Goal: Task Accomplishment & Management: Complete application form

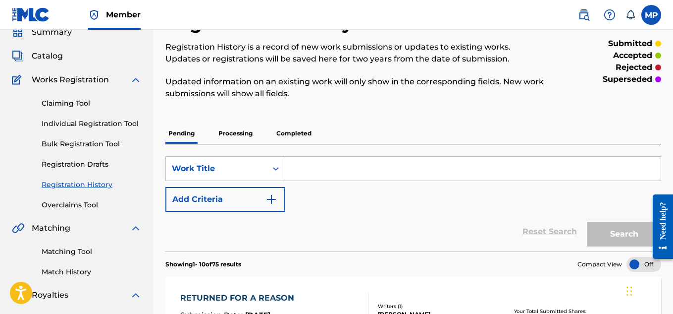
scroll to position [29, 0]
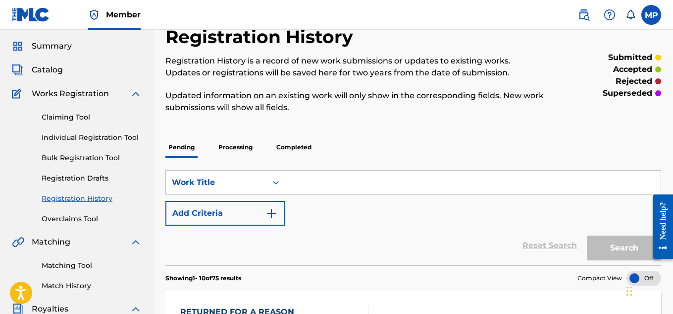
click at [124, 136] on link "Individual Registration Tool" at bounding box center [92, 137] width 100 height 10
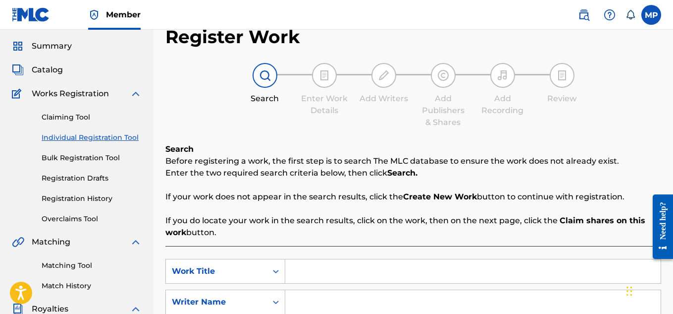
click at [379, 259] on input "Search Form" at bounding box center [473, 271] width 376 height 24
paste input "READY TO CASH IN"
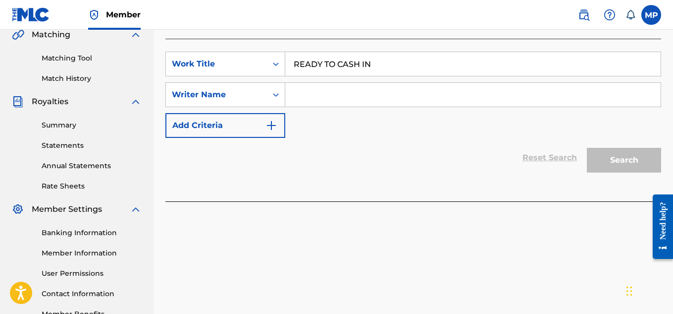
type input "READY TO CASH IN"
click at [324, 89] on input "Search Form" at bounding box center [473, 95] width 376 height 24
click at [331, 91] on input "Search Form" at bounding box center [473, 95] width 376 height 24
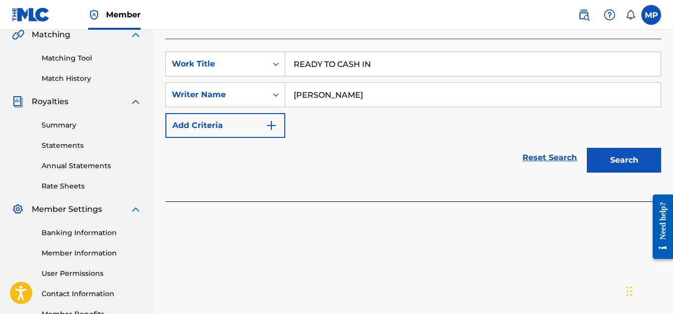
type input "[PERSON_NAME]"
click at [622, 156] on button "Search" at bounding box center [624, 160] width 74 height 25
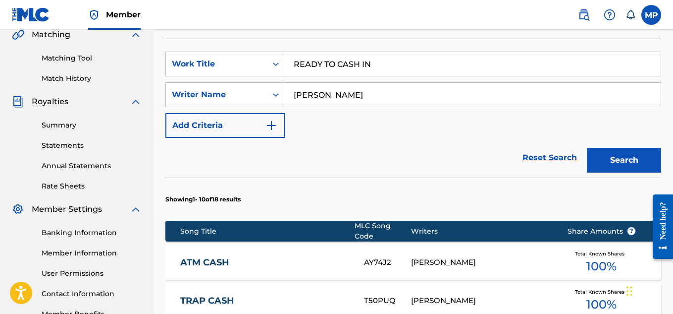
scroll to position [712, 0]
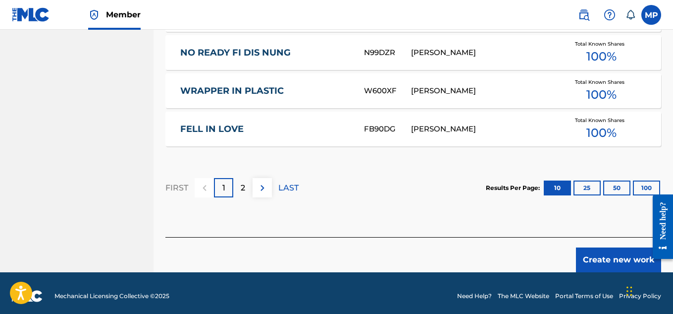
click at [602, 255] on button "Create new work" at bounding box center [618, 259] width 85 height 25
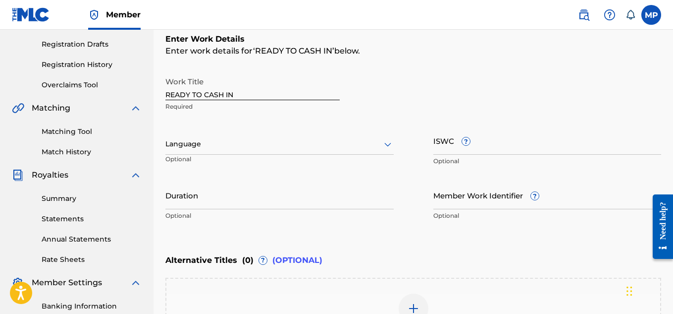
scroll to position [152, 0]
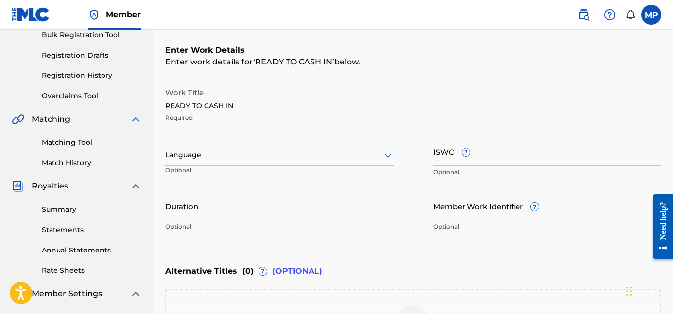
click at [543, 159] on input "ISWC ?" at bounding box center [548, 151] width 228 height 28
paste input "T9284920350"
type input "T9284920350"
click at [463, 217] on input "Member Work Identifier ?" at bounding box center [548, 206] width 228 height 28
paste input "897359312"
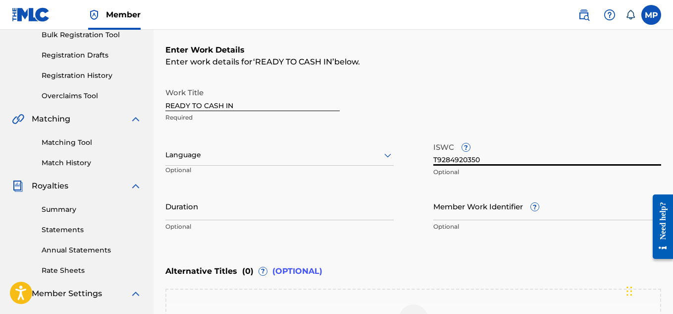
type input "897359312"
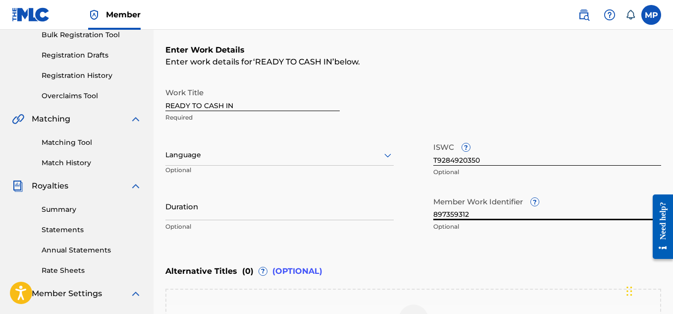
scroll to position [307, 0]
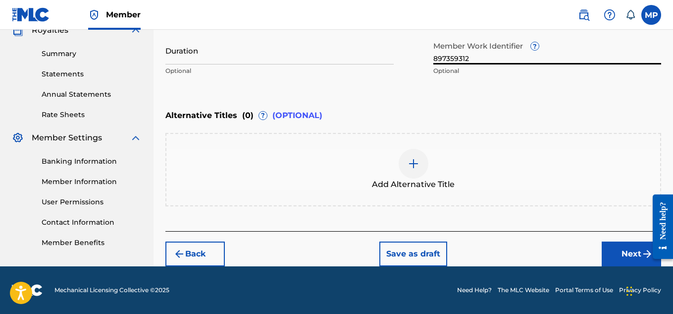
click at [615, 255] on button "Next" at bounding box center [631, 253] width 59 height 25
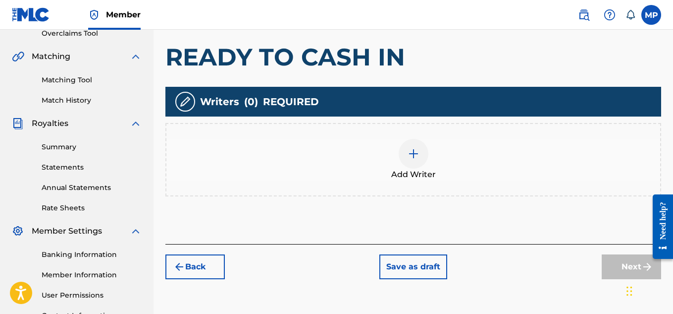
scroll to position [230, 0]
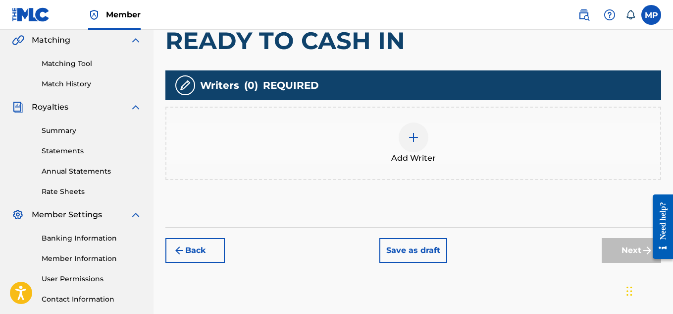
click at [407, 142] on div at bounding box center [414, 137] width 30 height 30
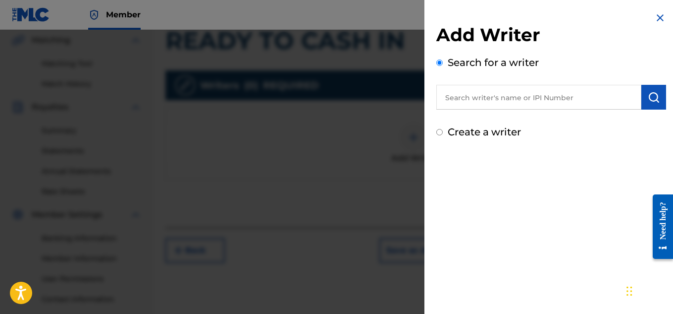
click at [520, 95] on input "text" at bounding box center [538, 97] width 205 height 25
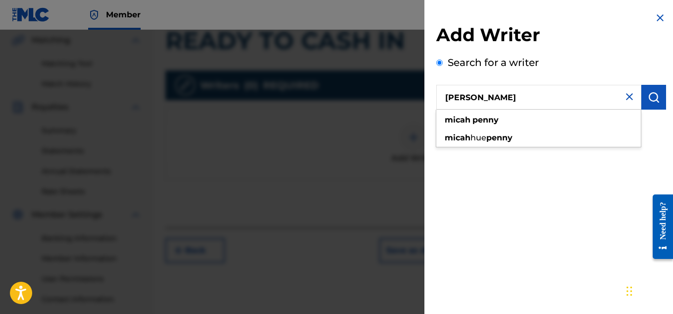
type input "[PERSON_NAME]"
click at [655, 102] on img "submit" at bounding box center [654, 97] width 12 height 12
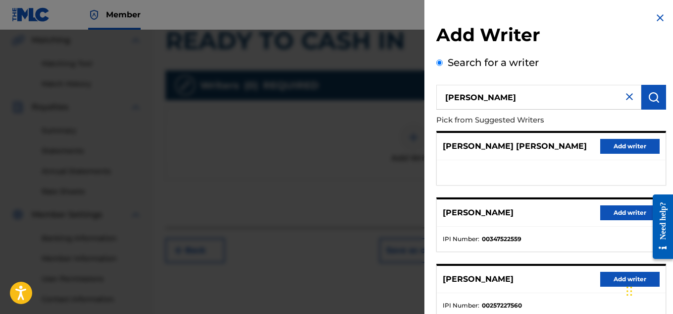
click at [616, 216] on button "Add writer" at bounding box center [629, 212] width 59 height 15
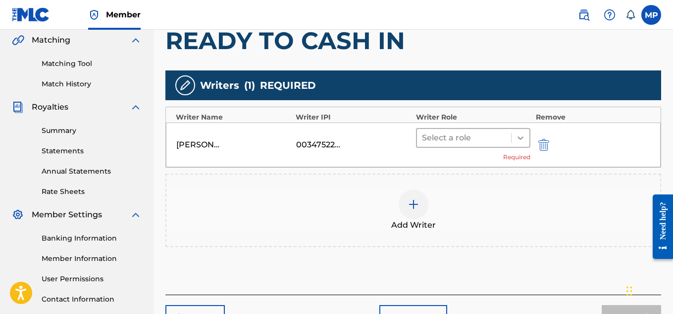
click at [524, 143] on div at bounding box center [521, 138] width 18 height 18
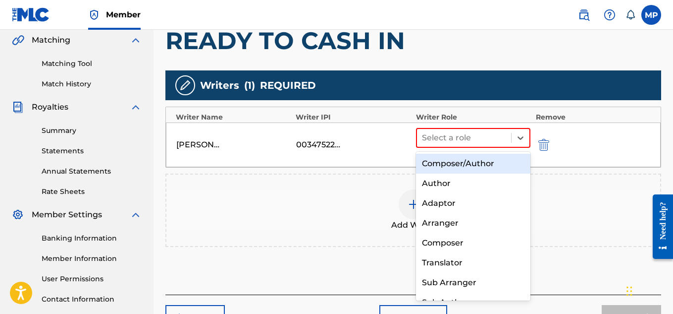
click at [486, 161] on div "Composer/Author" at bounding box center [473, 164] width 115 height 20
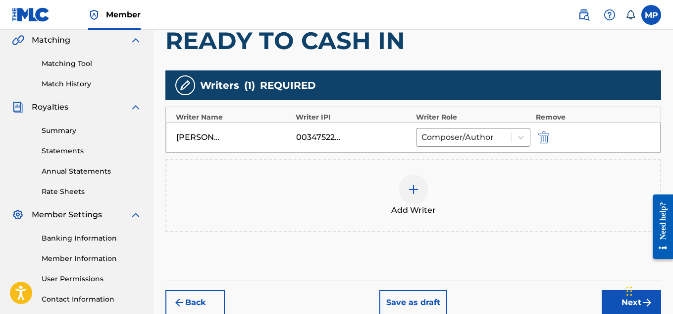
scroll to position [301, 0]
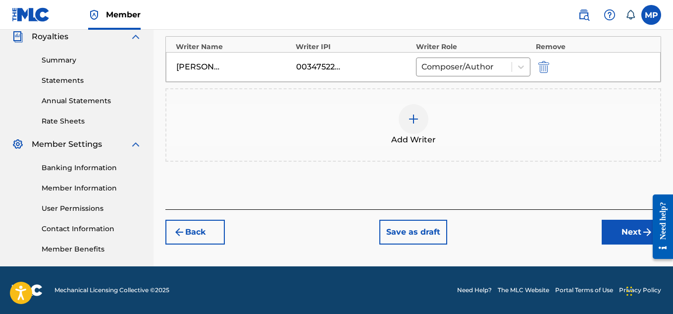
click at [621, 238] on button "Next" at bounding box center [631, 231] width 59 height 25
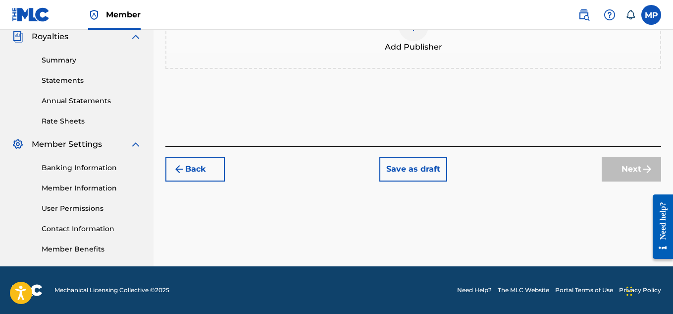
scroll to position [92, 0]
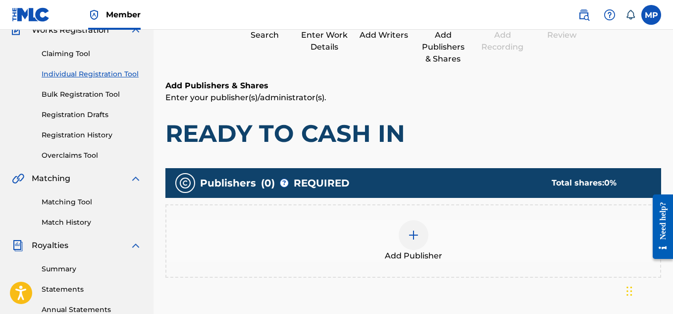
click at [438, 220] on div "Add Publisher" at bounding box center [413, 241] width 494 height 42
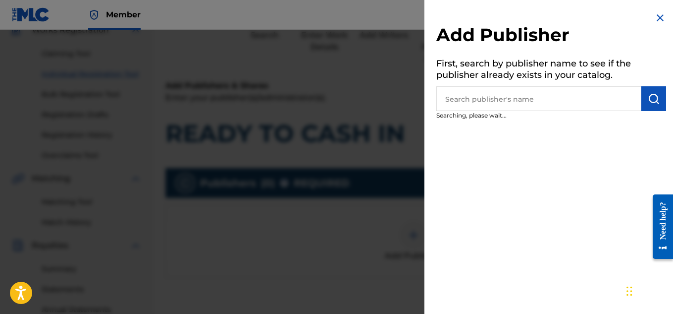
scroll to position [119, 0]
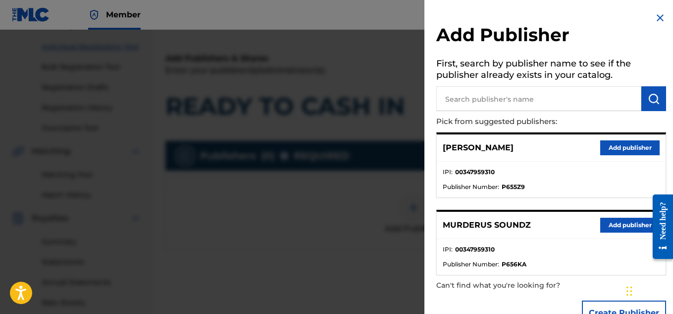
click at [606, 228] on button "Add publisher" at bounding box center [629, 224] width 59 height 15
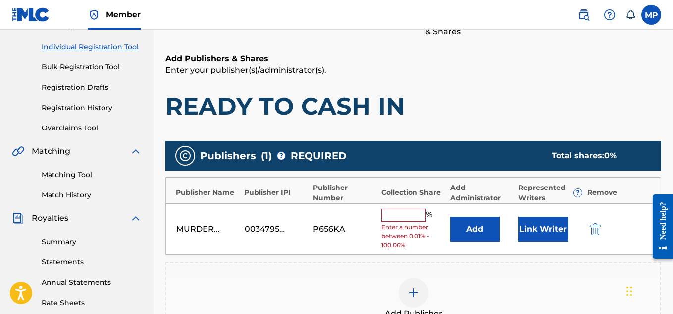
click at [406, 217] on input "text" at bounding box center [403, 215] width 45 height 13
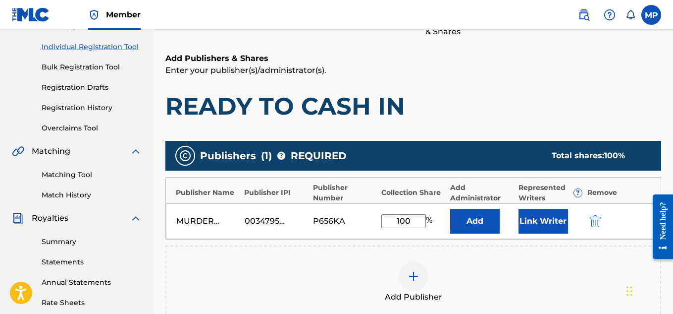
type input "100"
click at [555, 222] on button "Link Writer" at bounding box center [544, 221] width 50 height 25
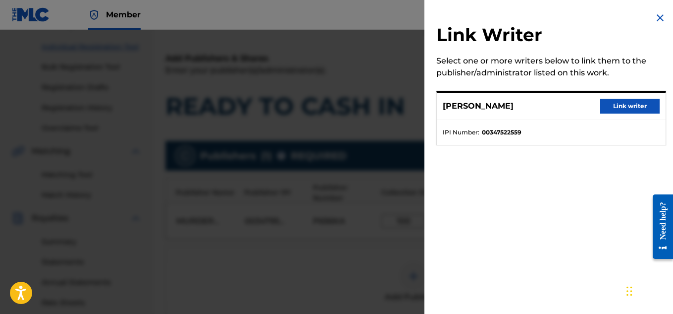
click at [615, 109] on button "Link writer" at bounding box center [629, 106] width 59 height 15
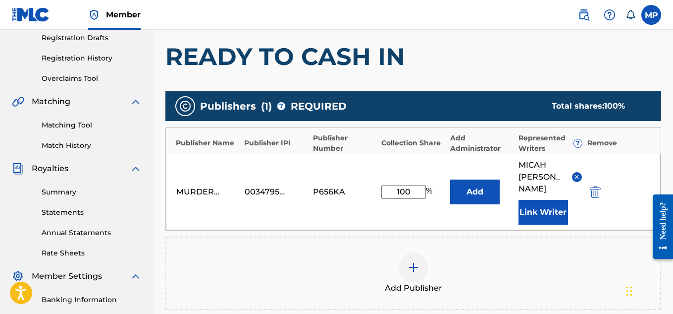
scroll to position [280, 0]
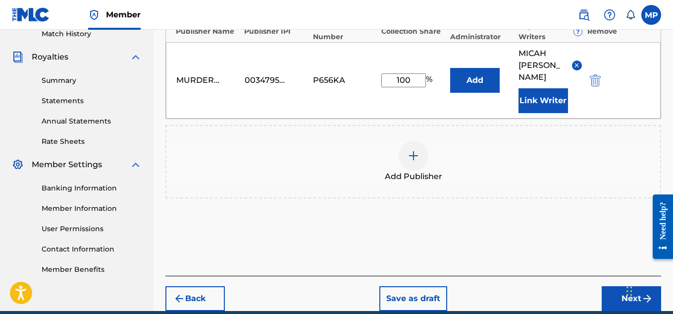
click at [613, 292] on button "Next" at bounding box center [631, 298] width 59 height 25
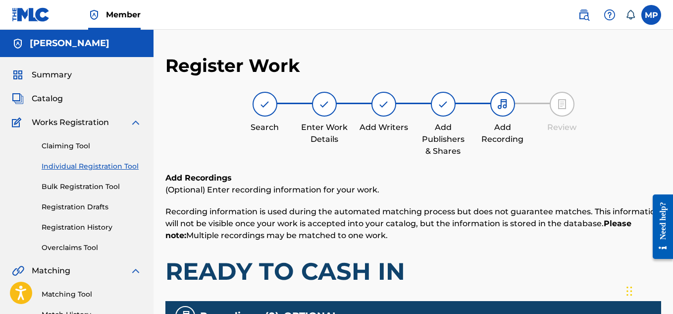
scroll to position [298, 0]
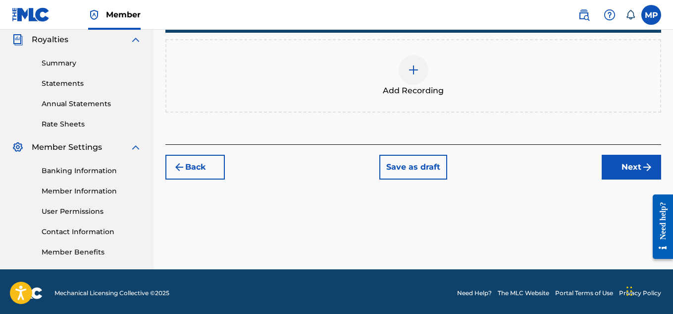
click at [408, 80] on div at bounding box center [414, 70] width 30 height 30
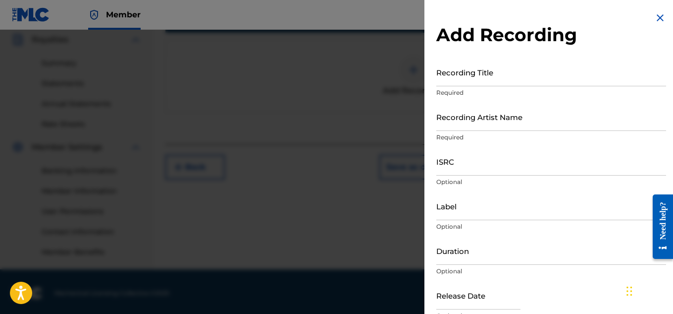
click at [500, 86] on input "Recording Title" at bounding box center [551, 72] width 230 height 28
paste input "READY TO CASH IN"
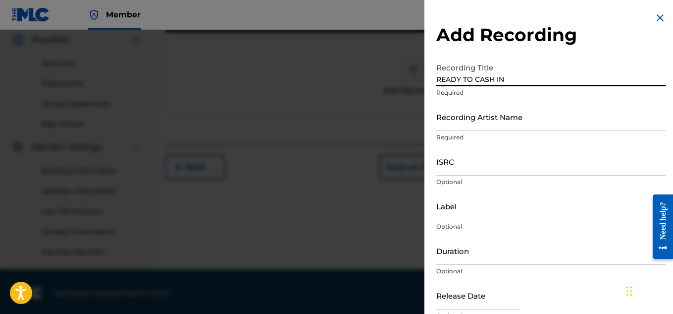
type input "READY TO CASH IN"
click at [483, 127] on input "Recording Artist Name" at bounding box center [551, 117] width 230 height 28
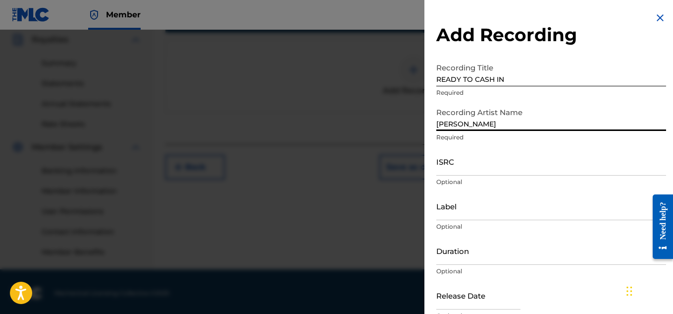
type input "[PERSON_NAME]"
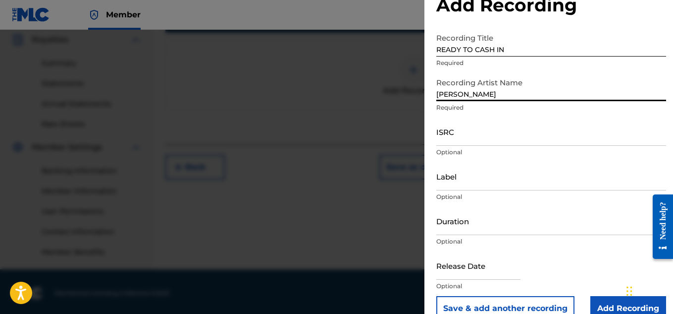
scroll to position [49, 0]
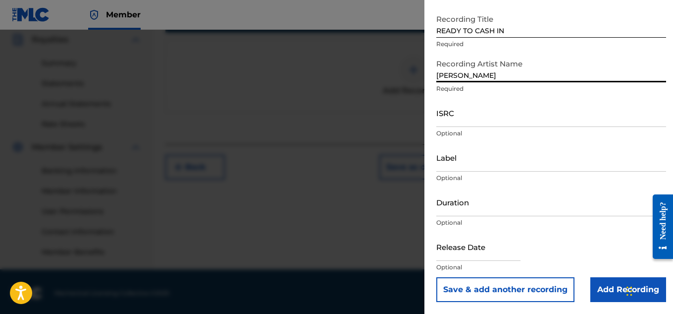
click at [600, 283] on input "Add Recording" at bounding box center [629, 289] width 76 height 25
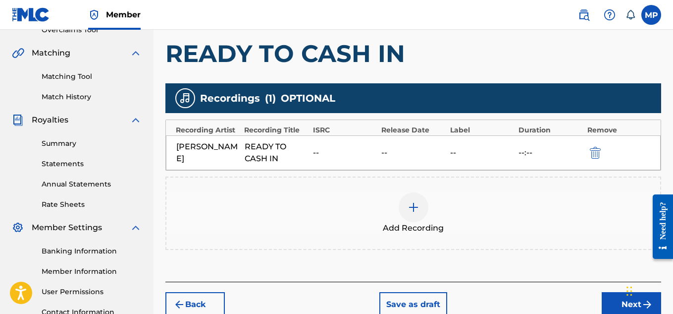
scroll to position [301, 0]
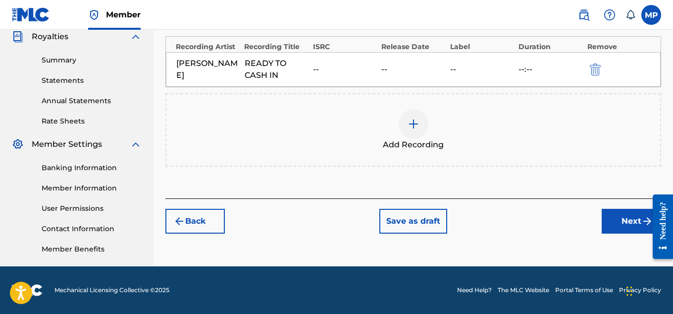
click at [622, 219] on button "Next" at bounding box center [631, 221] width 59 height 25
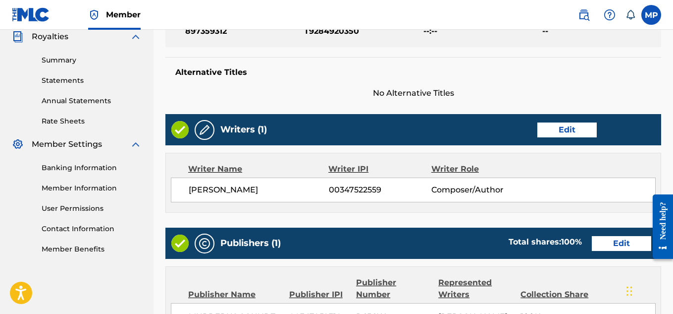
scroll to position [536, 0]
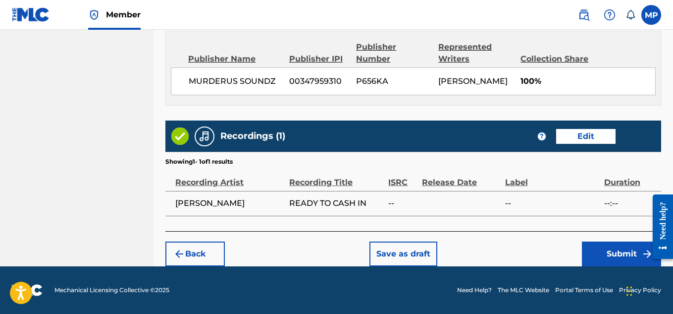
click at [604, 254] on button "Submit" at bounding box center [621, 253] width 79 height 25
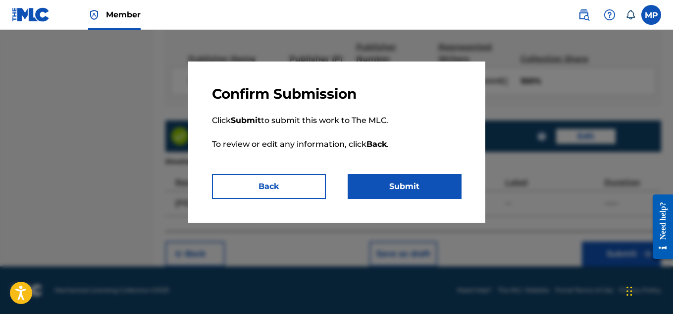
click at [427, 192] on button "Submit" at bounding box center [405, 186] width 114 height 25
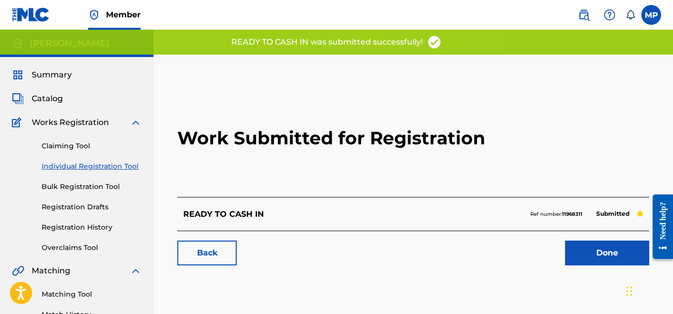
scroll to position [61, 0]
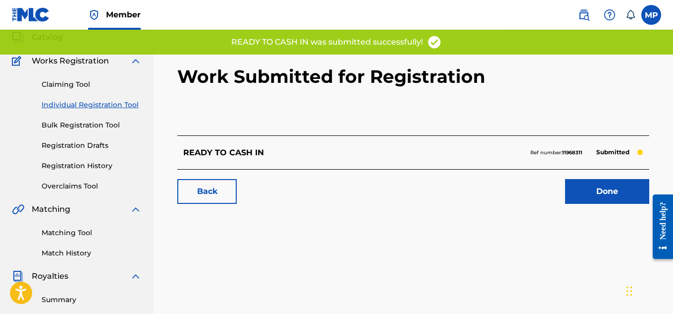
click at [214, 196] on link "Back" at bounding box center [206, 191] width 59 height 25
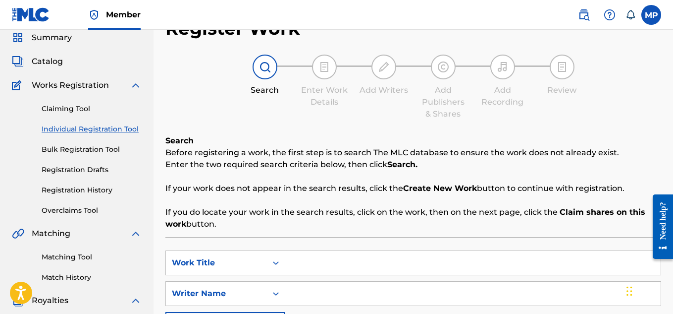
scroll to position [91, 0]
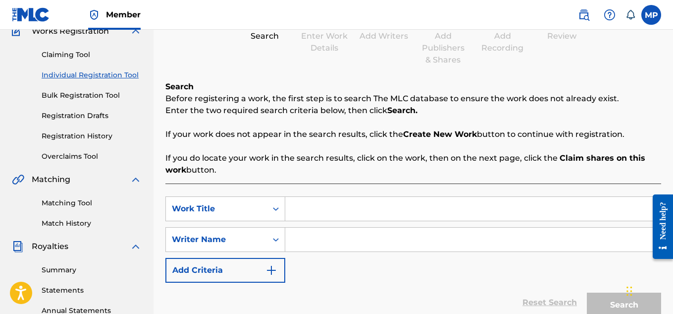
click at [104, 134] on link "Registration History" at bounding box center [92, 136] width 100 height 10
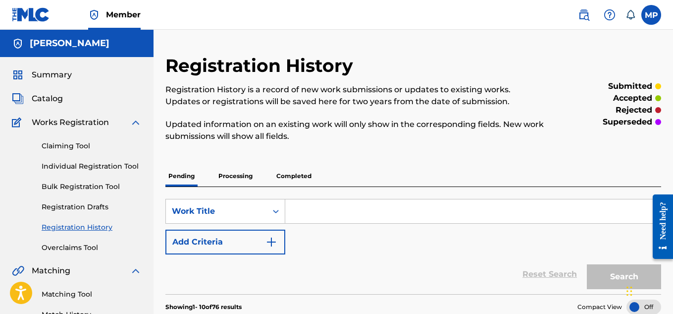
click at [91, 166] on link "Individual Registration Tool" at bounding box center [92, 166] width 100 height 10
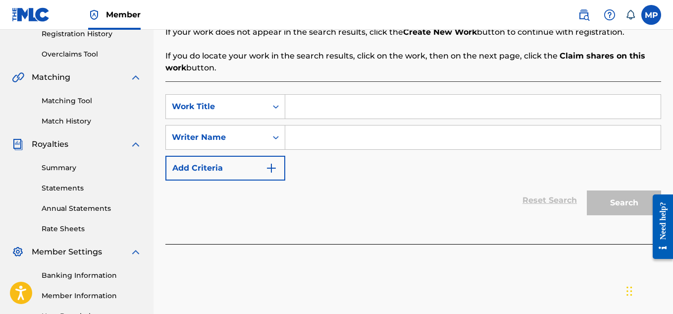
scroll to position [192, 0]
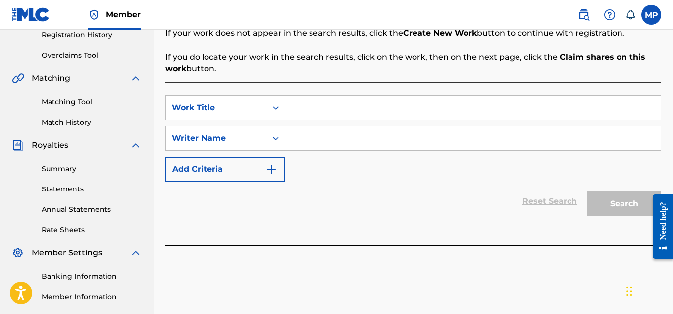
click at [363, 108] on input "Search Form" at bounding box center [473, 108] width 376 height 24
paste input "READY TO CASH IN"
click at [347, 142] on input "Search Form" at bounding box center [473, 138] width 376 height 24
click at [342, 101] on input "READY TO CASH IN" at bounding box center [473, 108] width 376 height 24
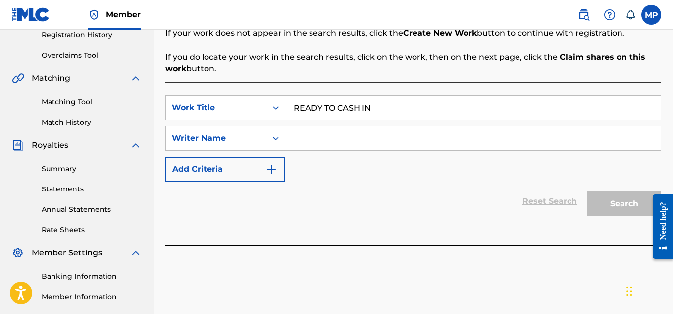
click at [342, 101] on input "READY TO CASH IN" at bounding box center [473, 108] width 376 height 24
paste input "PICK UP THE W"
type input "PICK UP THE WIN"
click at [340, 137] on input "Search Form" at bounding box center [473, 138] width 376 height 24
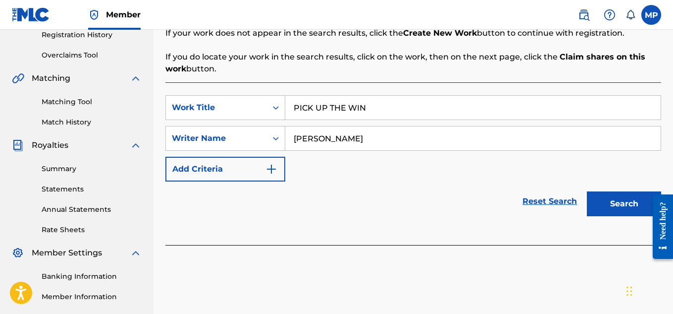
type input "[PERSON_NAME]"
click at [607, 204] on button "Search" at bounding box center [624, 203] width 74 height 25
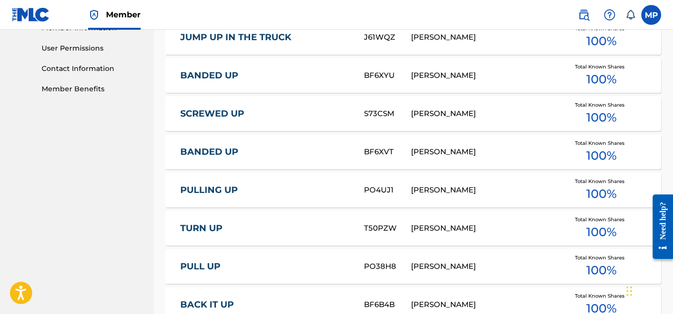
scroll to position [712, 0]
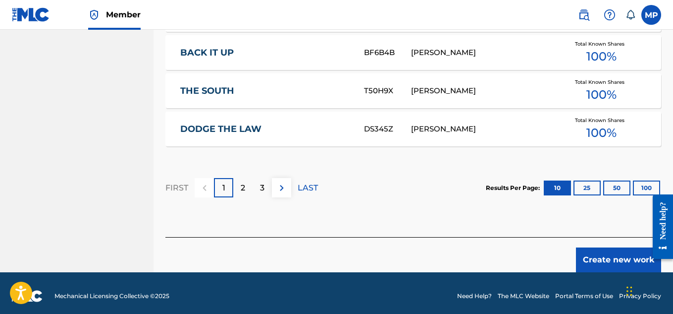
click at [624, 254] on button "Create new work" at bounding box center [618, 259] width 85 height 25
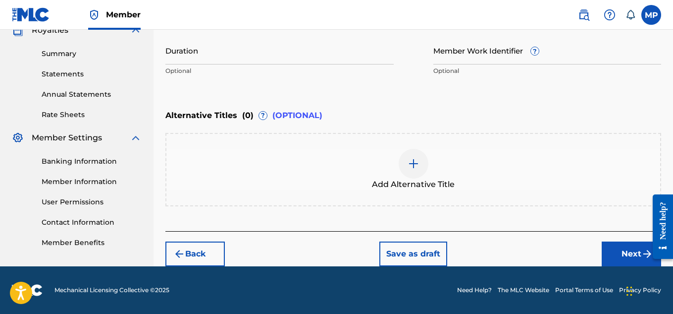
scroll to position [178, 0]
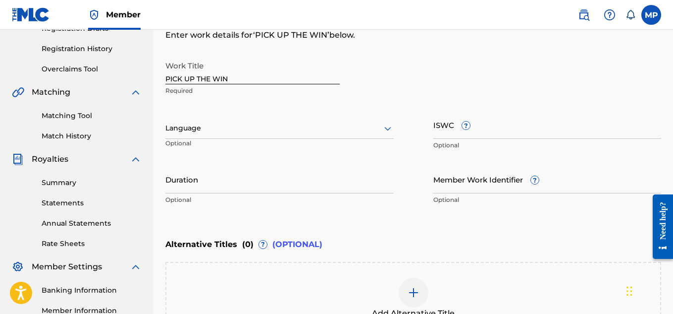
click at [511, 130] on input "ISWC ?" at bounding box center [548, 124] width 228 height 28
paste input "T9284924534"
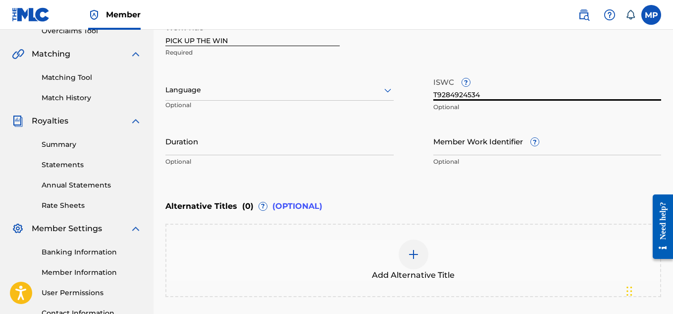
scroll to position [307, 0]
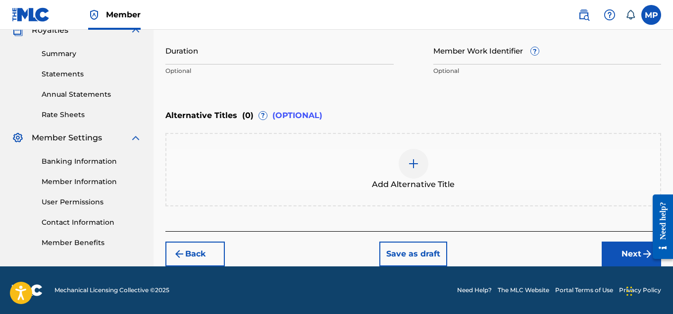
type input "T9284924534"
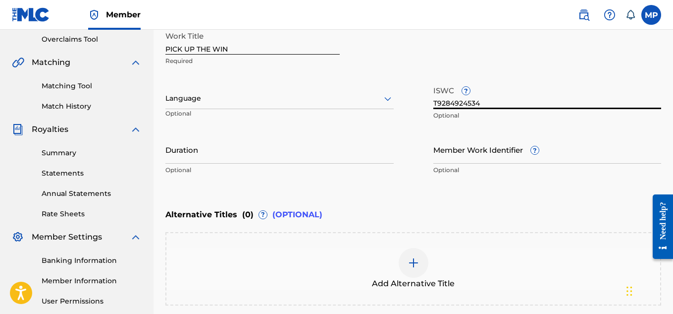
scroll to position [204, 0]
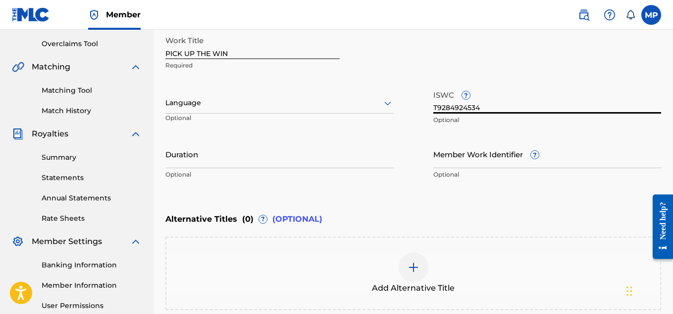
click at [469, 162] on input "Member Work Identifier ?" at bounding box center [548, 154] width 228 height 28
paste input "897359216"
type input "897359216"
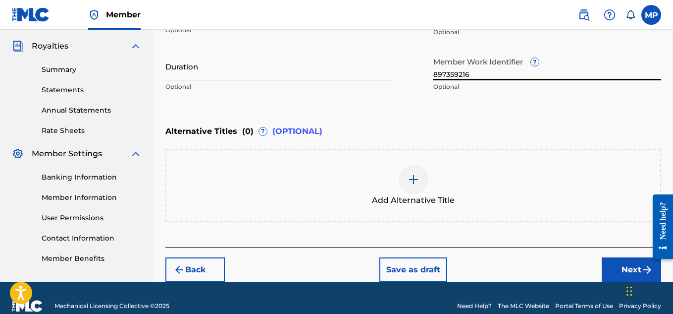
scroll to position [307, 0]
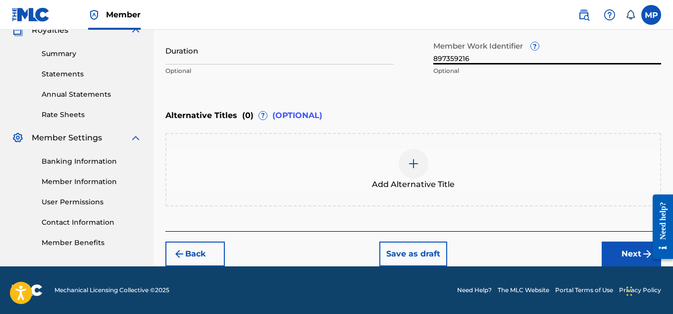
click at [630, 247] on button "Next" at bounding box center [631, 253] width 59 height 25
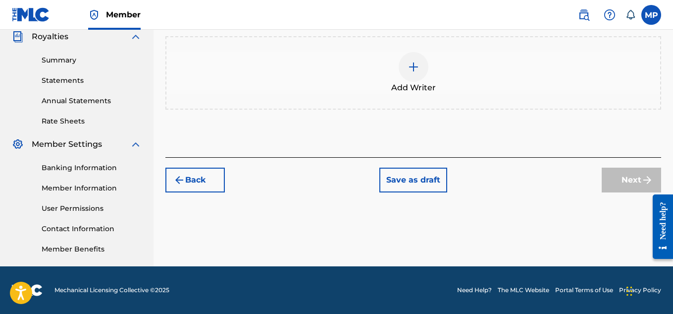
scroll to position [301, 0]
click at [402, 94] on div "Add Writer" at bounding box center [413, 73] width 494 height 42
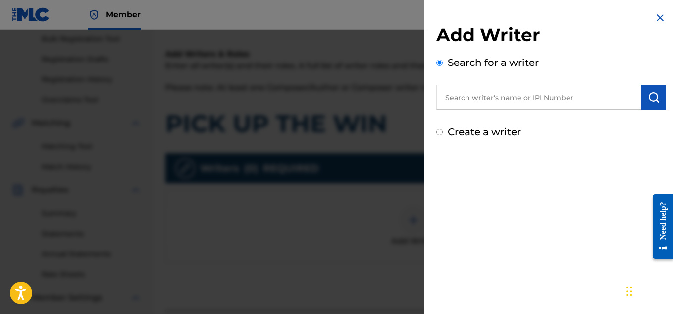
click at [591, 97] on input "text" at bounding box center [538, 97] width 205 height 25
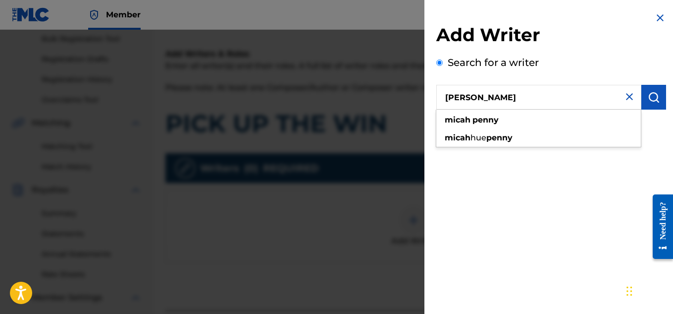
type input "[PERSON_NAME]"
click at [651, 97] on img "submit" at bounding box center [654, 97] width 12 height 12
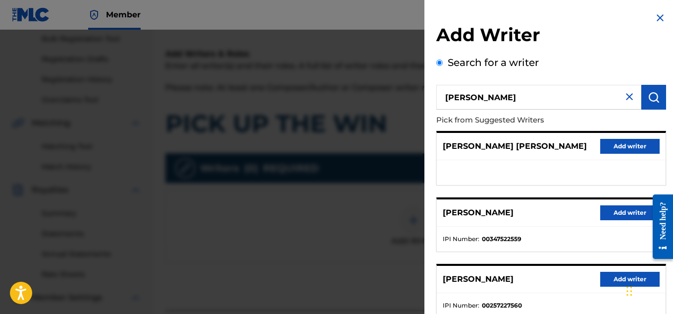
click at [617, 207] on button "Add writer" at bounding box center [629, 212] width 59 height 15
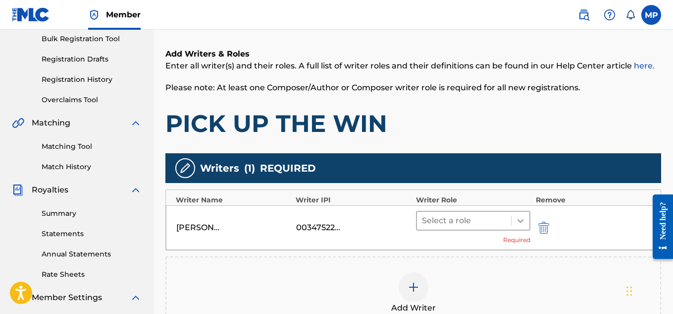
click at [521, 217] on icon at bounding box center [521, 221] width 10 height 10
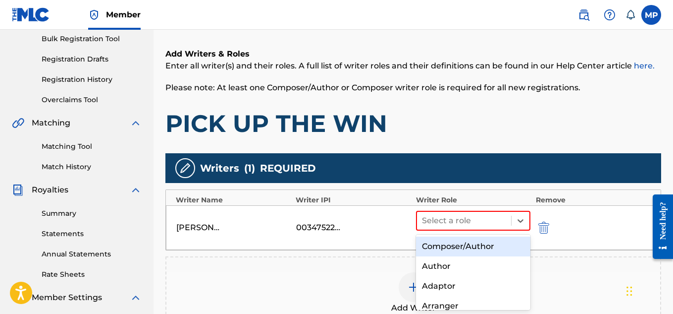
click at [473, 244] on div "Composer/Author" at bounding box center [473, 246] width 115 height 20
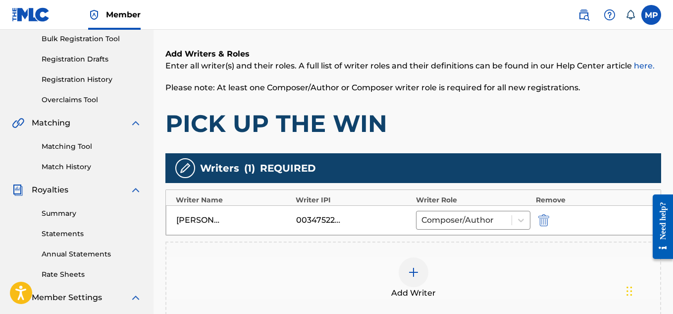
scroll to position [301, 0]
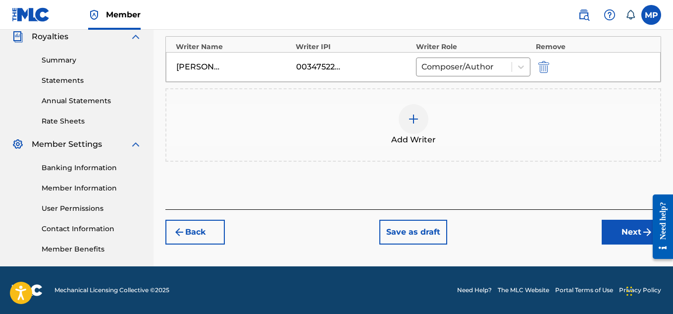
click at [628, 229] on button "Next" at bounding box center [631, 231] width 59 height 25
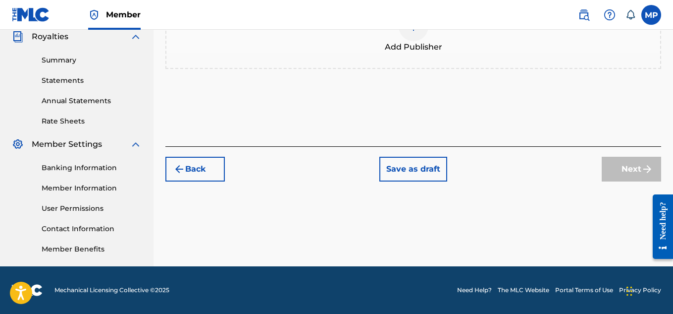
click at [414, 32] on img at bounding box center [414, 26] width 12 height 12
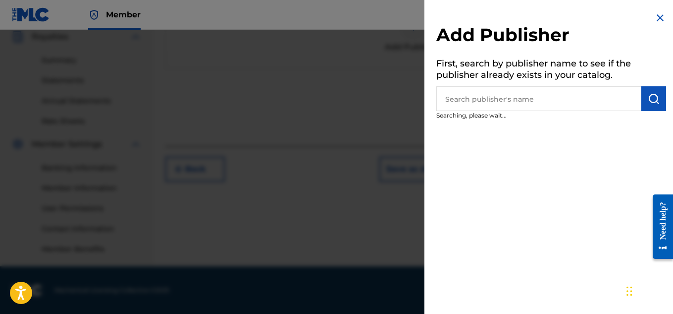
scroll to position [144, 0]
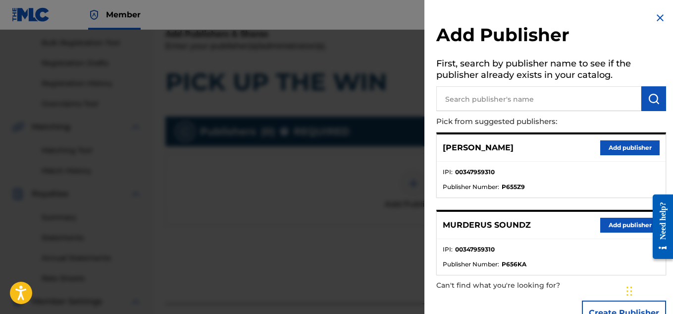
click at [619, 223] on button "Add publisher" at bounding box center [629, 224] width 59 height 15
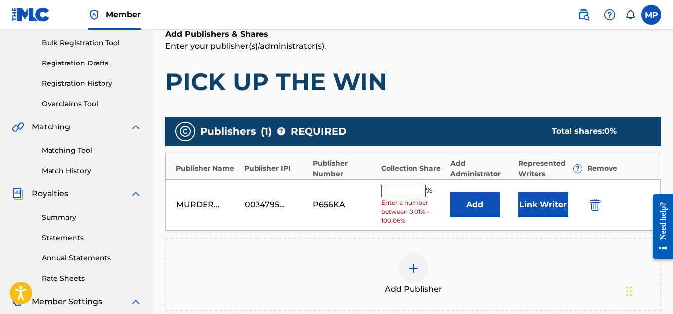
click at [416, 194] on input "text" at bounding box center [403, 190] width 45 height 13
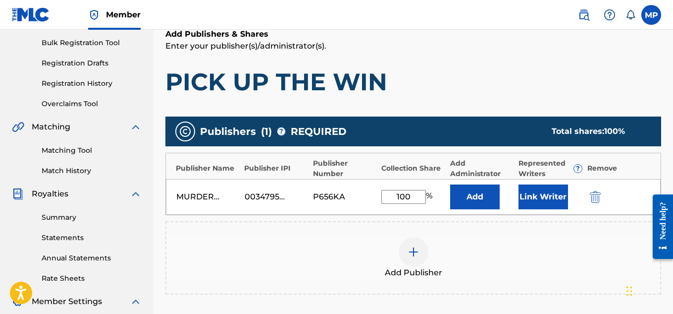
type input "100"
click at [528, 201] on button "Link Writer" at bounding box center [544, 196] width 50 height 25
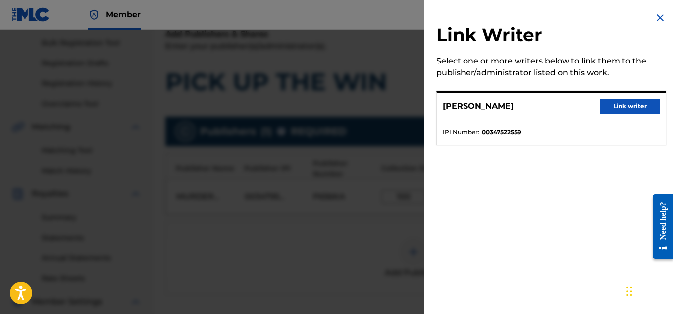
click at [623, 109] on button "Link writer" at bounding box center [629, 106] width 59 height 15
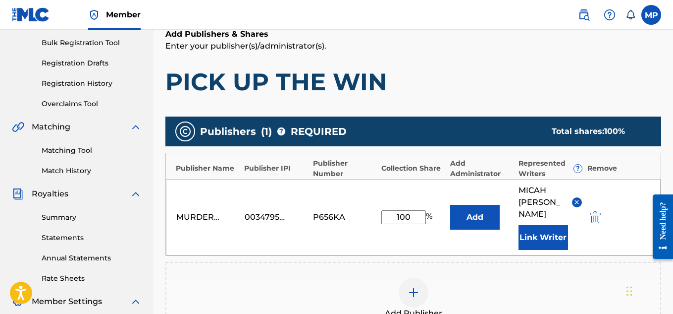
scroll to position [313, 0]
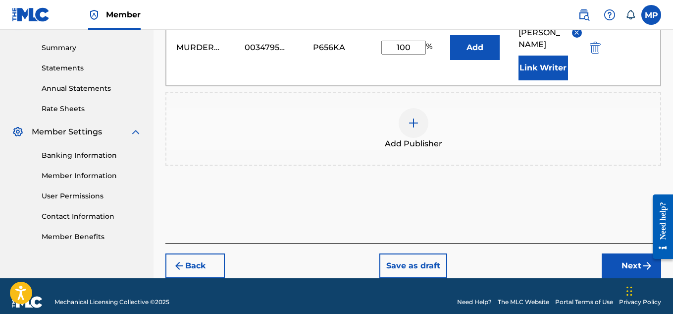
click at [618, 253] on button "Next" at bounding box center [631, 265] width 59 height 25
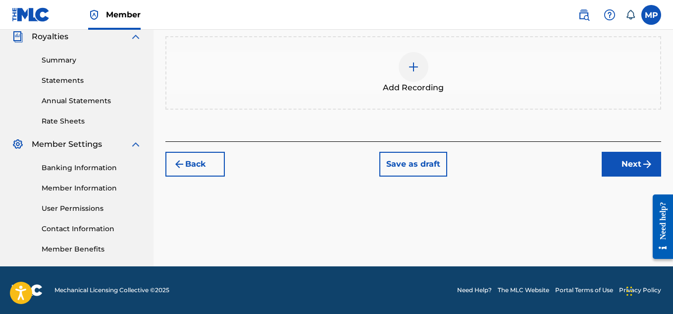
scroll to position [193, 0]
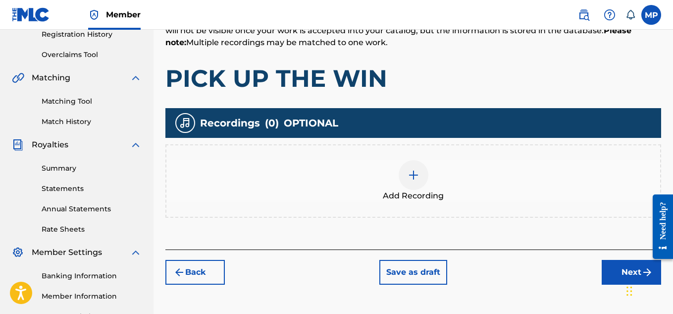
click at [410, 166] on div at bounding box center [414, 175] width 30 height 30
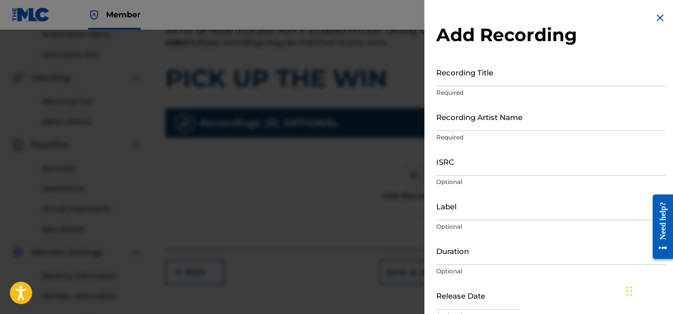
scroll to position [194, 0]
click at [492, 83] on input "Recording Title" at bounding box center [551, 72] width 230 height 28
paste input "OUT CONTROL"
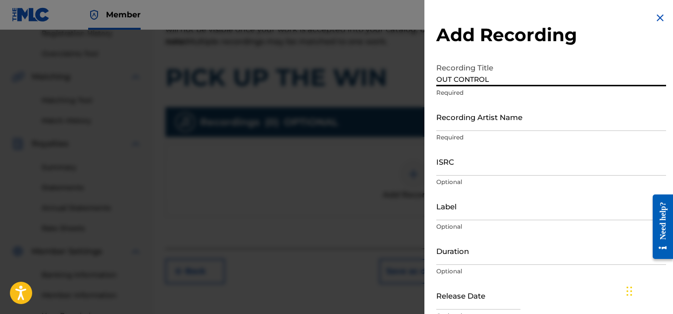
click at [487, 122] on input "Recording Artist Name" at bounding box center [551, 117] width 230 height 28
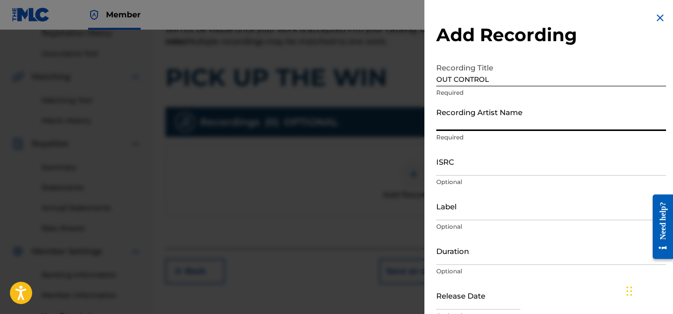
click at [469, 79] on input "OUT CONTROL" at bounding box center [551, 72] width 230 height 28
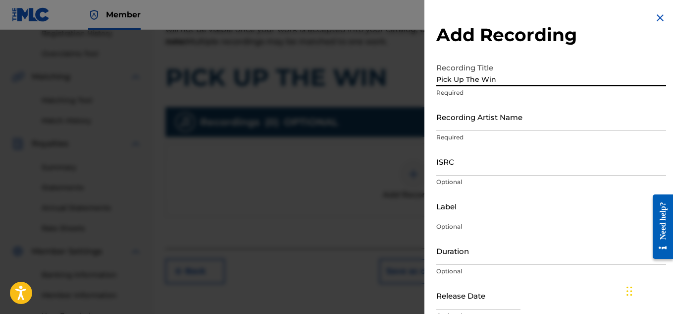
type input "Pick Up The Win"
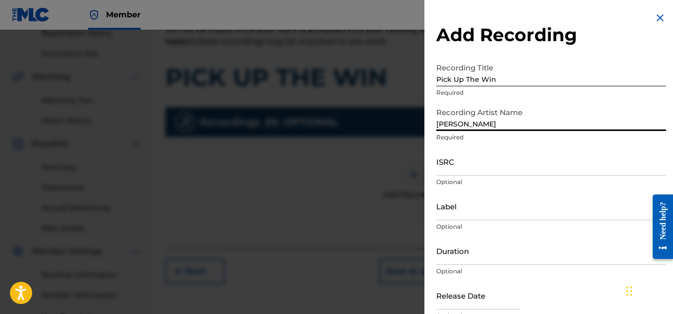
type input "[PERSON_NAME]"
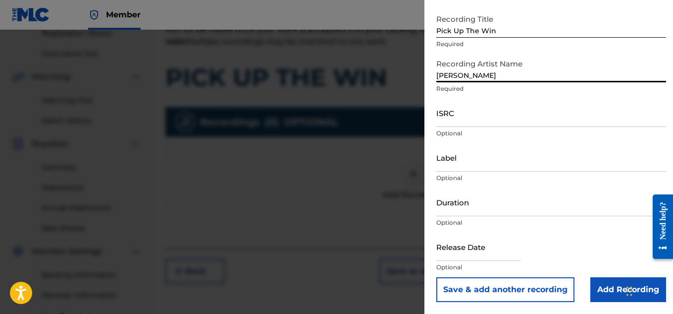
click at [608, 288] on input "Add Recording" at bounding box center [629, 289] width 76 height 25
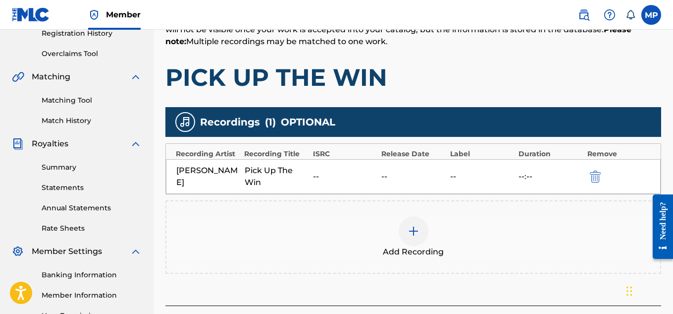
scroll to position [301, 0]
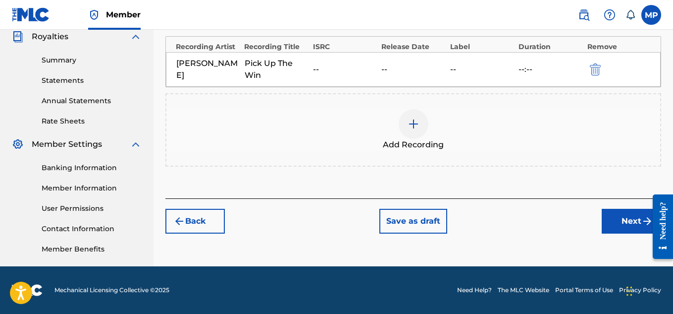
click at [629, 226] on button "Next" at bounding box center [631, 221] width 59 height 25
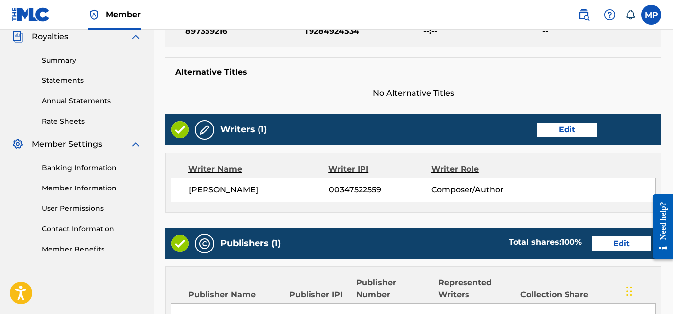
scroll to position [536, 0]
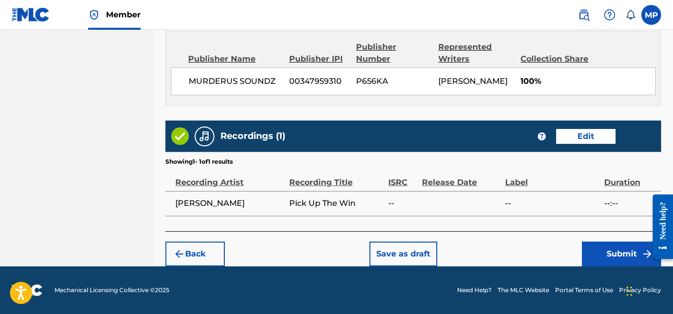
click at [593, 251] on button "Submit" at bounding box center [621, 253] width 79 height 25
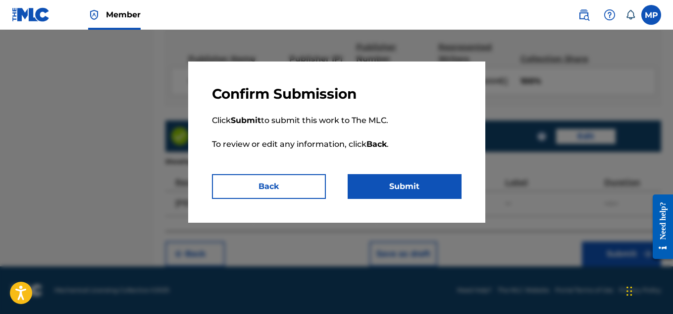
click at [372, 187] on button "Submit" at bounding box center [405, 186] width 114 height 25
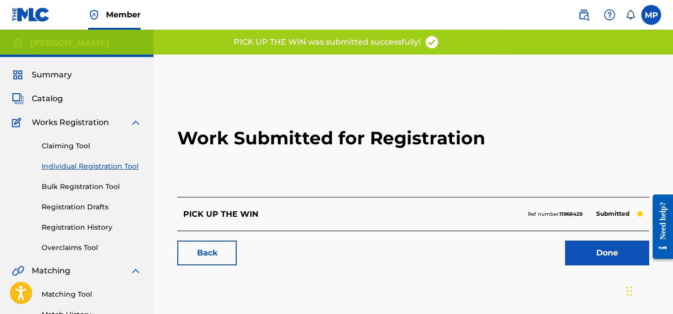
click at [202, 252] on link "Back" at bounding box center [206, 252] width 59 height 25
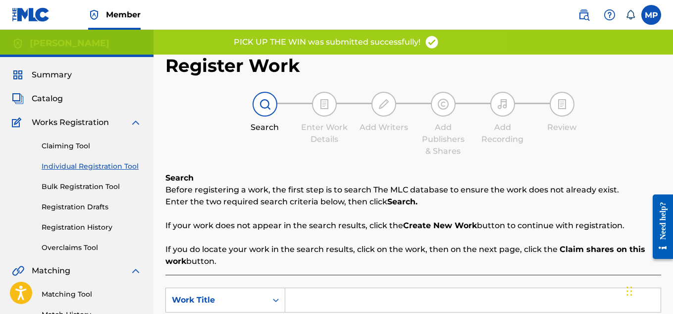
click at [353, 288] on input "Search Form" at bounding box center [473, 300] width 376 height 24
paste input "OUT CONTROL"
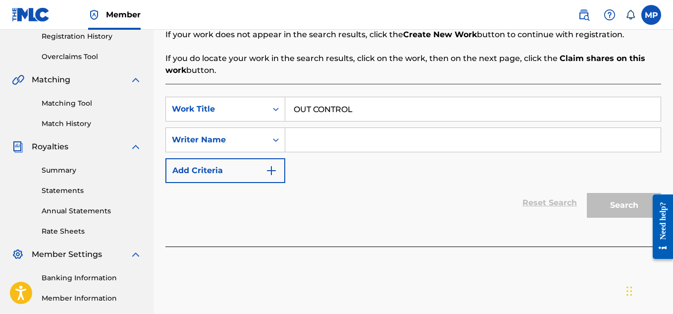
type input "OUT CONTROL"
click at [349, 142] on input "Search Form" at bounding box center [473, 140] width 376 height 24
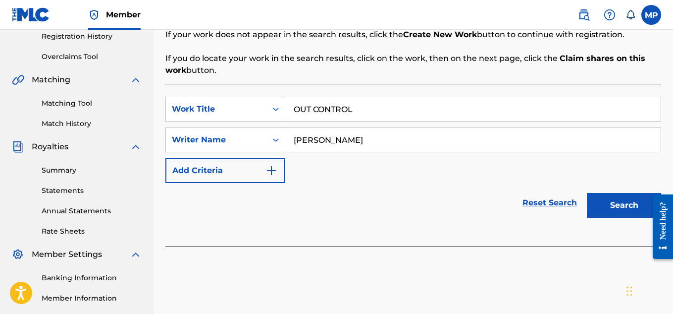
type input "[PERSON_NAME]"
click at [603, 213] on button "Search" at bounding box center [624, 205] width 74 height 25
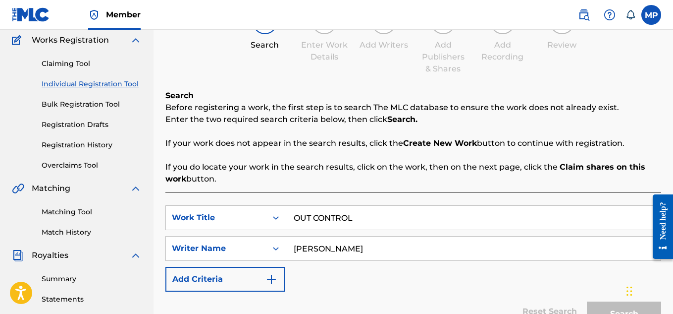
scroll to position [78, 0]
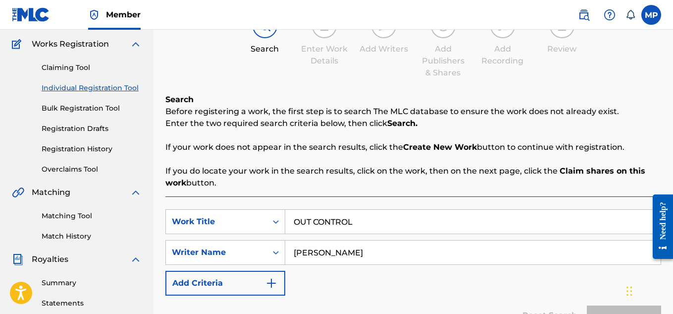
click at [111, 87] on link "Individual Registration Tool" at bounding box center [92, 88] width 100 height 10
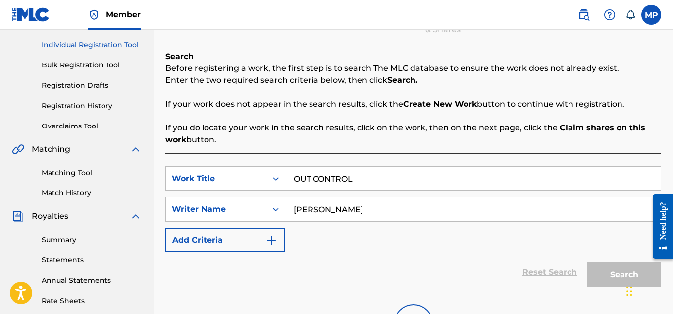
scroll to position [150, 0]
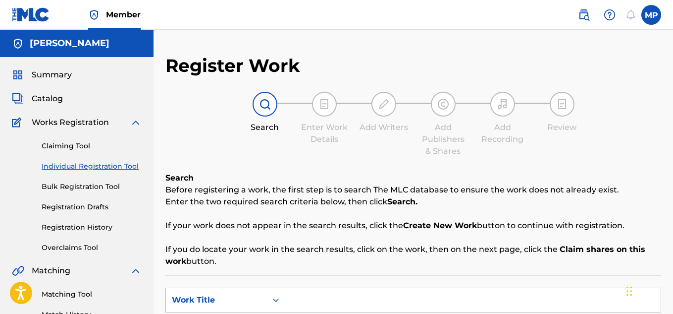
click at [317, 288] on input "Search Form" at bounding box center [473, 300] width 376 height 24
paste input "OUT CONTROL"
type input "OUT CONTROL"
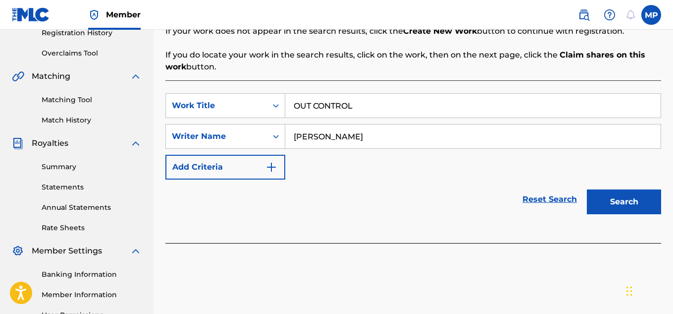
type input "[PERSON_NAME]"
click at [637, 203] on button "Search" at bounding box center [624, 201] width 74 height 25
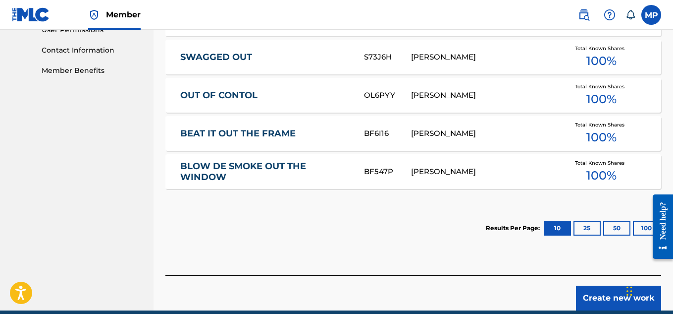
scroll to position [517, 0]
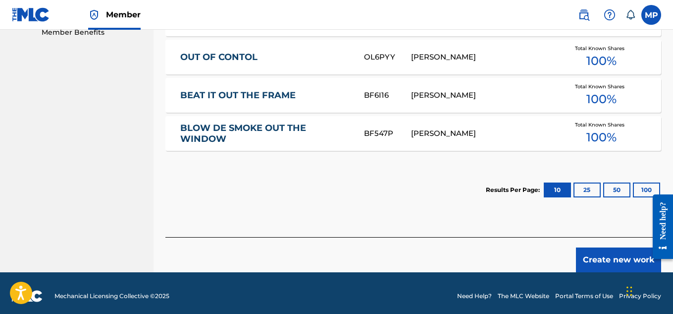
click at [612, 247] on button "Create new work" at bounding box center [618, 259] width 85 height 25
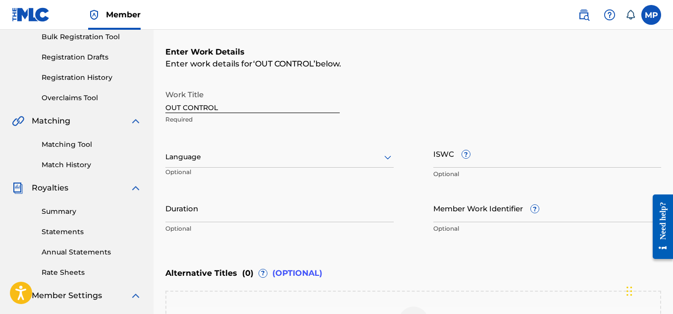
scroll to position [146, 0]
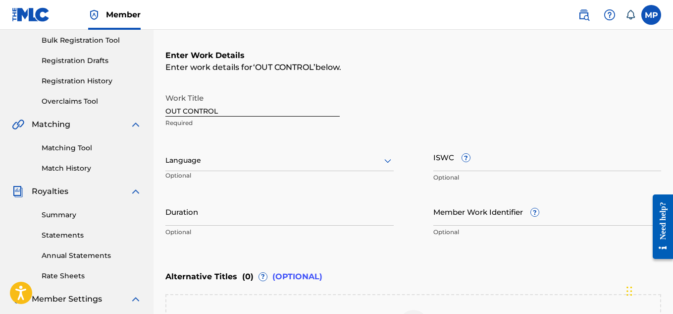
click at [452, 220] on input "Member Work Identifier ?" at bounding box center [548, 211] width 228 height 28
paste input "897359300"
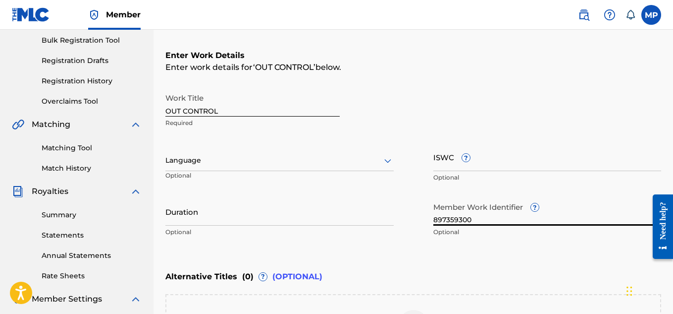
type input "897359300"
click at [491, 163] on input "ISWC ?" at bounding box center [548, 157] width 228 height 28
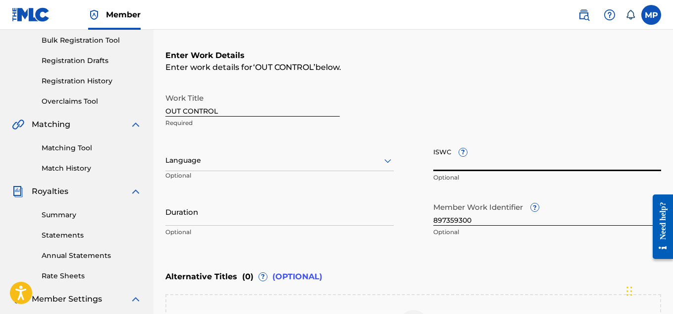
paste input "T9284920145"
type input "T9284920145"
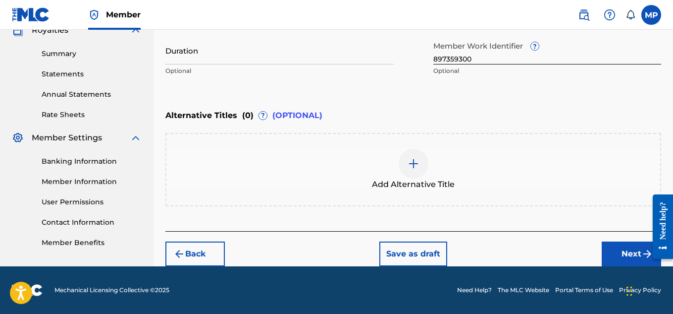
click at [606, 247] on button "Next" at bounding box center [631, 253] width 59 height 25
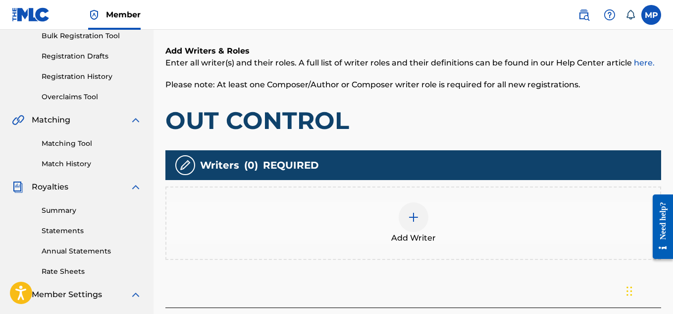
scroll to position [160, 0]
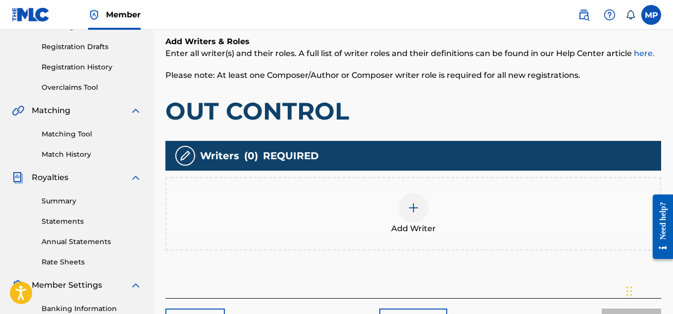
click at [412, 215] on div at bounding box center [414, 208] width 30 height 30
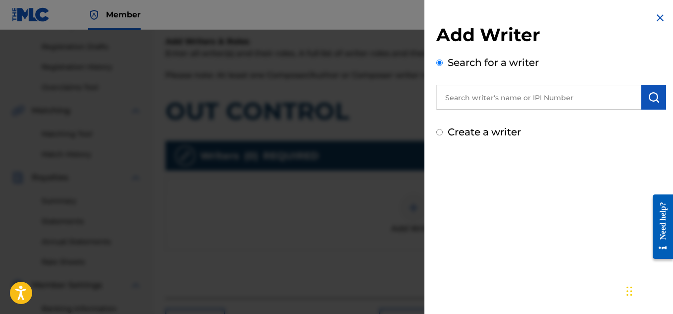
click at [651, 103] on button "submit" at bounding box center [654, 97] width 25 height 25
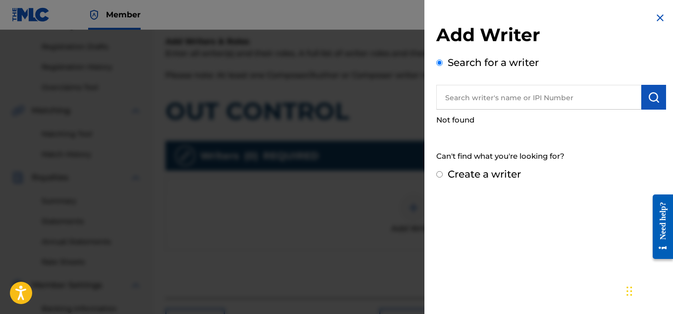
click at [552, 99] on input "text" at bounding box center [538, 97] width 205 height 25
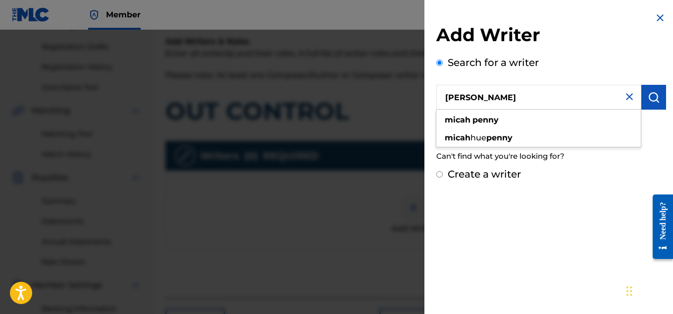
type input "[PERSON_NAME]"
click at [656, 87] on button "submit" at bounding box center [654, 97] width 25 height 25
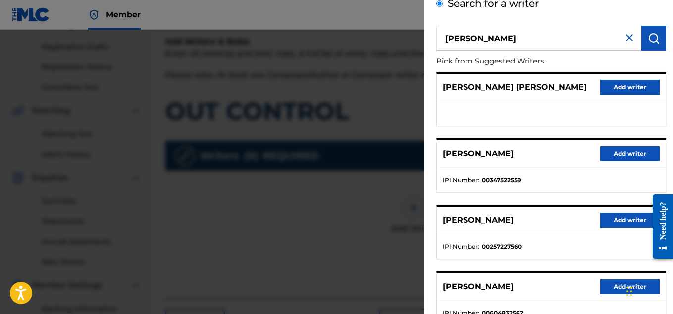
scroll to position [63, 0]
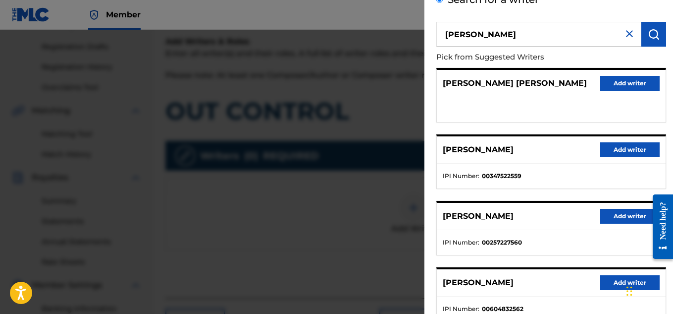
click at [633, 148] on button "Add writer" at bounding box center [629, 149] width 59 height 15
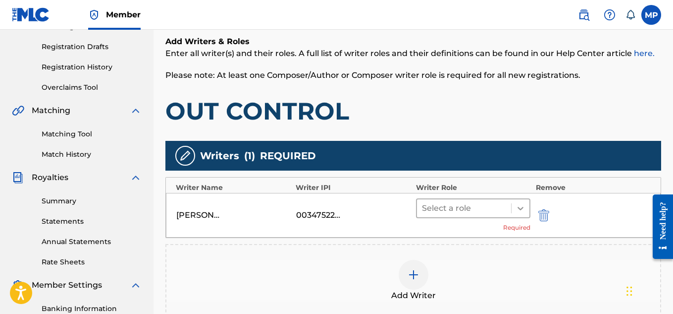
click at [520, 208] on icon at bounding box center [521, 208] width 10 height 10
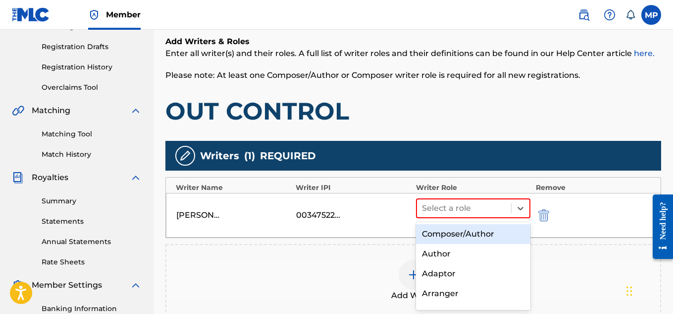
click at [484, 233] on div "Composer/Author" at bounding box center [473, 234] width 115 height 20
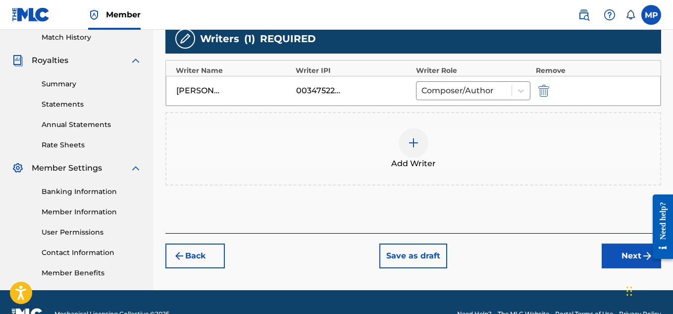
scroll to position [287, 0]
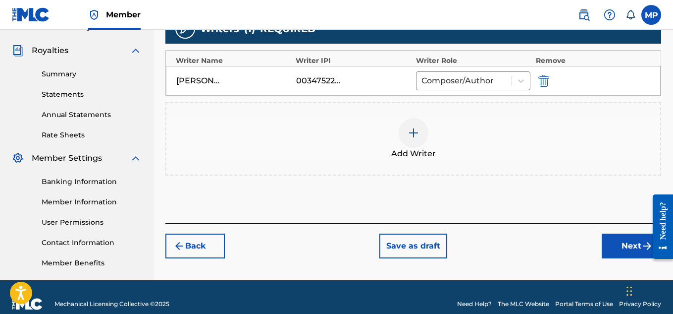
click at [626, 237] on button "Next" at bounding box center [631, 245] width 59 height 25
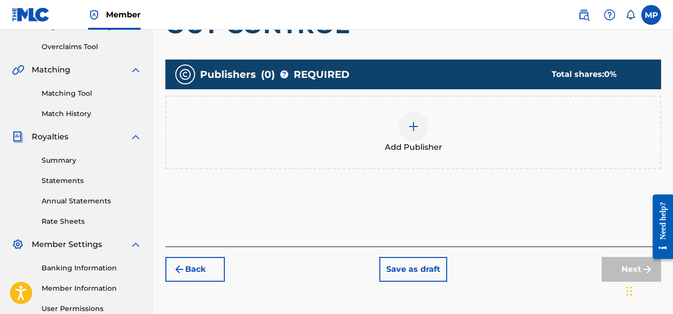
scroll to position [204, 0]
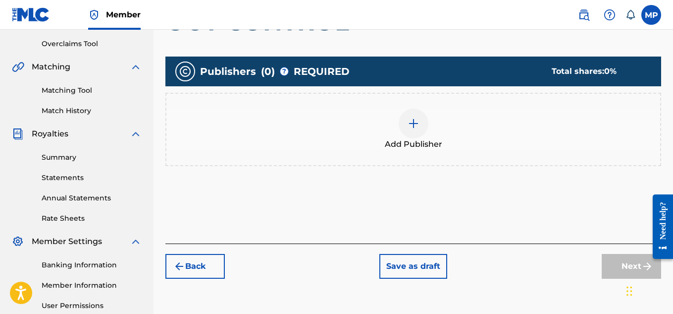
click at [421, 123] on div at bounding box center [414, 123] width 30 height 30
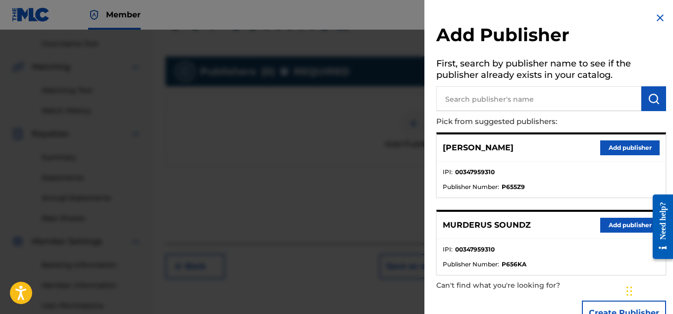
click at [605, 227] on button "Add publisher" at bounding box center [629, 224] width 59 height 15
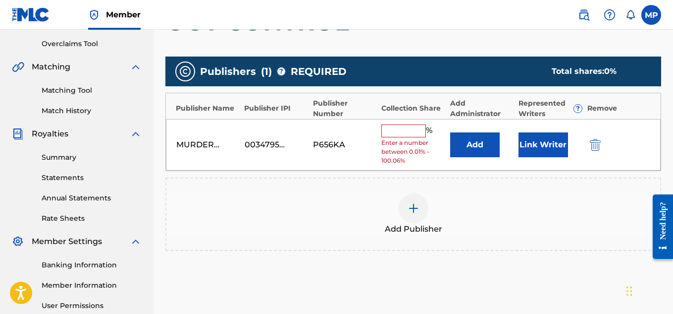
click at [420, 132] on input "text" at bounding box center [403, 130] width 45 height 13
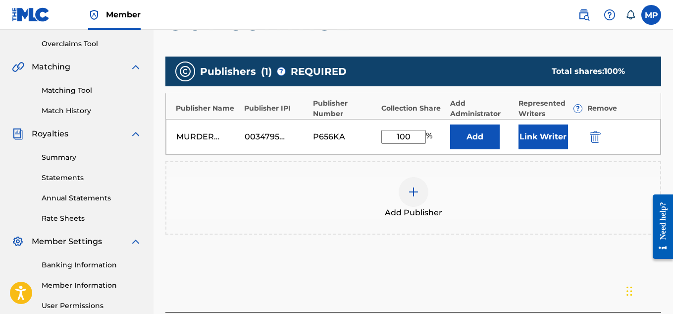
type input "100"
click at [557, 137] on button "Link Writer" at bounding box center [544, 136] width 50 height 25
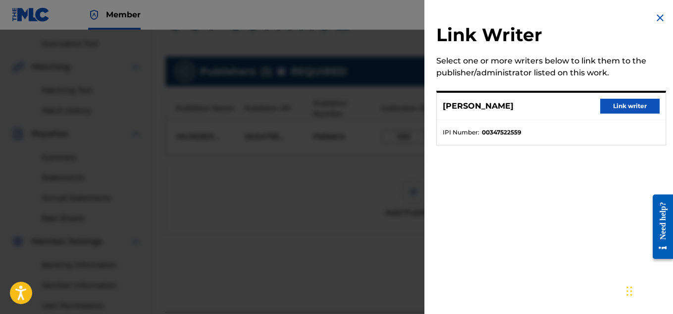
click at [611, 114] on div "[PERSON_NAME] Link writer" at bounding box center [551, 106] width 229 height 27
click at [615, 112] on button "Link writer" at bounding box center [629, 106] width 59 height 15
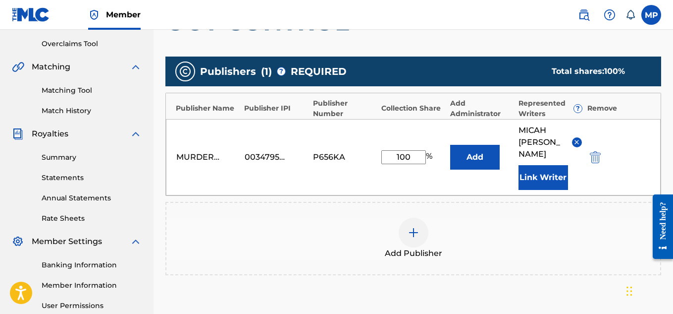
scroll to position [313, 0]
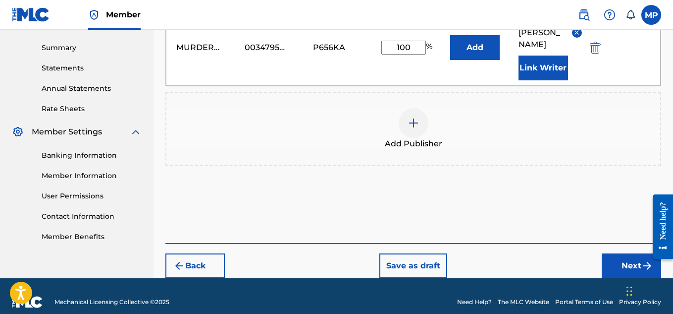
click at [610, 253] on button "Next" at bounding box center [631, 265] width 59 height 25
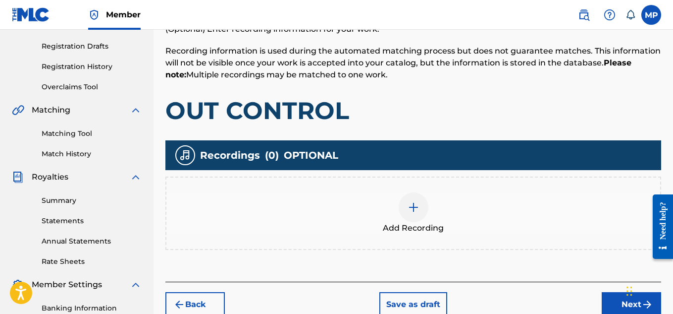
scroll to position [301, 0]
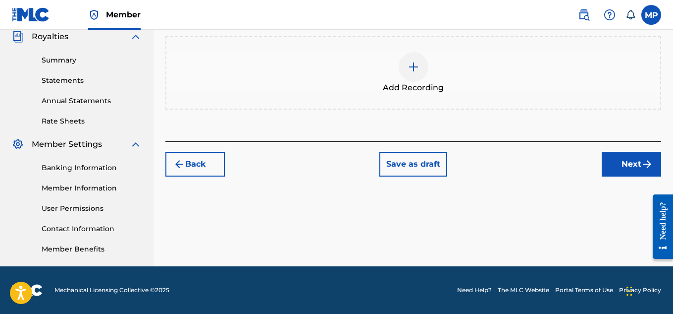
click at [419, 80] on div at bounding box center [414, 67] width 30 height 30
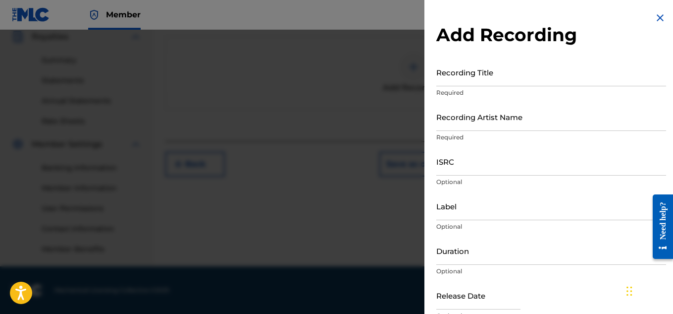
click at [470, 78] on input "Recording Title" at bounding box center [551, 72] width 230 height 28
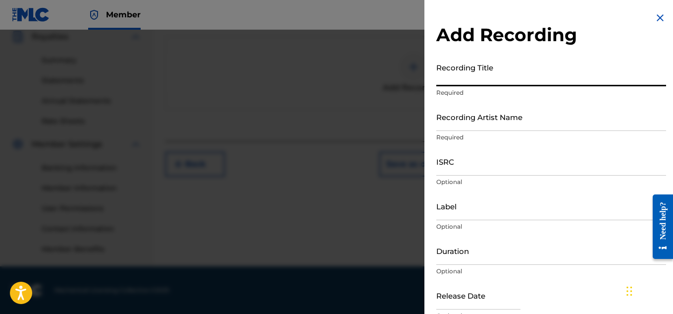
paste input "T9284920145"
click at [480, 83] on input "T9284920145" at bounding box center [551, 72] width 230 height 28
paste input "OUT CONTROL"
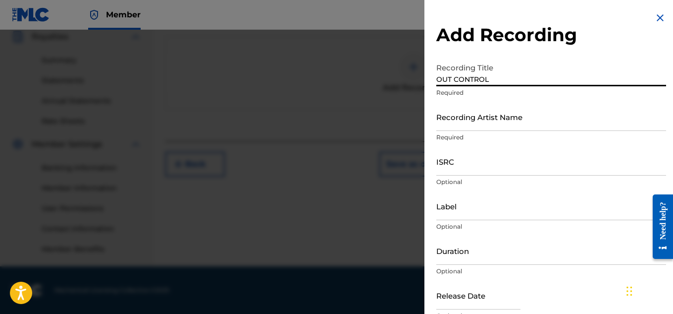
type input "OUT CONTROL"
click at [463, 123] on input "Recording Artist Name" at bounding box center [551, 117] width 230 height 28
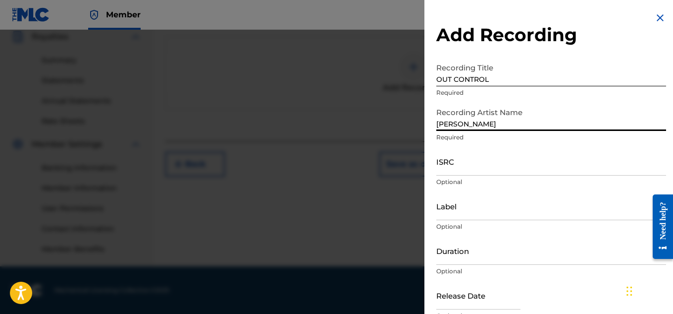
type input "[PERSON_NAME]"
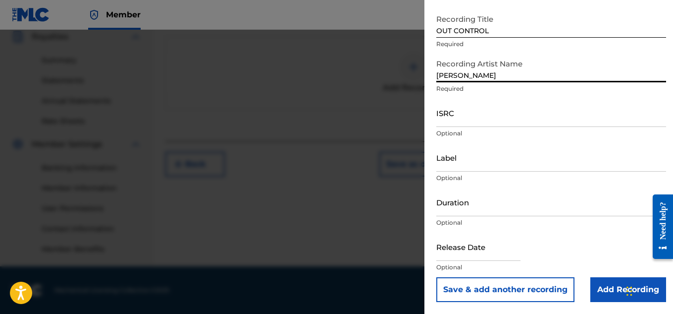
click at [596, 286] on input "Add Recording" at bounding box center [629, 289] width 76 height 25
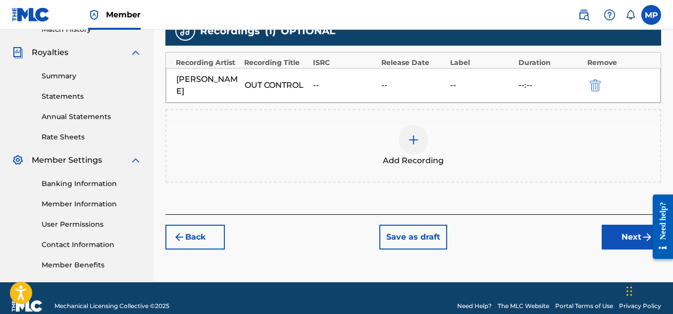
scroll to position [301, 0]
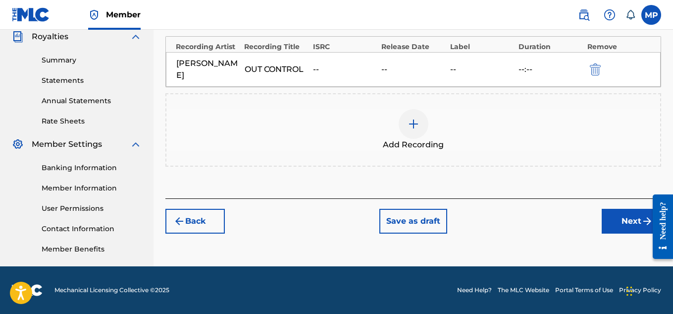
click at [631, 221] on button "Next" at bounding box center [631, 221] width 59 height 25
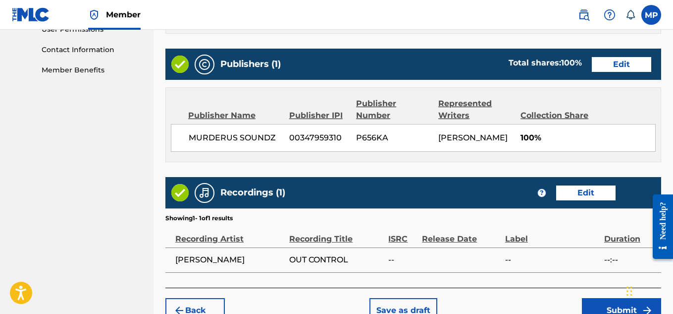
scroll to position [536, 0]
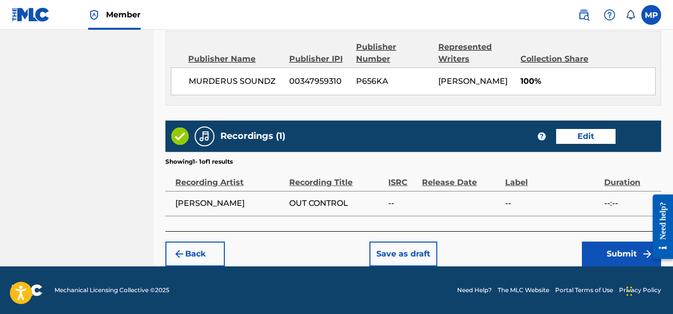
click at [597, 245] on button "Submit" at bounding box center [621, 253] width 79 height 25
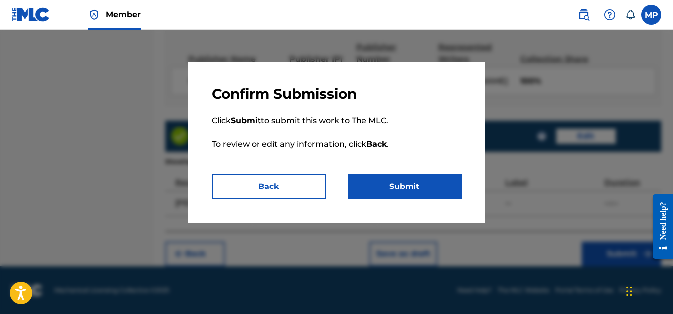
click at [432, 175] on button "Submit" at bounding box center [405, 186] width 114 height 25
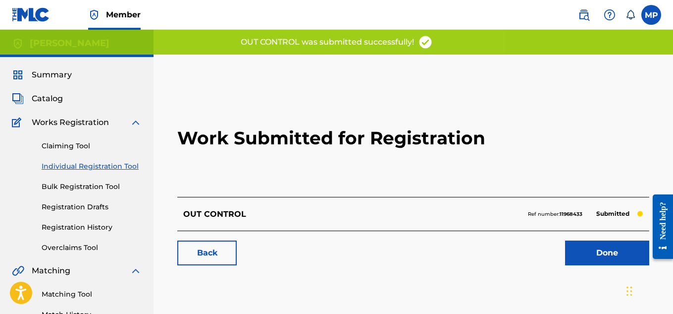
click at [214, 254] on link "Back" at bounding box center [206, 252] width 59 height 25
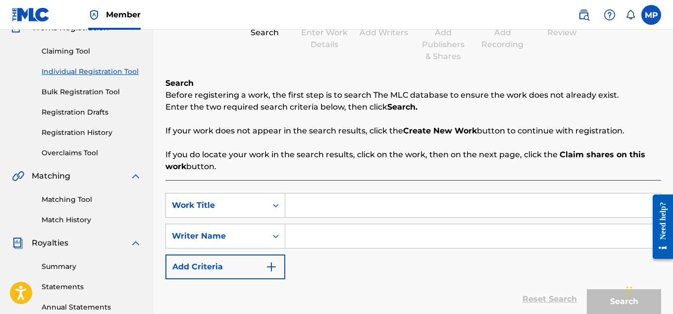
scroll to position [96, 0]
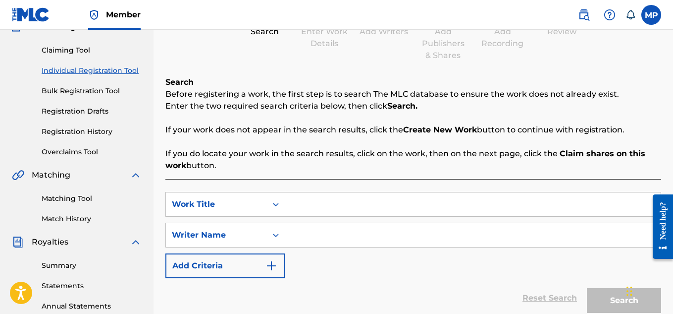
click at [357, 206] on input "Search Form" at bounding box center [473, 204] width 376 height 24
paste input "[PERSON_NAME]"
type input "[PERSON_NAME]"
click at [348, 233] on input "Search Form" at bounding box center [473, 235] width 376 height 24
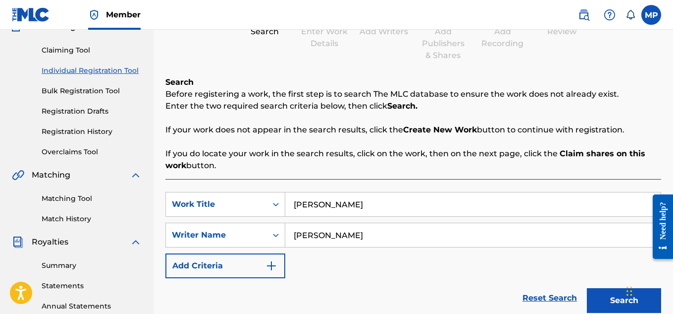
type input "[PERSON_NAME]"
click at [591, 300] on button "Search" at bounding box center [624, 300] width 74 height 25
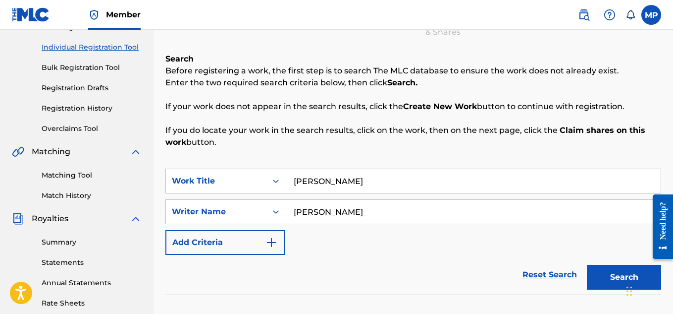
scroll to position [122, 0]
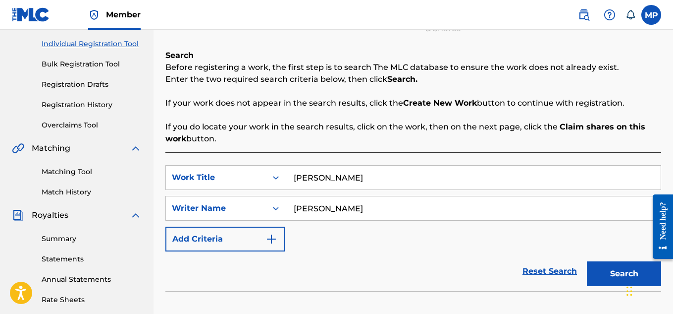
click at [608, 274] on button "Search" at bounding box center [624, 273] width 74 height 25
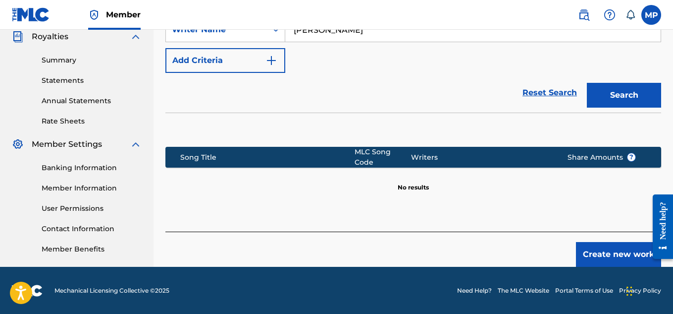
click at [593, 242] on button "Create new work" at bounding box center [618, 254] width 85 height 25
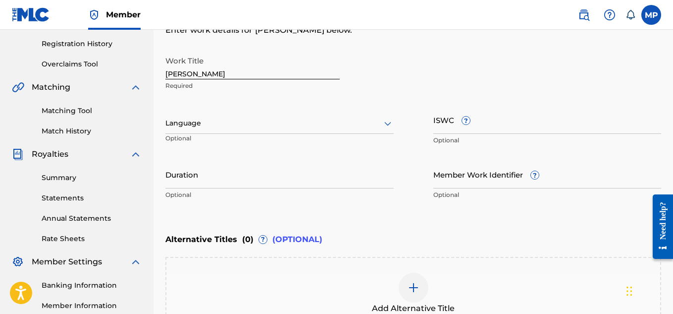
scroll to position [179, 0]
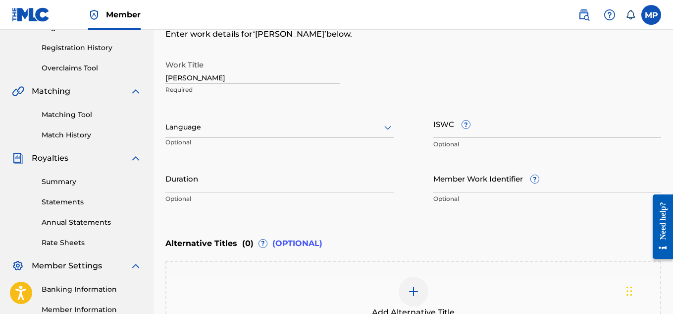
click at [544, 130] on input "ISWC ?" at bounding box center [548, 123] width 228 height 28
paste input "T9284920054"
type input "T9284920054"
click at [452, 185] on input "Member Work Identifier ?" at bounding box center [548, 178] width 228 height 28
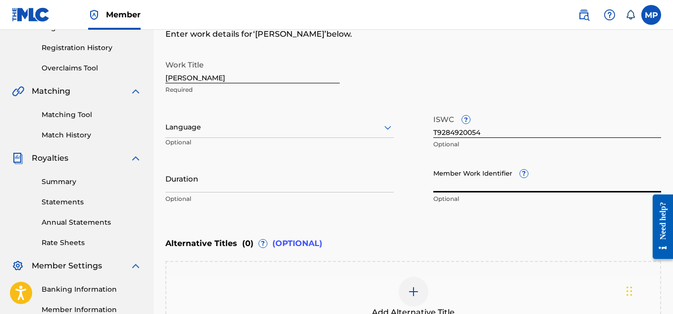
paste input "897359293"
type input "897359293"
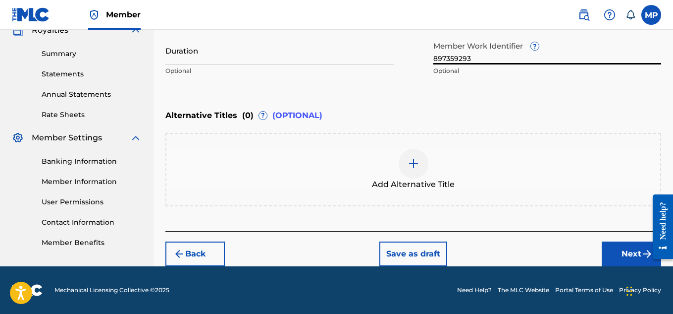
click at [618, 255] on button "Next" at bounding box center [631, 253] width 59 height 25
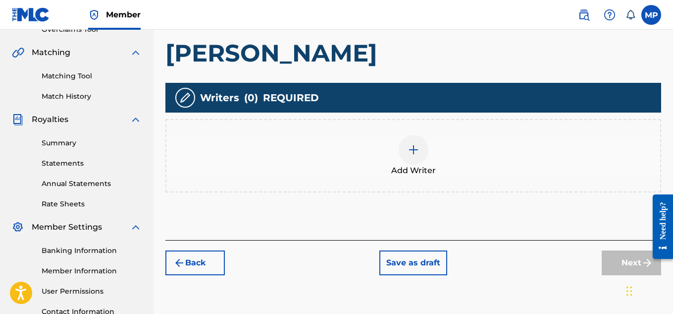
scroll to position [225, 0]
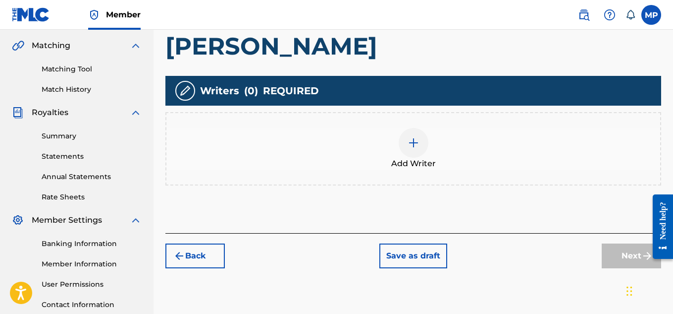
click at [416, 137] on img at bounding box center [414, 143] width 12 height 12
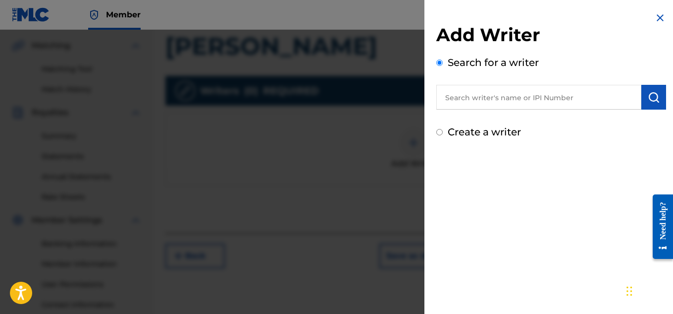
click at [488, 103] on input "text" at bounding box center [538, 97] width 205 height 25
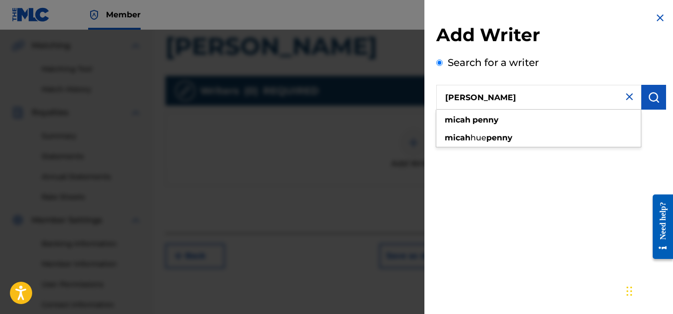
type input "[PERSON_NAME]"
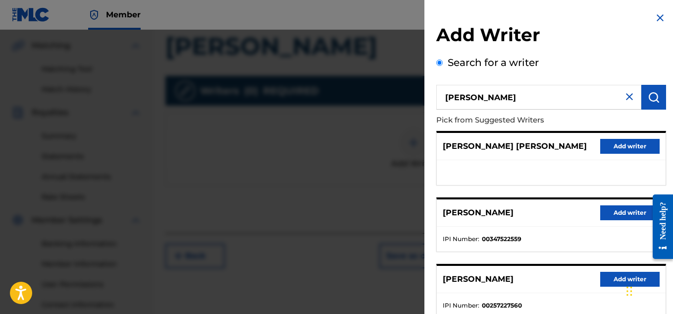
click at [603, 212] on button "Add writer" at bounding box center [629, 212] width 59 height 15
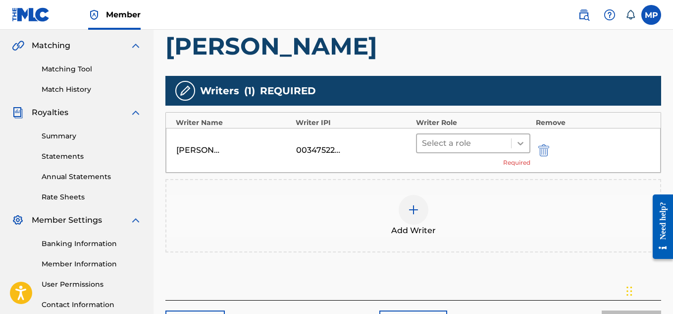
click at [521, 143] on icon at bounding box center [521, 143] width 10 height 10
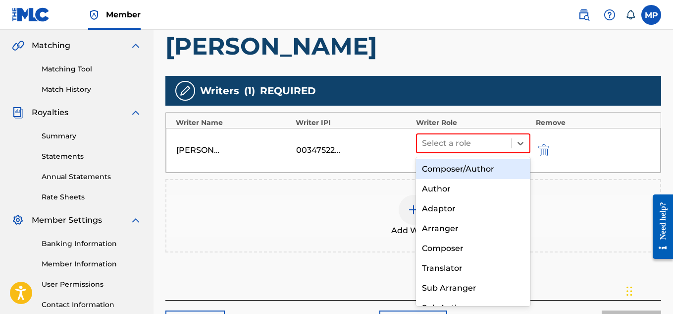
click at [476, 168] on div "Composer/Author" at bounding box center [473, 169] width 115 height 20
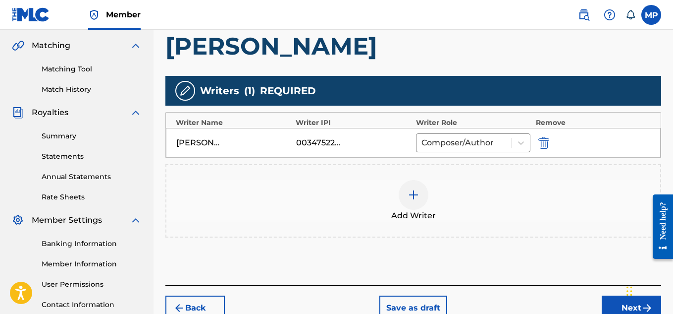
scroll to position [265, 0]
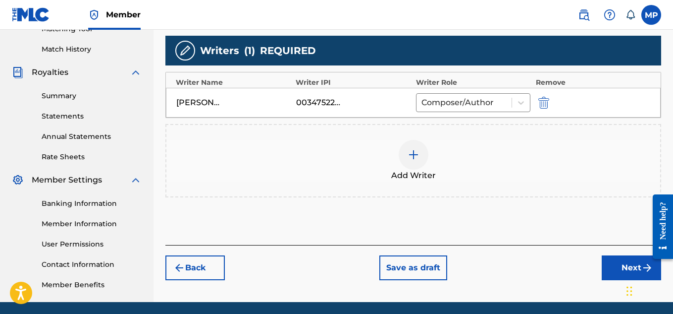
click at [614, 272] on button "Next" at bounding box center [631, 267] width 59 height 25
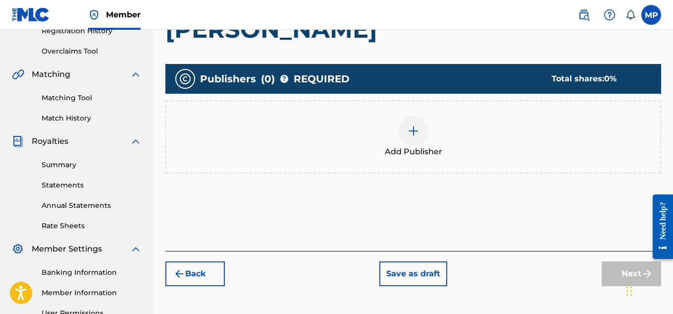
scroll to position [199, 0]
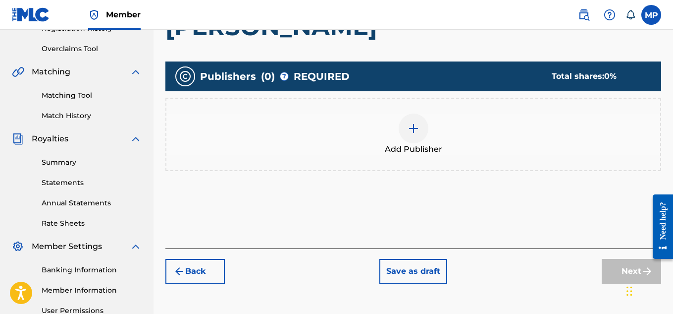
click at [413, 129] on img at bounding box center [414, 128] width 12 height 12
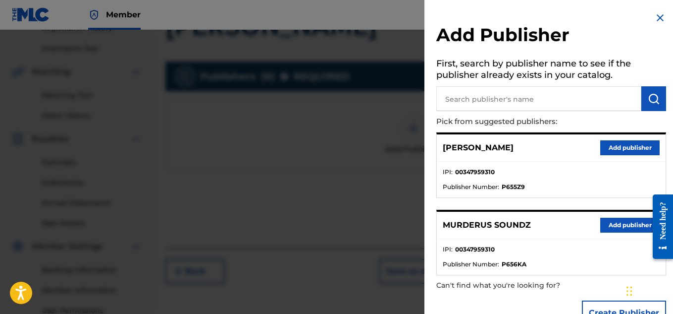
click at [605, 222] on button "Add publisher" at bounding box center [629, 224] width 59 height 15
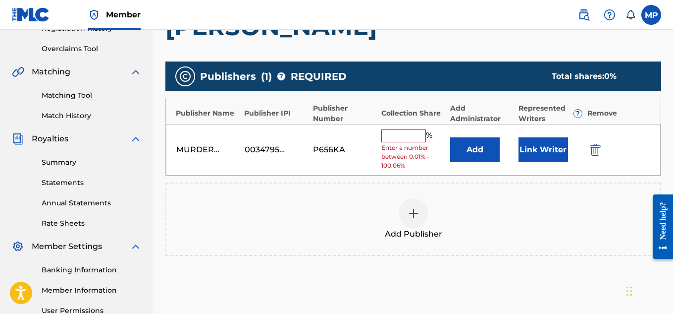
click at [412, 136] on input "text" at bounding box center [403, 135] width 45 height 13
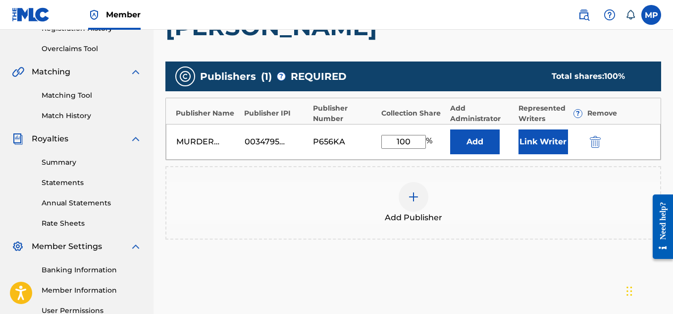
type input "100"
click at [543, 139] on button "Link Writer" at bounding box center [544, 141] width 50 height 25
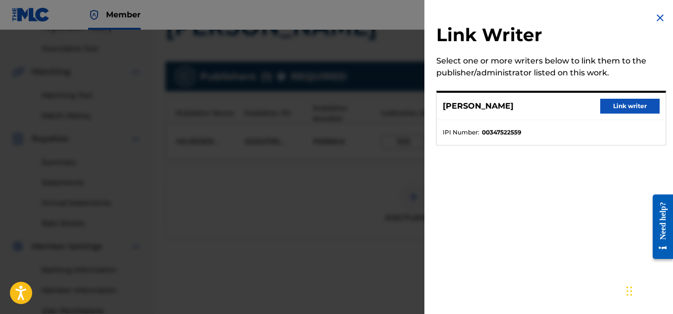
click at [623, 108] on button "Link writer" at bounding box center [629, 106] width 59 height 15
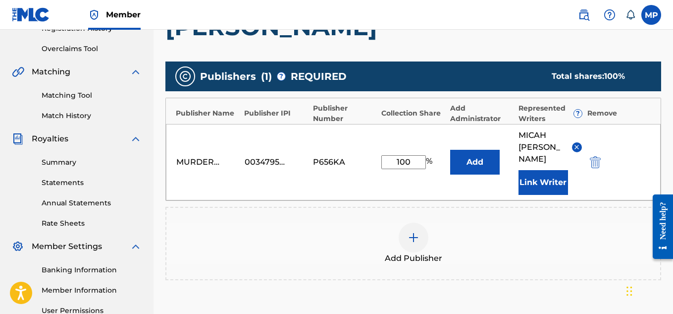
scroll to position [313, 0]
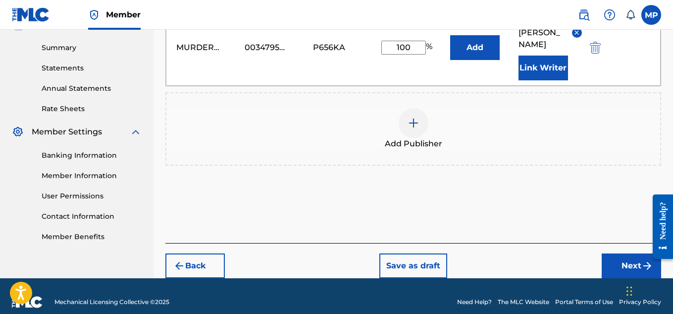
click at [613, 256] on button "Next" at bounding box center [631, 265] width 59 height 25
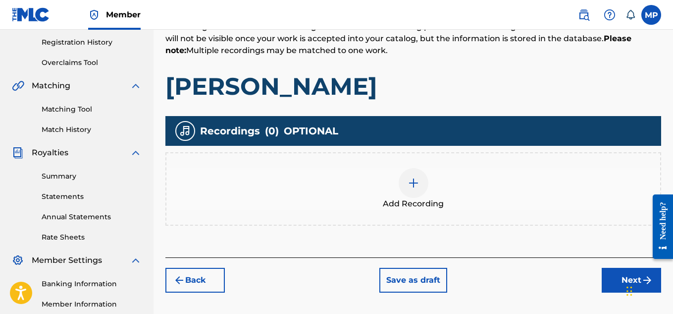
scroll to position [214, 0]
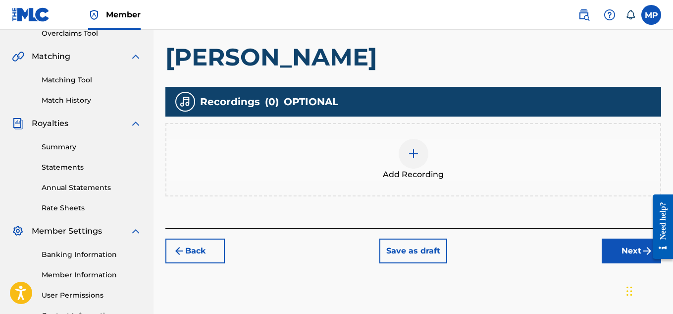
click at [428, 162] on div "Add Recording" at bounding box center [413, 160] width 494 height 42
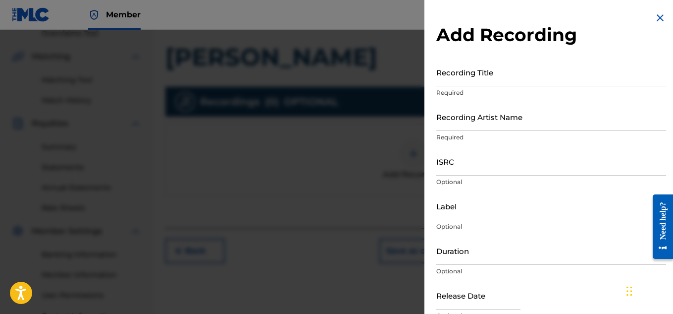
click at [458, 80] on input "Recording Title" at bounding box center [551, 72] width 230 height 28
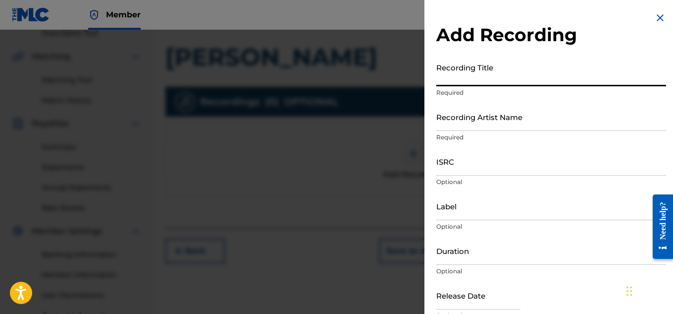
paste input "ONE DAY AT A TIME"
type input "ONE DAY AT A TIME"
click at [479, 119] on input "Recording Artist Name" at bounding box center [551, 117] width 230 height 28
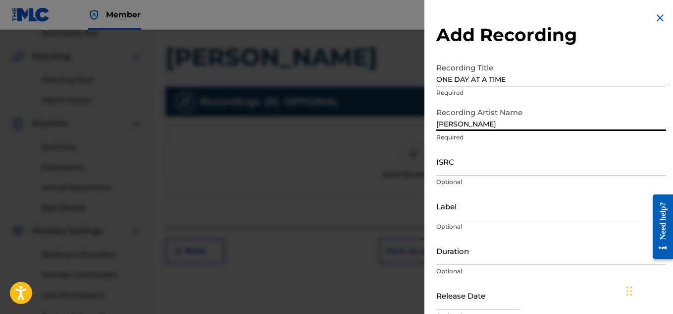
type input "[PERSON_NAME]"
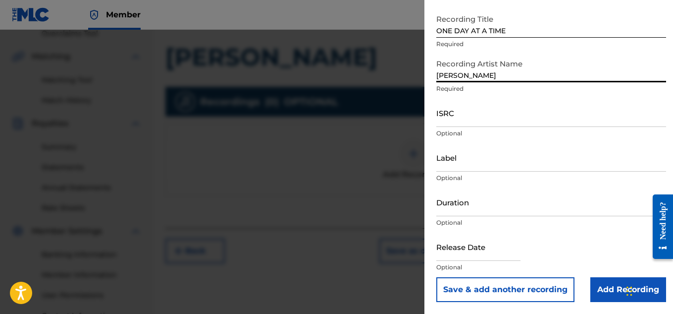
click at [598, 285] on input "Add Recording" at bounding box center [629, 289] width 76 height 25
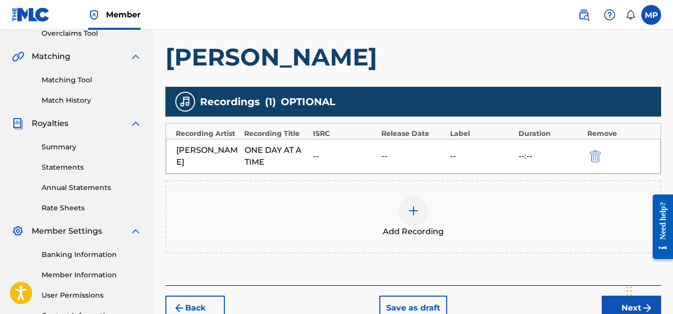
scroll to position [301, 0]
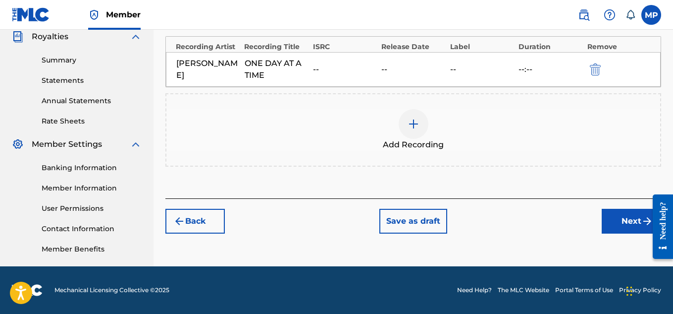
click at [633, 221] on button "Next" at bounding box center [631, 221] width 59 height 25
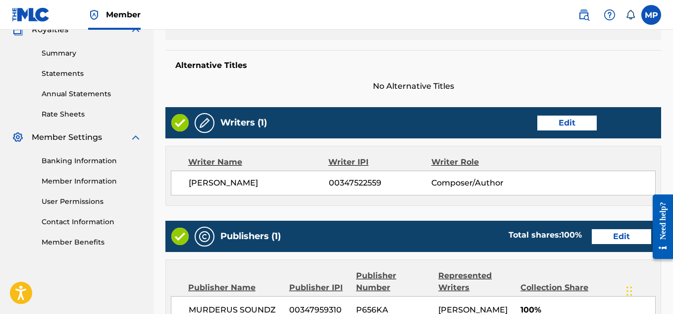
scroll to position [536, 0]
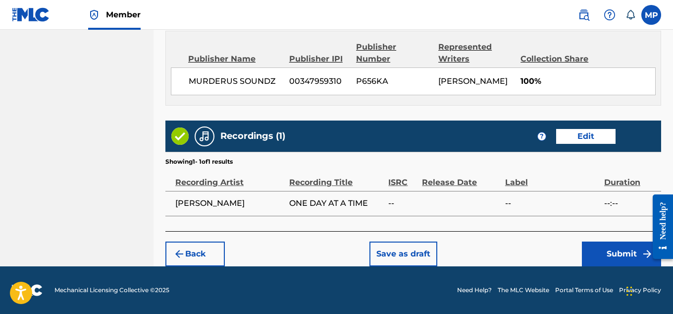
click at [604, 257] on button "Submit" at bounding box center [621, 253] width 79 height 25
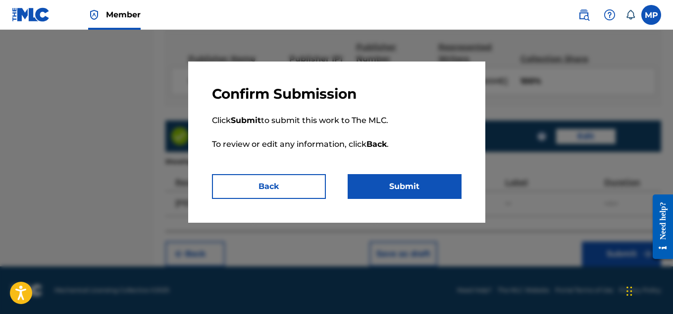
click at [411, 182] on button "Submit" at bounding box center [405, 186] width 114 height 25
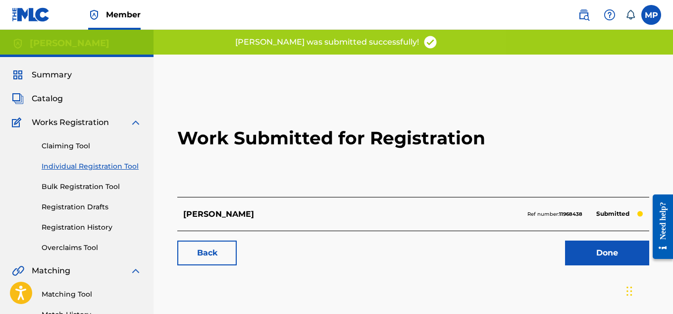
click at [223, 247] on link "Back" at bounding box center [206, 252] width 59 height 25
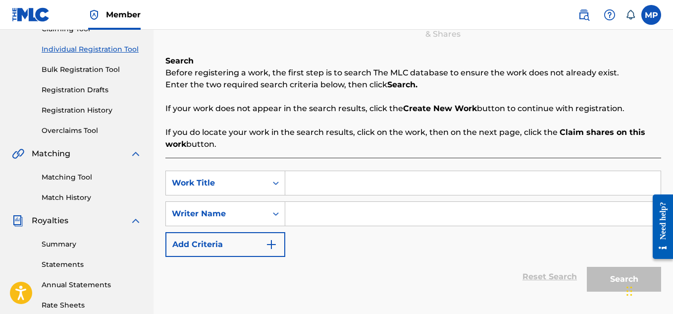
scroll to position [117, 0]
click at [322, 181] on input "Search Form" at bounding box center [473, 182] width 376 height 24
paste input "ONE DAY AT A TIME"
click at [330, 182] on input "ONE DAY AT A TIME" at bounding box center [473, 182] width 376 height 24
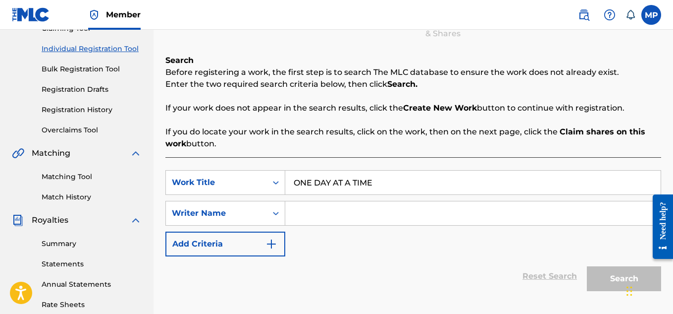
click at [330, 182] on input "ONE DAY AT A TIME" at bounding box center [473, 182] width 376 height 24
paste input "NO LUCK"
type input "NO LUCK"
click at [319, 218] on input "Search Form" at bounding box center [473, 213] width 376 height 24
type input "W"
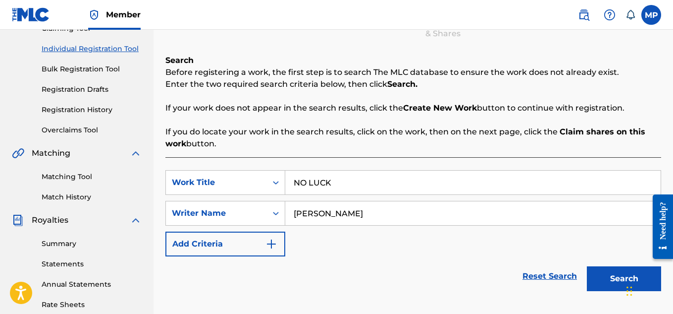
type input "[PERSON_NAME]"
click at [605, 275] on button "Search" at bounding box center [624, 278] width 74 height 25
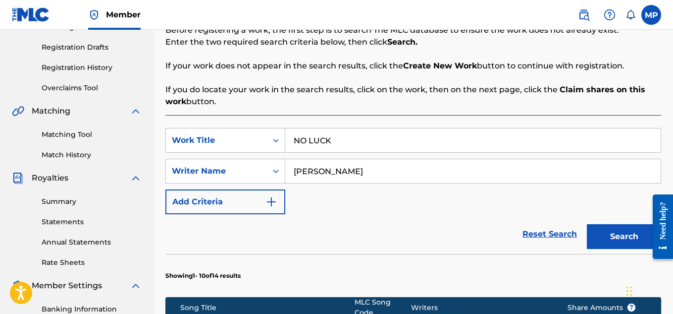
scroll to position [712, 0]
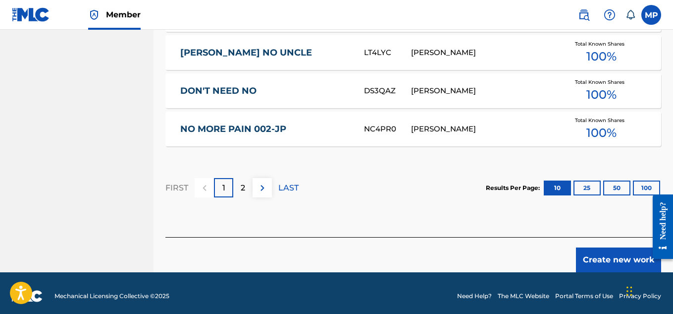
click at [616, 256] on button "Create new work" at bounding box center [618, 259] width 85 height 25
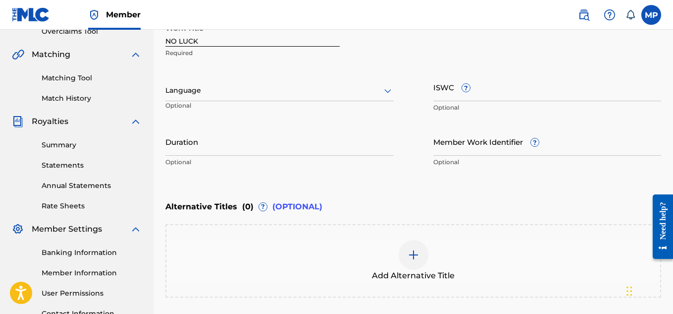
scroll to position [213, 0]
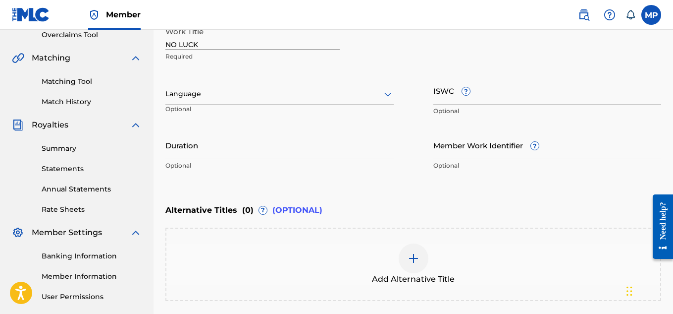
click at [525, 94] on input "ISWC ?" at bounding box center [548, 90] width 228 height 28
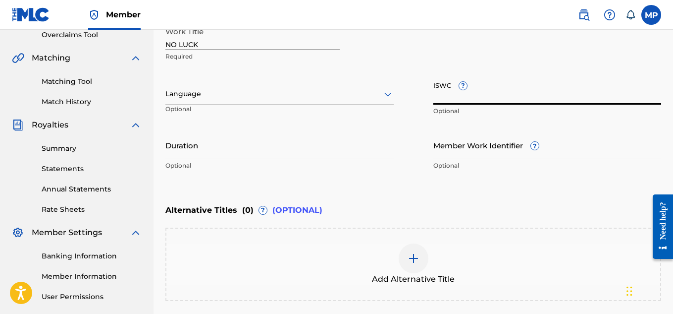
type input "v"
paste input "T9284919933"
type input "T9284919933"
click at [523, 149] on input "Member Work Identifier ?" at bounding box center [548, 145] width 228 height 28
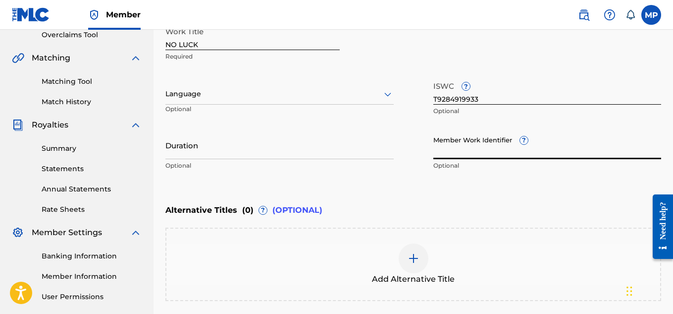
paste input "897359284"
type input "897359284"
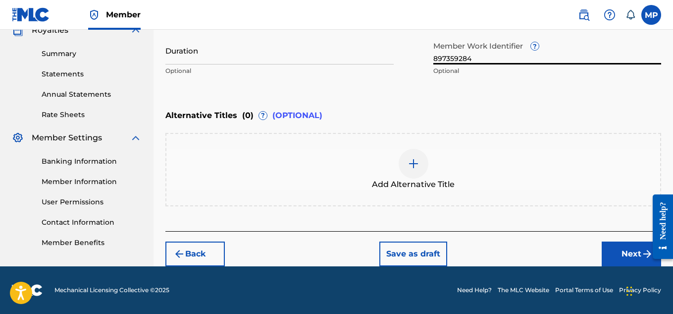
click at [613, 246] on button "Next" at bounding box center [631, 253] width 59 height 25
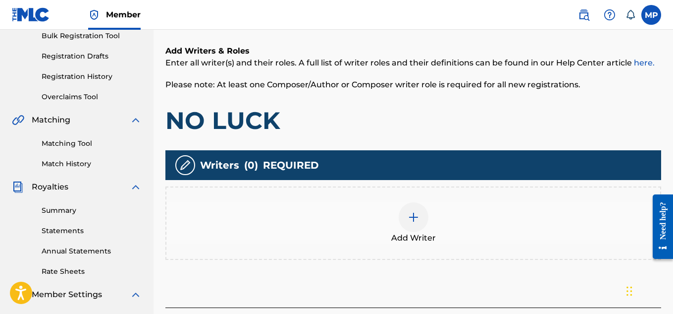
scroll to position [185, 0]
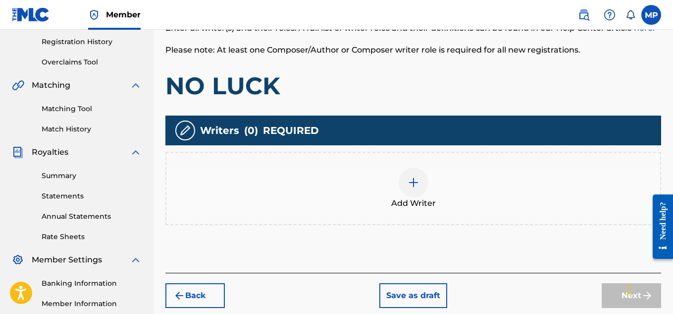
click at [414, 188] on img at bounding box center [414, 182] width 12 height 12
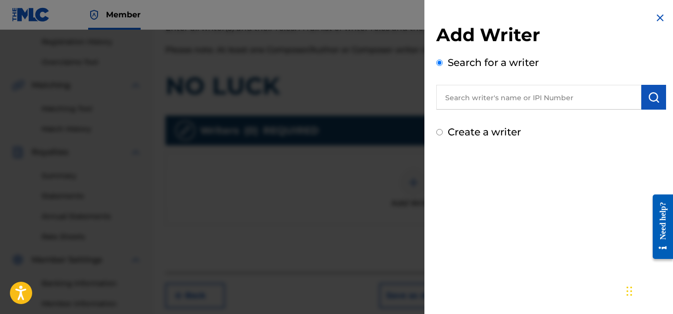
click at [538, 94] on input "text" at bounding box center [538, 97] width 205 height 25
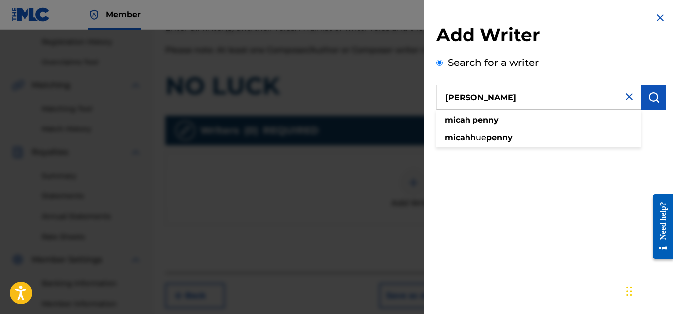
type input "[PERSON_NAME]"
click at [658, 98] on button "submit" at bounding box center [654, 97] width 25 height 25
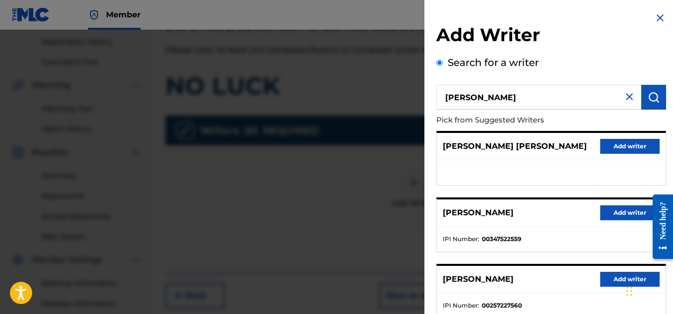
click at [615, 214] on button "Add writer" at bounding box center [629, 212] width 59 height 15
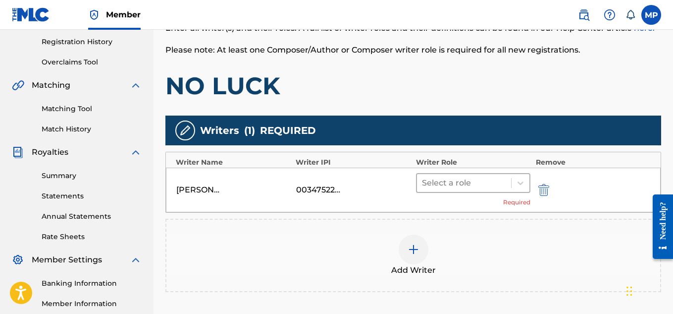
click at [503, 184] on div at bounding box center [464, 183] width 85 height 14
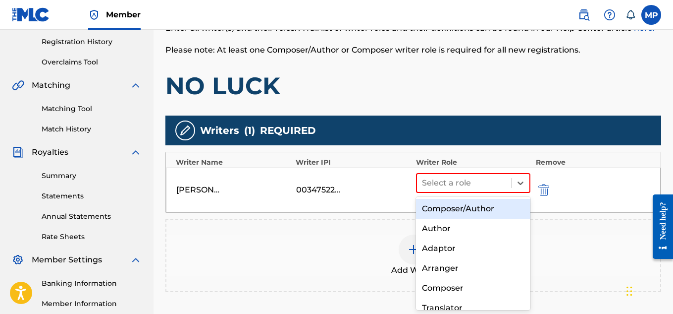
click at [478, 209] on div "Composer/Author" at bounding box center [473, 209] width 115 height 20
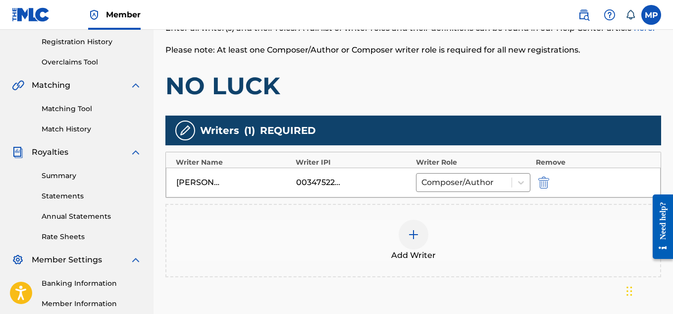
scroll to position [301, 0]
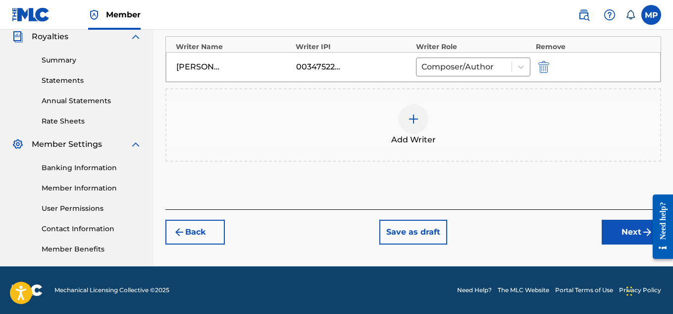
click at [620, 228] on button "Next" at bounding box center [631, 231] width 59 height 25
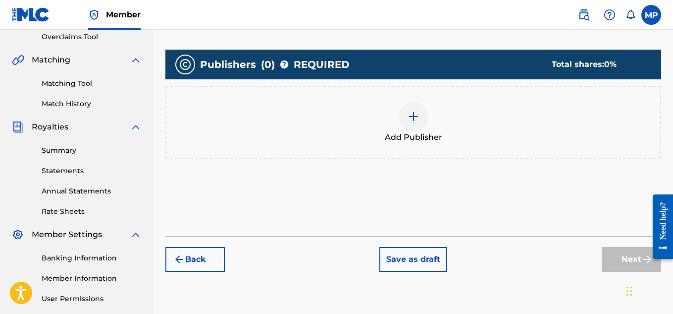
scroll to position [244, 0]
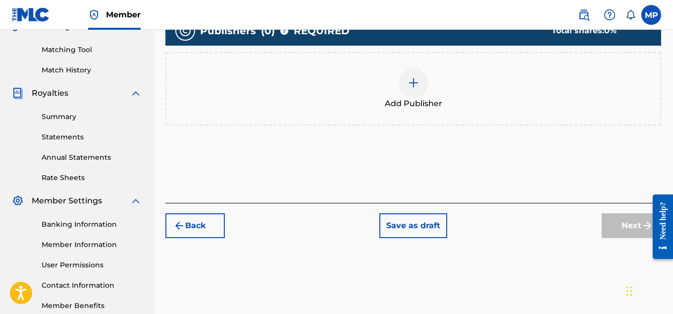
click at [408, 89] on div at bounding box center [414, 83] width 30 height 30
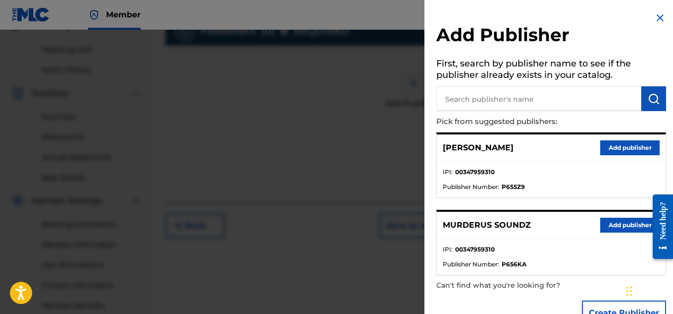
click at [628, 146] on button "Add publisher" at bounding box center [629, 147] width 59 height 15
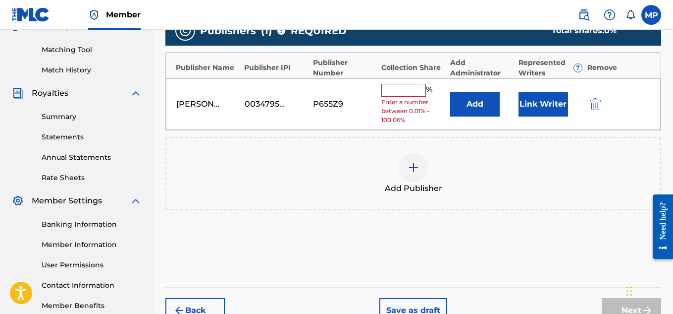
click at [590, 95] on div "[PERSON_NAME] 00347959310 P655Z9 % Enter a number between 0.01% - 100.06% Add L…" at bounding box center [413, 104] width 495 height 52
click at [596, 105] on img "submit" at bounding box center [595, 104] width 11 height 12
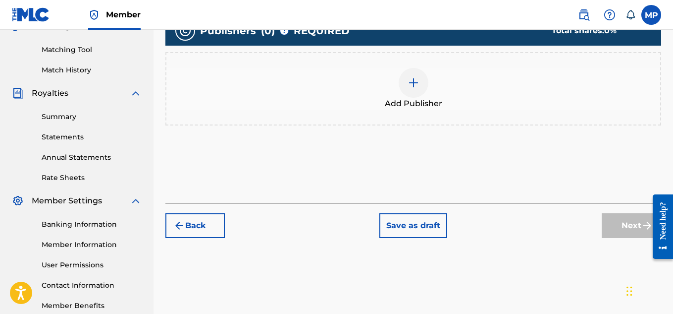
click at [419, 98] on span "Add Publisher" at bounding box center [413, 104] width 57 height 12
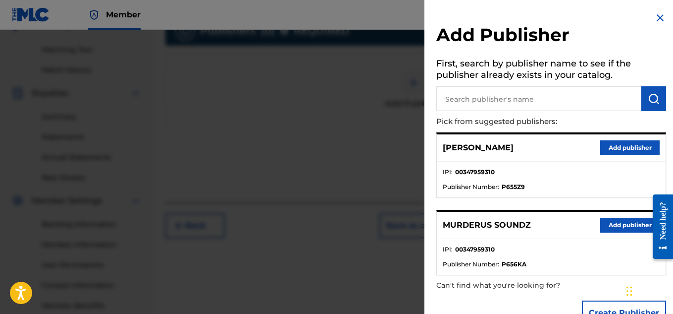
click at [613, 220] on button "Add publisher" at bounding box center [629, 224] width 59 height 15
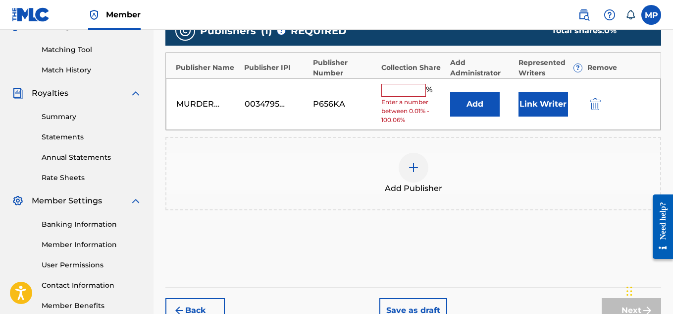
click at [415, 90] on input "text" at bounding box center [403, 90] width 45 height 13
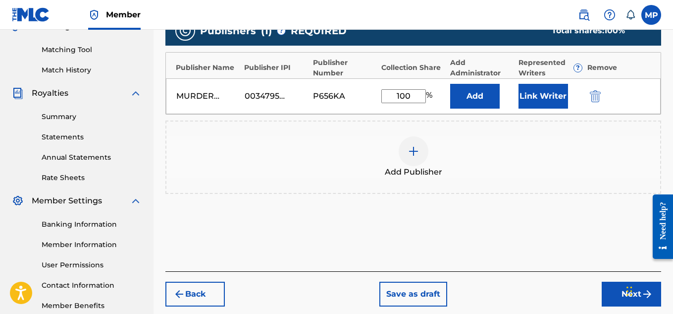
type input "100"
click at [547, 100] on button "Link Writer" at bounding box center [544, 96] width 50 height 25
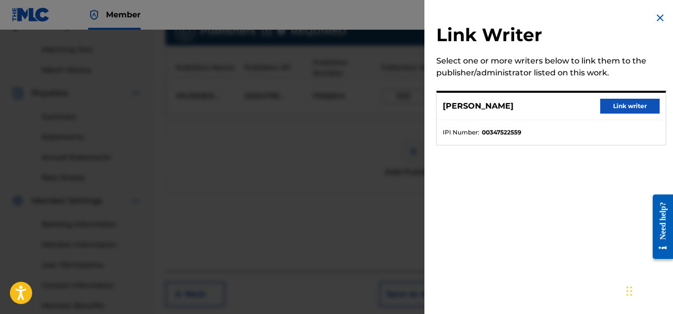
click at [622, 102] on button "Link writer" at bounding box center [629, 106] width 59 height 15
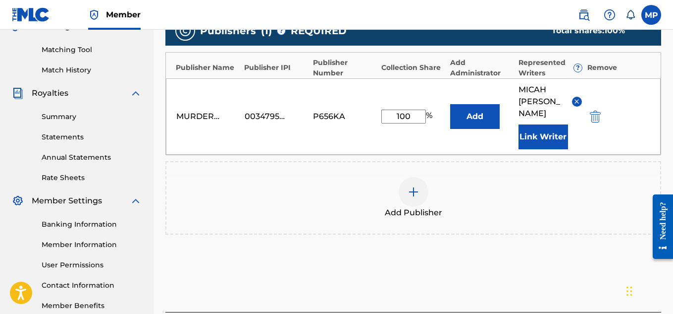
scroll to position [313, 0]
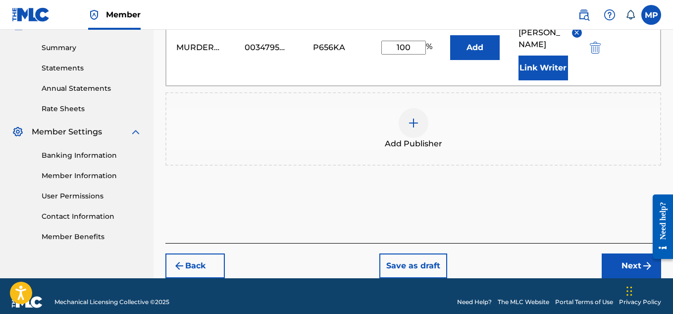
click at [604, 253] on button "Next" at bounding box center [631, 265] width 59 height 25
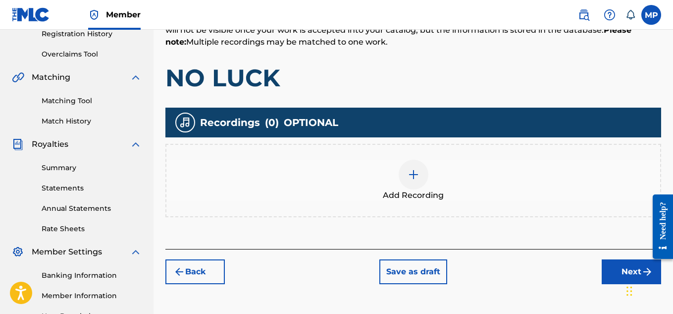
scroll to position [207, 0]
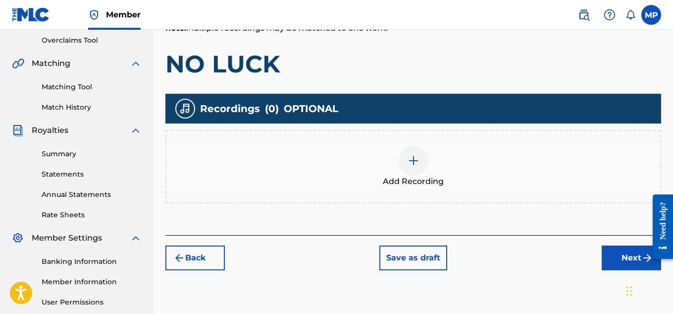
click at [416, 156] on img at bounding box center [414, 161] width 12 height 12
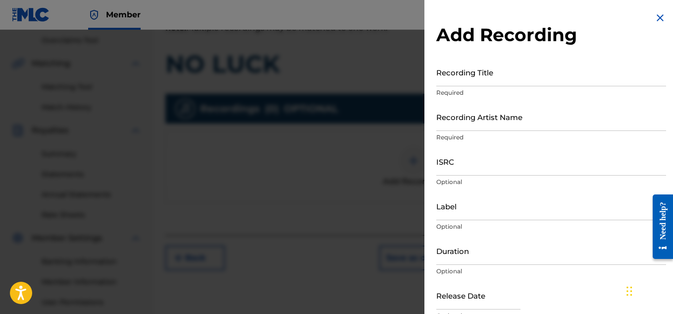
click at [487, 76] on input "Recording Title" at bounding box center [551, 72] width 230 height 28
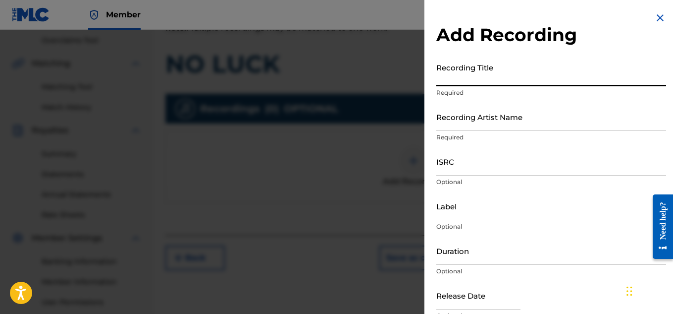
paste input "NO LUCK"
type input "NO LUCK"
click at [470, 118] on input "Recording Artist Name" at bounding box center [551, 117] width 230 height 28
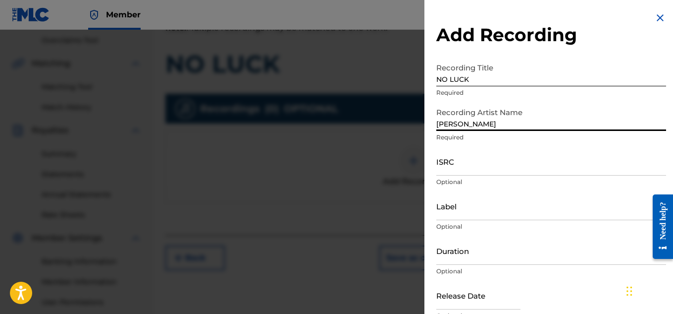
type input "[PERSON_NAME]"
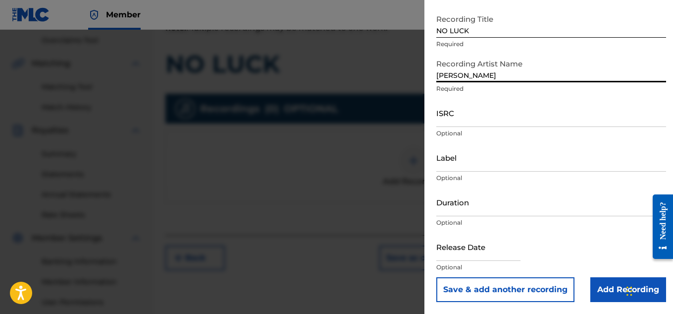
click at [607, 289] on input "Add Recording" at bounding box center [629, 289] width 76 height 25
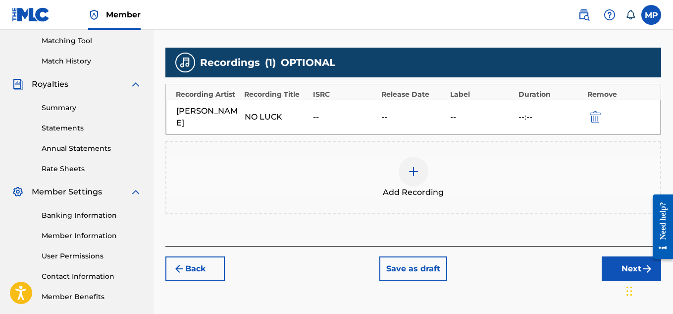
scroll to position [270, 0]
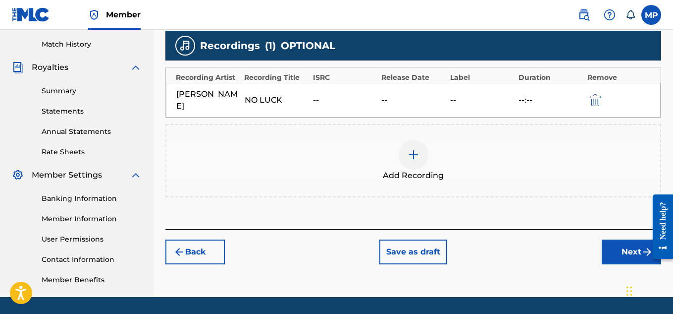
click at [614, 262] on button "Next" at bounding box center [631, 251] width 59 height 25
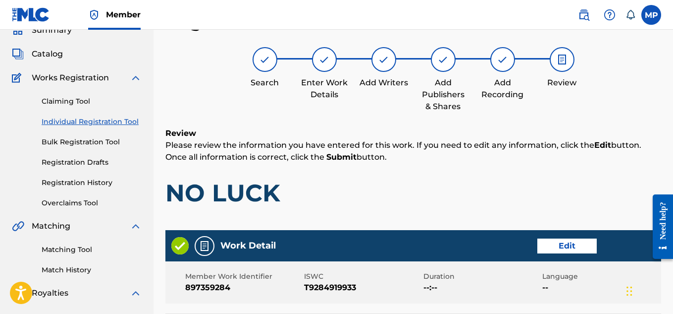
scroll to position [536, 0]
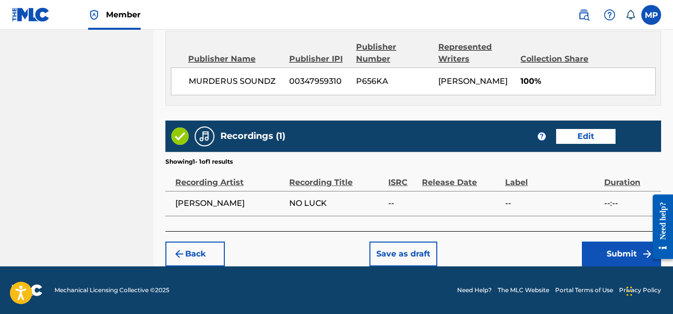
click at [619, 245] on button "Submit" at bounding box center [621, 253] width 79 height 25
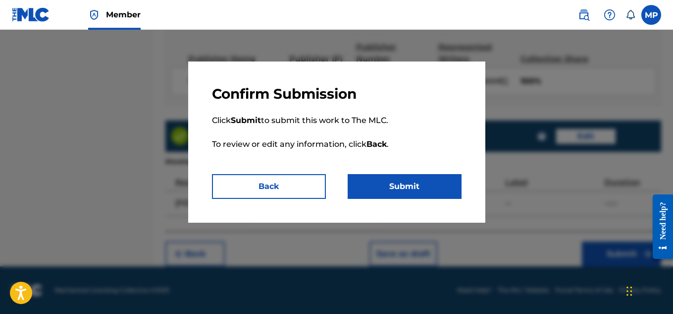
click at [453, 175] on button "Submit" at bounding box center [405, 186] width 114 height 25
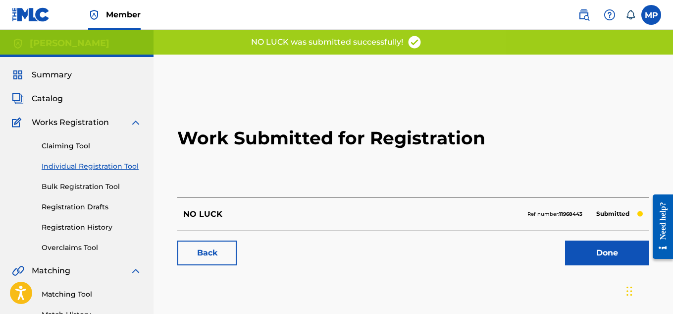
click at [223, 248] on link "Back" at bounding box center [206, 252] width 59 height 25
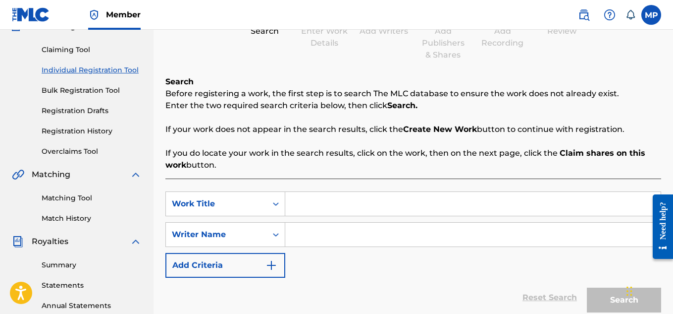
scroll to position [97, 0]
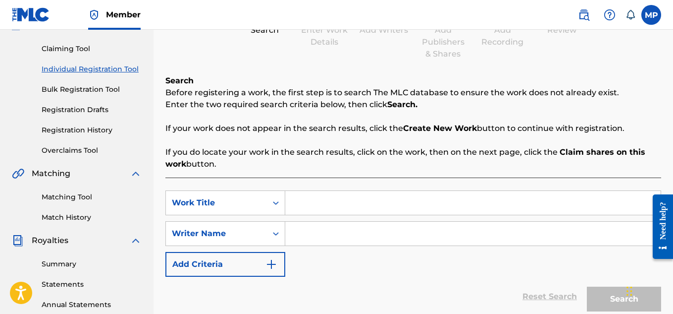
click at [319, 187] on div "SearchWithCriteria9cc5e7ae-1020-4208-9617-e3ff4f91bce4 Work Title SearchWithCri…" at bounding box center [413, 258] width 496 height 163
click at [331, 201] on input "Search Form" at bounding box center [473, 203] width 376 height 24
paste input "NEW WAVE LOVE"
type input "NEW WAVE LOVE"
click at [329, 234] on input "Search Form" at bounding box center [473, 233] width 376 height 24
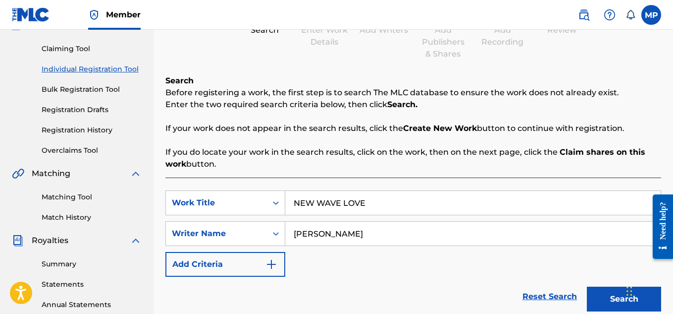
scroll to position [300, 0]
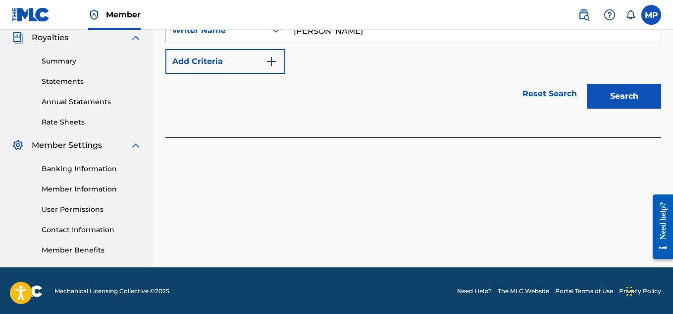
type input "[PERSON_NAME]"
click at [621, 101] on button "Search" at bounding box center [624, 96] width 74 height 25
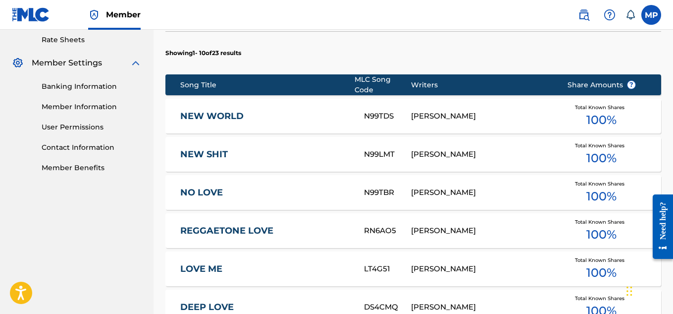
scroll to position [712, 0]
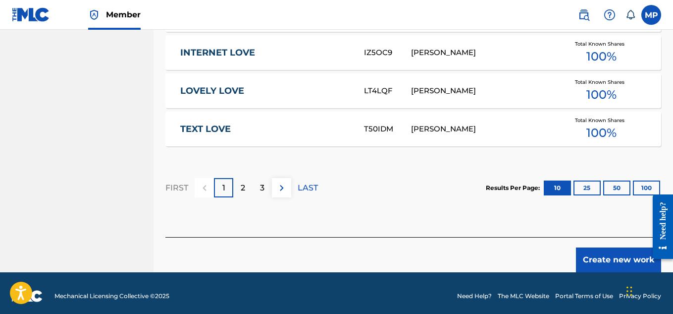
click at [589, 252] on button "Create new work" at bounding box center [618, 259] width 85 height 25
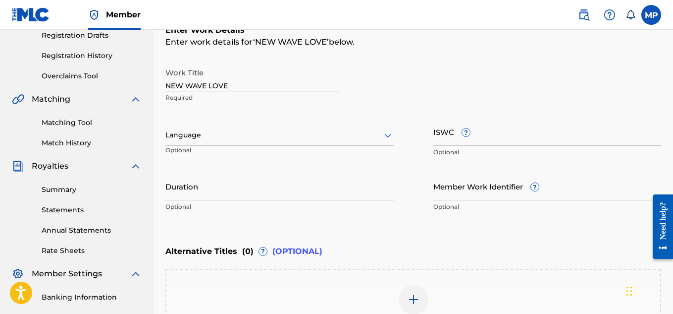
scroll to position [171, 0]
click at [520, 128] on input "ISWC ?" at bounding box center [548, 132] width 228 height 28
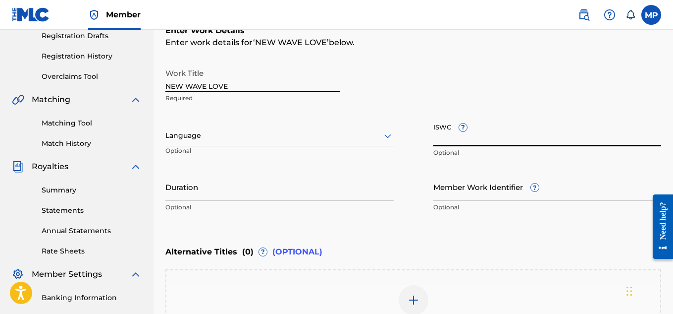
paste input "T9284924330"
type input "T9284924330"
click at [488, 193] on input "Member Work Identifier ?" at bounding box center [548, 186] width 228 height 28
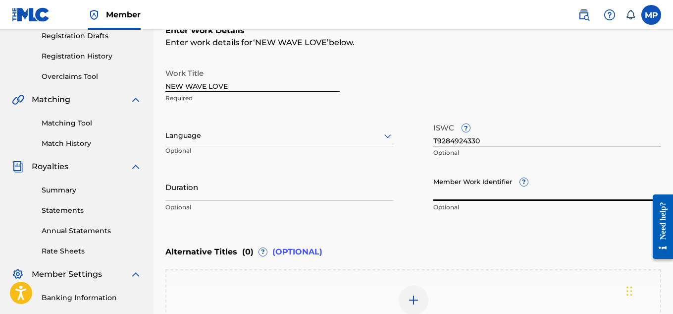
paste input "897359209"
type input "897359209"
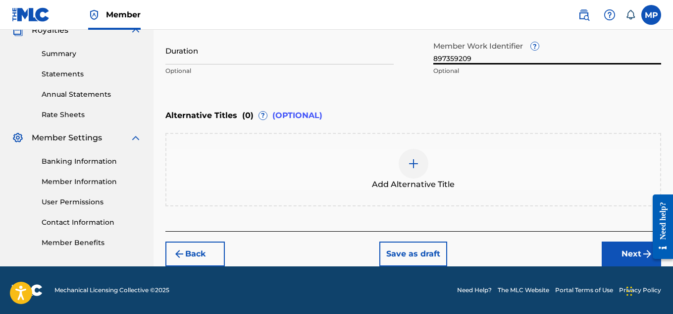
click at [620, 250] on button "Next" at bounding box center [631, 253] width 59 height 25
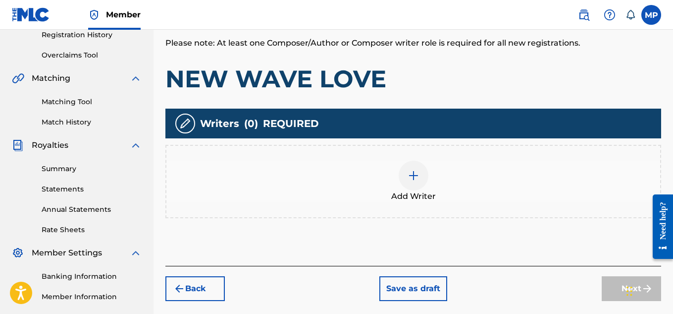
scroll to position [195, 0]
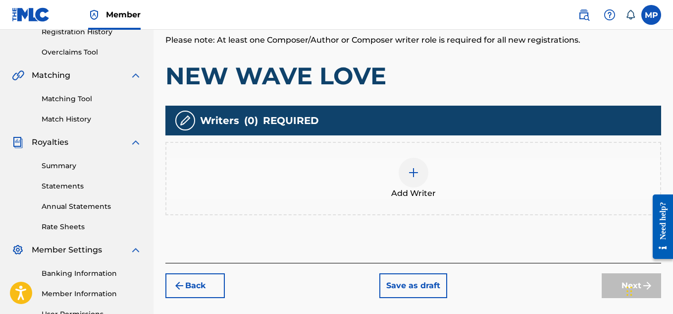
click at [423, 171] on div at bounding box center [414, 173] width 30 height 30
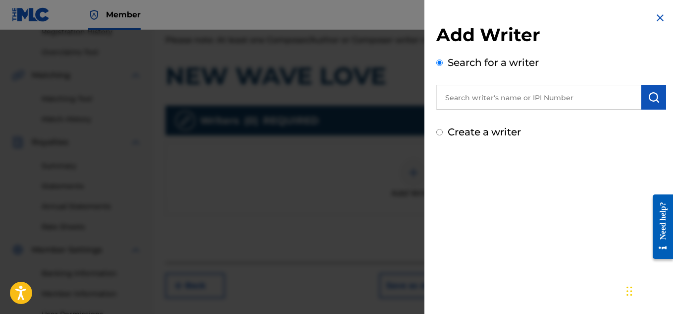
click at [538, 101] on input "text" at bounding box center [538, 97] width 205 height 25
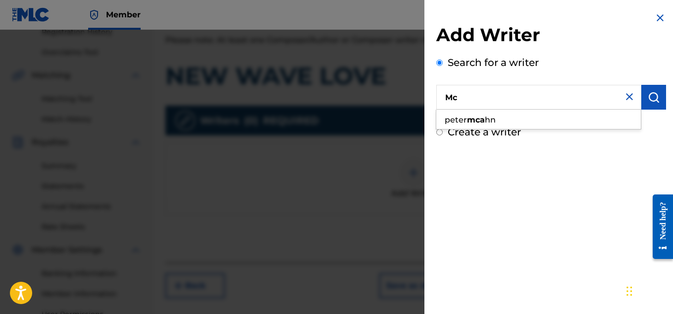
type input "M"
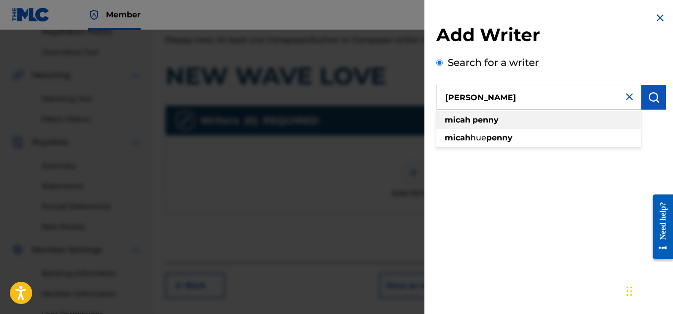
click at [522, 120] on div "[PERSON_NAME]" at bounding box center [538, 120] width 205 height 18
type input "[PERSON_NAME]"
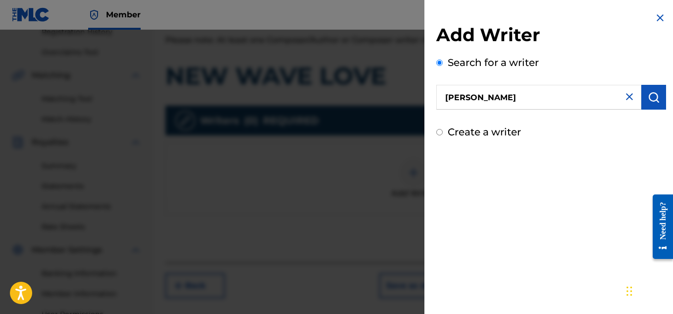
click at [645, 106] on button "submit" at bounding box center [654, 97] width 25 height 25
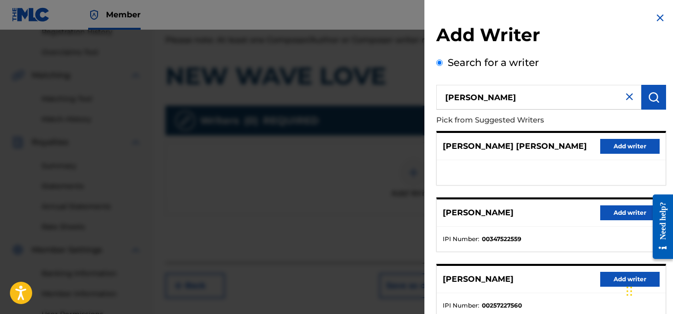
click at [626, 213] on button "Add writer" at bounding box center [629, 212] width 59 height 15
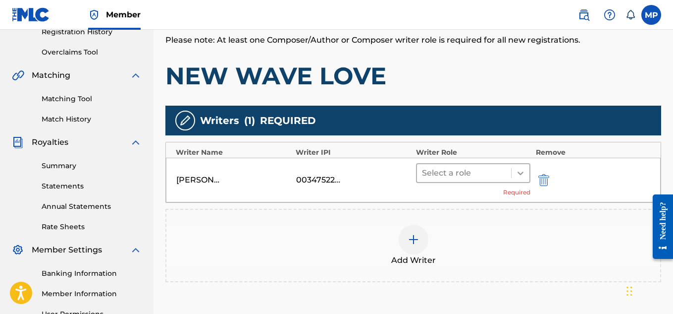
click at [517, 178] on div at bounding box center [521, 173] width 18 height 18
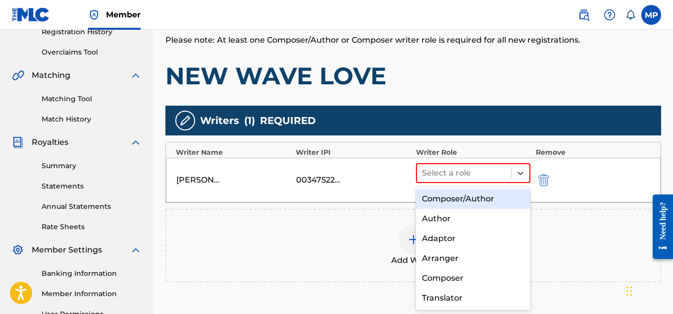
click at [485, 196] on div "Composer/Author" at bounding box center [473, 199] width 115 height 20
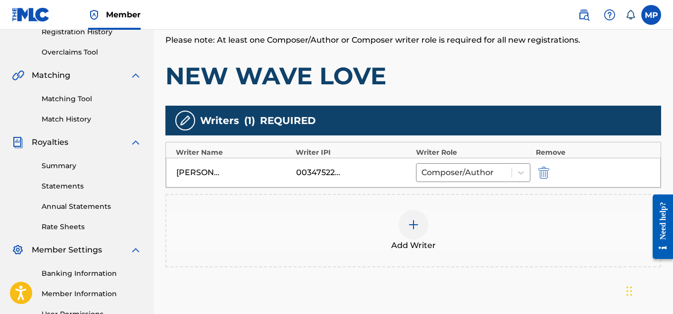
scroll to position [260, 0]
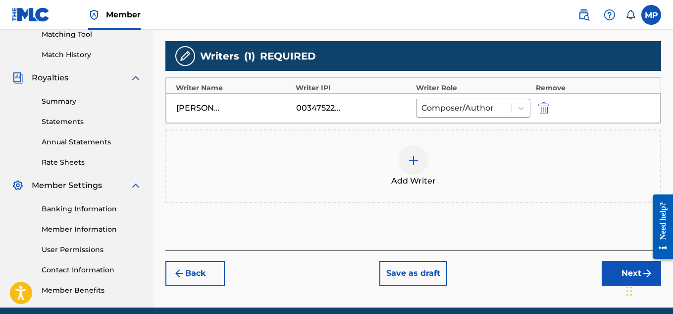
click at [613, 275] on button "Next" at bounding box center [631, 273] width 59 height 25
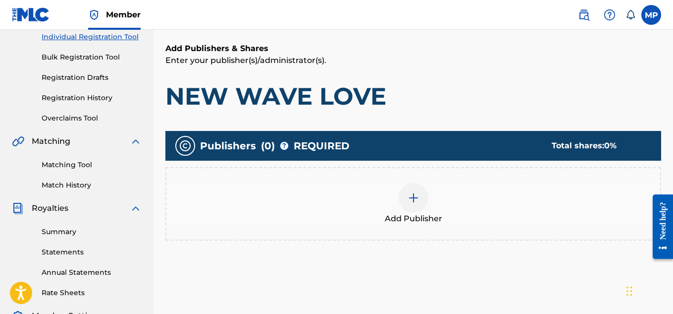
scroll to position [160, 0]
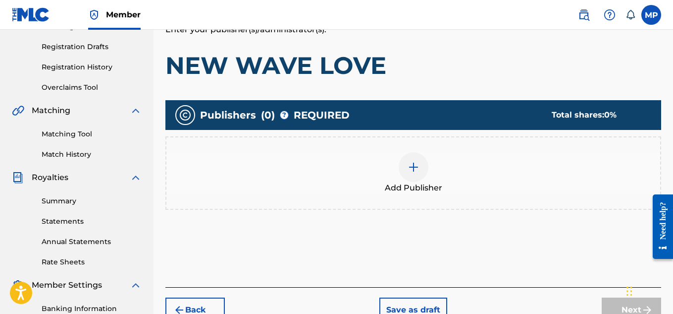
click at [420, 176] on div at bounding box center [414, 167] width 30 height 30
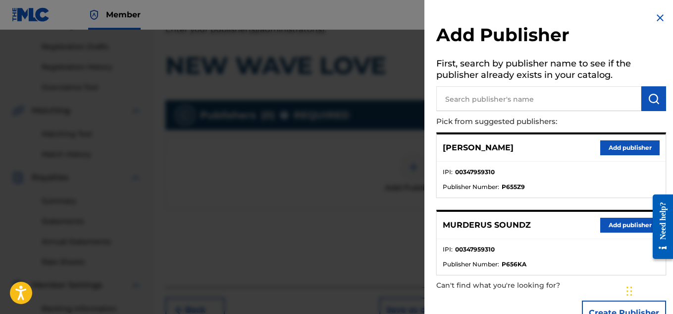
click at [620, 226] on button "Add publisher" at bounding box center [629, 224] width 59 height 15
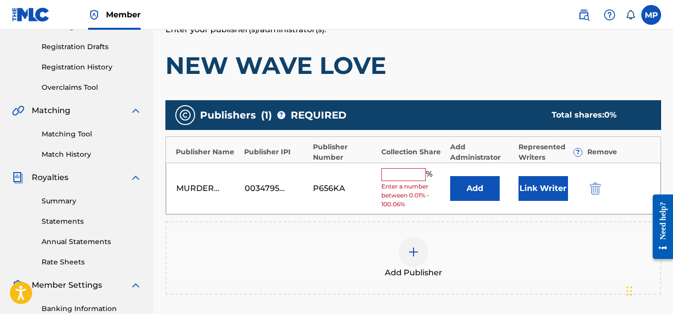
click at [395, 174] on input "text" at bounding box center [403, 174] width 45 height 13
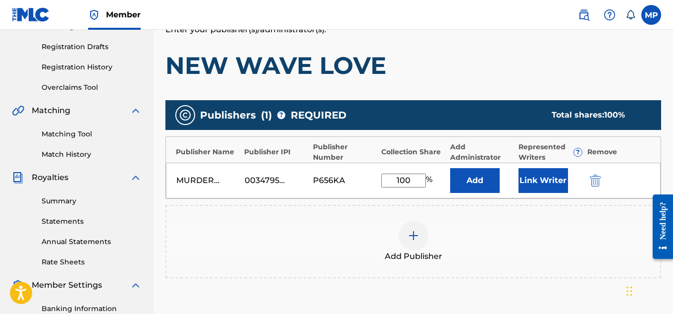
type input "100"
click at [535, 181] on button "Link Writer" at bounding box center [544, 180] width 50 height 25
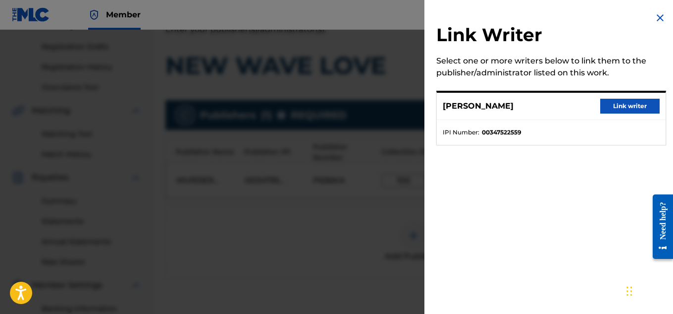
click at [635, 103] on button "Link writer" at bounding box center [629, 106] width 59 height 15
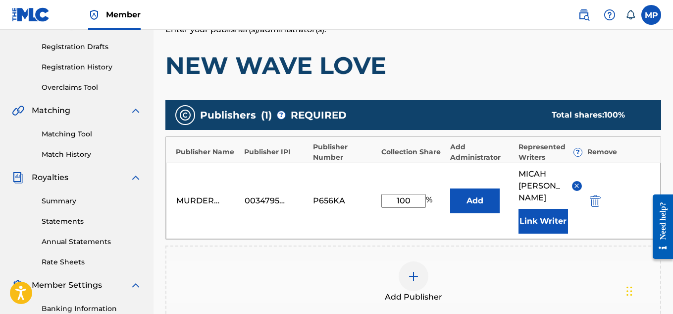
scroll to position [313, 0]
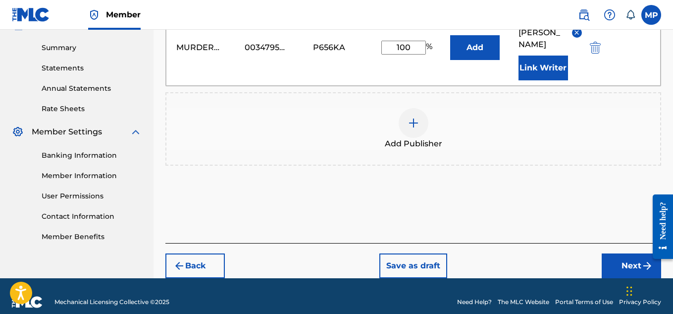
click at [625, 261] on button "Next" at bounding box center [631, 265] width 59 height 25
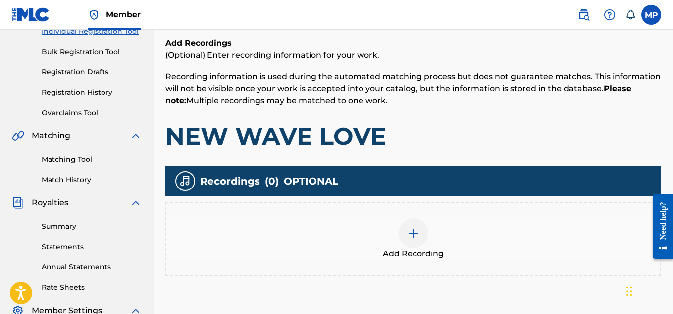
scroll to position [194, 0]
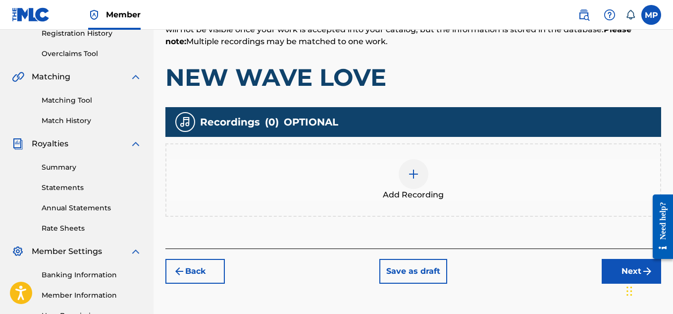
click at [425, 182] on div at bounding box center [414, 174] width 30 height 30
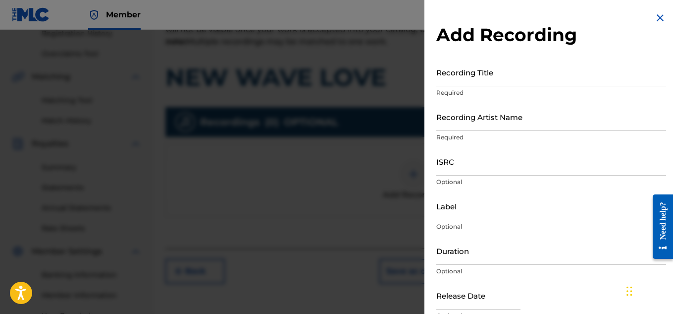
click at [473, 77] on input "Recording Title" at bounding box center [551, 72] width 230 height 28
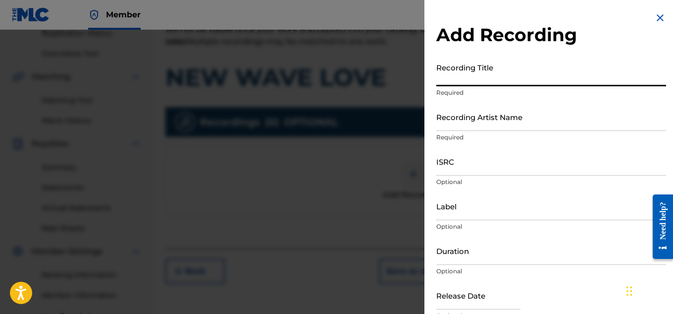
paste input "897359209"
click at [474, 79] on input "897359209" at bounding box center [551, 72] width 230 height 28
paste input "NEW WAVE LOVE"
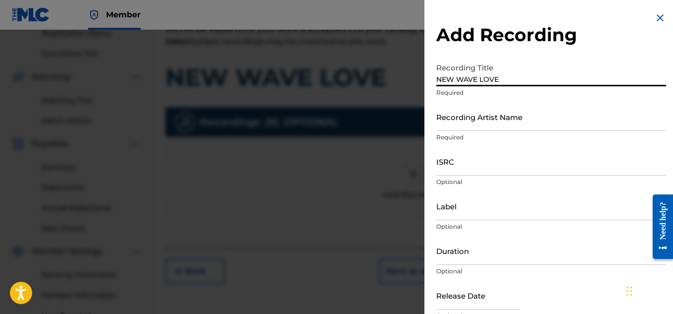
type input "NEW WAVE LOVE"
click at [461, 116] on input "Recording Artist Name" at bounding box center [551, 117] width 230 height 28
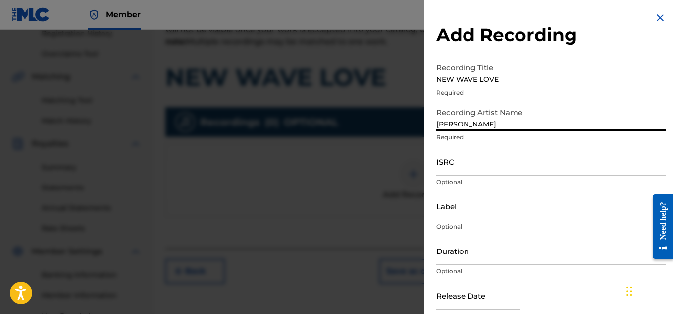
type input "[PERSON_NAME]"
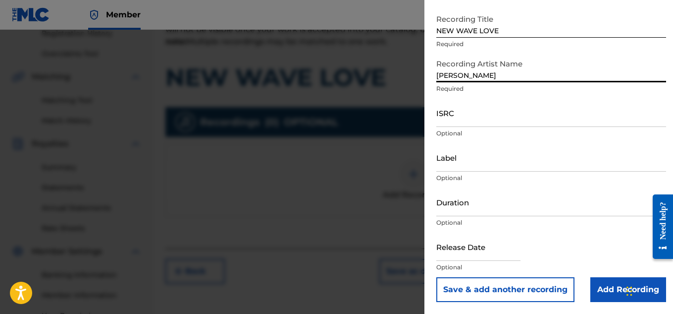
click at [598, 286] on input "Add Recording" at bounding box center [629, 289] width 76 height 25
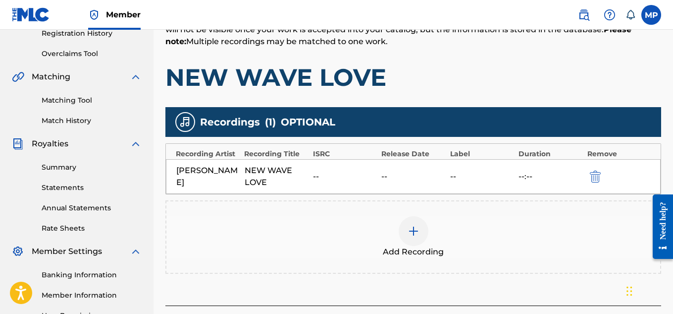
scroll to position [301, 0]
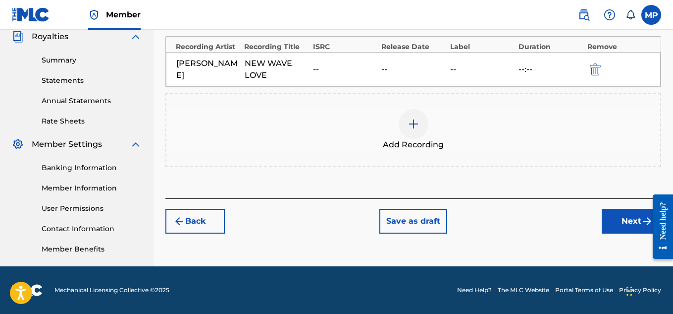
click at [632, 222] on button "Next" at bounding box center [631, 221] width 59 height 25
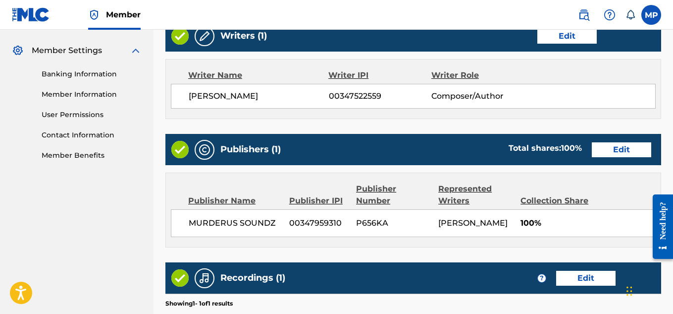
scroll to position [536, 0]
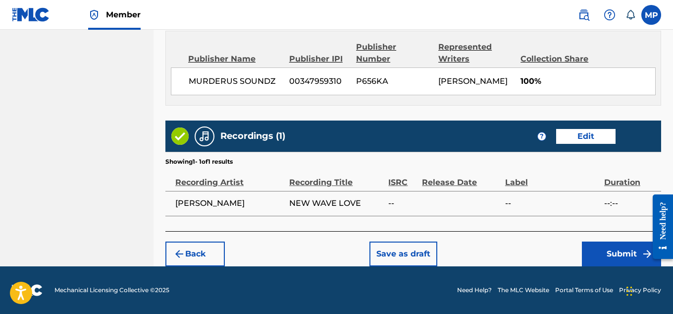
click at [597, 248] on button "Submit" at bounding box center [621, 253] width 79 height 25
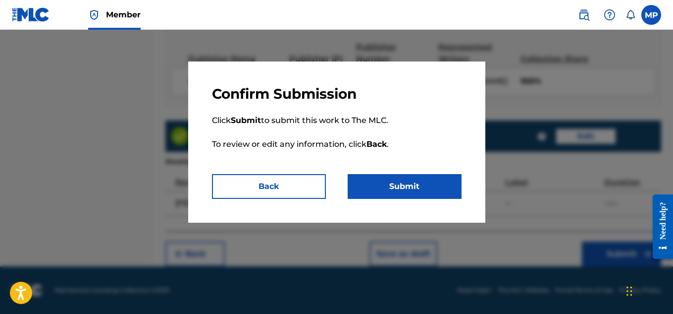
click at [434, 180] on button "Submit" at bounding box center [405, 186] width 114 height 25
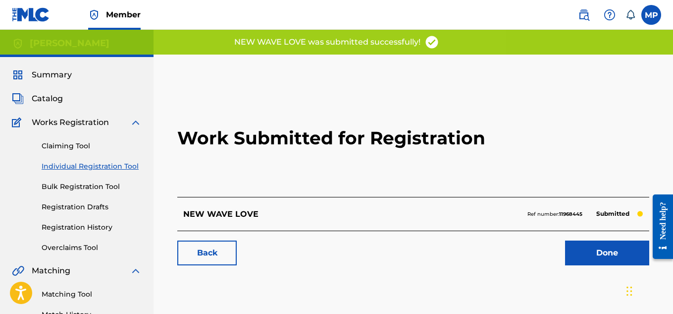
click at [225, 247] on link "Back" at bounding box center [206, 252] width 59 height 25
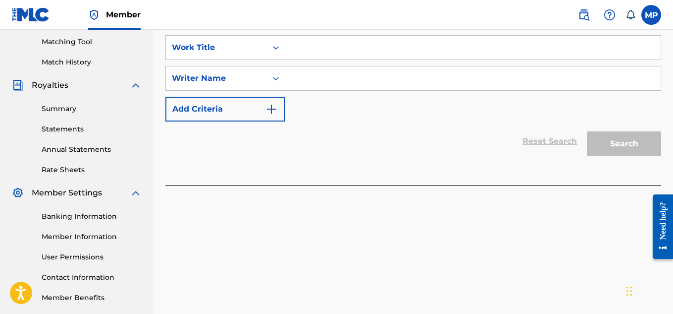
scroll to position [238, 0]
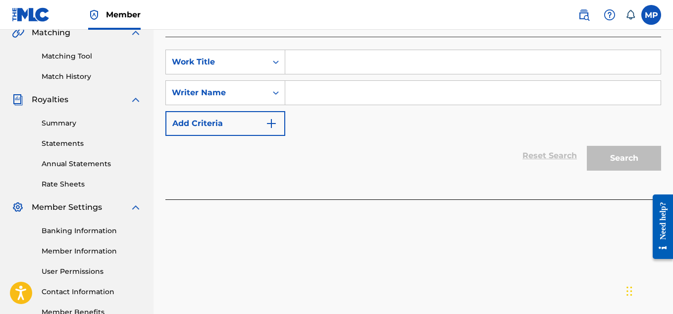
click at [318, 66] on input "Search Form" at bounding box center [473, 62] width 376 height 24
paste input "MIND OVER MATTER"
type input "MIND OVER MATTER"
click at [317, 103] on input "Search Form" at bounding box center [473, 93] width 376 height 24
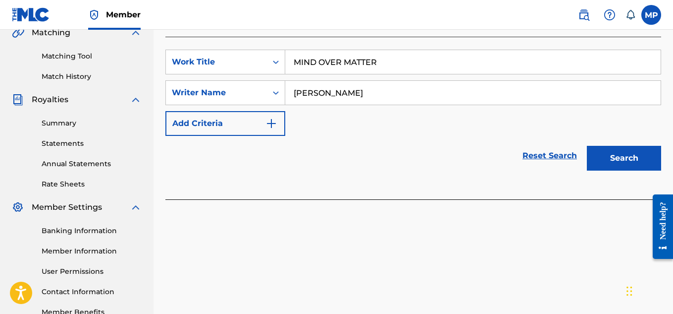
type input "[PERSON_NAME]"
click at [622, 163] on button "Search" at bounding box center [624, 158] width 74 height 25
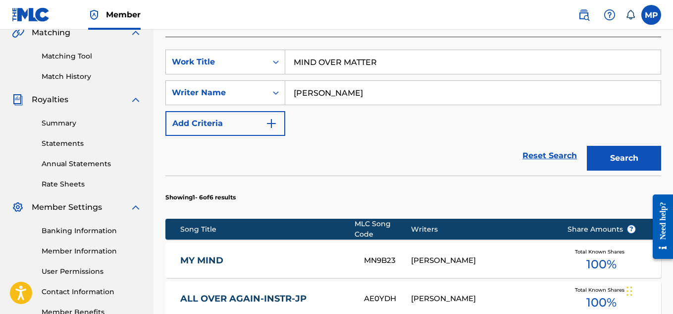
scroll to position [555, 0]
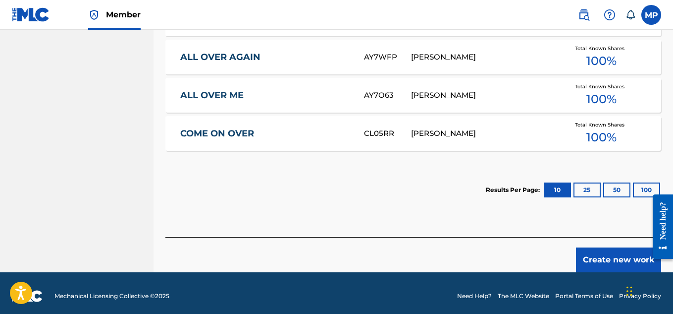
click at [633, 255] on button "Create new work" at bounding box center [618, 259] width 85 height 25
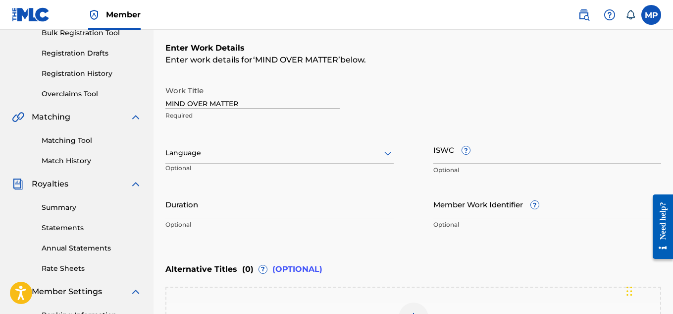
scroll to position [148, 0]
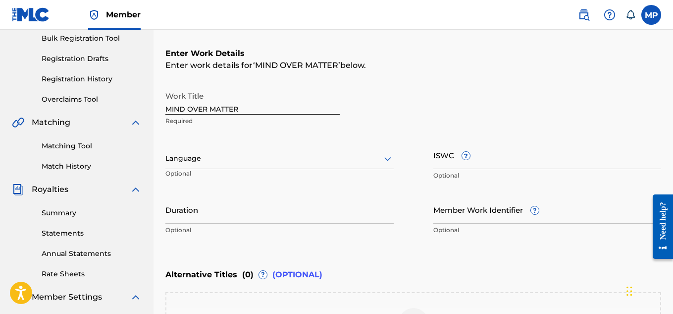
click at [528, 166] on input "ISWC ?" at bounding box center [548, 155] width 228 height 28
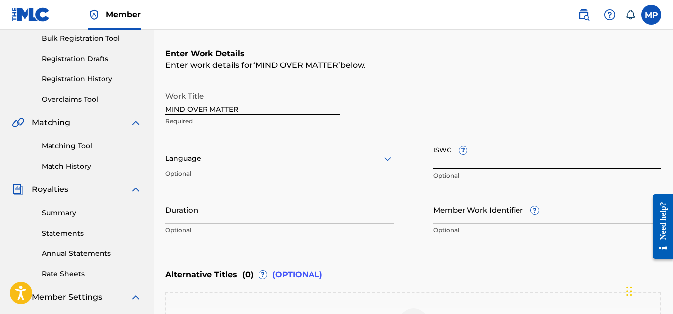
paste input "T9284924249"
type input "T9284924249"
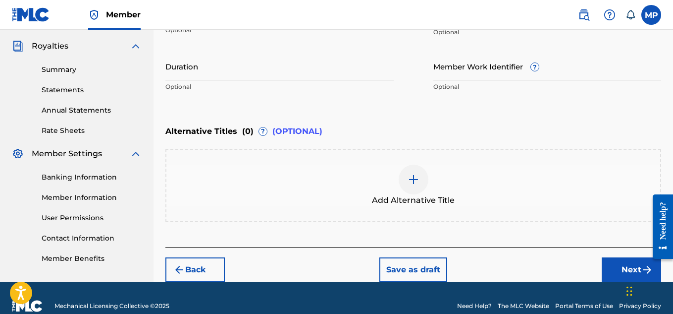
scroll to position [307, 0]
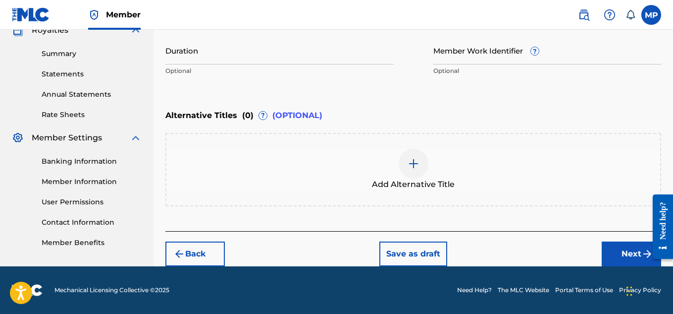
click at [617, 256] on button "Next" at bounding box center [631, 253] width 59 height 25
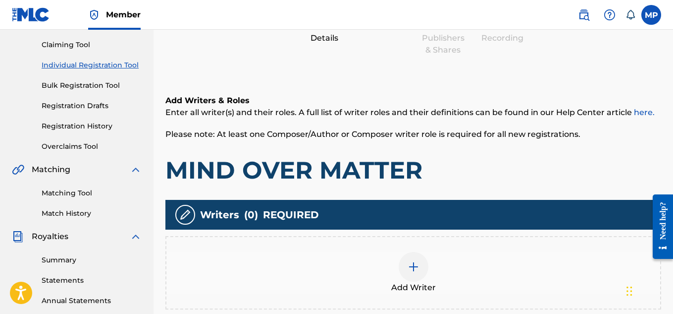
scroll to position [158, 0]
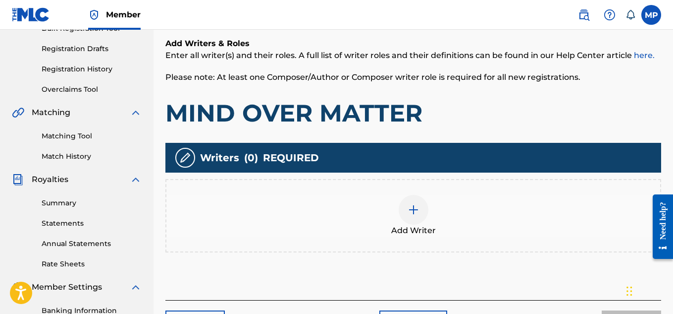
click at [415, 209] on img at bounding box center [414, 210] width 12 height 12
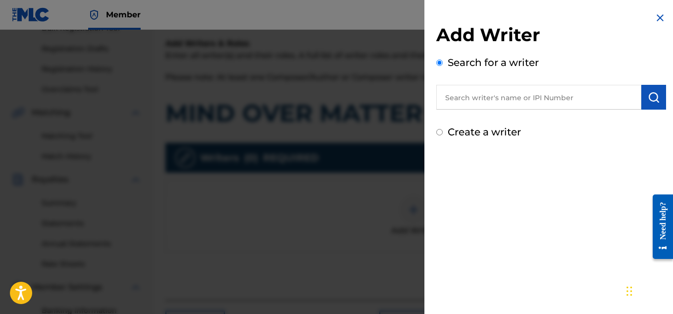
click at [469, 107] on input "text" at bounding box center [538, 97] width 205 height 25
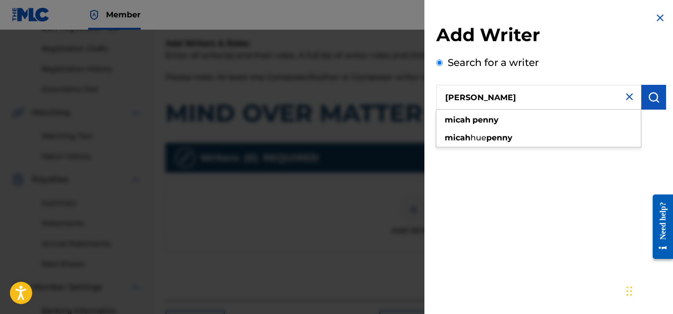
type input "[PERSON_NAME]"
click at [652, 101] on img "submit" at bounding box center [654, 97] width 12 height 12
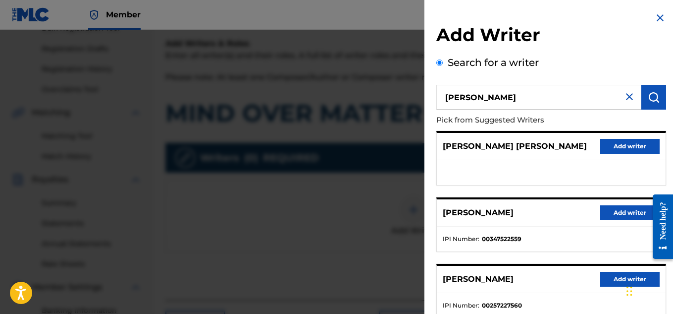
click at [624, 214] on button "Add writer" at bounding box center [629, 212] width 59 height 15
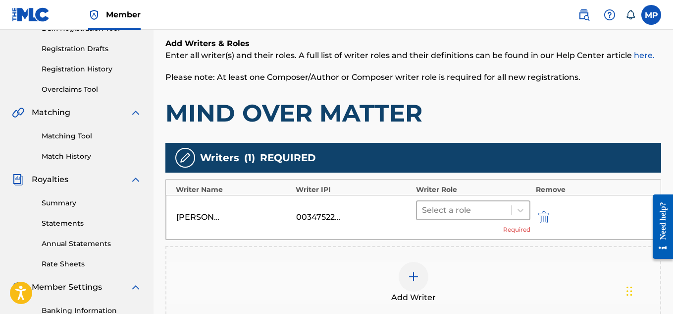
click at [479, 213] on div at bounding box center [464, 210] width 85 height 14
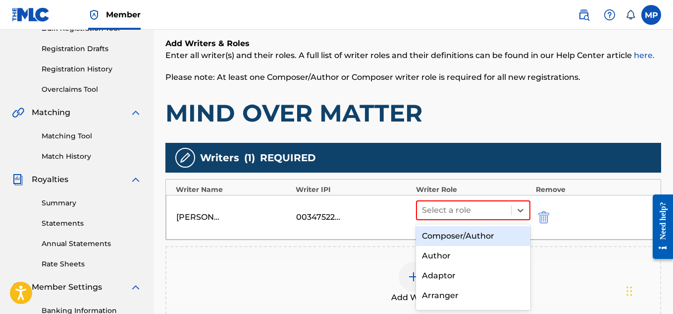
click at [466, 231] on div "Composer/Author" at bounding box center [473, 236] width 115 height 20
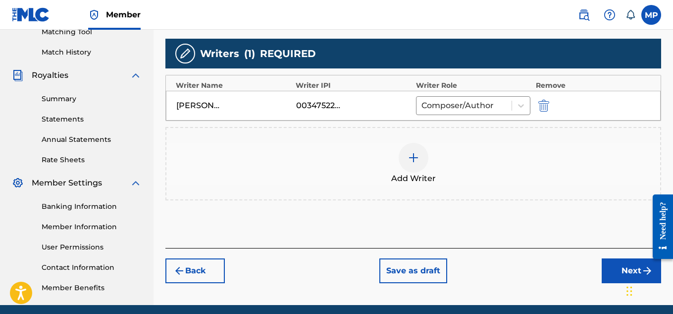
scroll to position [301, 0]
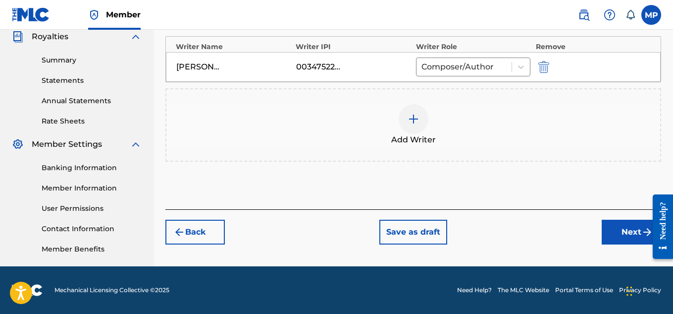
click at [619, 235] on button "Next" at bounding box center [631, 231] width 59 height 25
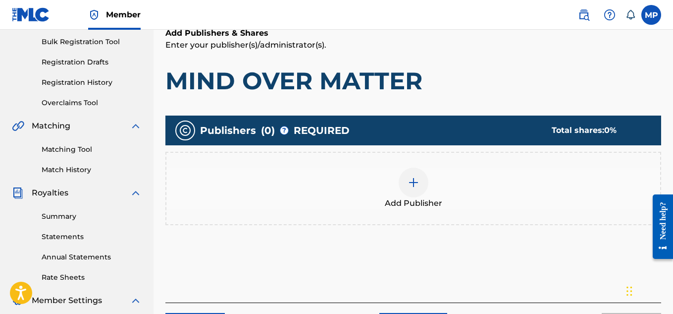
scroll to position [145, 0]
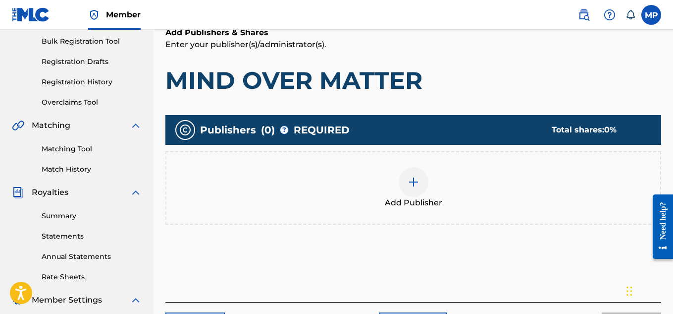
click at [406, 184] on div at bounding box center [414, 182] width 30 height 30
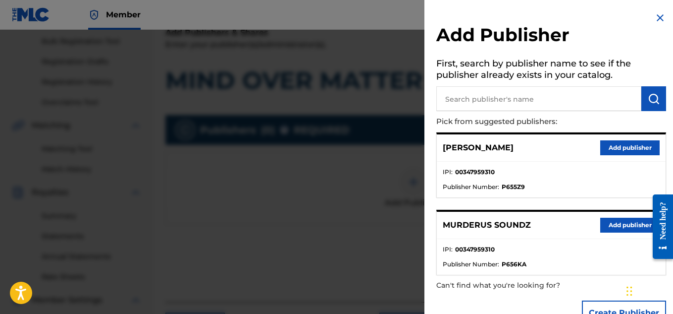
click at [622, 222] on button "Add publisher" at bounding box center [629, 224] width 59 height 15
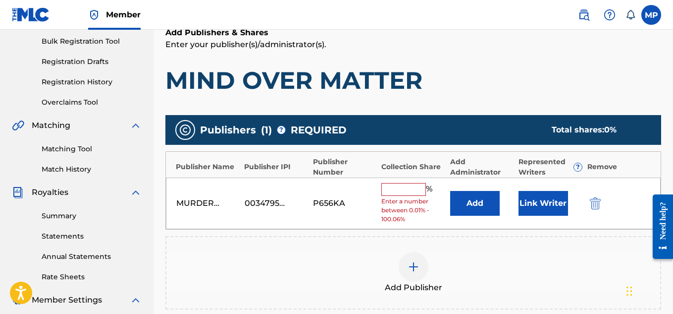
click at [408, 191] on input "text" at bounding box center [403, 189] width 45 height 13
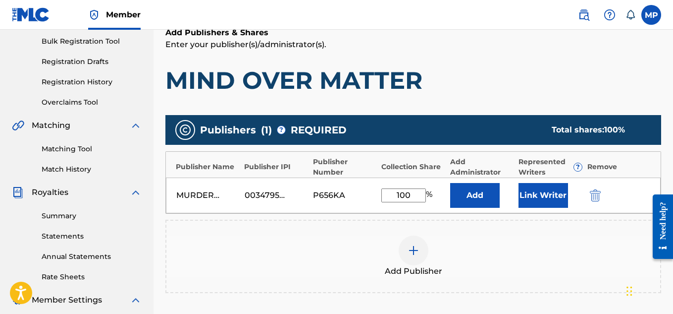
type input "100"
click at [558, 197] on button "Link Writer" at bounding box center [544, 195] width 50 height 25
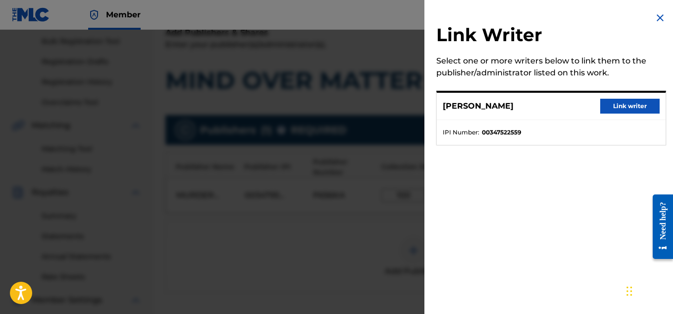
click at [634, 101] on button "Link writer" at bounding box center [629, 106] width 59 height 15
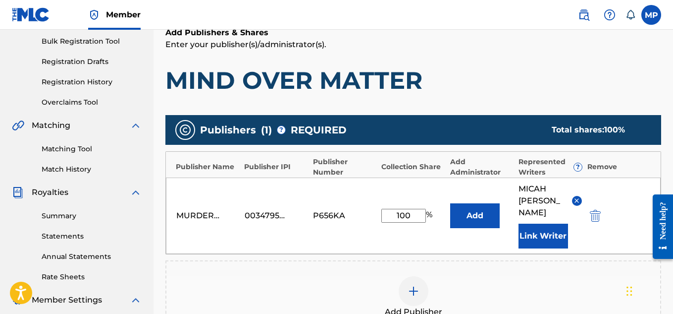
scroll to position [313, 0]
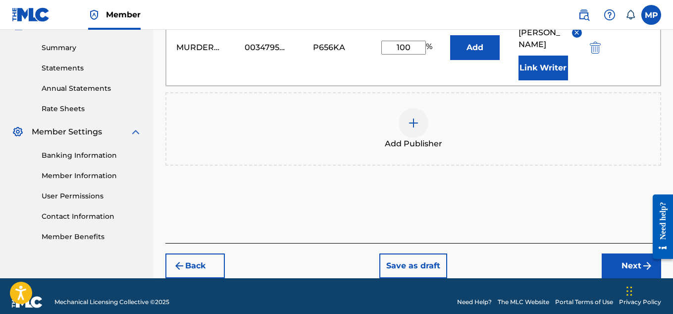
click at [630, 255] on button "Next" at bounding box center [631, 265] width 59 height 25
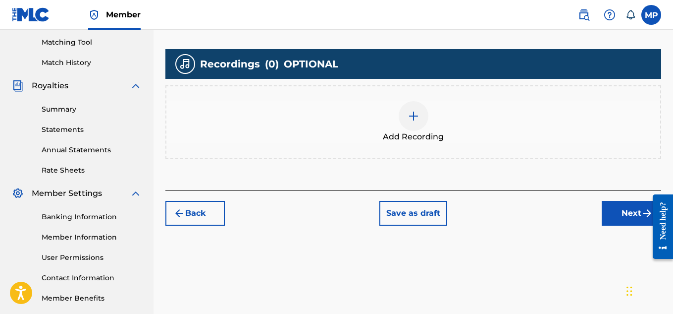
scroll to position [281, 0]
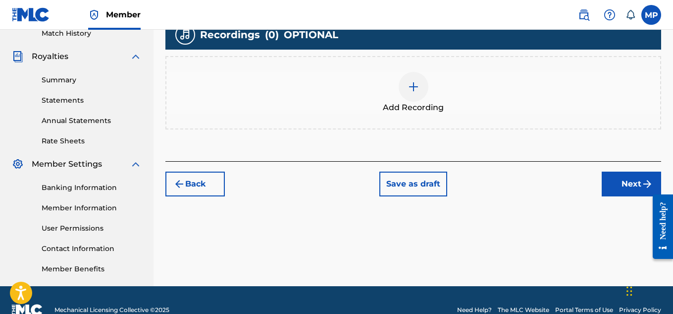
click at [422, 104] on span "Add Recording" at bounding box center [413, 108] width 61 height 12
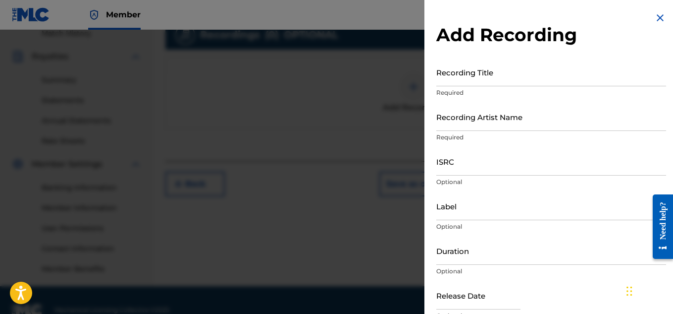
click at [500, 78] on input "Recording Title" at bounding box center [551, 72] width 230 height 28
paste input "MIND OVER MATTER"
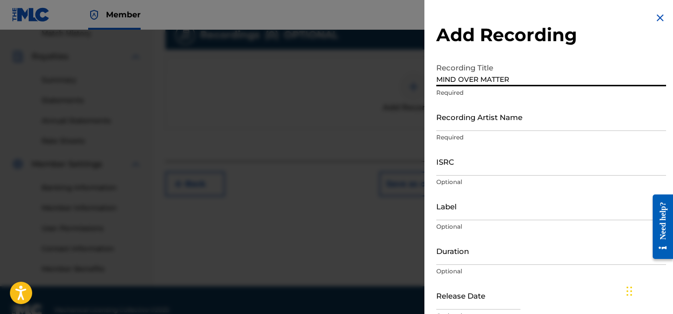
type input "MIND OVER MATTER"
click at [481, 117] on input "Recording Artist Name" at bounding box center [551, 117] width 230 height 28
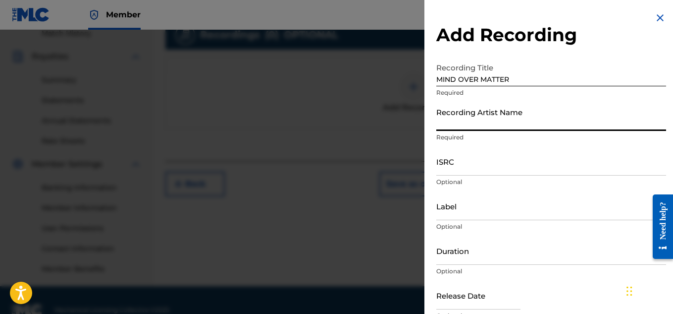
type input "w"
type input "[PERSON_NAME]"
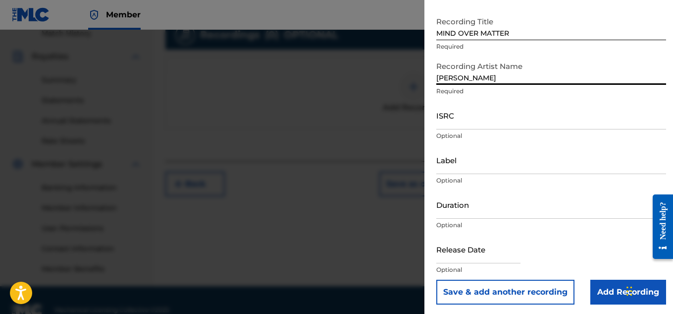
scroll to position [49, 0]
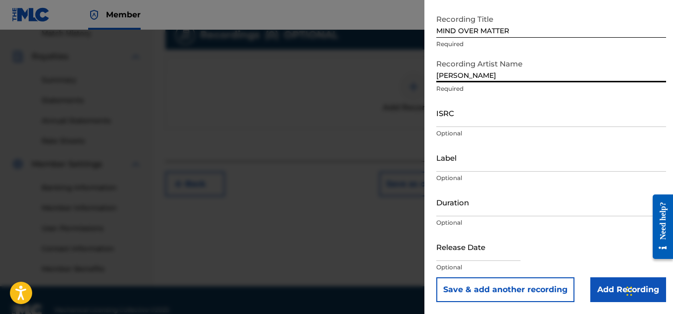
click at [603, 290] on input "Add Recording" at bounding box center [629, 289] width 76 height 25
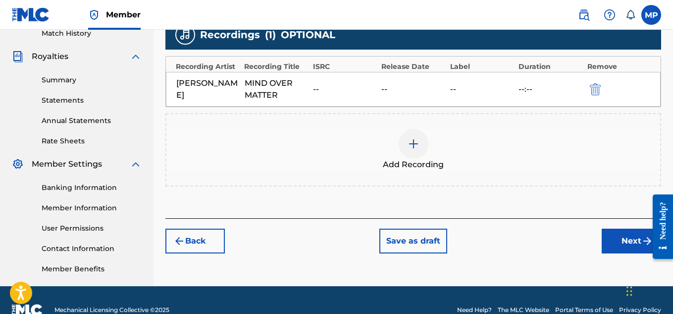
scroll to position [301, 0]
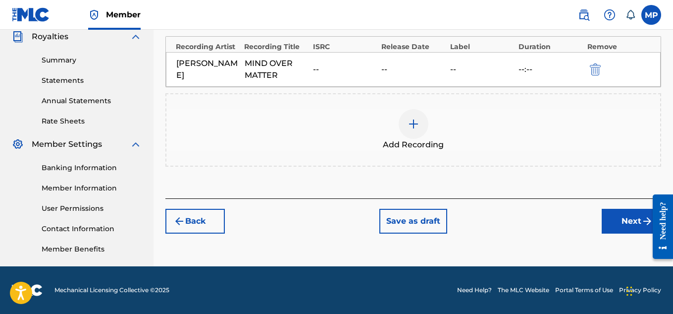
click at [626, 213] on button "Next" at bounding box center [631, 221] width 59 height 25
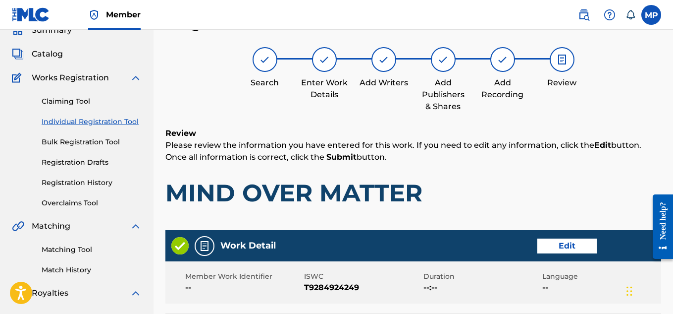
scroll to position [536, 0]
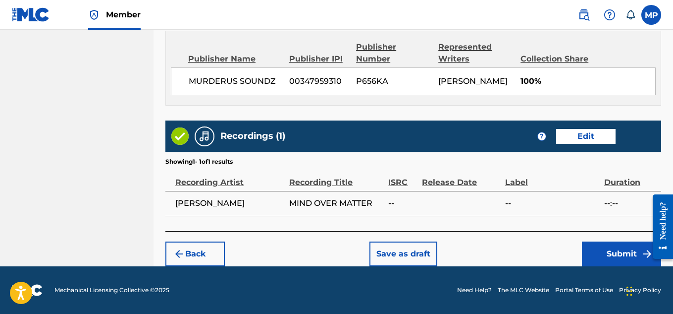
click at [621, 252] on button "Submit" at bounding box center [621, 253] width 79 height 25
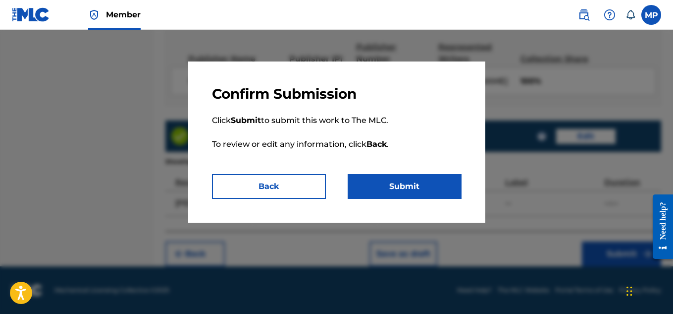
click at [432, 192] on button "Submit" at bounding box center [405, 186] width 114 height 25
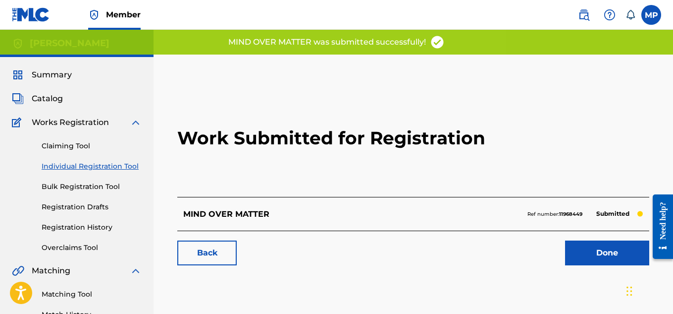
click at [226, 257] on link "Back" at bounding box center [206, 252] width 59 height 25
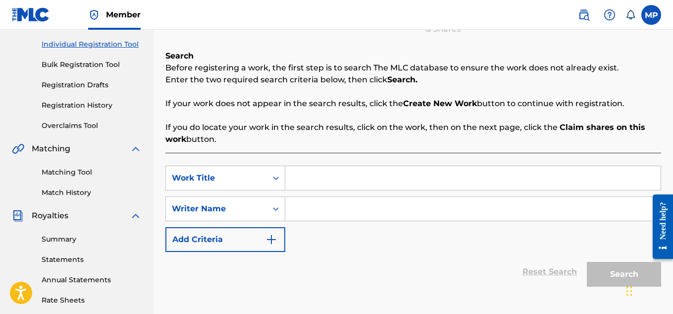
scroll to position [130, 0]
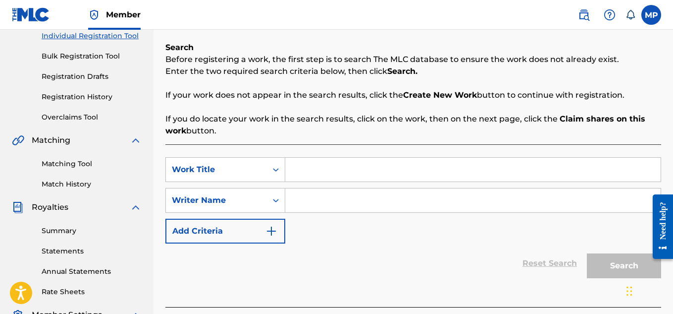
click at [354, 168] on input "Search Form" at bounding box center [473, 170] width 376 height 24
paste input "LOOK UP"
type input "LOOK UP"
click at [344, 202] on input "Search Form" at bounding box center [473, 200] width 376 height 24
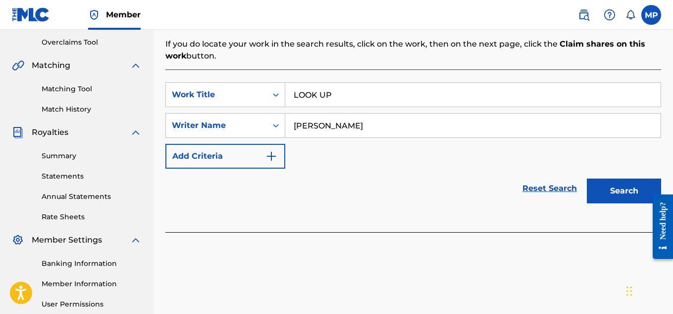
scroll to position [207, 0]
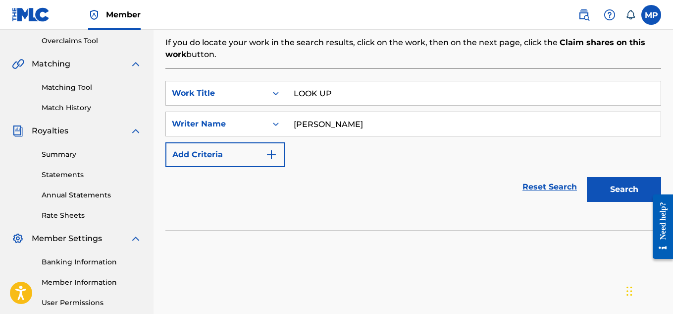
type input "[PERSON_NAME]"
click at [620, 197] on button "Search" at bounding box center [624, 189] width 74 height 25
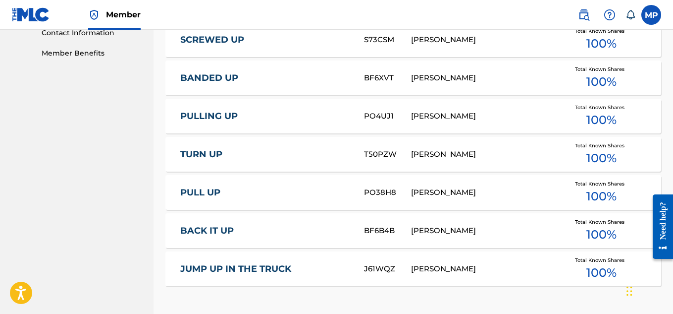
scroll to position [632, 0]
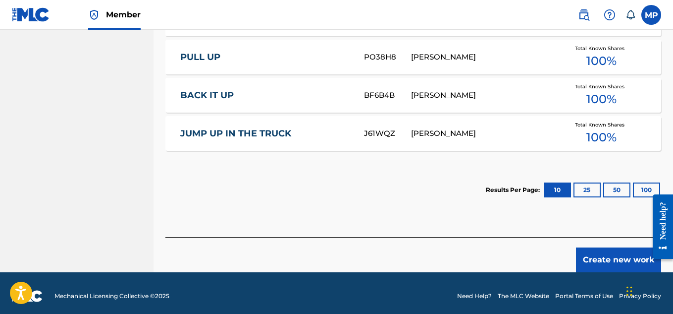
click at [597, 252] on button "Create new work" at bounding box center [618, 259] width 85 height 25
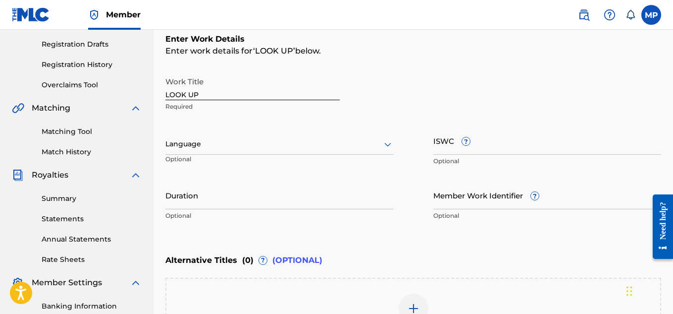
scroll to position [158, 0]
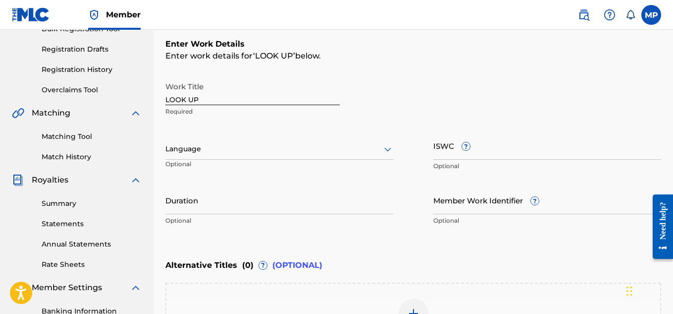
click at [517, 155] on input "ISWC ?" at bounding box center [548, 145] width 228 height 28
paste input "T9284920225"
type input "T9284920225"
click at [460, 211] on input "Member Work Identifier ?" at bounding box center [548, 200] width 228 height 28
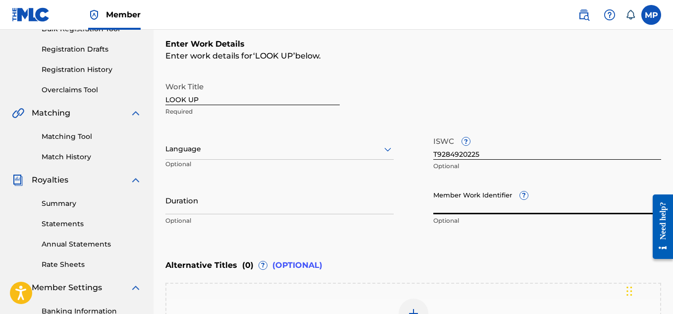
paste input "897359305"
type input "897359305"
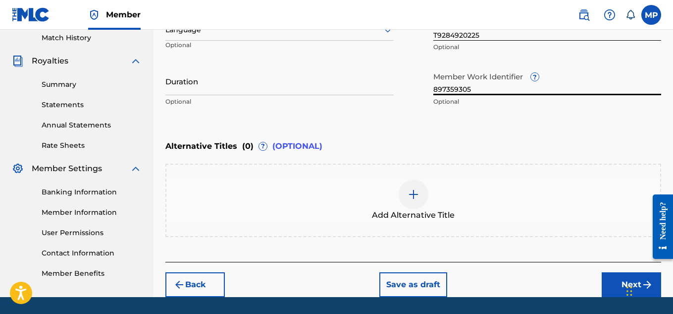
click at [621, 289] on button "Next" at bounding box center [631, 284] width 59 height 25
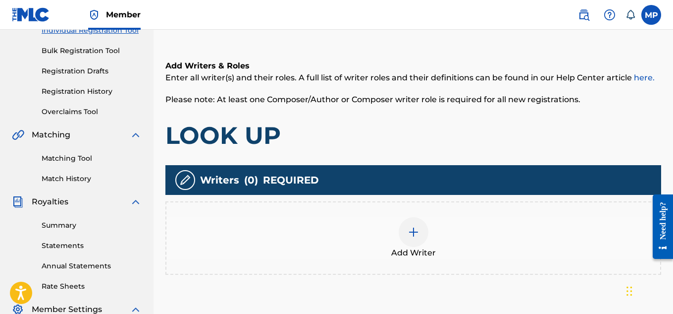
scroll to position [139, 0]
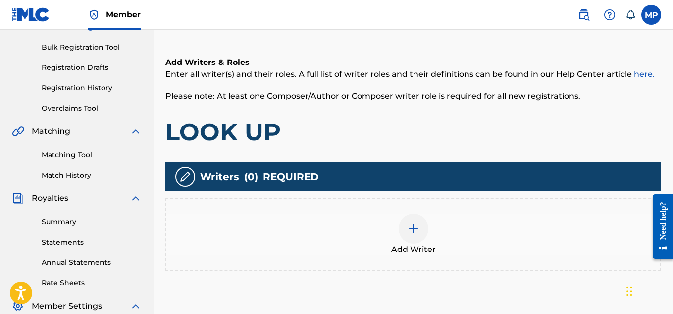
click at [416, 225] on img at bounding box center [414, 228] width 12 height 12
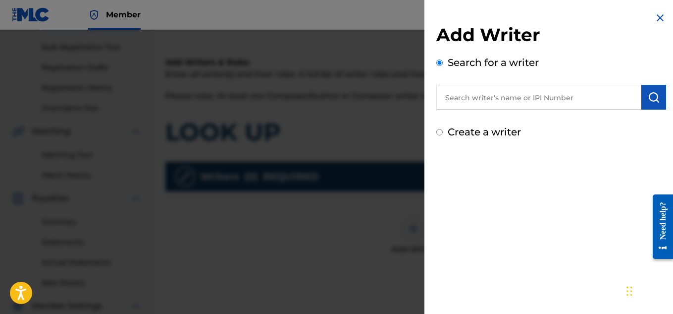
click at [499, 97] on input "text" at bounding box center [538, 97] width 205 height 25
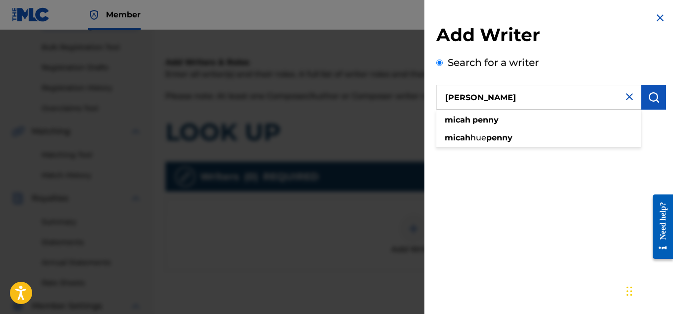
type input "[PERSON_NAME]"
click at [657, 100] on button "submit" at bounding box center [654, 97] width 25 height 25
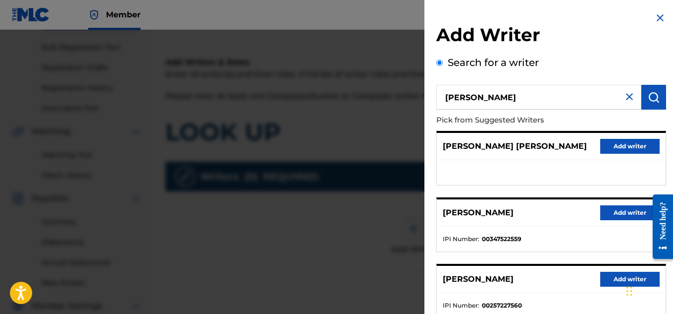
click at [619, 209] on button "Add writer" at bounding box center [629, 212] width 59 height 15
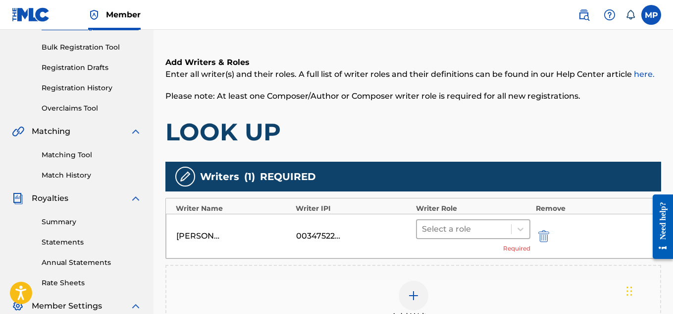
click at [493, 224] on div at bounding box center [464, 229] width 85 height 14
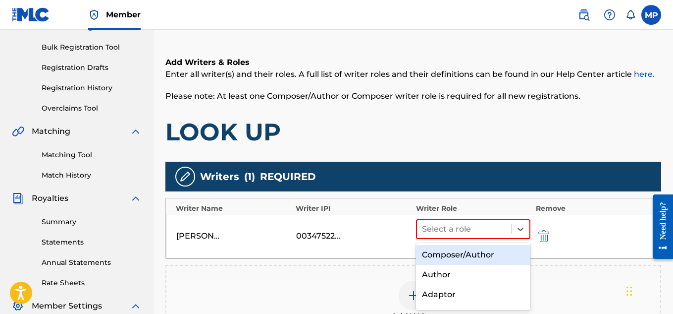
click at [470, 247] on div "Composer/Author" at bounding box center [473, 255] width 115 height 20
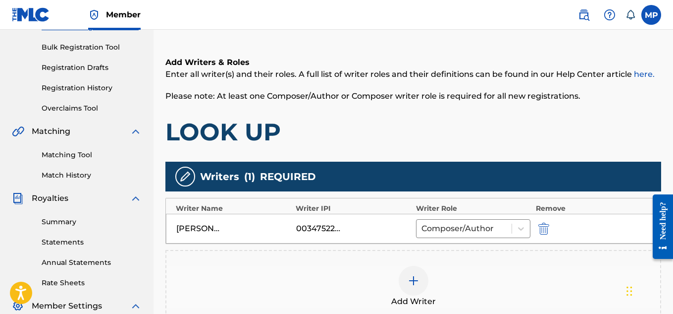
scroll to position [228, 0]
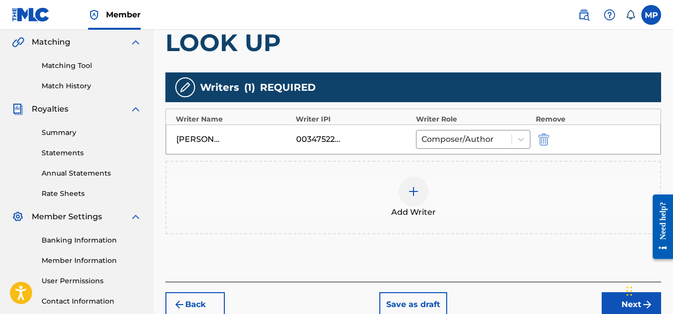
click at [609, 295] on button "Next" at bounding box center [631, 304] width 59 height 25
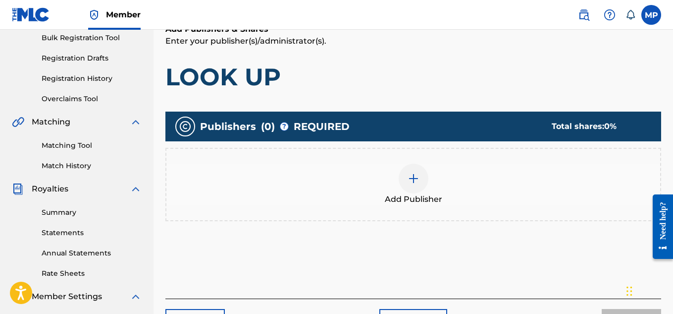
scroll to position [158, 0]
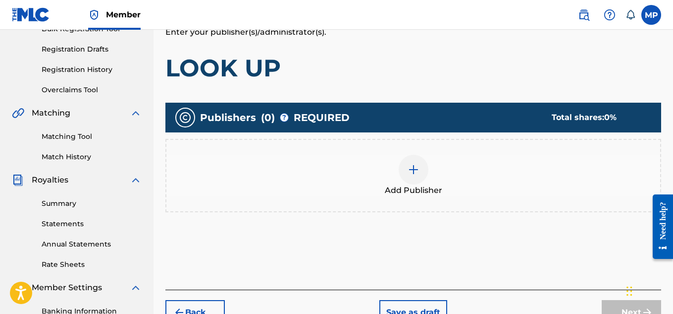
click at [418, 168] on img at bounding box center [414, 169] width 12 height 12
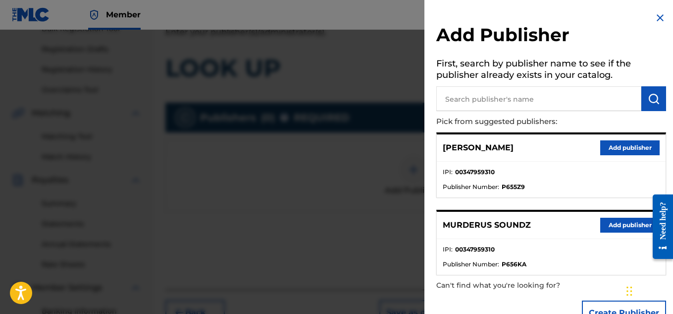
click at [605, 222] on button "Add publisher" at bounding box center [629, 224] width 59 height 15
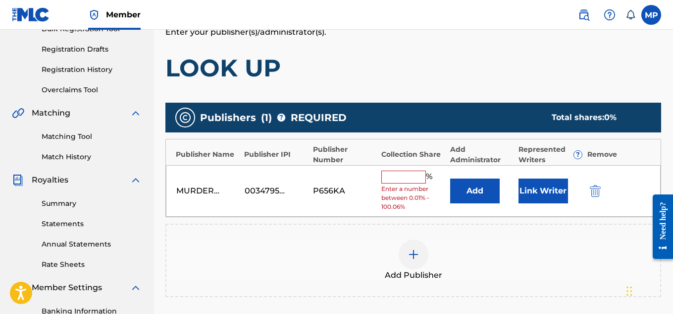
click at [413, 178] on input "text" at bounding box center [403, 176] width 45 height 13
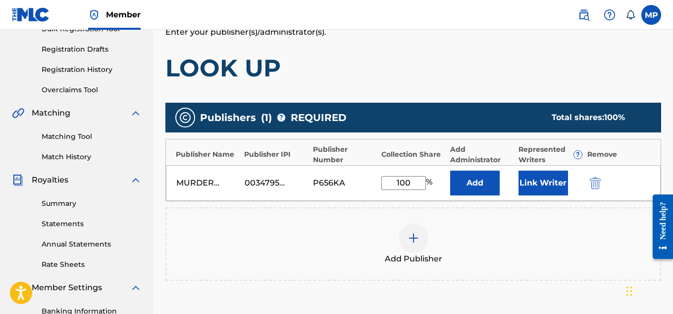
type input "100"
click at [543, 180] on button "Link Writer" at bounding box center [544, 182] width 50 height 25
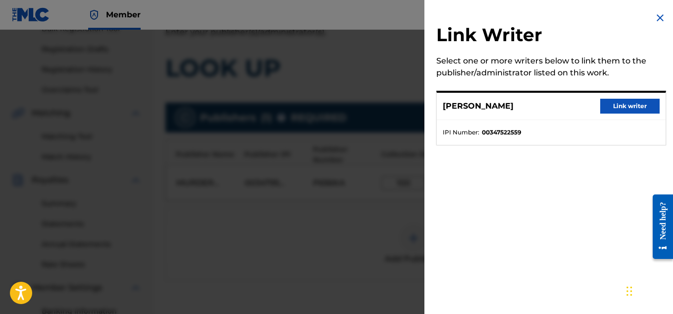
click at [619, 108] on button "Link writer" at bounding box center [629, 106] width 59 height 15
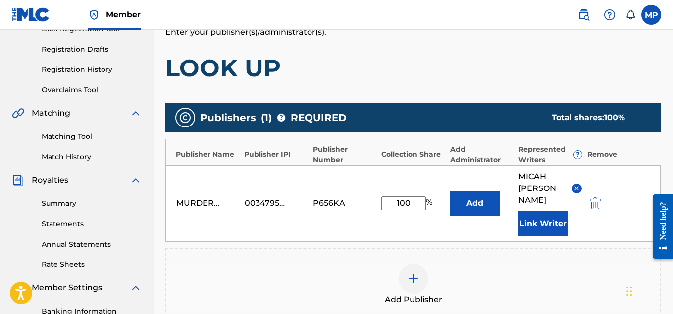
scroll to position [313, 0]
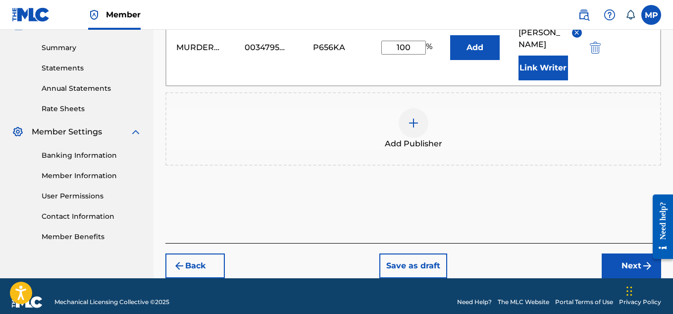
click at [620, 253] on button "Next" at bounding box center [631, 265] width 59 height 25
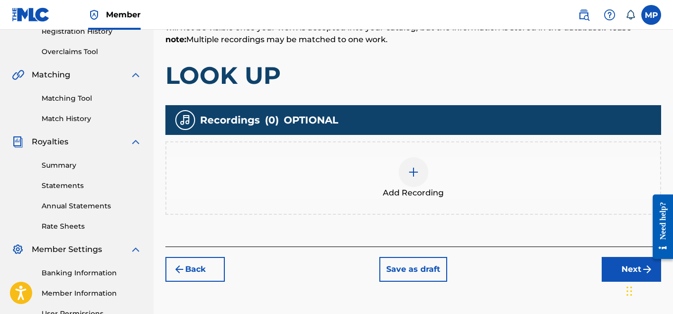
scroll to position [202, 0]
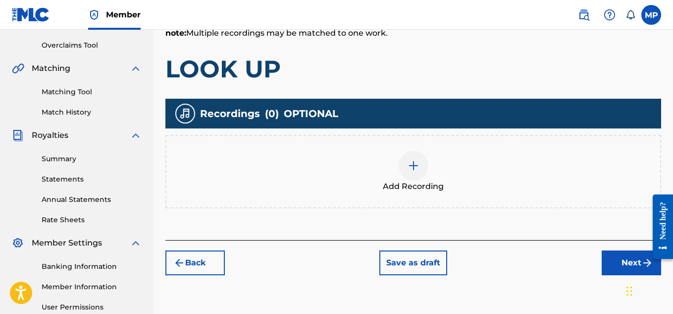
click at [408, 166] on img at bounding box center [414, 166] width 12 height 12
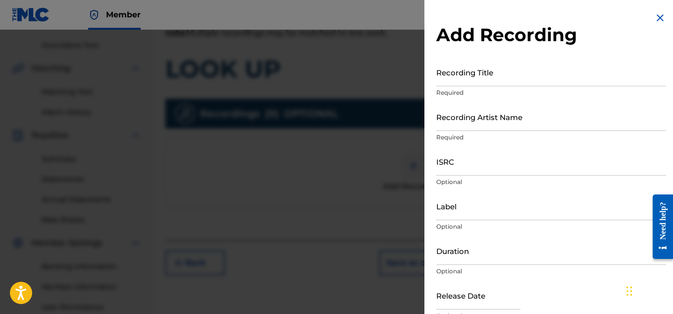
click at [458, 124] on input "Recording Artist Name" at bounding box center [551, 117] width 230 height 28
paste input "[PERSON_NAME]"
type input "[PERSON_NAME]"
click at [453, 84] on input "Recording Title" at bounding box center [551, 72] width 230 height 28
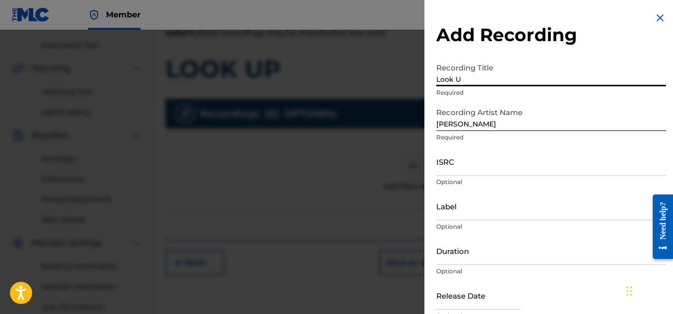
type input "Look Up"
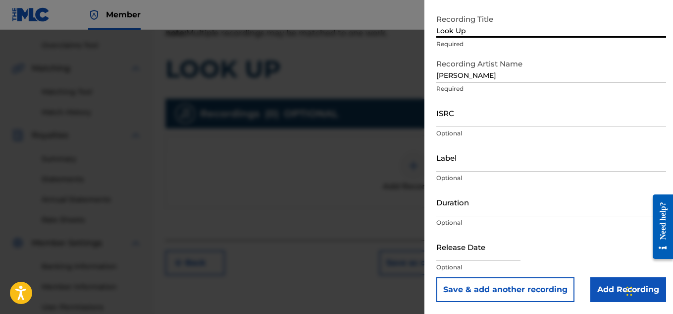
click at [607, 290] on input "Add Recording" at bounding box center [629, 289] width 76 height 25
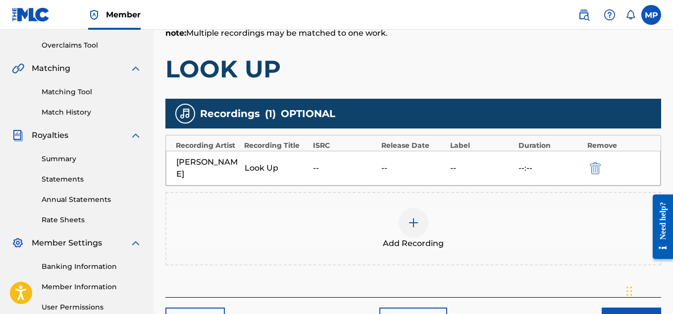
scroll to position [301, 0]
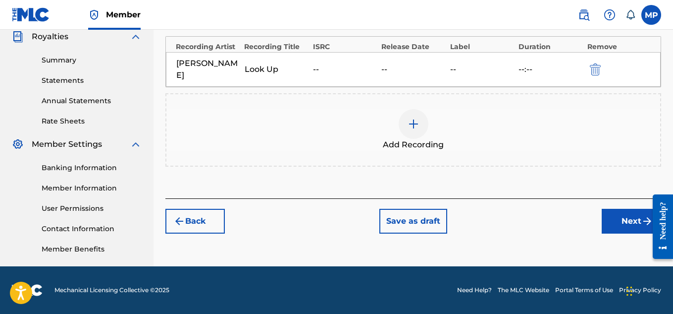
click at [607, 226] on button "Next" at bounding box center [631, 221] width 59 height 25
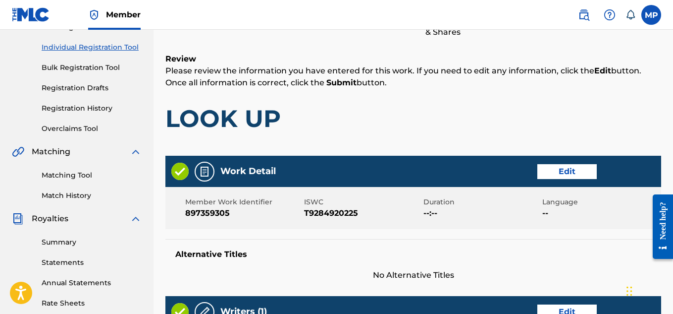
scroll to position [536, 0]
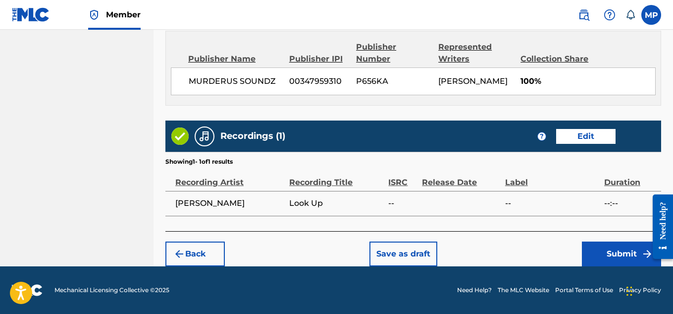
click at [603, 247] on button "Submit" at bounding box center [621, 253] width 79 height 25
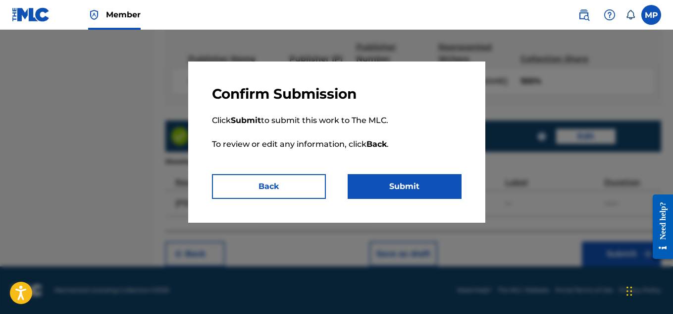
click at [432, 187] on button "Submit" at bounding box center [405, 186] width 114 height 25
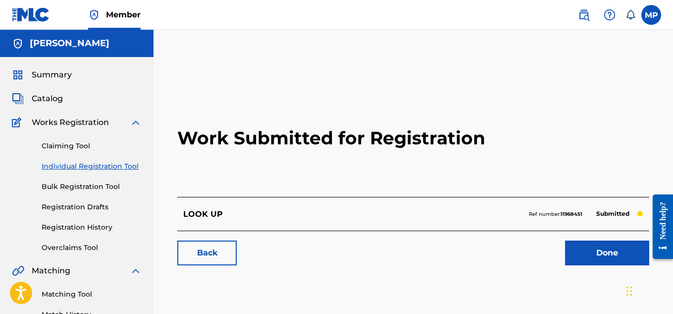
click at [194, 248] on link "Back" at bounding box center [206, 252] width 59 height 25
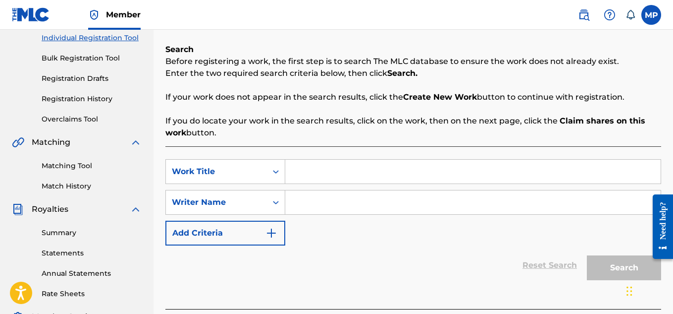
scroll to position [133, 0]
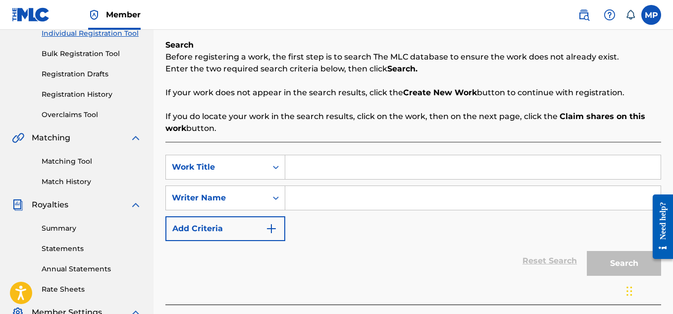
click at [325, 163] on input "Search Form" at bounding box center [473, 167] width 376 height 24
paste input "LAYING WASTE"
type input "LAYING WASTE"
click at [325, 198] on input "Search Form" at bounding box center [473, 198] width 376 height 24
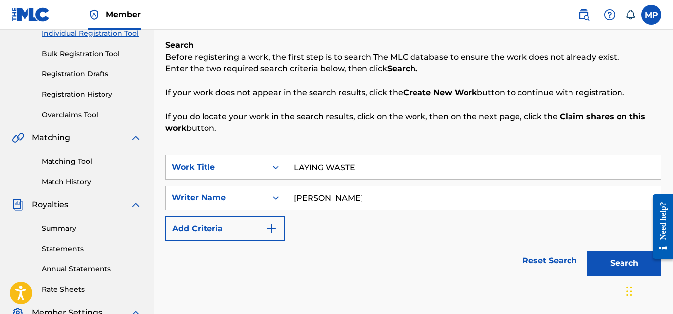
type input "[PERSON_NAME]"
click at [611, 267] on button "Search" at bounding box center [624, 263] width 74 height 25
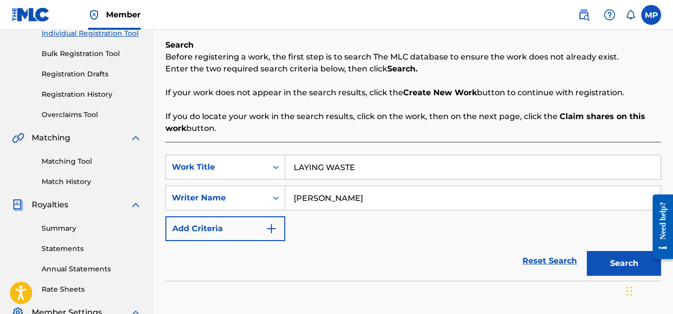
scroll to position [301, 0]
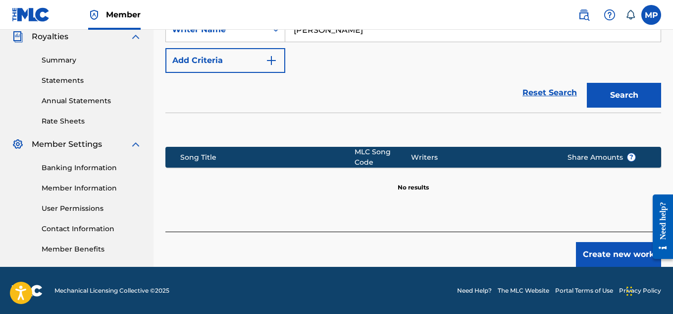
click at [604, 248] on button "Create new work" at bounding box center [618, 254] width 85 height 25
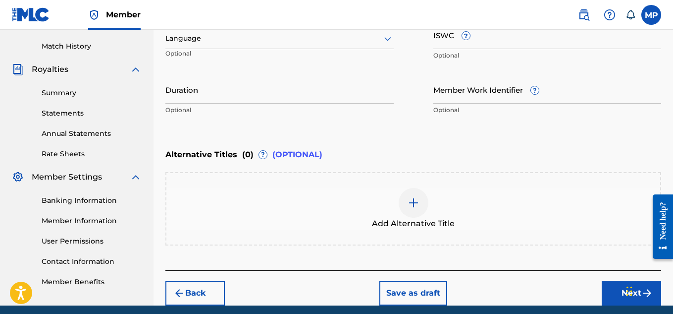
scroll to position [256, 0]
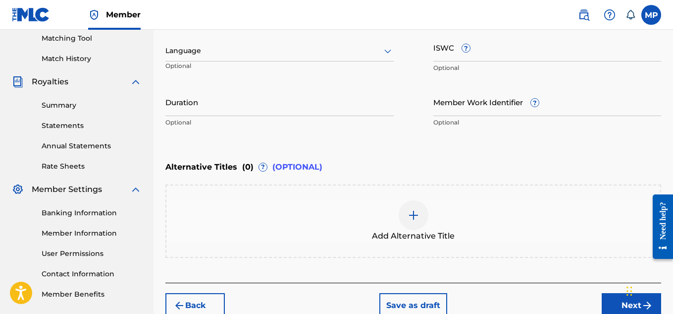
click at [495, 62] on div "ISWC ? Optional" at bounding box center [548, 55] width 228 height 45
click at [516, 56] on input "ISWC ?" at bounding box center [548, 47] width 228 height 28
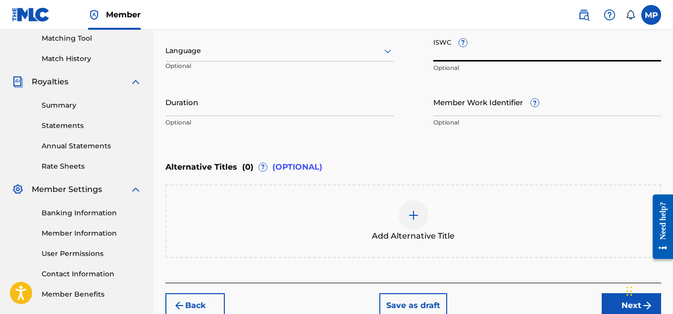
paste input "T9284920338"
type input "T9284920338"
click at [504, 110] on input "Member Work Identifier ?" at bounding box center [548, 102] width 228 height 28
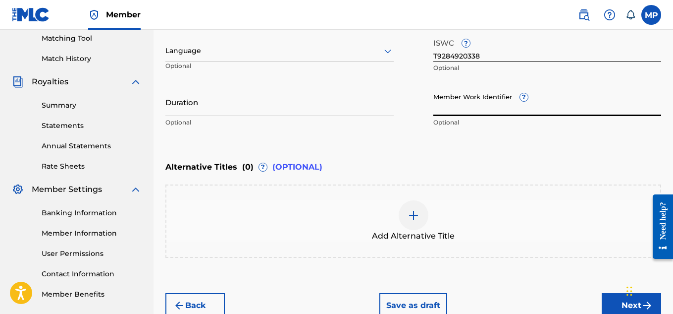
paste input "897359310"
type input "897359310"
click at [607, 296] on button "Next" at bounding box center [631, 305] width 59 height 25
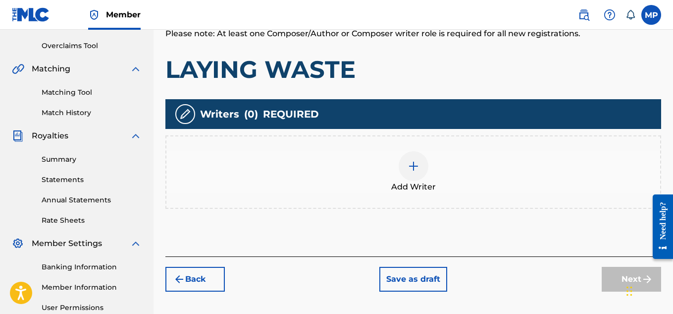
scroll to position [242, 0]
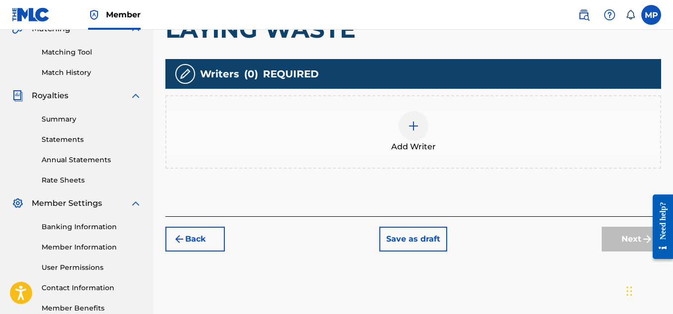
click at [429, 137] on div "Add Writer" at bounding box center [413, 132] width 494 height 42
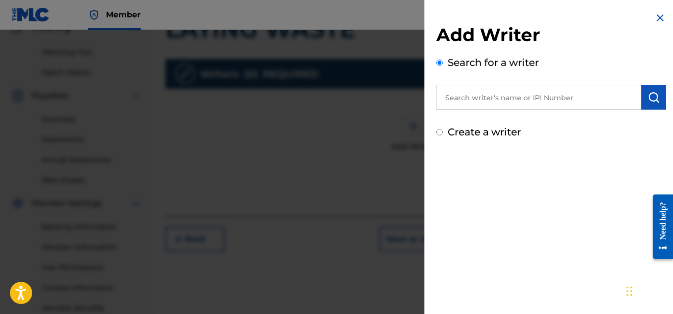
click at [477, 101] on input "text" at bounding box center [538, 97] width 205 height 25
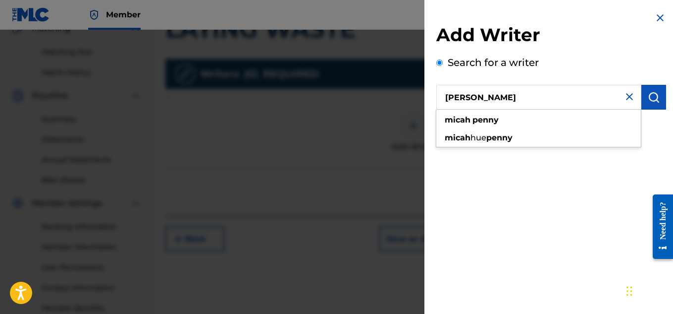
type input "[PERSON_NAME]"
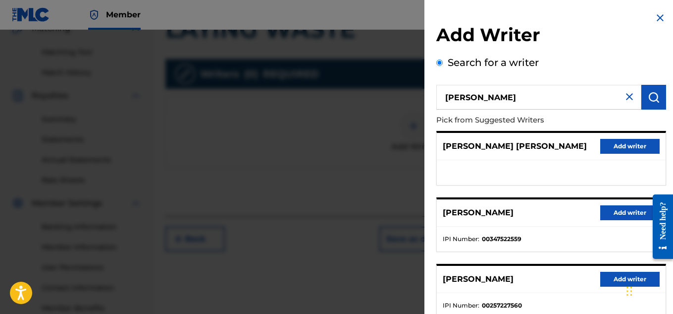
click at [613, 219] on button "Add writer" at bounding box center [629, 212] width 59 height 15
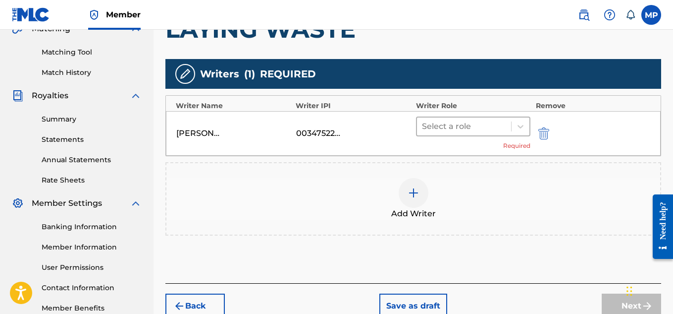
click at [510, 124] on div "Select a role" at bounding box center [464, 126] width 95 height 18
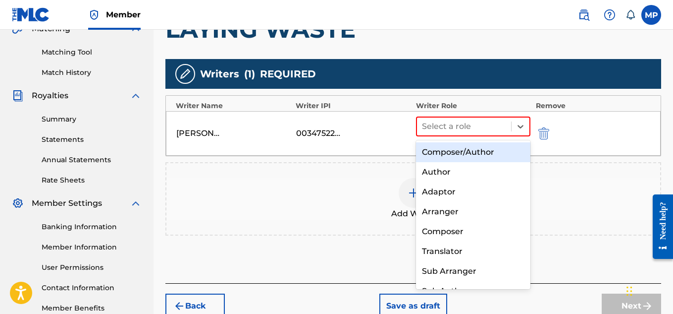
click at [489, 155] on div "Composer/Author" at bounding box center [473, 152] width 115 height 20
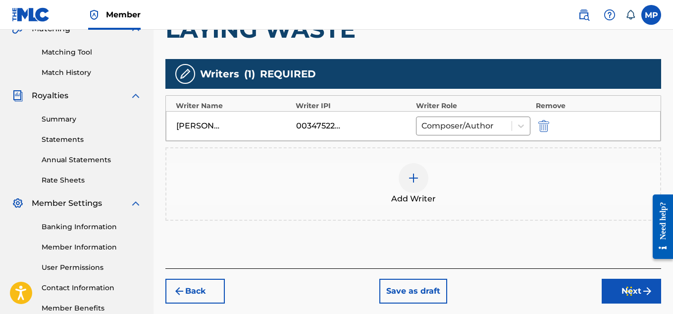
click at [615, 285] on button "Next" at bounding box center [631, 290] width 59 height 25
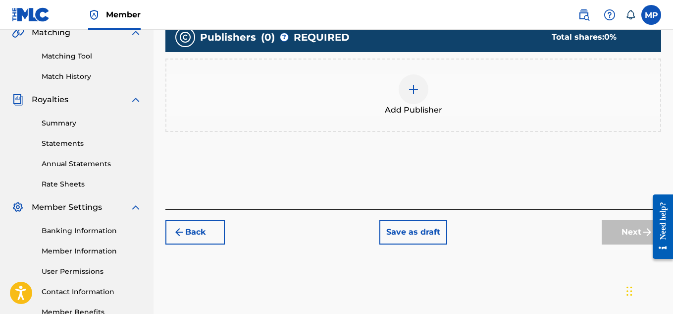
scroll to position [45, 0]
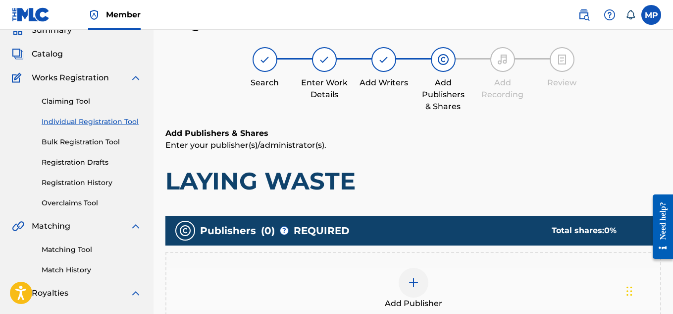
click at [411, 275] on div at bounding box center [414, 283] width 30 height 30
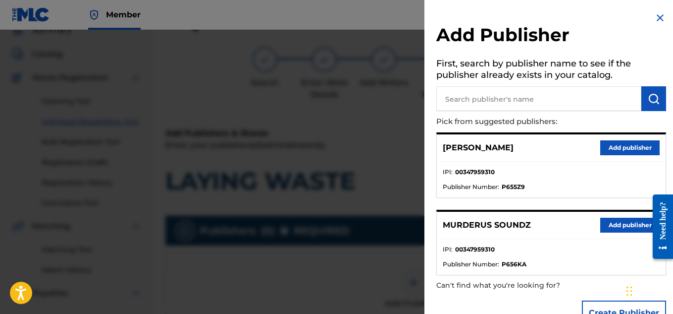
click at [609, 221] on button "Add publisher" at bounding box center [629, 224] width 59 height 15
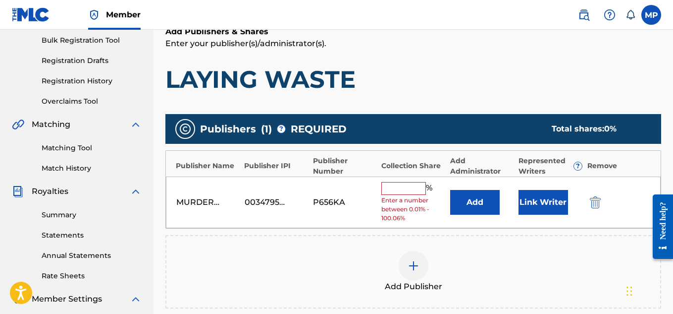
scroll to position [168, 0]
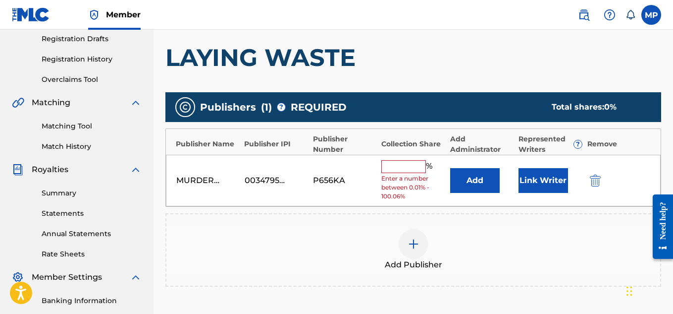
click at [407, 170] on input "text" at bounding box center [403, 166] width 45 height 13
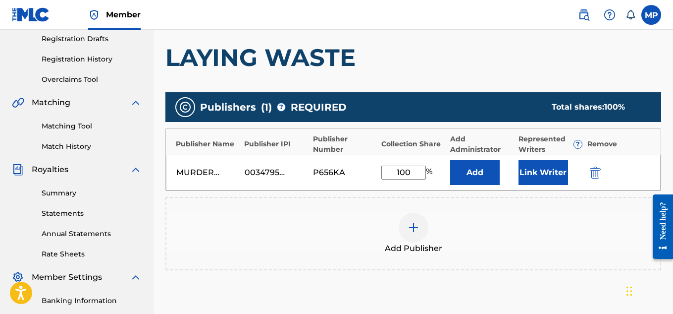
type input "100"
click at [546, 183] on button "Link Writer" at bounding box center [544, 172] width 50 height 25
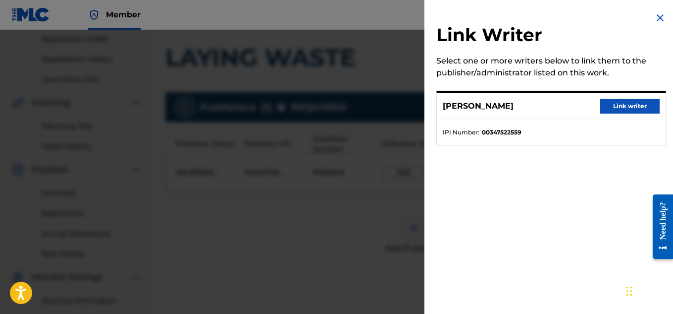
click at [628, 105] on button "Link writer" at bounding box center [629, 106] width 59 height 15
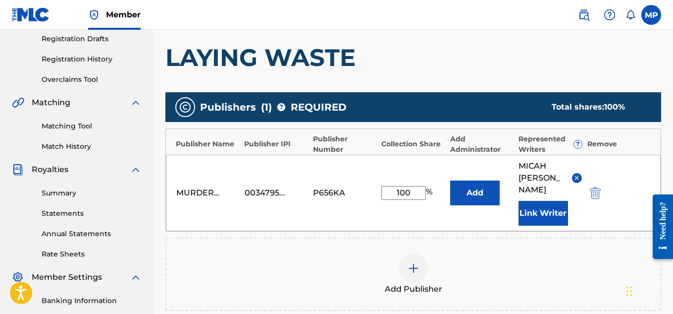
scroll to position [313, 0]
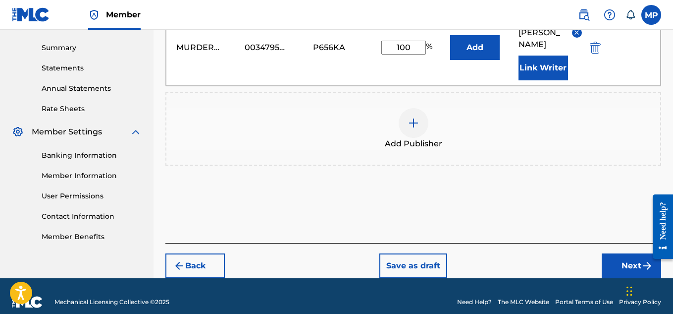
click at [626, 253] on button "Next" at bounding box center [631, 265] width 59 height 25
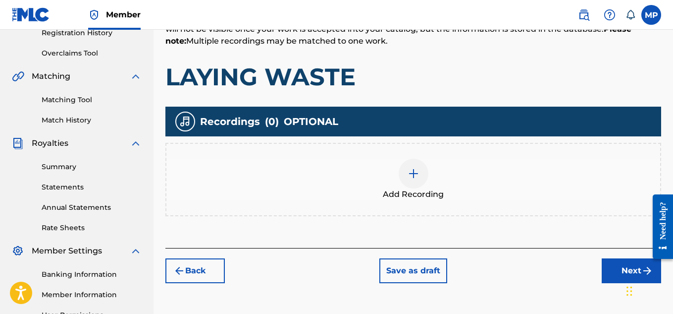
scroll to position [198, 0]
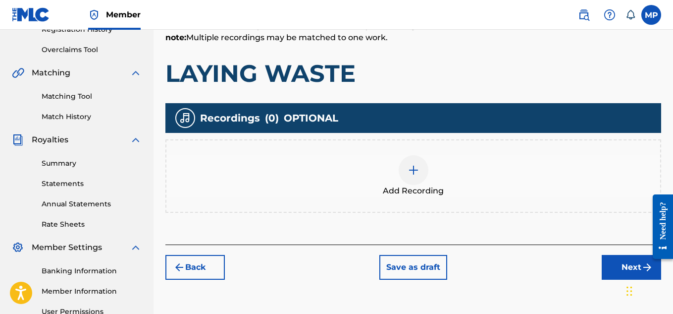
click at [413, 172] on img at bounding box center [414, 170] width 12 height 12
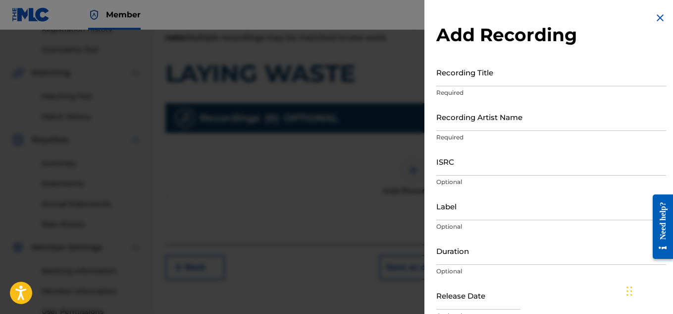
click at [473, 80] on input "Recording Title" at bounding box center [551, 72] width 230 height 28
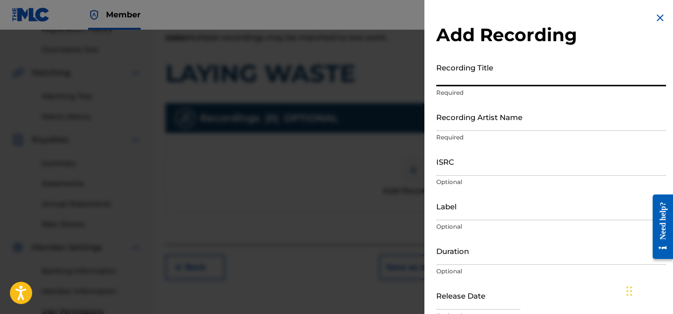
paste input "LAYING WASTE"
type input "LAYING WASTE"
click at [474, 114] on input "Recording Artist Name" at bounding box center [551, 117] width 230 height 28
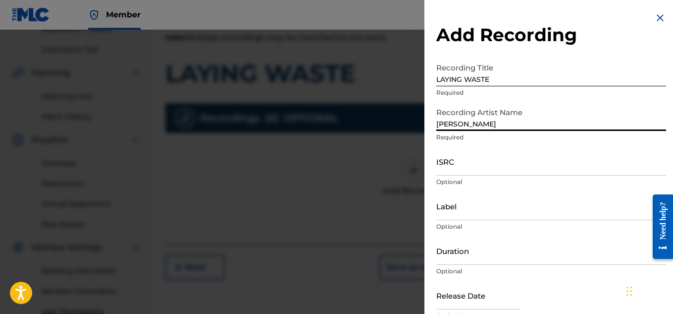
type input "[PERSON_NAME]"
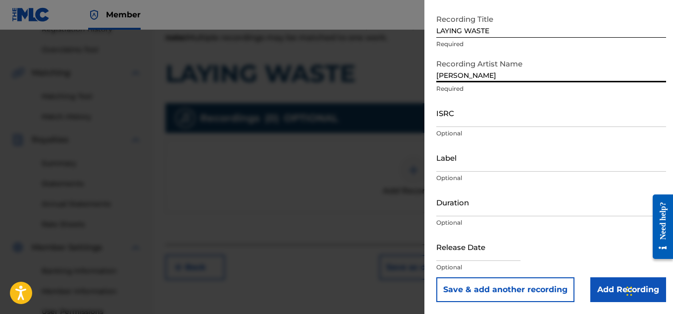
click at [613, 287] on input "Add Recording" at bounding box center [629, 289] width 76 height 25
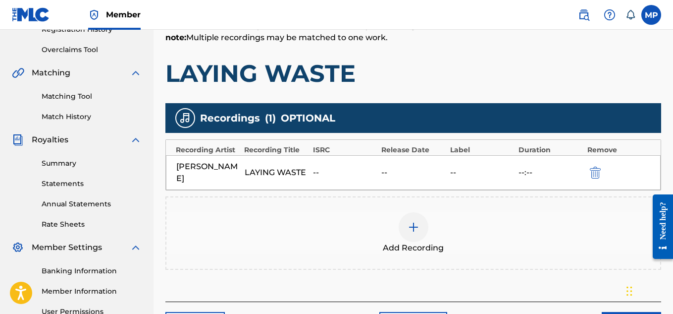
scroll to position [301, 0]
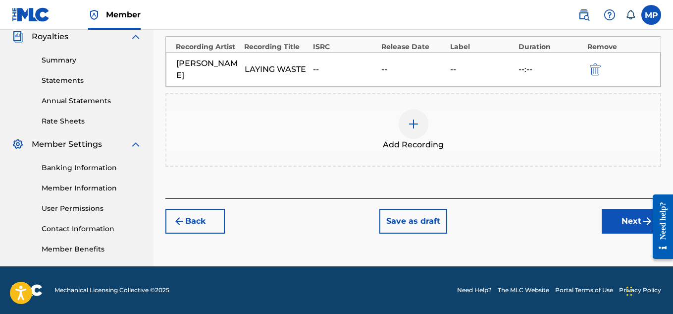
click at [627, 229] on button "Next" at bounding box center [631, 221] width 59 height 25
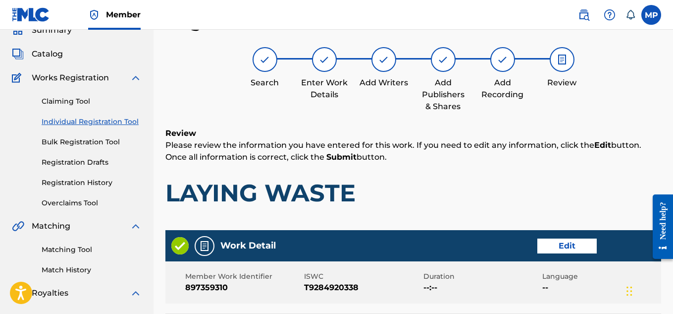
scroll to position [536, 0]
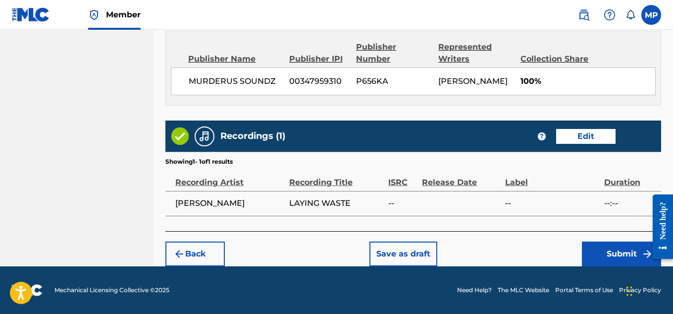
click at [625, 257] on button "Submit" at bounding box center [621, 253] width 79 height 25
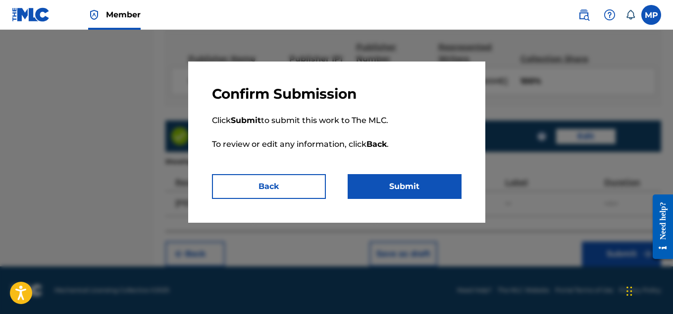
click at [388, 189] on button "Submit" at bounding box center [405, 186] width 114 height 25
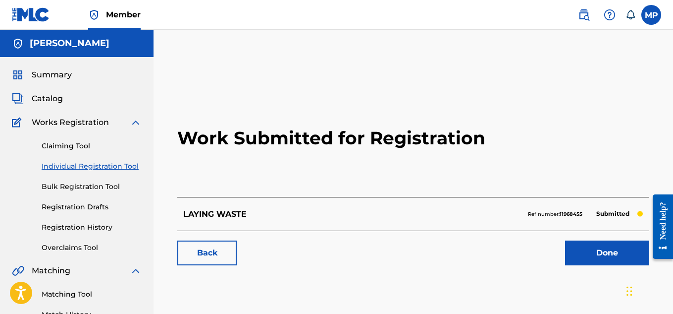
click at [223, 245] on link "Back" at bounding box center [206, 252] width 59 height 25
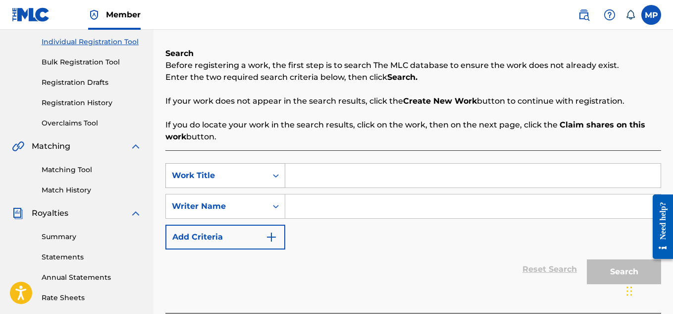
scroll to position [126, 0]
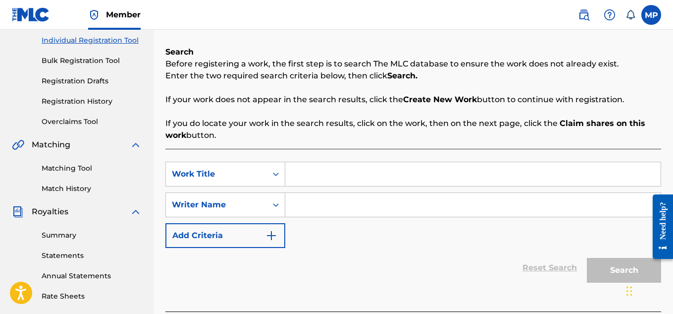
click at [323, 171] on input "Search Form" at bounding box center [473, 174] width 376 height 24
paste input "HAVE NOT SEEN"
type input "HAVE NOT SEEN"
click at [318, 210] on input "Search Form" at bounding box center [473, 205] width 376 height 24
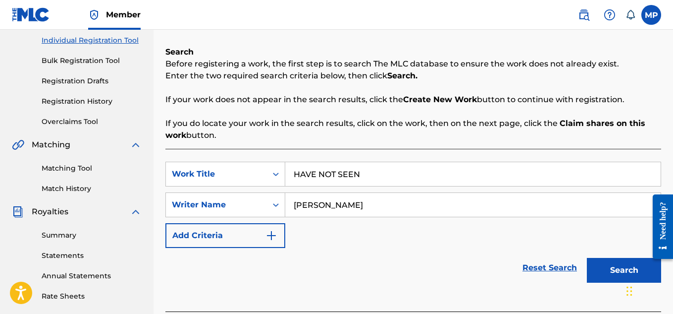
scroll to position [301, 0]
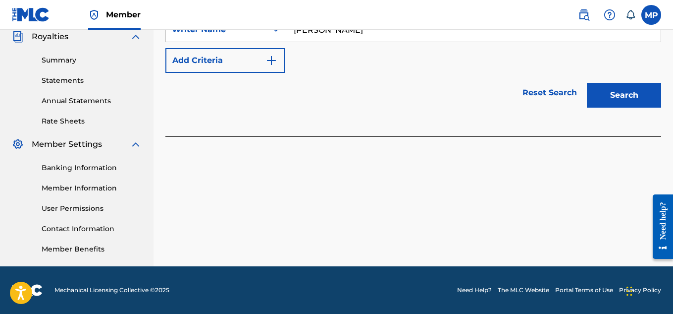
type input "[PERSON_NAME]"
click at [619, 98] on button "Search" at bounding box center [624, 95] width 74 height 25
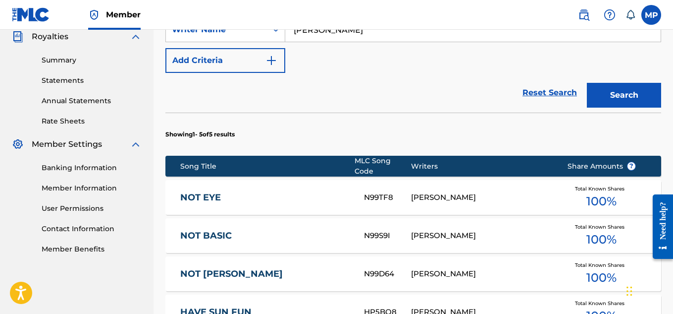
scroll to position [517, 0]
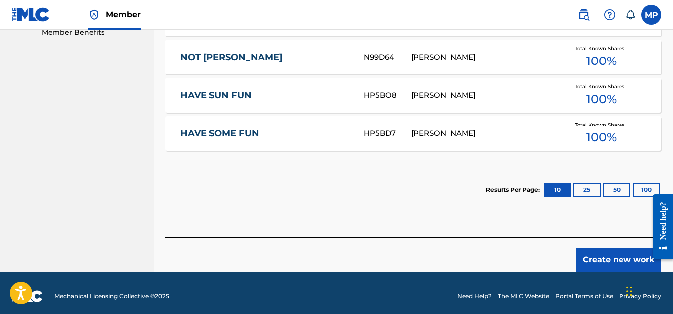
click at [600, 259] on button "Create new work" at bounding box center [618, 259] width 85 height 25
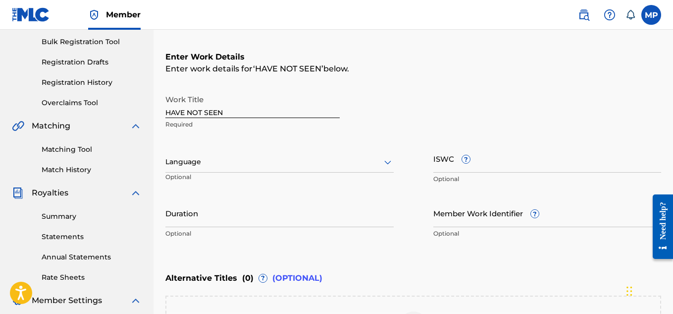
scroll to position [116, 0]
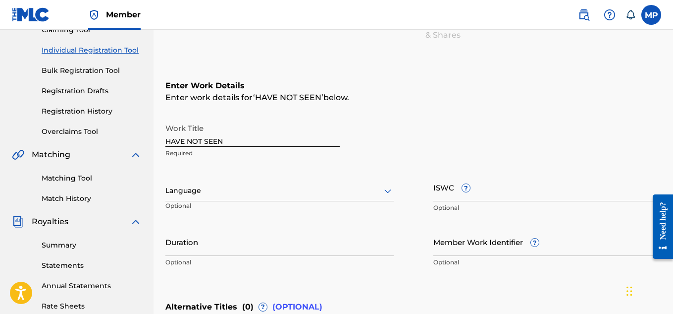
click at [503, 197] on input "ISWC ?" at bounding box center [548, 187] width 228 height 28
paste input "T9284920269"
type input "T9284920269"
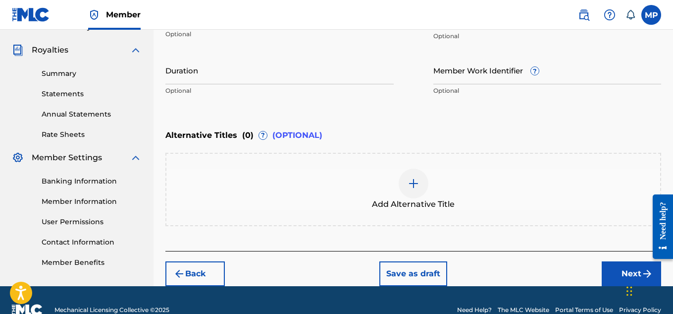
scroll to position [297, 0]
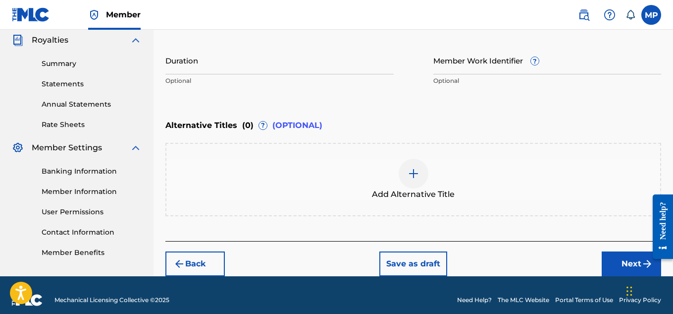
click at [470, 66] on input "Member Work Identifier ?" at bounding box center [548, 60] width 228 height 28
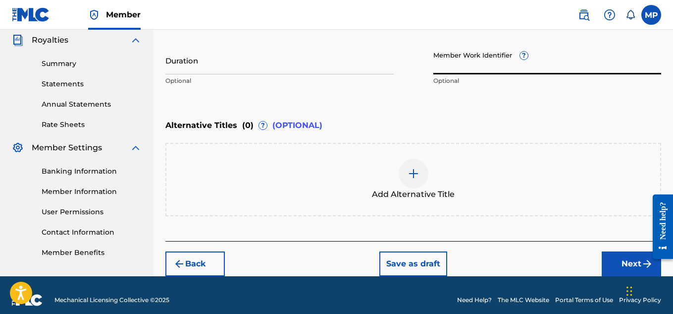
paste input "897359307"
type input "897359307"
click at [617, 267] on button "Next" at bounding box center [631, 263] width 59 height 25
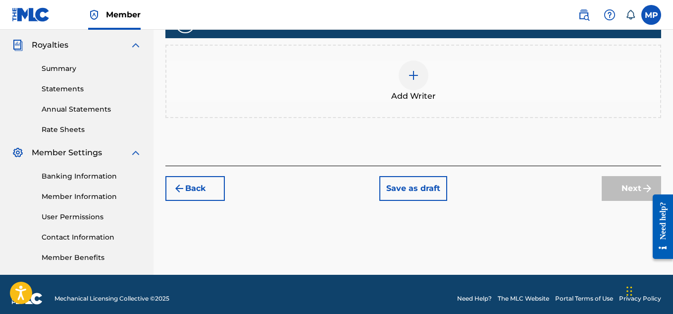
scroll to position [295, 0]
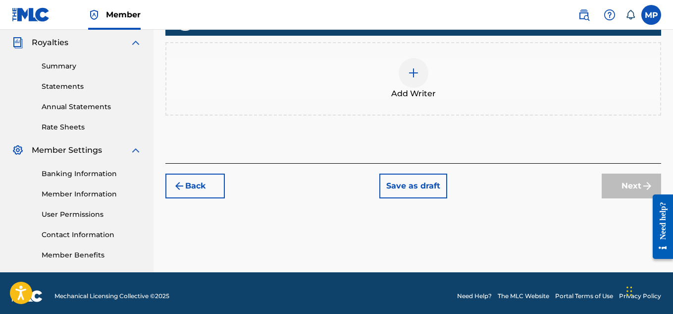
click at [424, 71] on div at bounding box center [414, 73] width 30 height 30
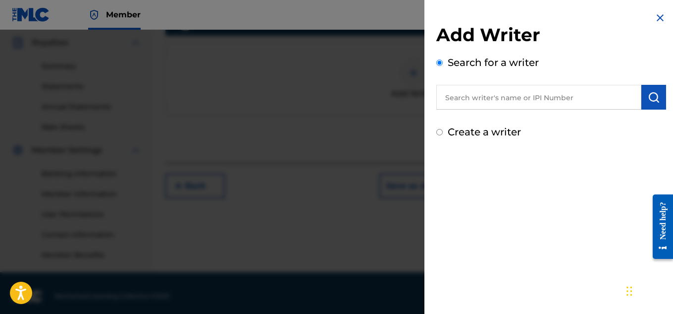
click at [498, 93] on input "text" at bounding box center [538, 97] width 205 height 25
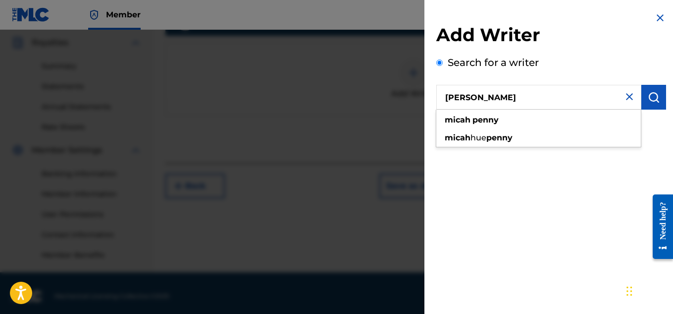
type input "[PERSON_NAME]"
click at [653, 94] on img "submit" at bounding box center [654, 97] width 12 height 12
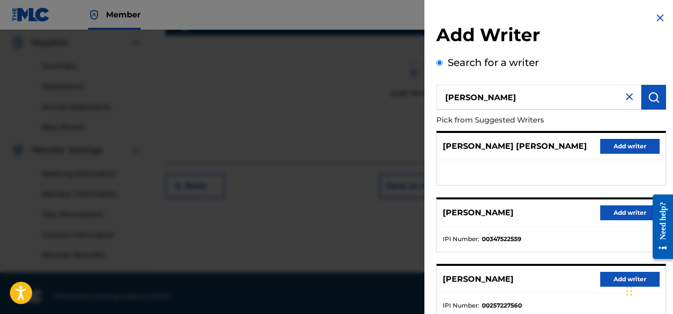
click at [630, 212] on button "Add writer" at bounding box center [629, 212] width 59 height 15
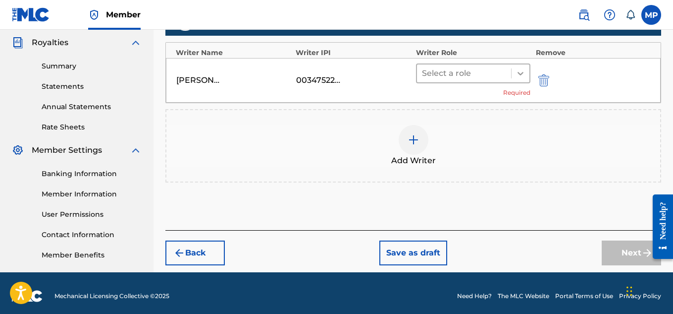
click at [516, 73] on icon at bounding box center [521, 73] width 10 height 10
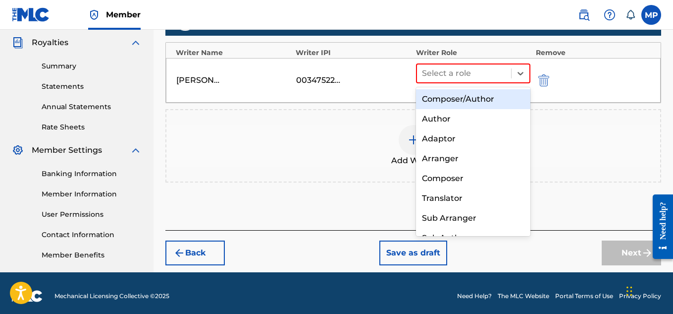
click at [485, 95] on div "Composer/Author" at bounding box center [473, 99] width 115 height 20
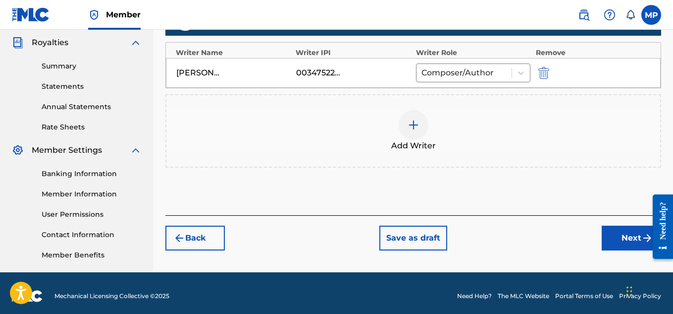
click at [611, 237] on button "Next" at bounding box center [631, 237] width 59 height 25
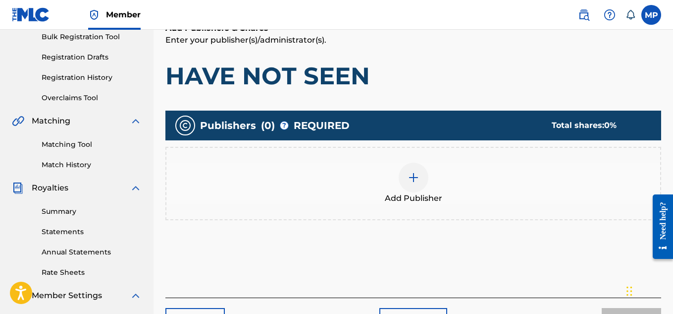
scroll to position [153, 0]
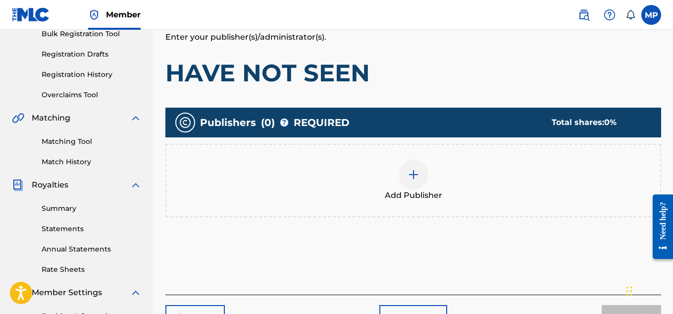
click at [410, 174] on img at bounding box center [414, 174] width 12 height 12
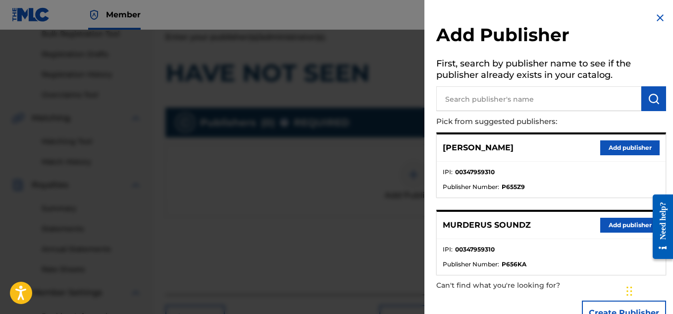
click at [626, 224] on button "Add publisher" at bounding box center [629, 224] width 59 height 15
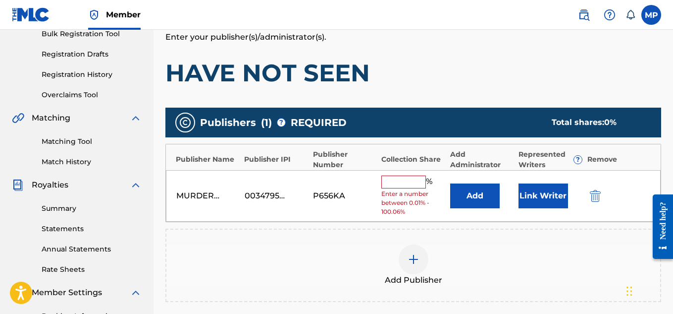
click at [414, 181] on input "text" at bounding box center [403, 181] width 45 height 13
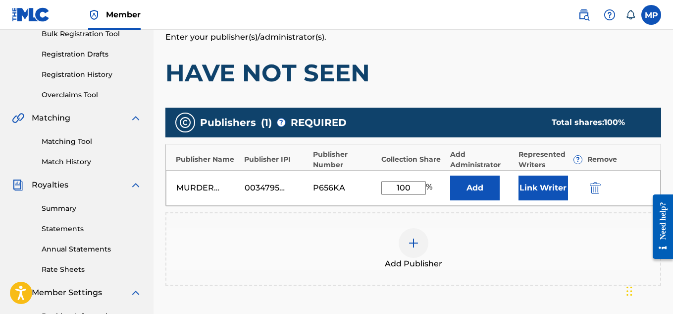
type input "100"
click at [548, 185] on button "Link Writer" at bounding box center [544, 187] width 50 height 25
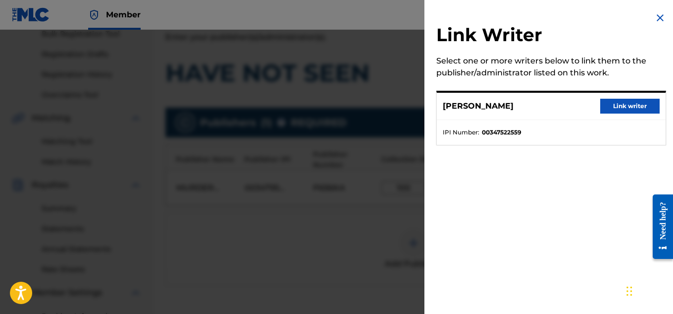
click at [610, 103] on button "Link writer" at bounding box center [629, 106] width 59 height 15
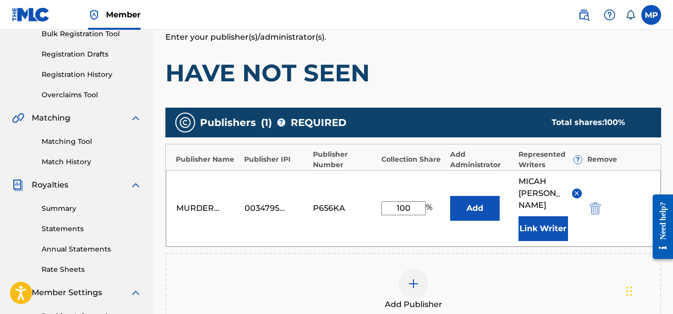
scroll to position [313, 0]
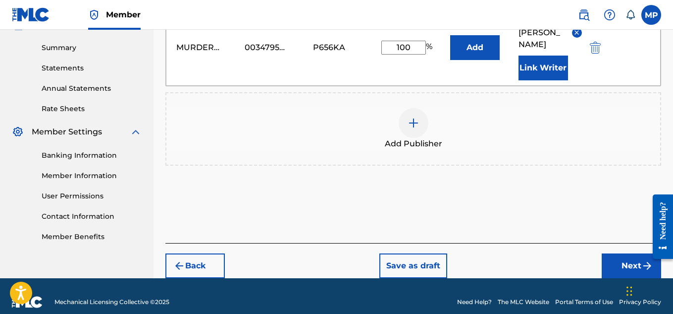
click at [624, 253] on button "Next" at bounding box center [631, 265] width 59 height 25
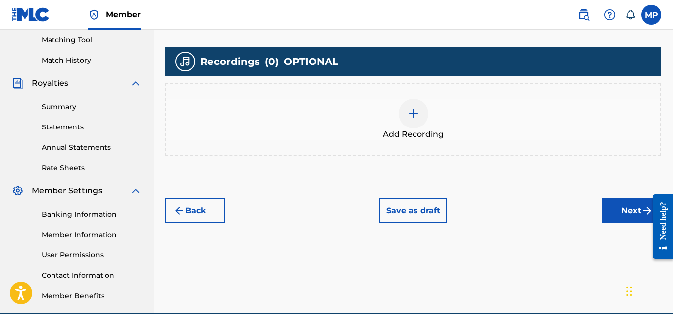
scroll to position [260, 0]
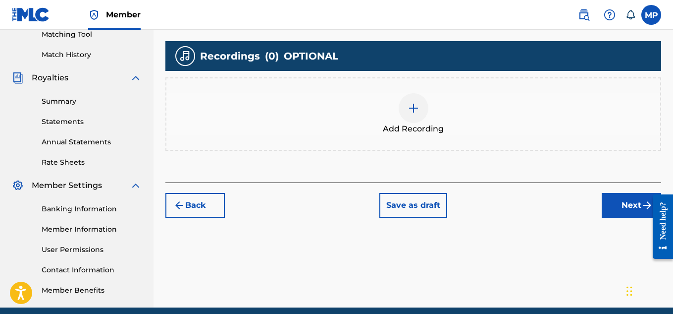
click at [420, 114] on div at bounding box center [414, 108] width 30 height 30
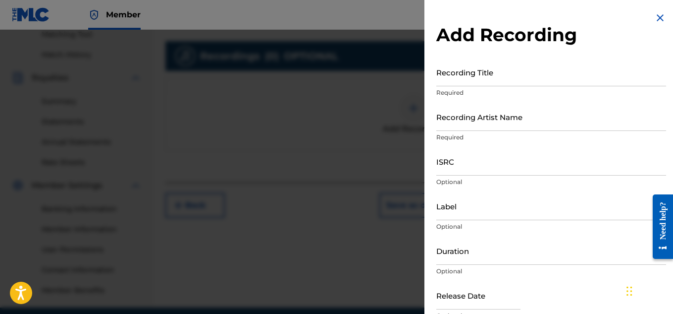
click at [474, 78] on input "Recording Title" at bounding box center [551, 72] width 230 height 28
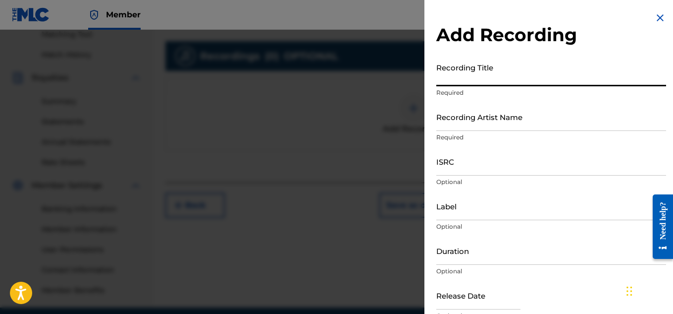
paste input "HAVE NOT SEEN"
type input "HAVE NOT SEEN"
click at [479, 123] on input "Recording Artist Name" at bounding box center [551, 117] width 230 height 28
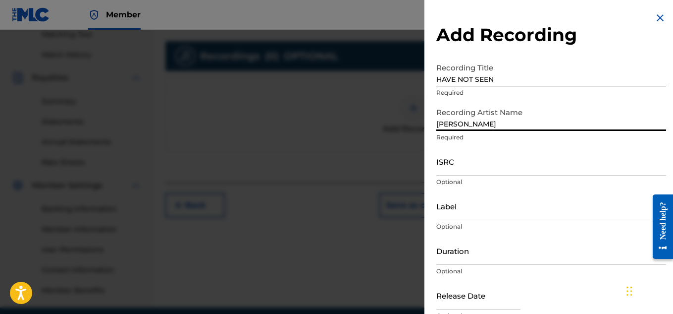
type input "[PERSON_NAME]"
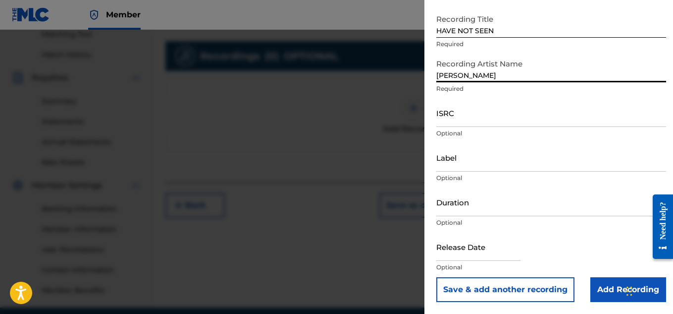
click at [602, 281] on input "Add Recording" at bounding box center [629, 289] width 76 height 25
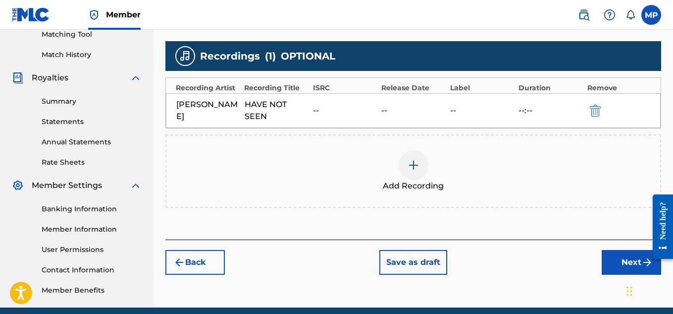
scroll to position [301, 0]
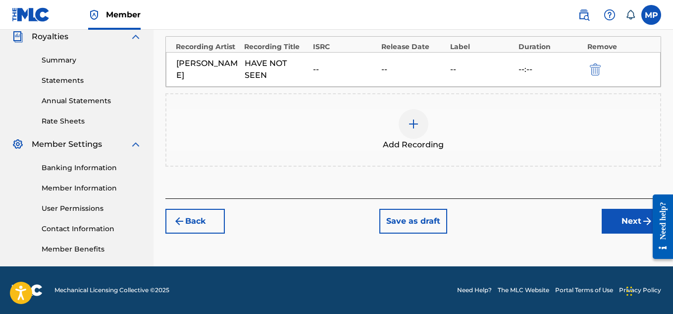
click at [626, 226] on button "Next" at bounding box center [631, 221] width 59 height 25
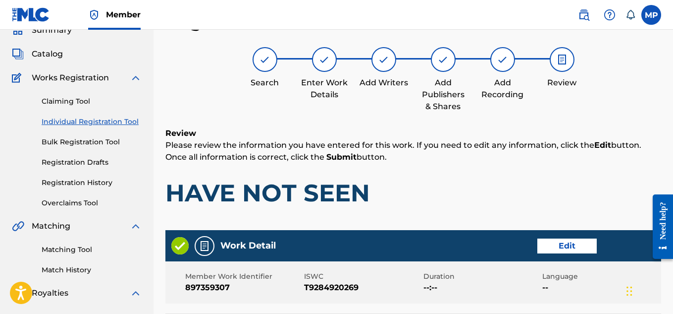
scroll to position [536, 0]
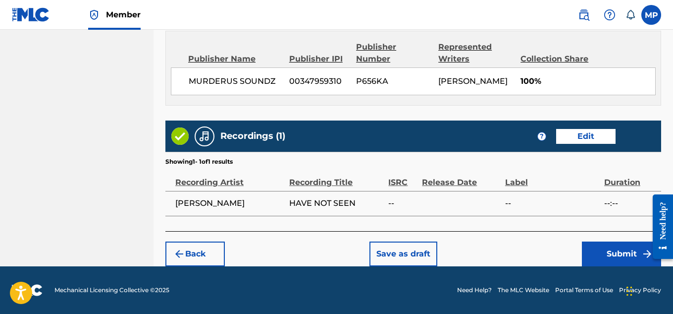
click at [622, 255] on button "Submit" at bounding box center [621, 253] width 79 height 25
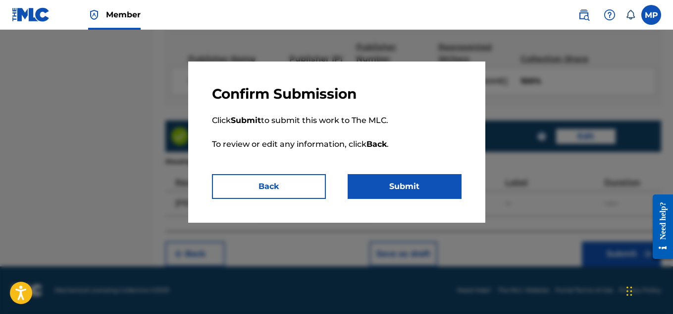
click at [439, 188] on button "Submit" at bounding box center [405, 186] width 114 height 25
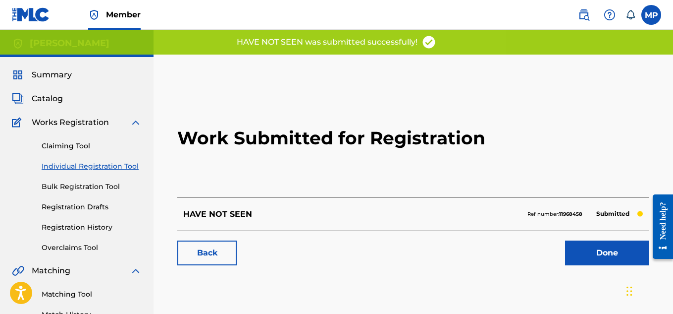
click at [218, 254] on link "Back" at bounding box center [206, 252] width 59 height 25
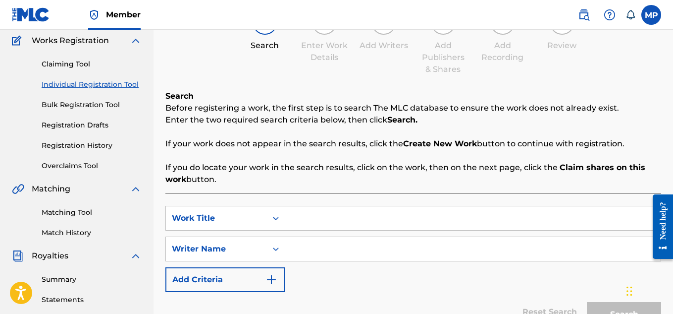
scroll to position [90, 0]
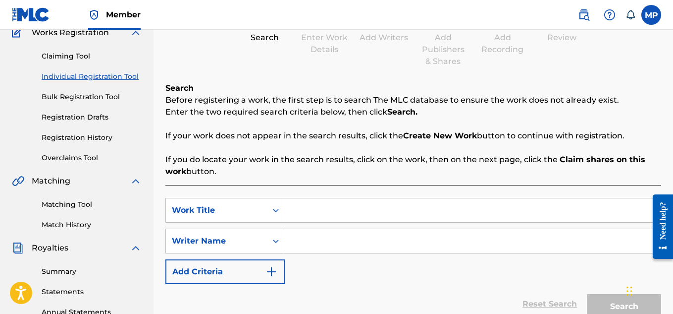
click at [317, 202] on input "Search Form" at bounding box center [473, 210] width 376 height 24
paste input "FOR EVERYONE"
type input "FOR EVERYONE"
click at [311, 243] on input "Search Form" at bounding box center [473, 241] width 376 height 24
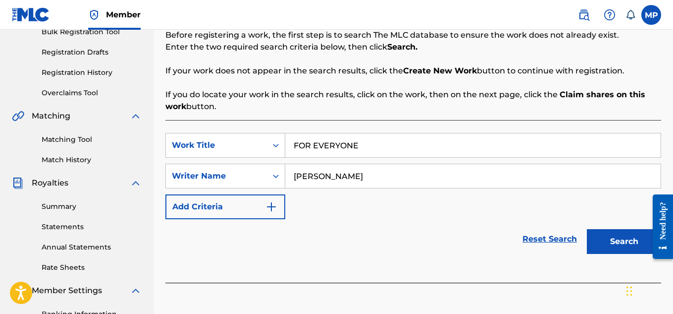
scroll to position [170, 0]
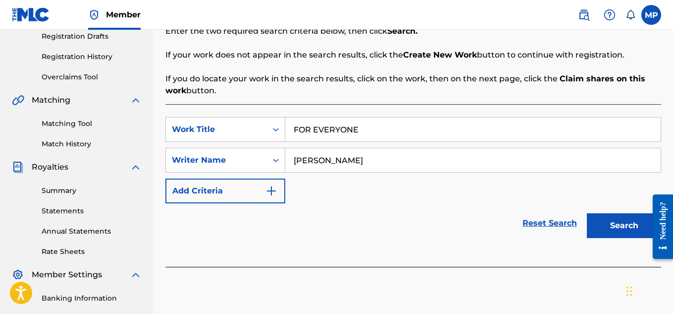
type input "[PERSON_NAME]"
click at [634, 221] on button "Search" at bounding box center [624, 225] width 74 height 25
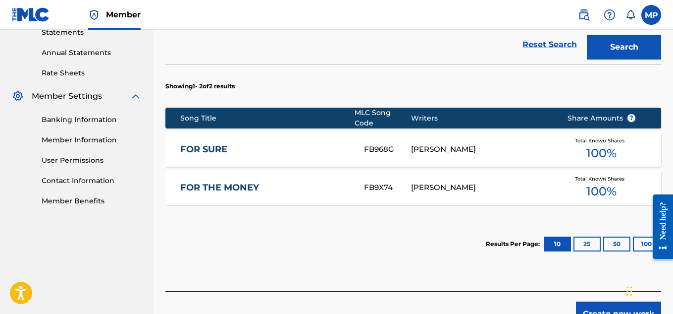
scroll to position [357, 0]
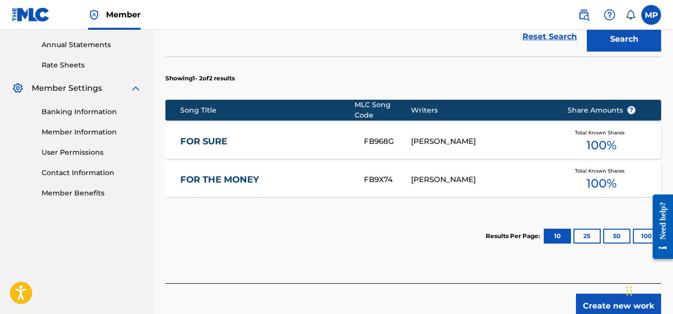
click at [601, 299] on button "Create new work" at bounding box center [618, 305] width 85 height 25
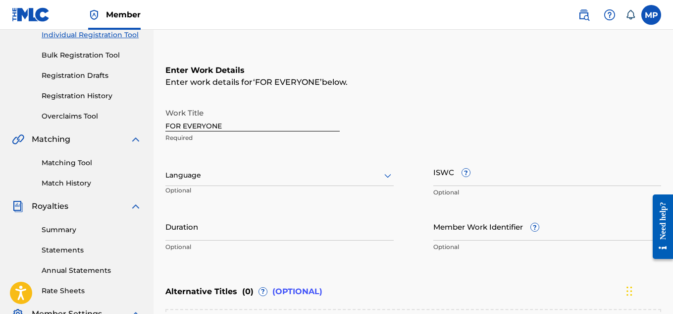
scroll to position [128, 0]
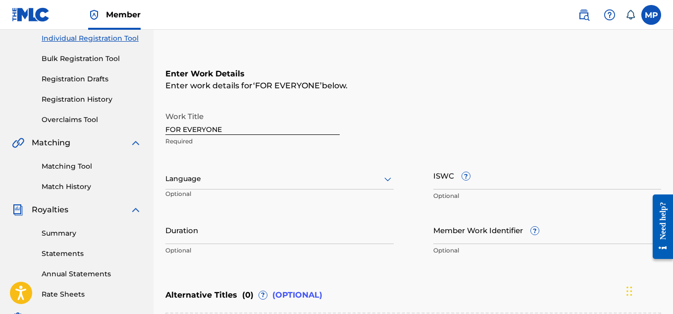
click at [500, 182] on input "ISWC ?" at bounding box center [548, 175] width 228 height 28
paste input "FOR EVERYONE"
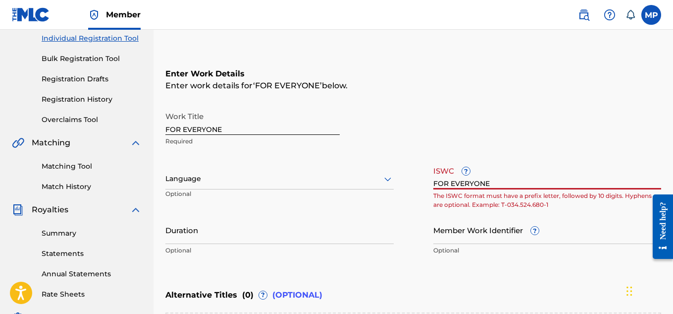
click at [505, 186] on input "FOR EVERYONE" at bounding box center [548, 175] width 228 height 28
paste input "T9284924465"
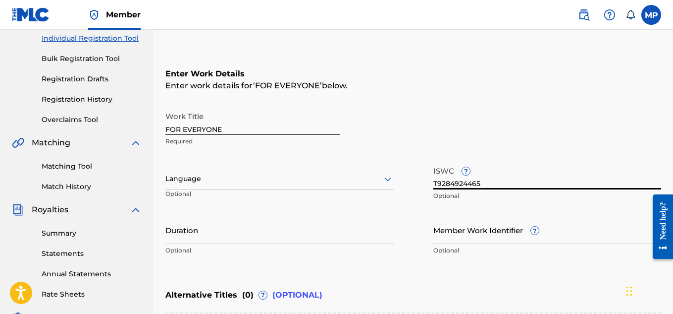
type input "T9284924465"
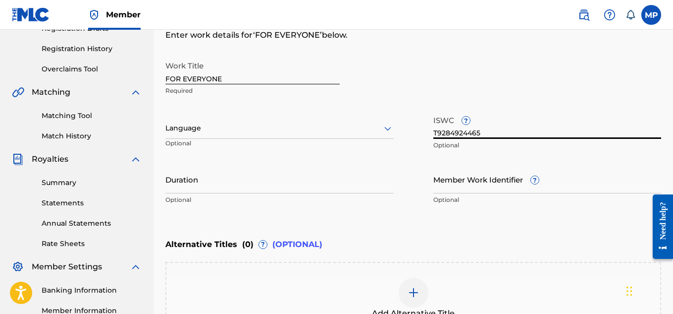
click at [445, 193] on input "Member Work Identifier ?" at bounding box center [548, 179] width 228 height 28
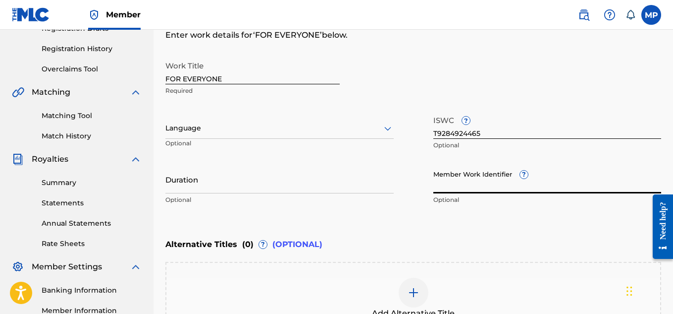
paste input "897359214"
type input "897359214"
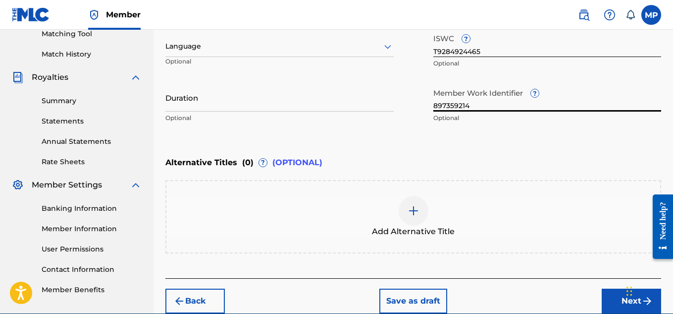
scroll to position [307, 0]
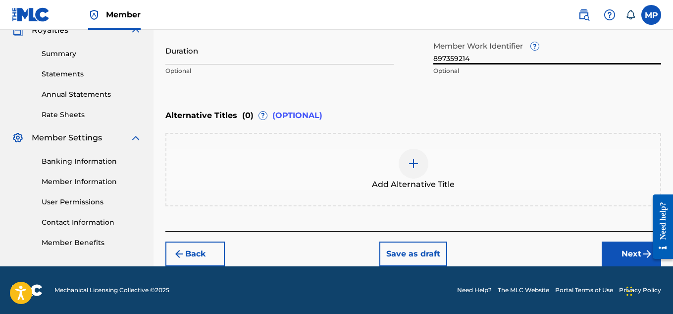
click at [613, 254] on button "Next" at bounding box center [631, 253] width 59 height 25
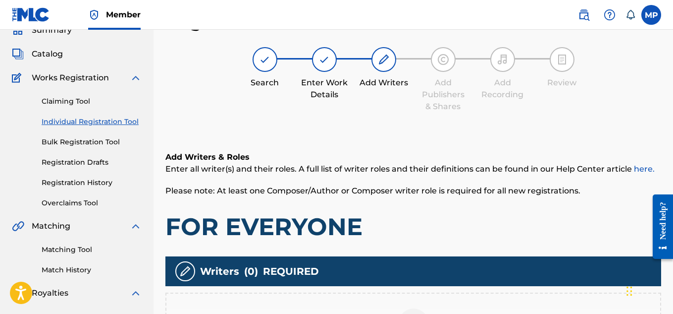
scroll to position [301, 0]
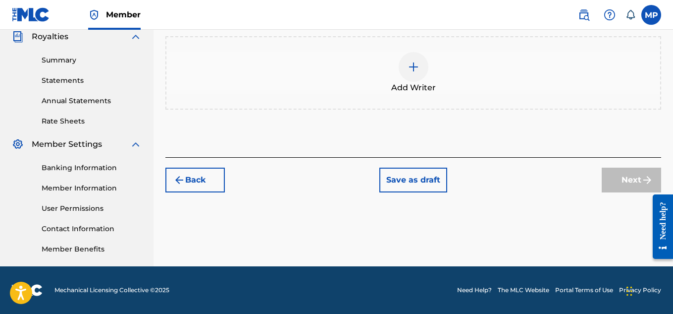
click at [408, 75] on div at bounding box center [414, 67] width 30 height 30
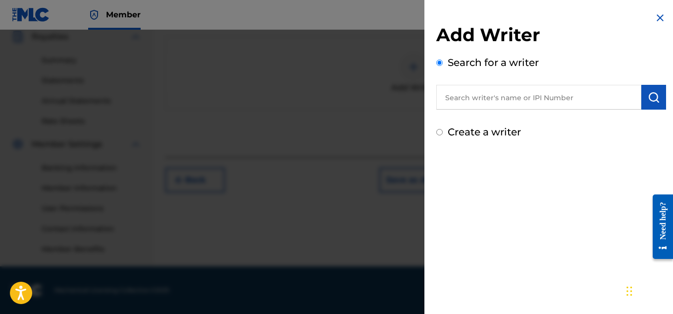
click at [518, 99] on input "text" at bounding box center [538, 97] width 205 height 25
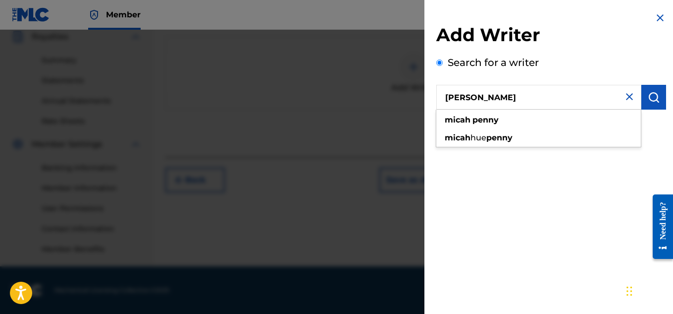
type input "[PERSON_NAME]"
click at [652, 98] on img "submit" at bounding box center [654, 97] width 12 height 12
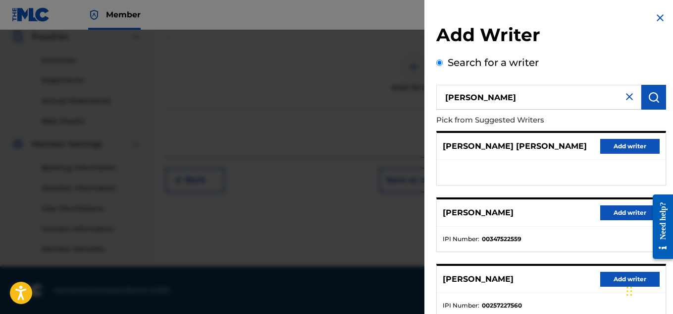
click at [621, 205] on button "Add writer" at bounding box center [629, 212] width 59 height 15
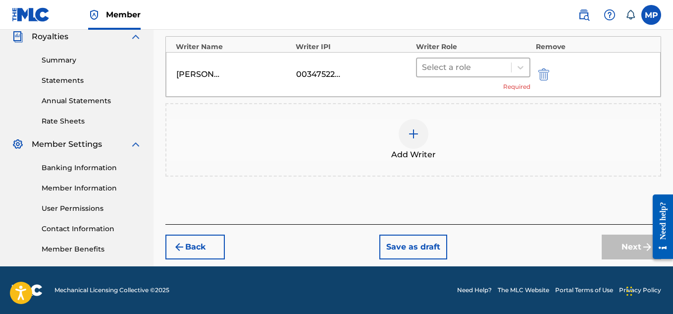
click at [502, 64] on div at bounding box center [464, 67] width 85 height 14
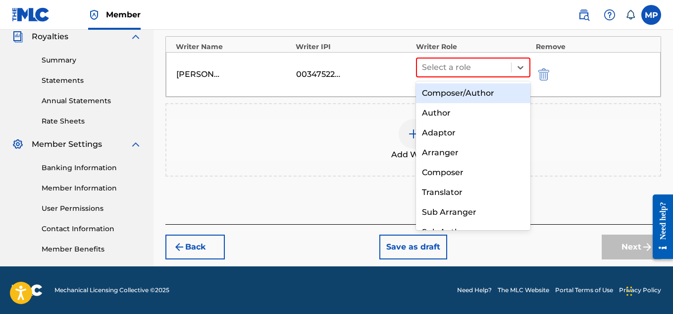
click at [471, 93] on div "Composer/Author" at bounding box center [473, 93] width 115 height 20
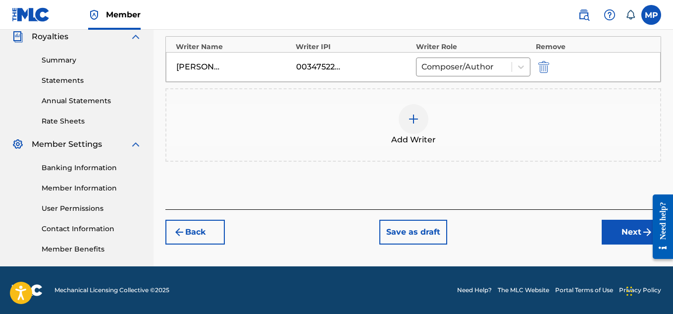
click at [606, 232] on button "Next" at bounding box center [631, 231] width 59 height 25
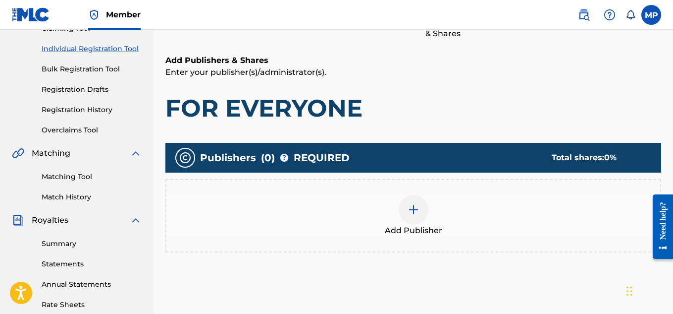
scroll to position [123, 0]
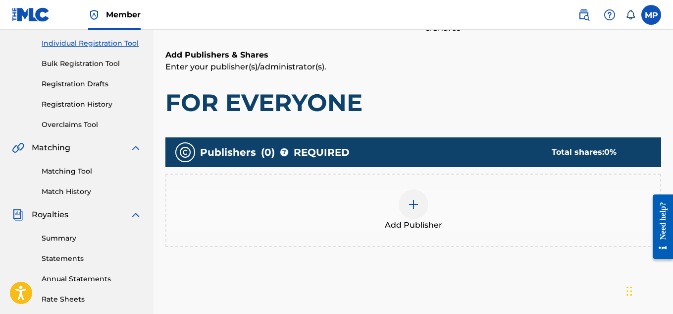
click at [421, 200] on div at bounding box center [414, 204] width 30 height 30
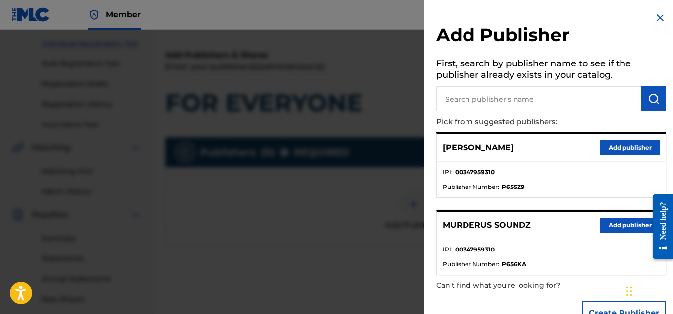
click at [607, 227] on button "Add publisher" at bounding box center [629, 224] width 59 height 15
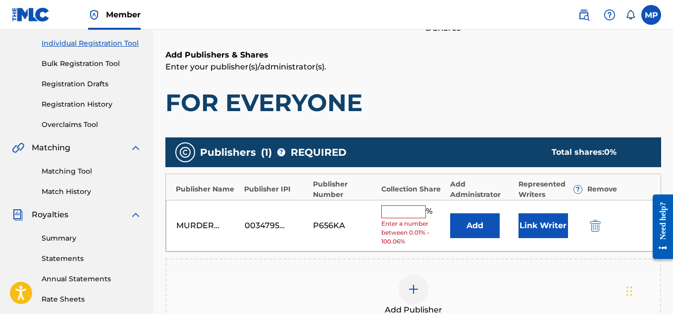
click at [403, 213] on input "text" at bounding box center [403, 211] width 45 height 13
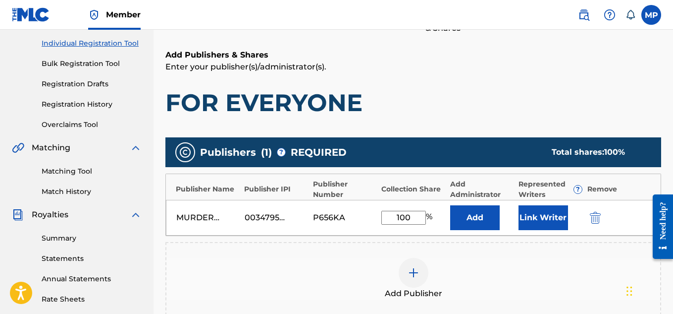
type input "100"
click at [538, 220] on button "Link Writer" at bounding box center [544, 217] width 50 height 25
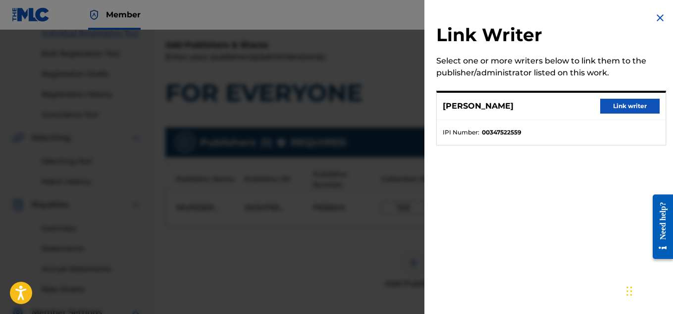
scroll to position [138, 0]
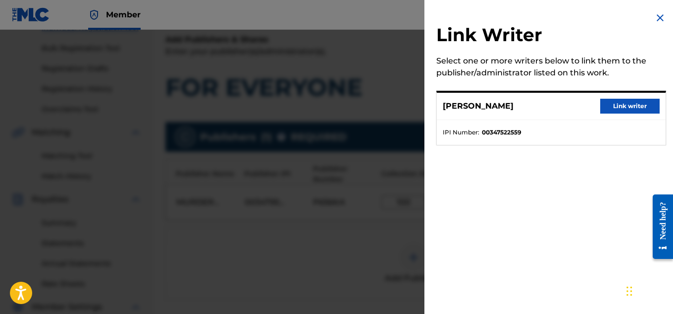
click at [609, 112] on button "Link writer" at bounding box center [629, 106] width 59 height 15
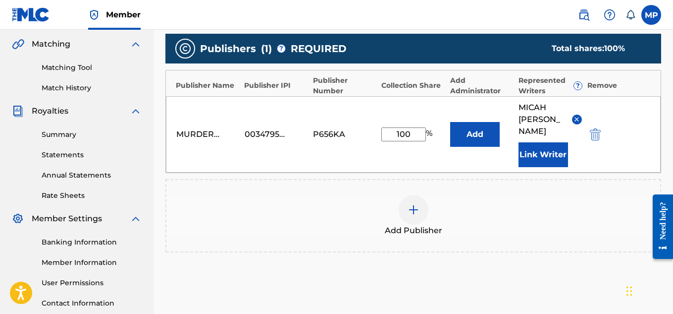
scroll to position [313, 0]
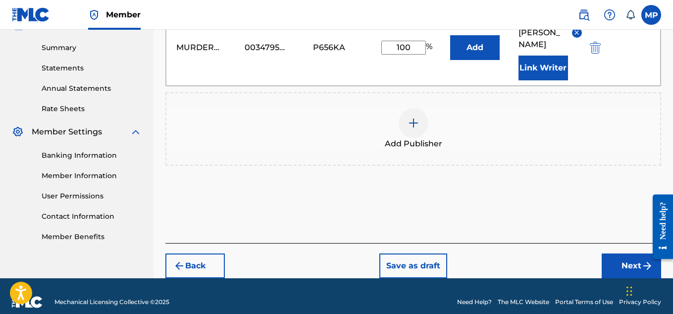
click at [616, 259] on button "Next" at bounding box center [631, 265] width 59 height 25
click at [616, 259] on div "Register Work Search Enter Work Details Add Writers Add Publishers & Shares Add…" at bounding box center [414, 9] width 520 height 537
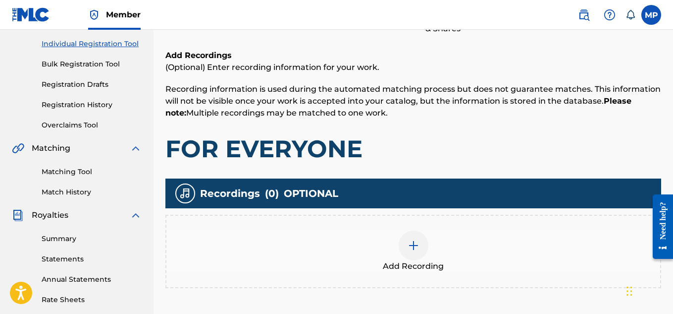
scroll to position [128, 0]
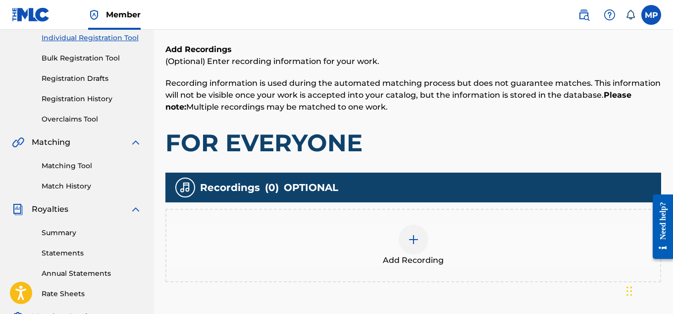
click at [419, 245] on div at bounding box center [414, 239] width 30 height 30
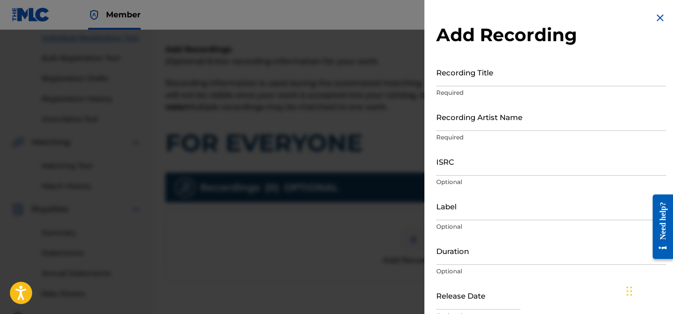
click at [484, 81] on input "Recording Title" at bounding box center [551, 72] width 230 height 28
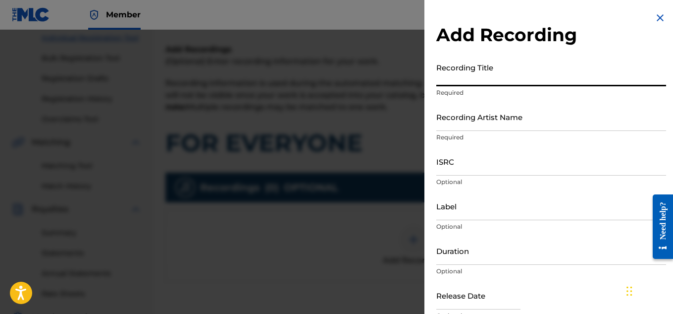
paste input "FOR EVERYONE"
type input "FOR EVERYONE"
click at [470, 120] on input "Recording Artist Name" at bounding box center [551, 117] width 230 height 28
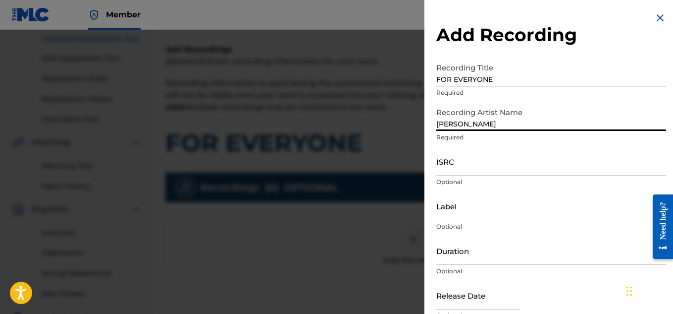
type input "[PERSON_NAME]"
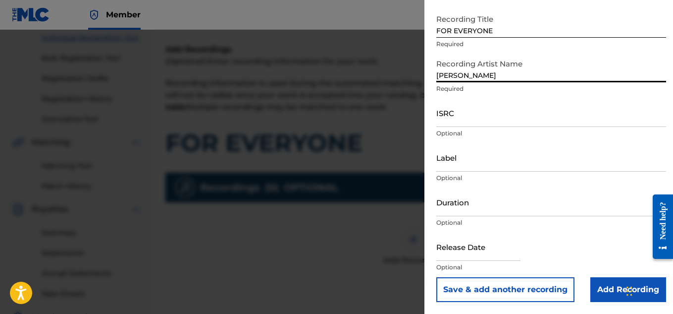
click at [615, 284] on input "Add Recording" at bounding box center [629, 289] width 76 height 25
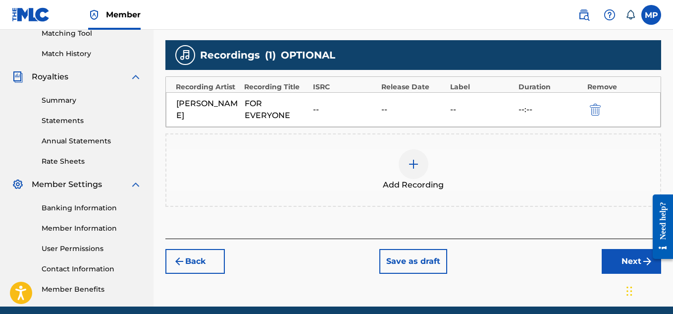
scroll to position [301, 0]
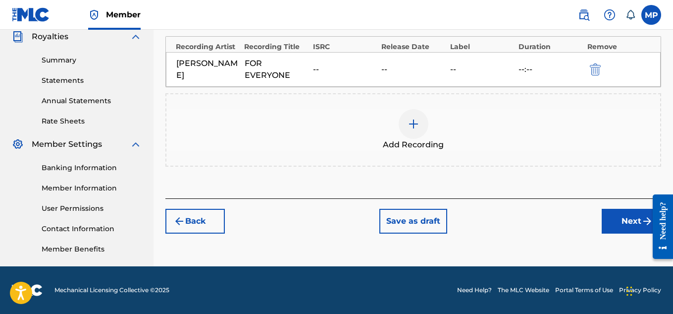
click at [610, 224] on button "Next" at bounding box center [631, 221] width 59 height 25
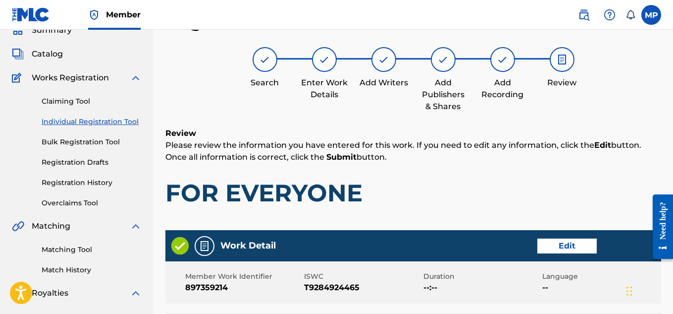
scroll to position [536, 0]
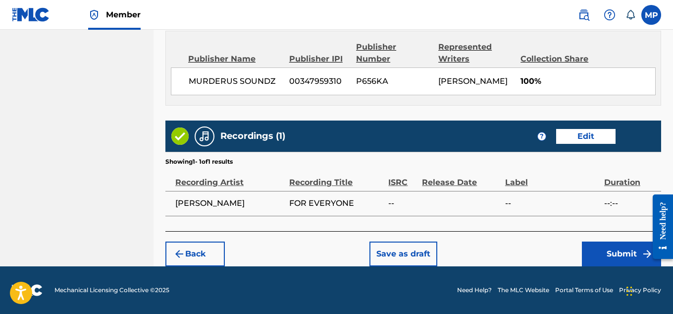
click at [605, 248] on button "Submit" at bounding box center [621, 253] width 79 height 25
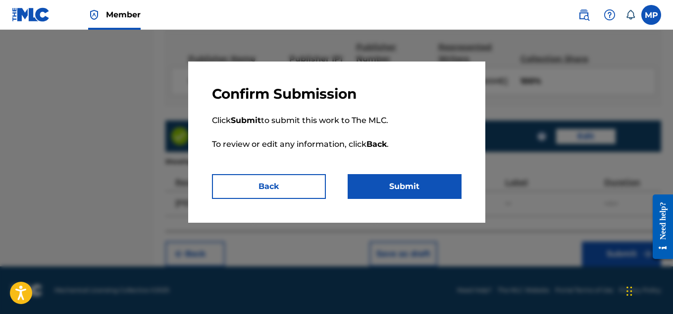
click at [405, 182] on button "Submit" at bounding box center [405, 186] width 114 height 25
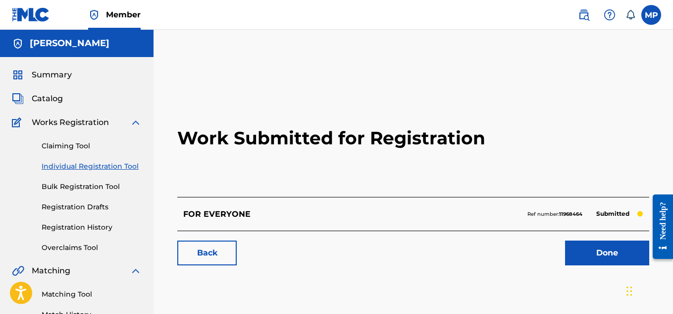
click at [229, 247] on link "Back" at bounding box center [206, 252] width 59 height 25
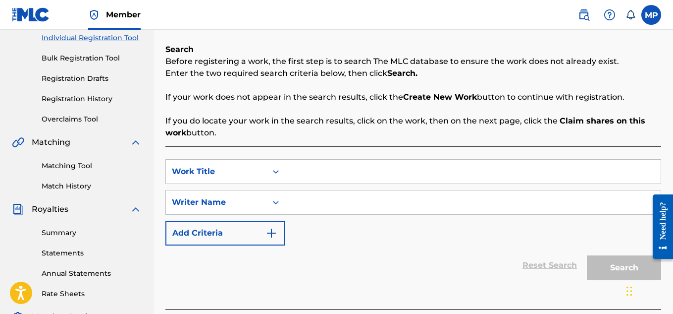
scroll to position [129, 0]
click at [352, 166] on input "Search Form" at bounding box center [473, 171] width 376 height 24
click at [352, 171] on input "Search Form" at bounding box center [473, 171] width 376 height 24
paste input "CROSSED THE LINE"
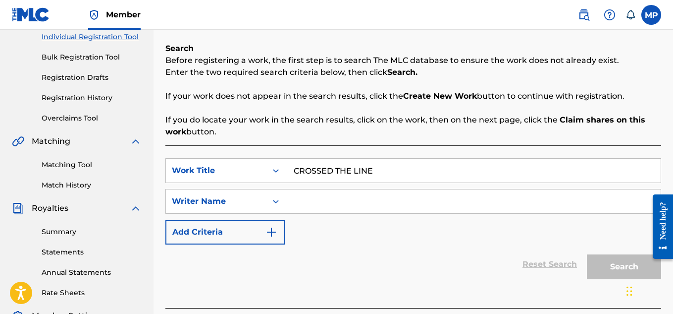
type input "CROSSED THE LINE"
click at [346, 208] on input "Search Form" at bounding box center [473, 201] width 376 height 24
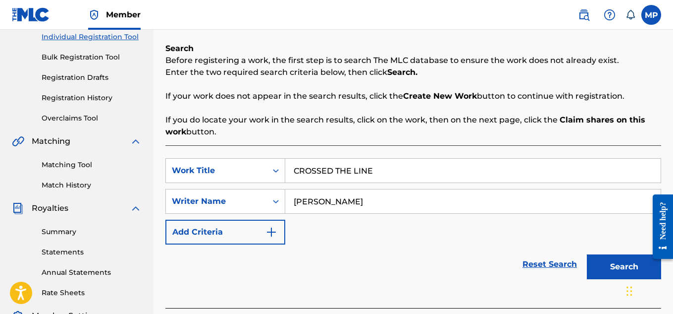
type input "[PERSON_NAME]"
click at [616, 263] on button "Search" at bounding box center [624, 266] width 74 height 25
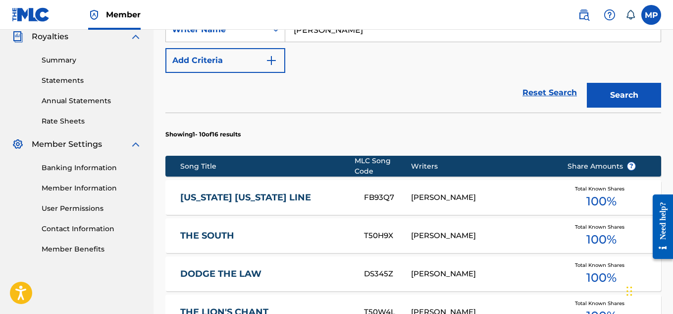
scroll to position [712, 0]
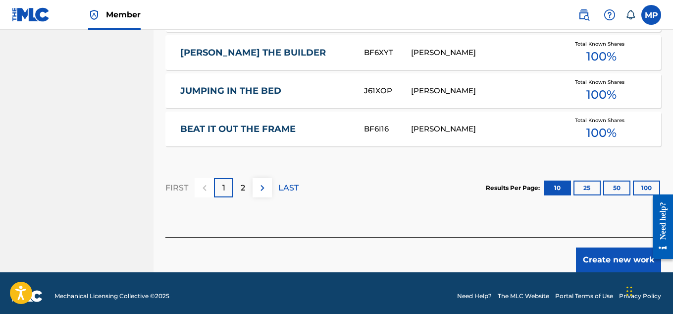
click at [589, 248] on button "Create new work" at bounding box center [618, 259] width 85 height 25
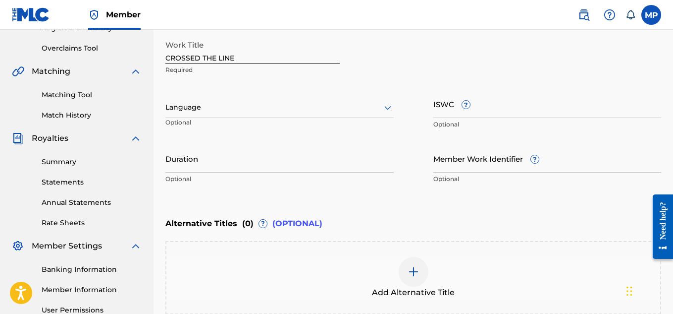
scroll to position [196, 0]
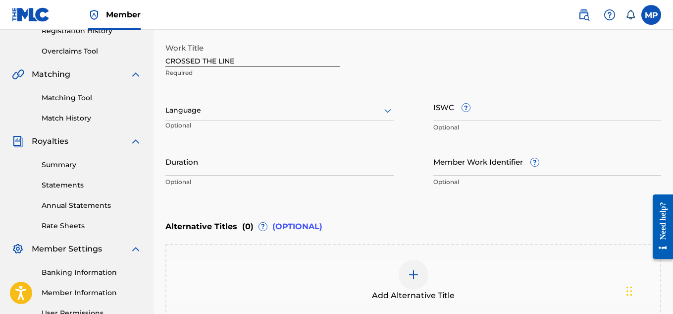
click at [503, 118] on input "ISWC ?" at bounding box center [548, 107] width 228 height 28
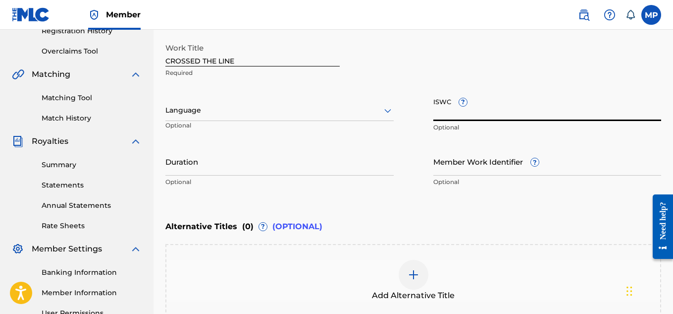
paste input "T9284920156"
type input "T9284920156"
click at [450, 165] on input "Member Work Identifier ?" at bounding box center [548, 161] width 228 height 28
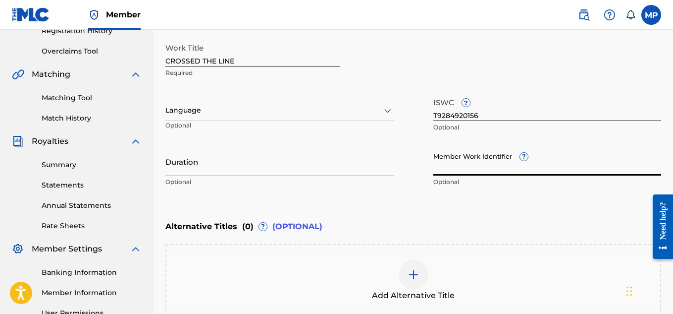
paste input "897359301"
type input "897359301"
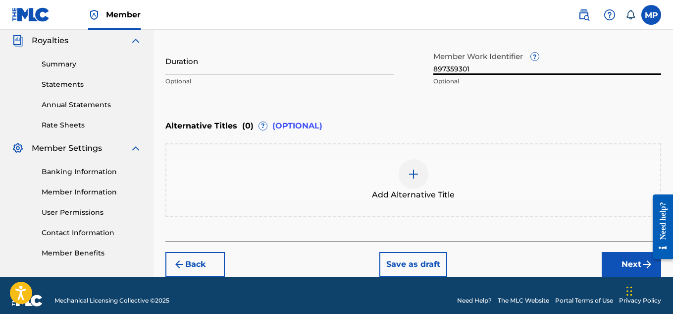
scroll to position [307, 0]
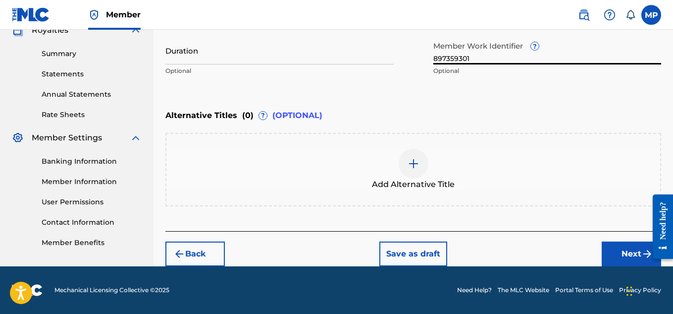
click at [607, 253] on button "Next" at bounding box center [631, 253] width 59 height 25
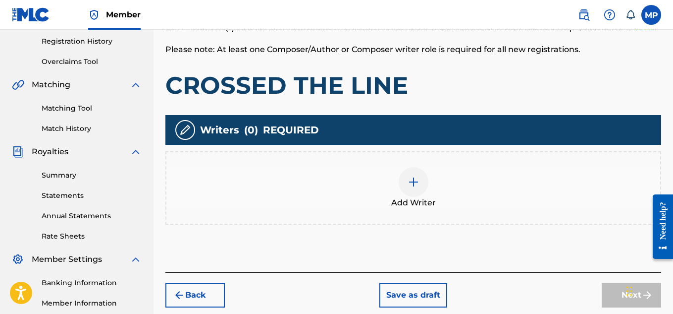
scroll to position [228, 0]
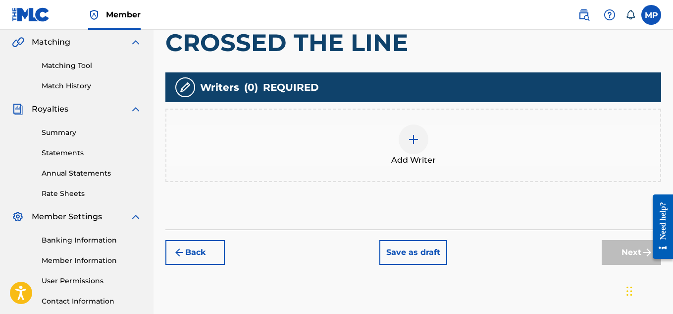
click at [413, 151] on div at bounding box center [414, 139] width 30 height 30
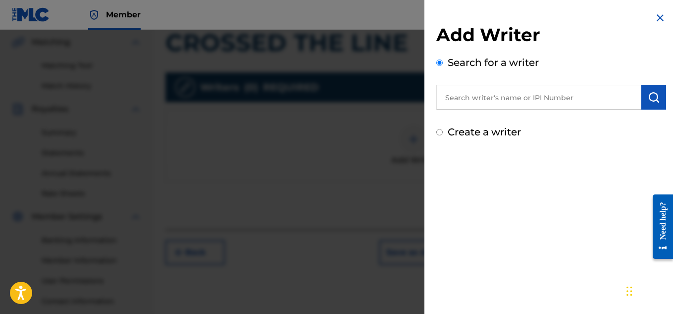
click at [599, 97] on input "text" at bounding box center [538, 97] width 205 height 25
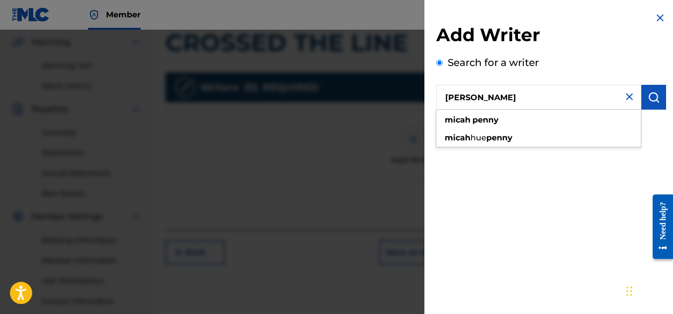
type input "[PERSON_NAME]"
click at [656, 96] on button "submit" at bounding box center [654, 97] width 25 height 25
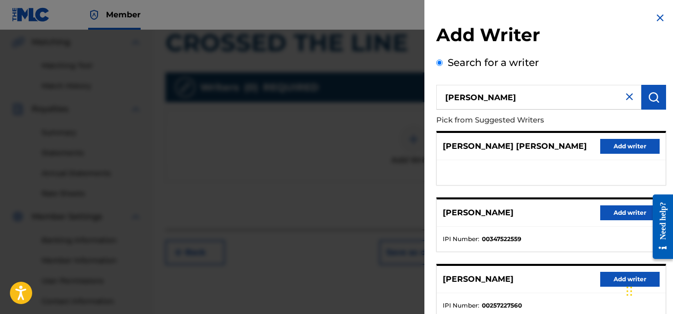
click at [624, 213] on button "Add writer" at bounding box center [629, 212] width 59 height 15
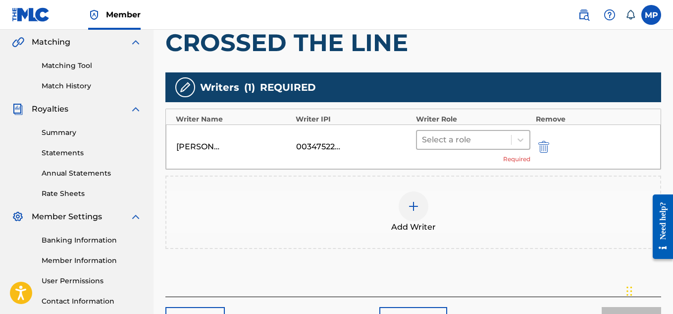
click at [506, 137] on div at bounding box center [464, 140] width 85 height 14
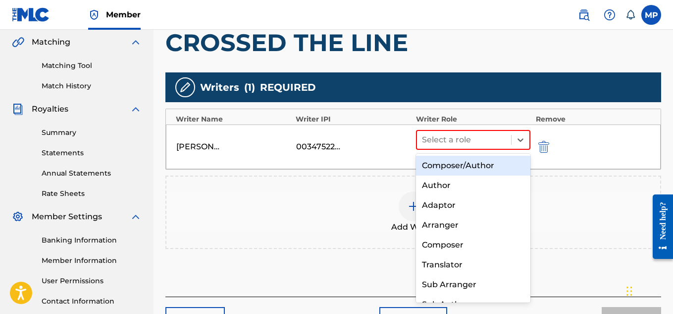
click at [459, 165] on div "Composer/Author" at bounding box center [473, 166] width 115 height 20
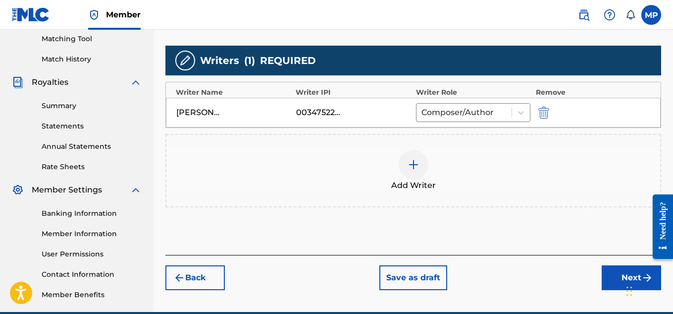
scroll to position [257, 0]
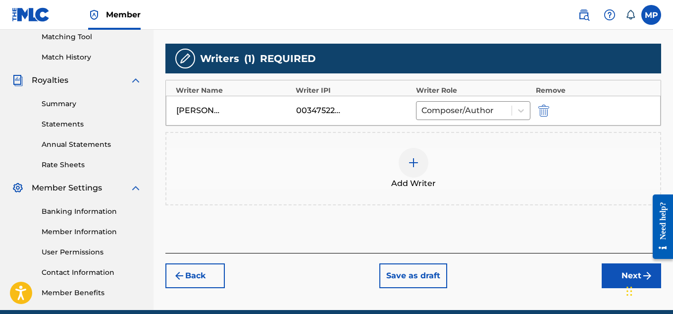
click at [614, 271] on button "Next" at bounding box center [631, 275] width 59 height 25
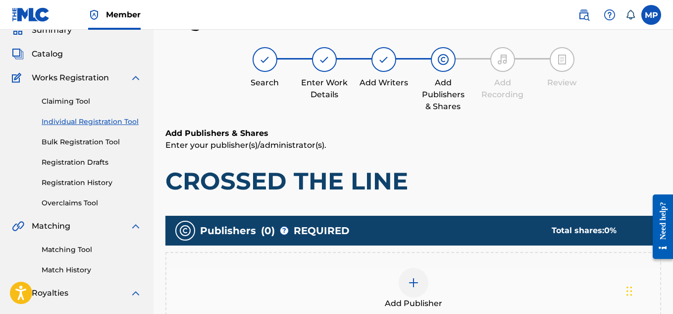
scroll to position [152, 0]
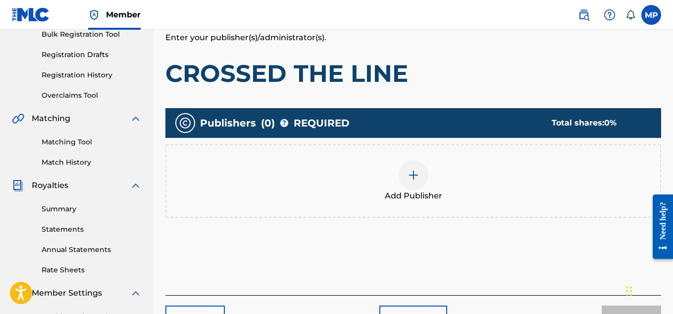
click at [425, 173] on div at bounding box center [414, 175] width 30 height 30
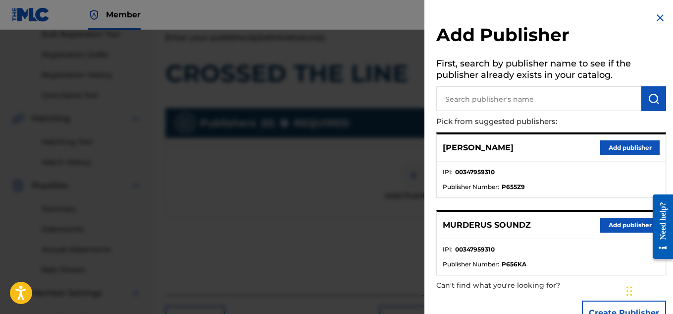
click at [609, 226] on button "Add publisher" at bounding box center [629, 224] width 59 height 15
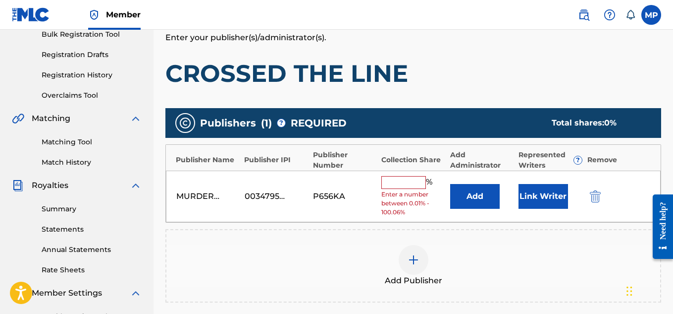
click at [404, 186] on input "text" at bounding box center [403, 182] width 45 height 13
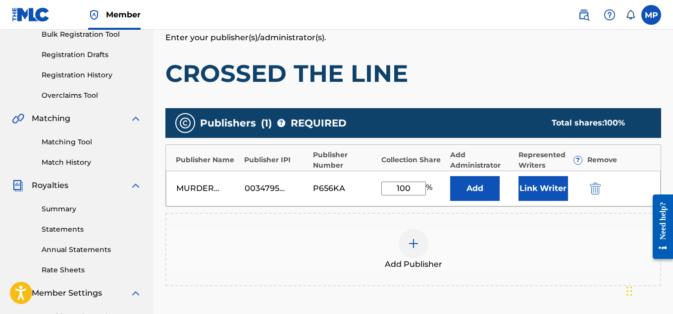
type input "100"
click at [551, 187] on button "Link Writer" at bounding box center [544, 188] width 50 height 25
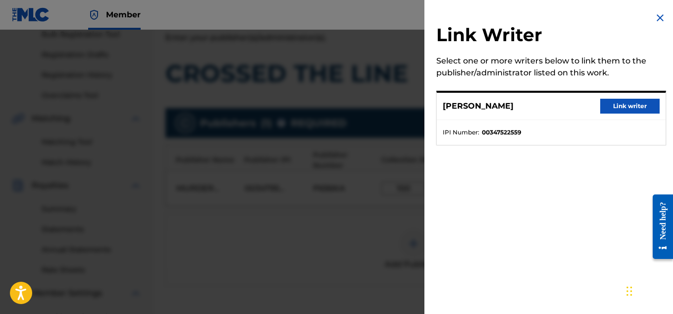
scroll to position [137, 0]
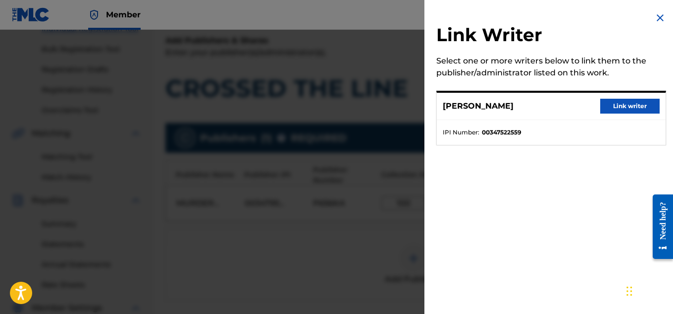
click at [640, 112] on button "Link writer" at bounding box center [629, 106] width 59 height 15
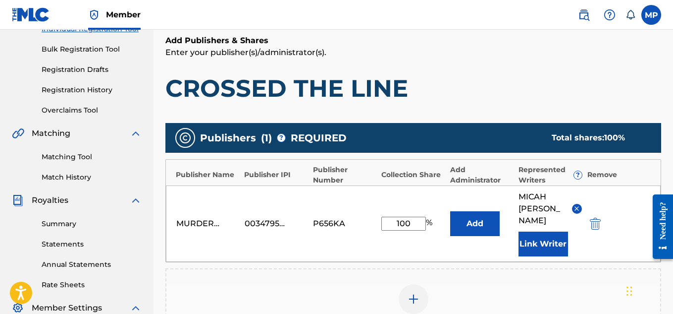
scroll to position [313, 0]
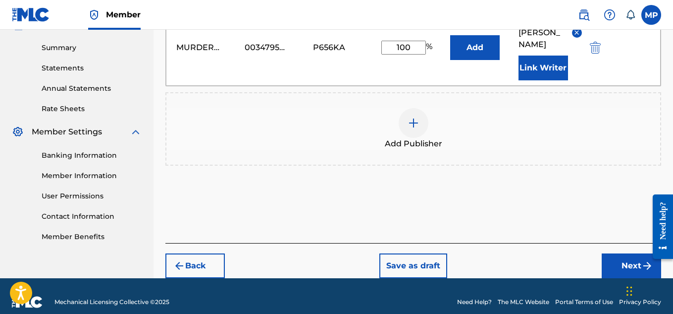
click at [616, 253] on button "Next" at bounding box center [631, 265] width 59 height 25
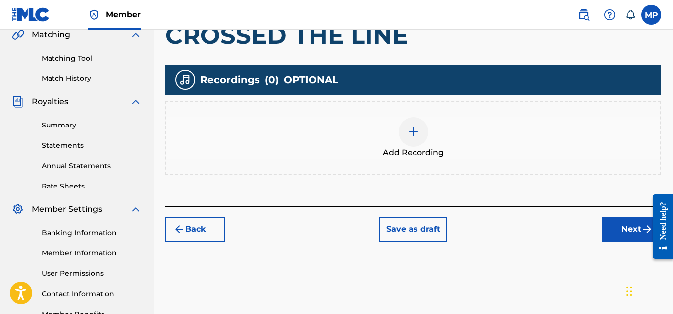
scroll to position [301, 0]
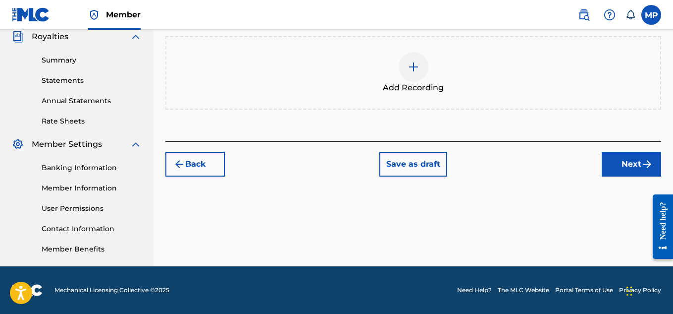
click at [428, 66] on div at bounding box center [414, 67] width 30 height 30
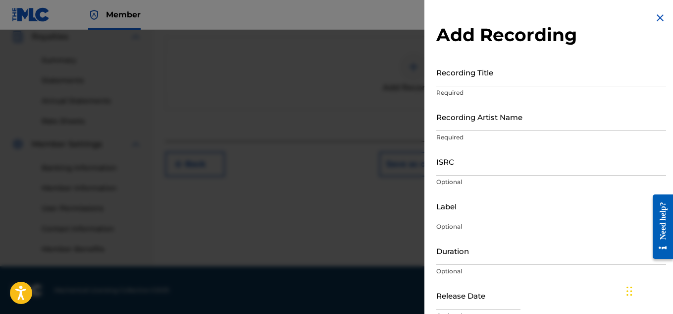
click at [496, 82] on input "Recording Title" at bounding box center [551, 72] width 230 height 28
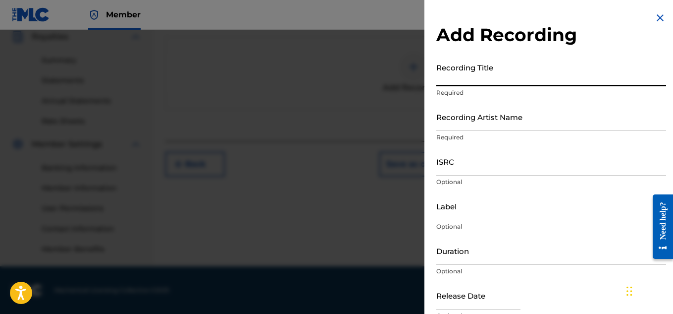
paste input "CROSSED THE LINE"
type input "CROSSED THE LINE"
click at [480, 126] on input "Recording Artist Name" at bounding box center [551, 117] width 230 height 28
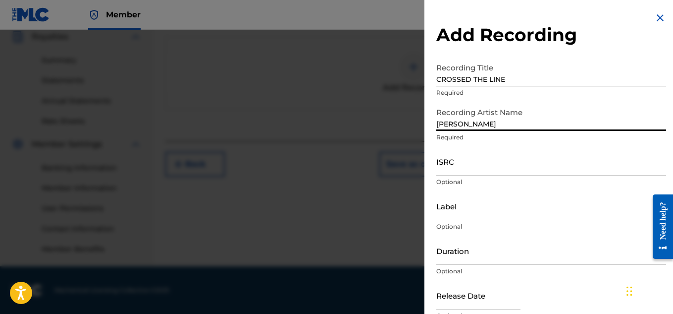
type input "[PERSON_NAME]"
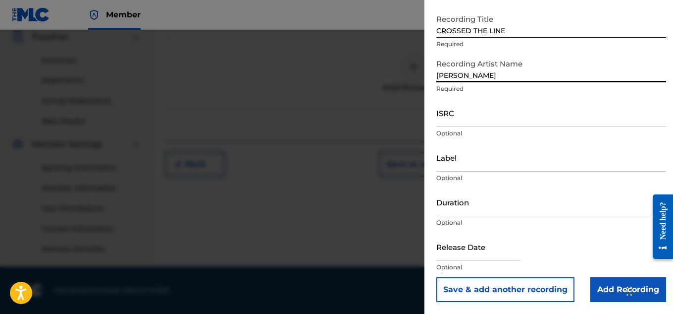
click at [597, 283] on input "Add Recording" at bounding box center [629, 289] width 76 height 25
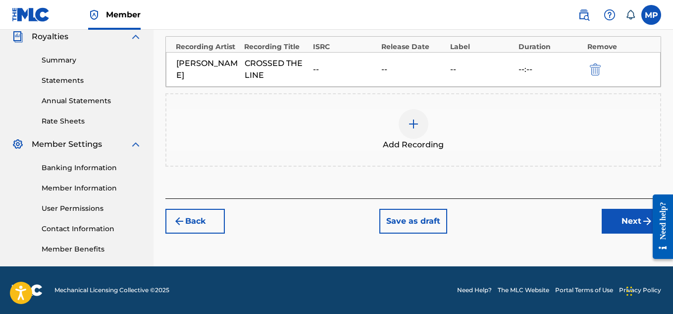
click at [610, 224] on button "Next" at bounding box center [631, 221] width 59 height 25
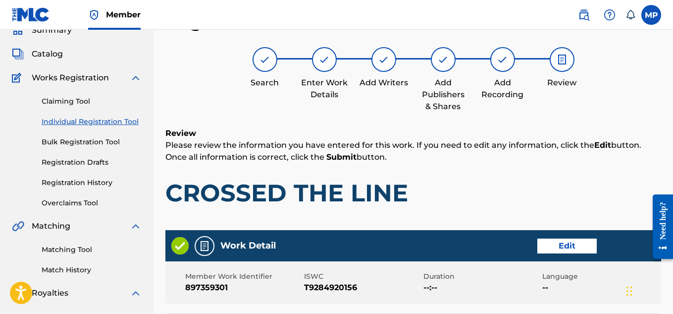
scroll to position [536, 0]
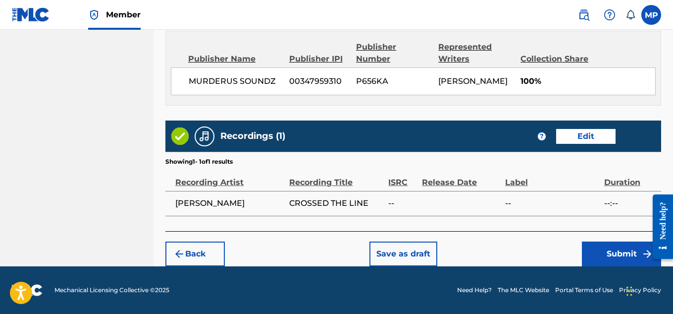
click at [615, 250] on button "Submit" at bounding box center [621, 253] width 79 height 25
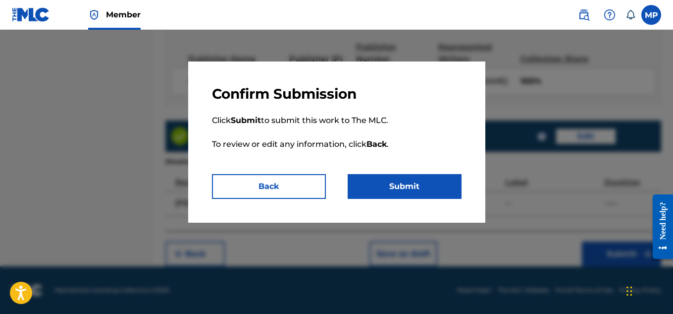
click at [424, 182] on button "Submit" at bounding box center [405, 186] width 114 height 25
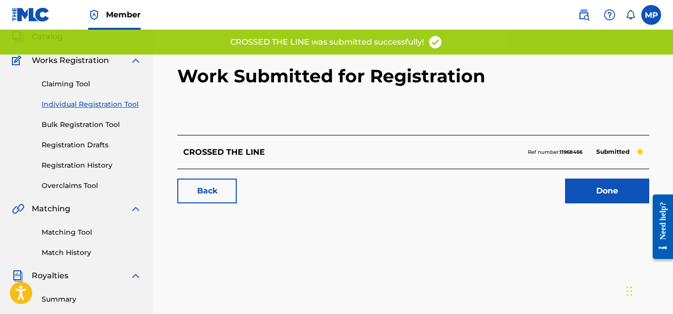
scroll to position [60, 0]
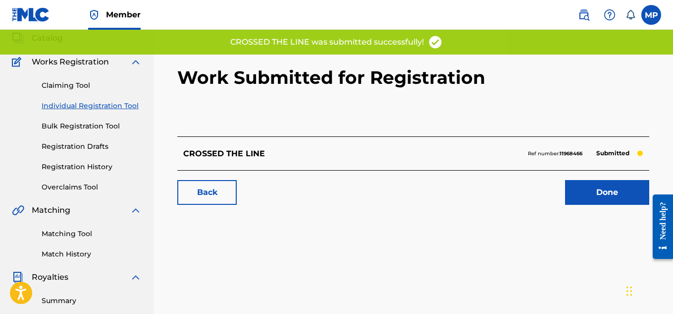
click at [218, 190] on link "Back" at bounding box center [206, 192] width 59 height 25
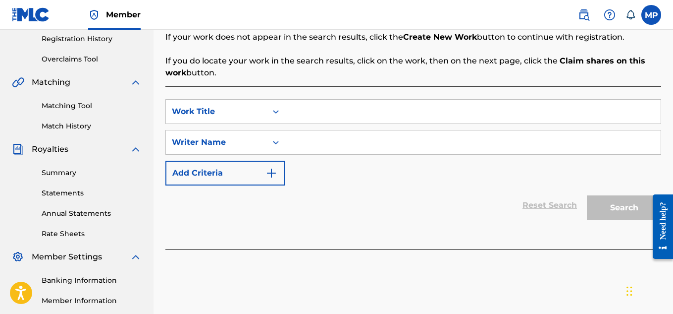
scroll to position [193, 0]
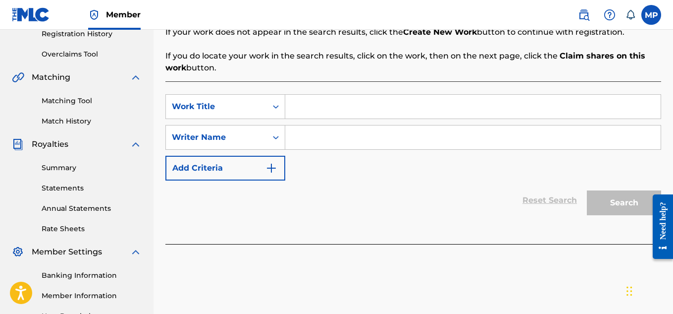
click at [336, 101] on input "Search Form" at bounding box center [473, 107] width 376 height 24
paste input "CHAMPION"
type input "CHAMPION"
click at [332, 140] on input "Search Form" at bounding box center [473, 137] width 376 height 24
click at [353, 105] on input "CHAMPION" at bounding box center [473, 107] width 376 height 24
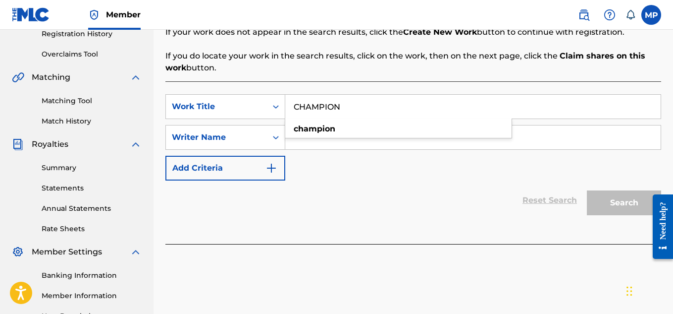
click at [358, 67] on p "If you do locate your work in the search results, click on the work, then on th…" at bounding box center [413, 62] width 496 height 24
click at [349, 139] on input "Search Form" at bounding box center [473, 137] width 376 height 24
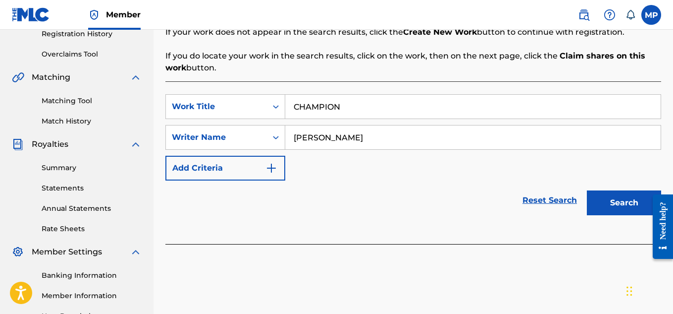
type input "[PERSON_NAME]"
click at [615, 208] on button "Search" at bounding box center [624, 202] width 74 height 25
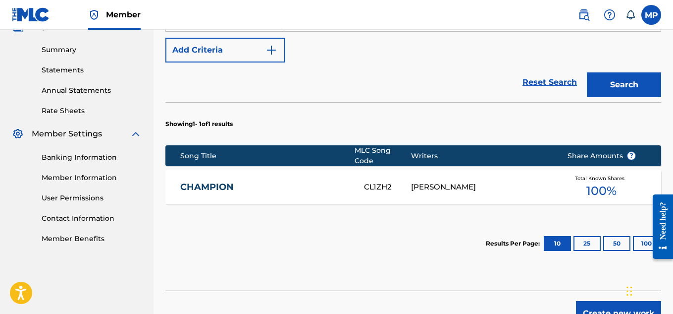
scroll to position [365, 0]
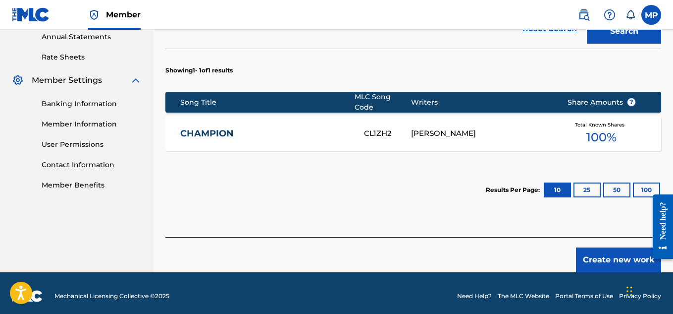
click at [316, 120] on div "CHAMPION CL1ZH2 [PERSON_NAME] Total Known Shares 100 %" at bounding box center [413, 133] width 496 height 35
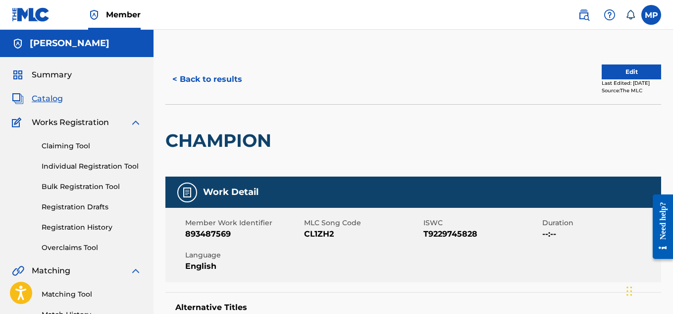
click at [212, 77] on button "< Back to results" at bounding box center [207, 79] width 84 height 25
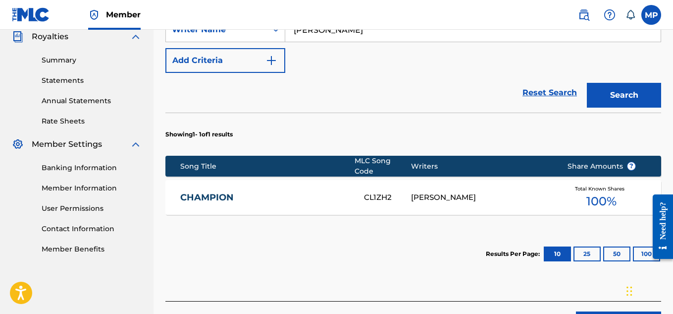
scroll to position [365, 0]
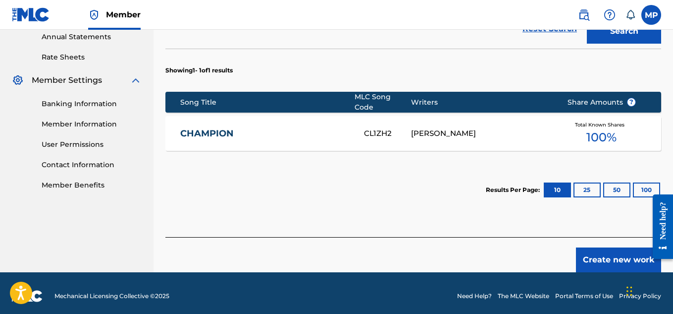
click at [626, 255] on button "Create new work" at bounding box center [618, 259] width 85 height 25
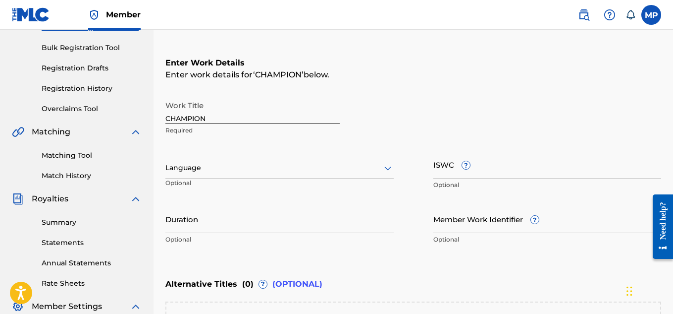
scroll to position [307, 0]
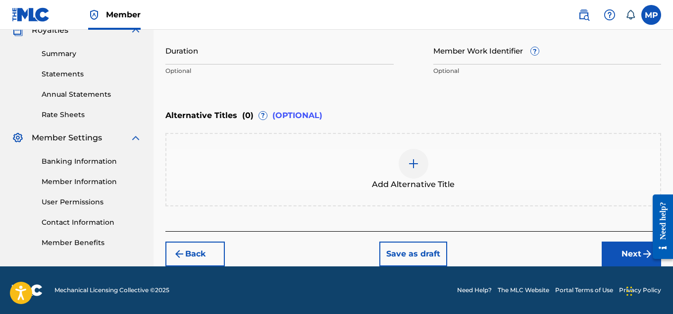
click at [613, 251] on button "Next" at bounding box center [631, 253] width 59 height 25
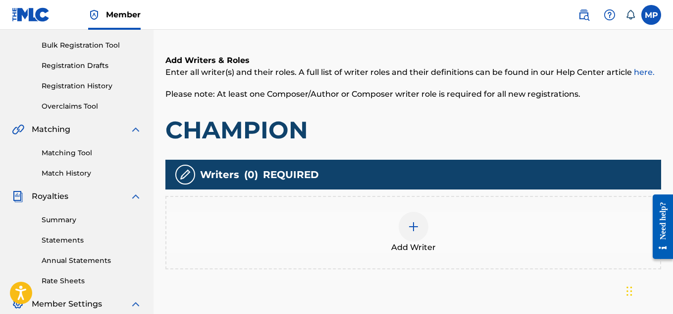
scroll to position [151, 0]
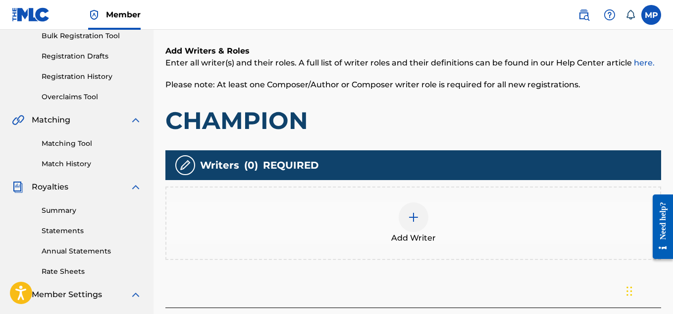
click at [419, 224] on div at bounding box center [414, 217] width 30 height 30
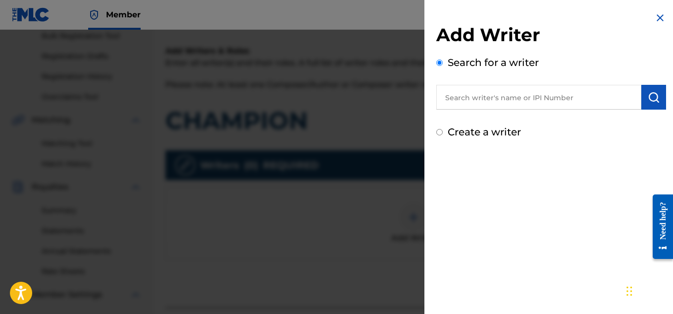
click at [481, 98] on input "text" at bounding box center [538, 97] width 205 height 25
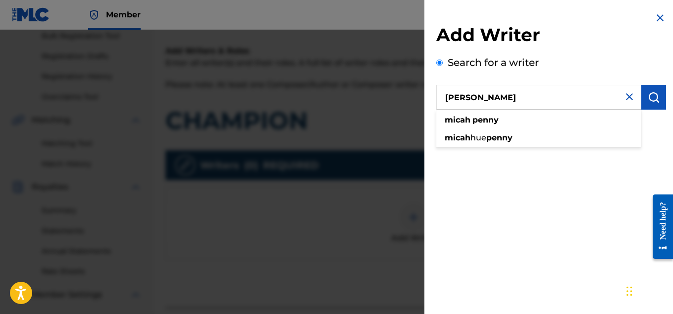
type input "[PERSON_NAME]"
click at [652, 94] on img "submit" at bounding box center [654, 97] width 12 height 12
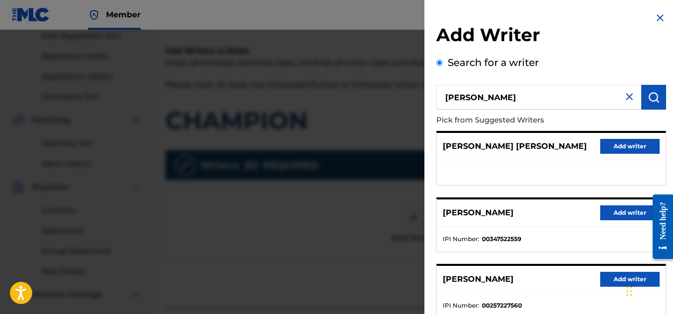
click at [616, 210] on button "Add writer" at bounding box center [629, 212] width 59 height 15
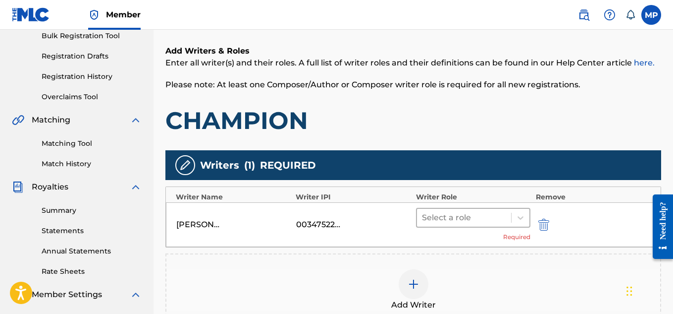
click at [507, 209] on div "Select a role" at bounding box center [464, 218] width 95 height 18
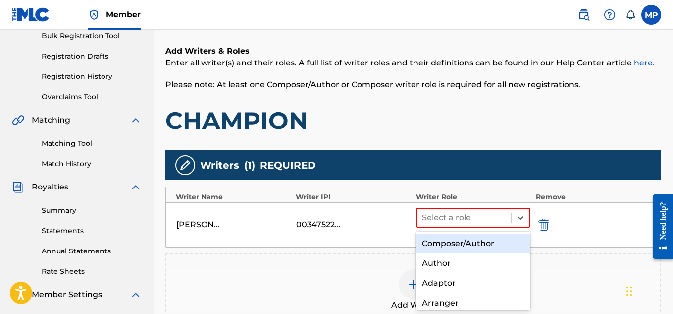
click at [486, 240] on div "Composer/Author" at bounding box center [473, 243] width 115 height 20
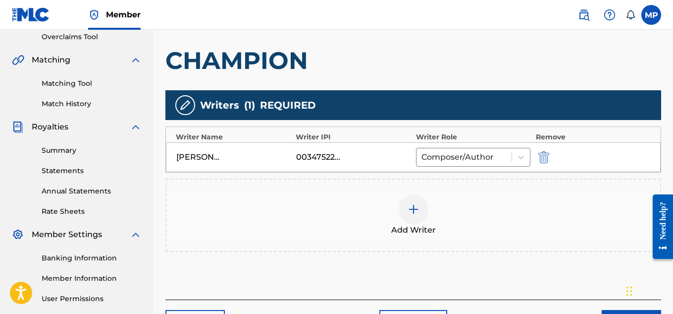
scroll to position [221, 0]
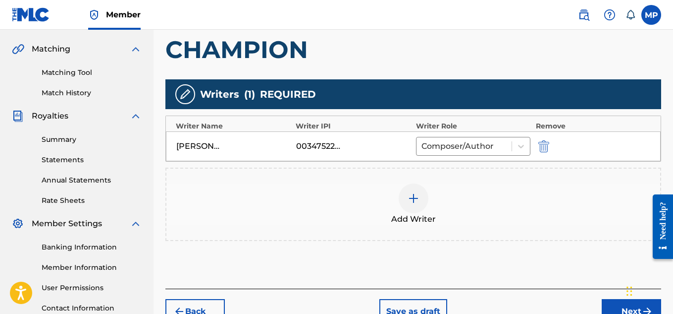
click at [609, 301] on button "Next" at bounding box center [631, 311] width 59 height 25
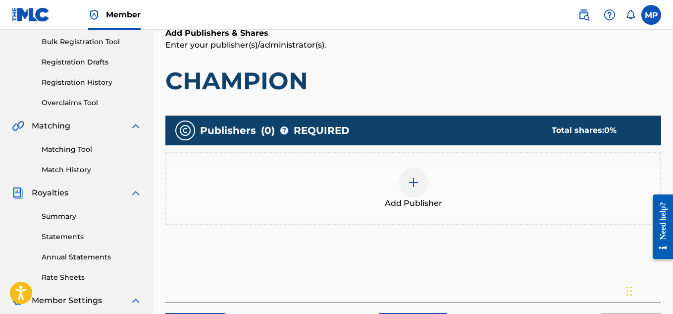
scroll to position [188, 0]
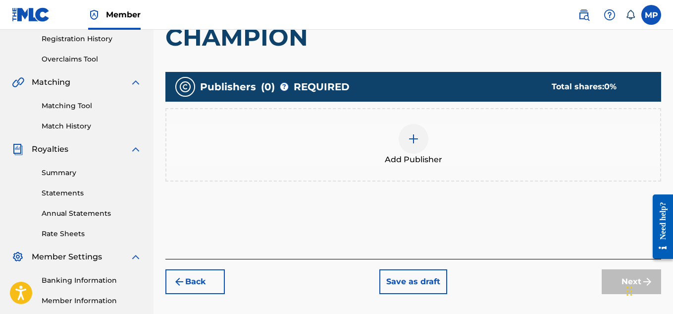
click at [410, 139] on img at bounding box center [414, 139] width 12 height 12
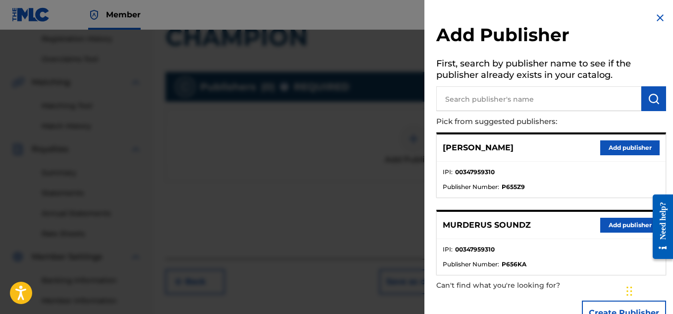
click at [601, 222] on button "Add publisher" at bounding box center [629, 224] width 59 height 15
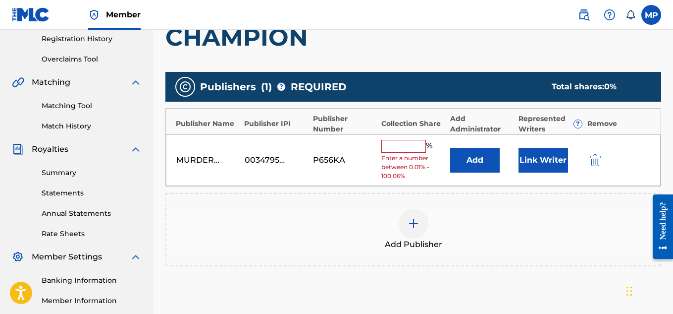
click at [403, 150] on input "text" at bounding box center [403, 146] width 45 height 13
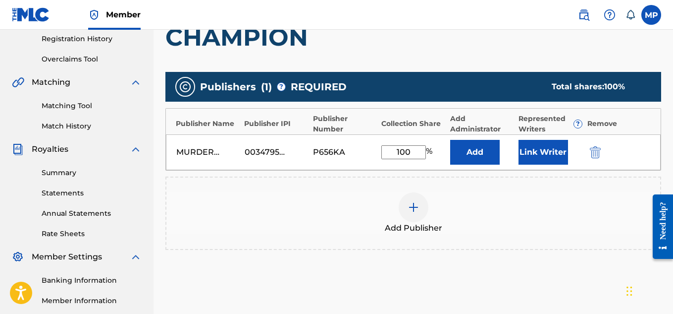
type input "100"
click at [549, 151] on button "Link Writer" at bounding box center [544, 152] width 50 height 25
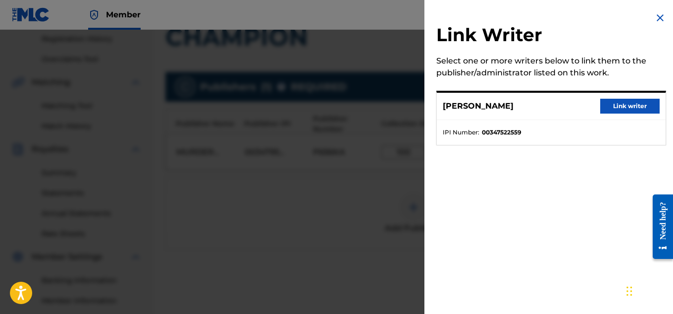
click at [618, 101] on button "Link writer" at bounding box center [629, 106] width 59 height 15
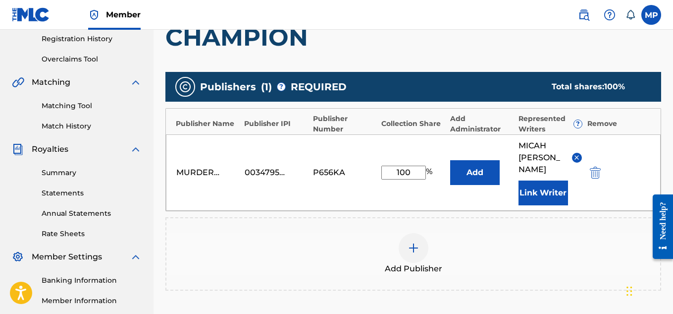
scroll to position [313, 0]
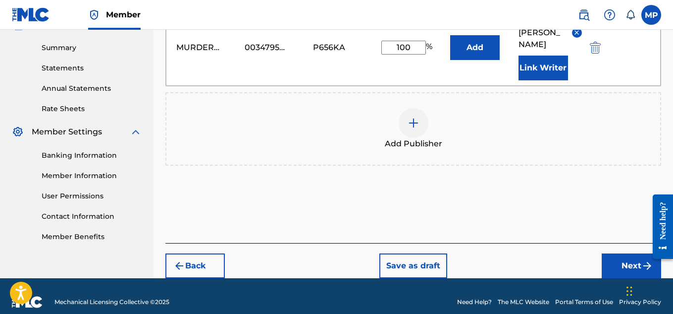
click at [633, 255] on button "Next" at bounding box center [631, 265] width 59 height 25
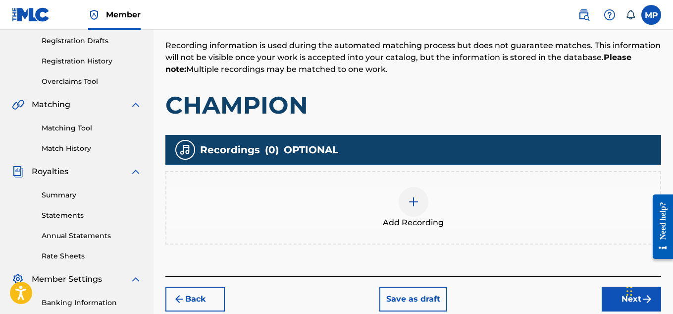
scroll to position [177, 0]
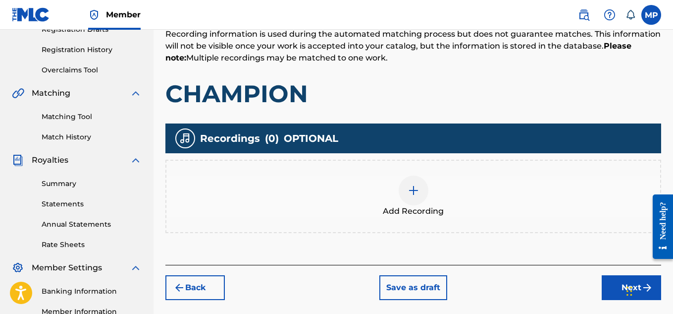
click at [420, 189] on div at bounding box center [414, 190] width 30 height 30
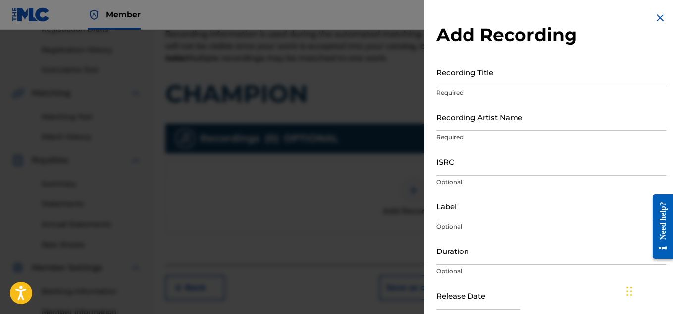
click at [481, 80] on input "Recording Title" at bounding box center [551, 72] width 230 height 28
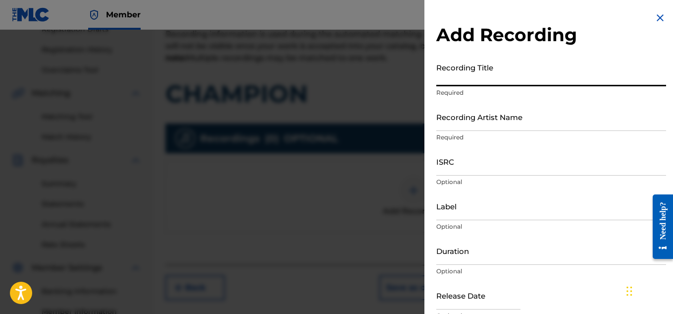
paste input "CHAMPION"
type input "CHAMPION"
click at [470, 122] on input "Recording Artist Name" at bounding box center [551, 117] width 230 height 28
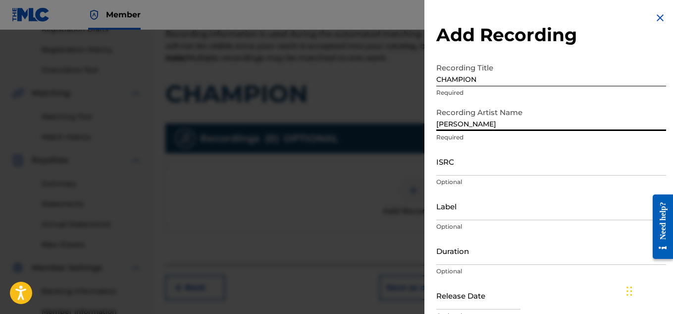
type input "[PERSON_NAME]"
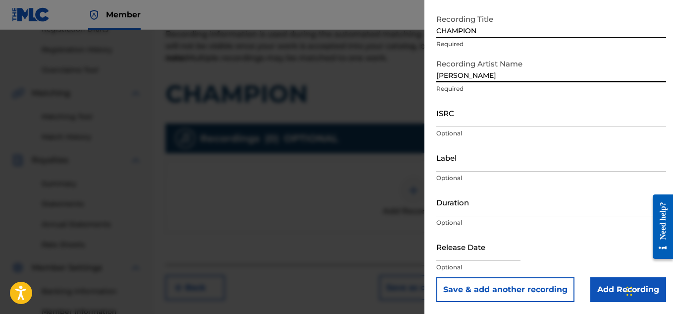
click at [597, 289] on input "Add Recording" at bounding box center [629, 289] width 76 height 25
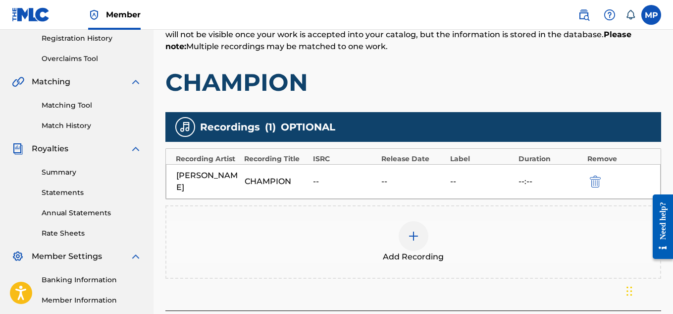
scroll to position [287, 0]
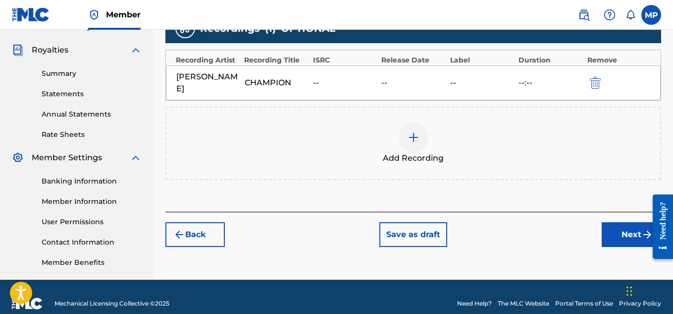
click at [614, 235] on button "Next" at bounding box center [631, 234] width 59 height 25
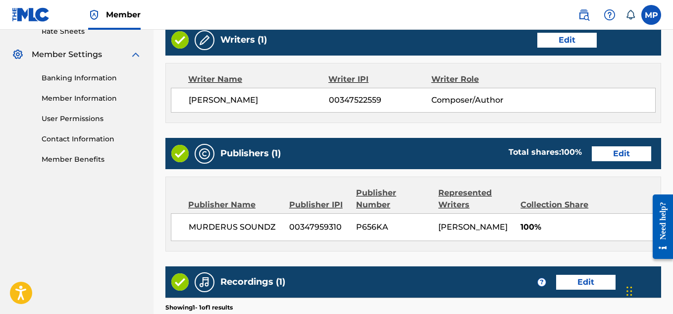
scroll to position [536, 0]
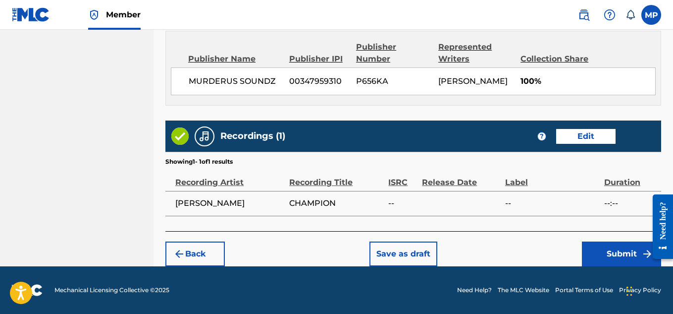
click at [619, 247] on button "Submit" at bounding box center [621, 253] width 79 height 25
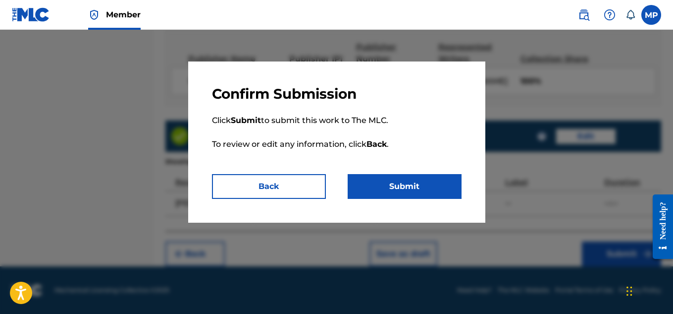
click at [408, 187] on button "Submit" at bounding box center [405, 186] width 114 height 25
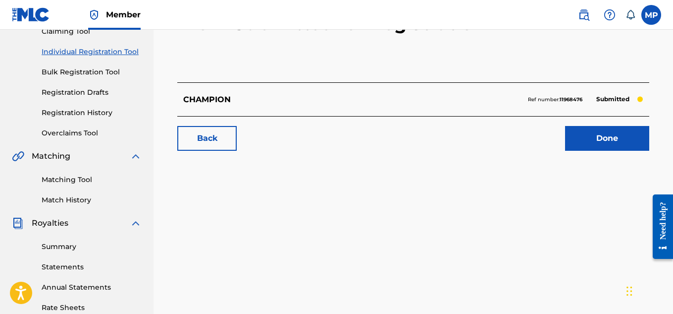
scroll to position [116, 0]
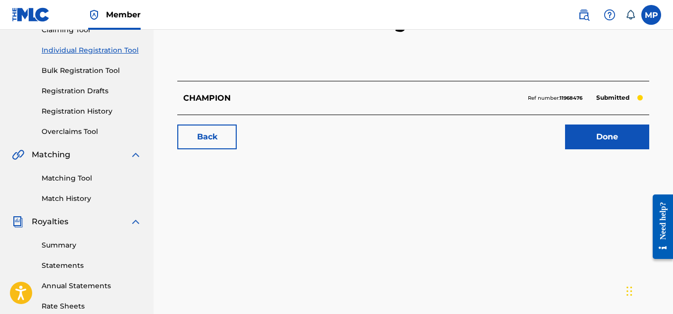
click at [222, 138] on link "Back" at bounding box center [206, 136] width 59 height 25
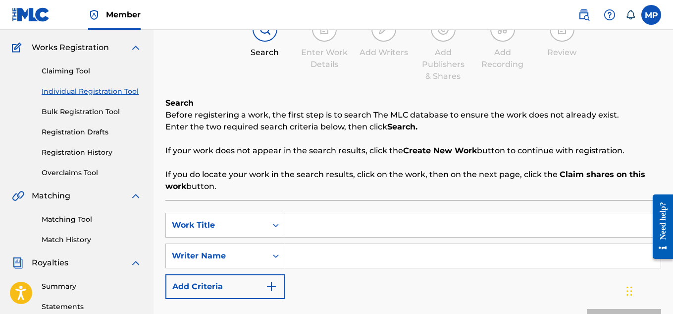
scroll to position [78, 0]
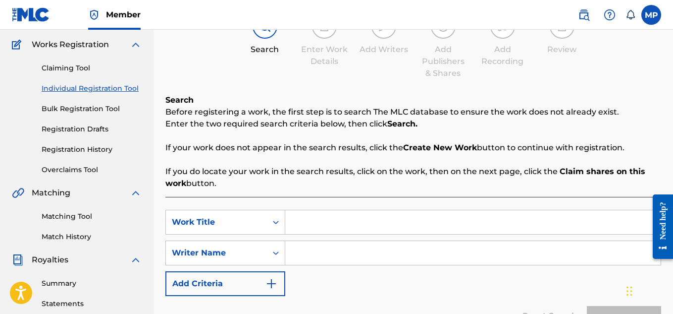
click at [358, 222] on input "Search Form" at bounding box center [473, 222] width 376 height 24
paste input "BACKUP PLAN"
type input "BACKUP PLAN"
click at [356, 248] on input "Search Form" at bounding box center [473, 253] width 376 height 24
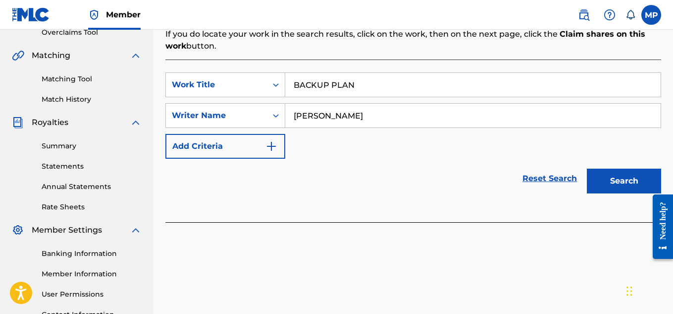
scroll to position [230, 0]
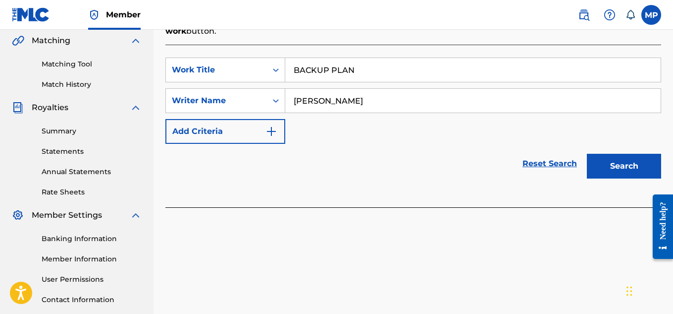
type input "[PERSON_NAME]"
click at [627, 161] on button "Search" at bounding box center [624, 166] width 74 height 25
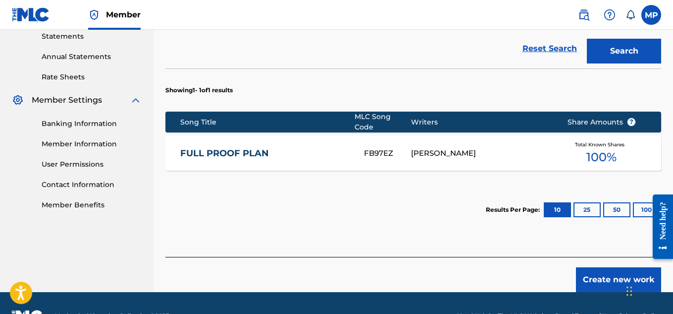
scroll to position [365, 0]
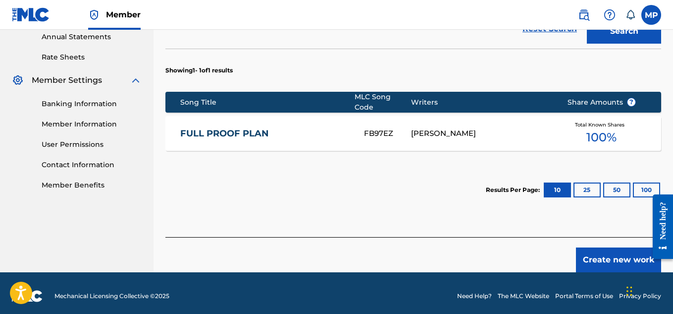
click at [616, 249] on button "Create new work" at bounding box center [618, 259] width 85 height 25
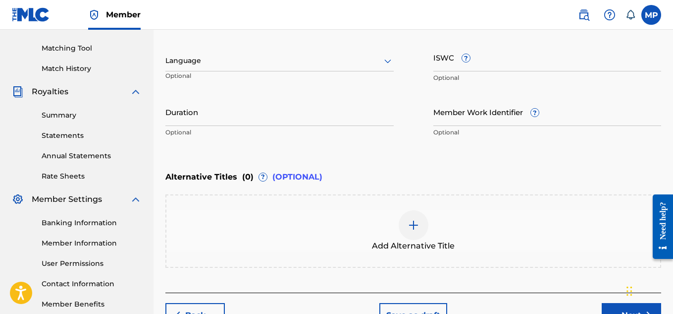
scroll to position [233, 0]
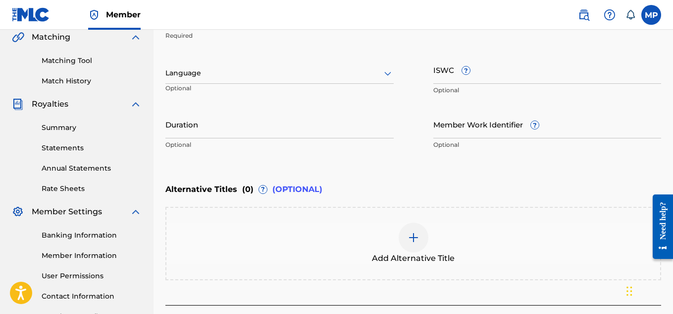
click at [531, 73] on input "ISWC ?" at bounding box center [548, 69] width 228 height 28
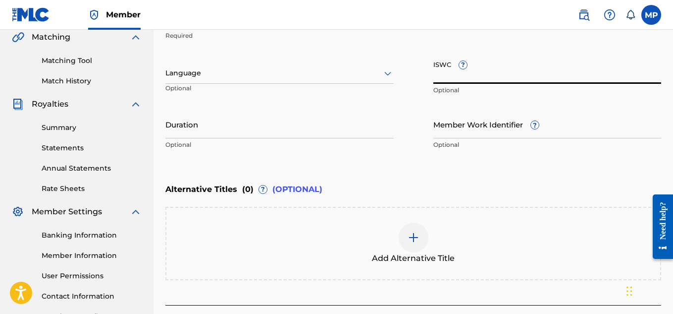
paste input "T9284920098"
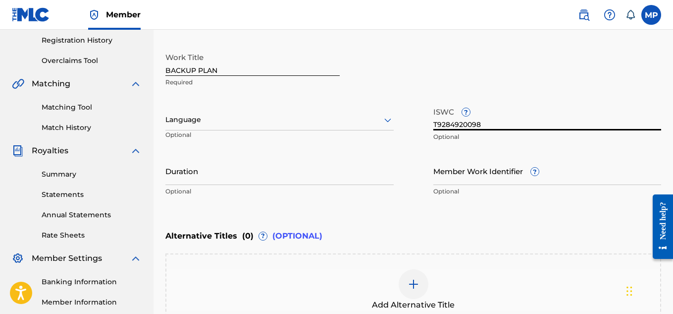
scroll to position [186, 0]
type input "T9284920098"
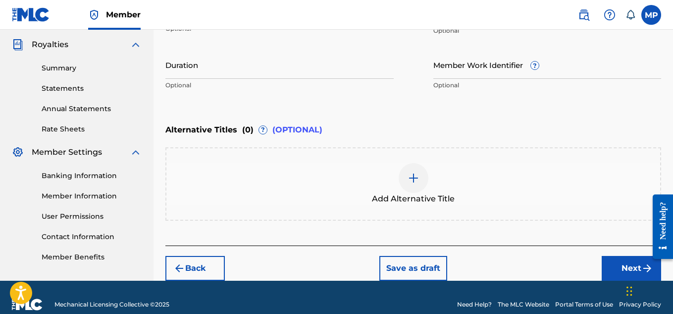
scroll to position [298, 0]
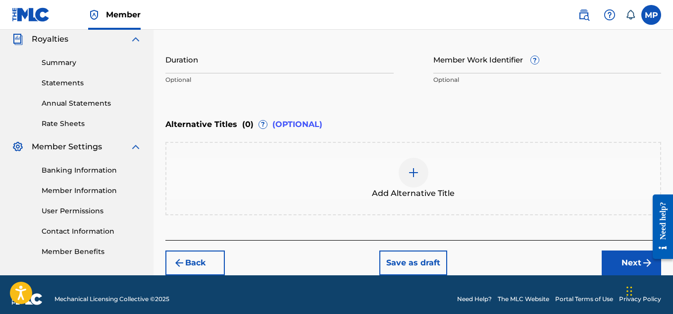
click at [606, 263] on button "Next" at bounding box center [631, 262] width 59 height 25
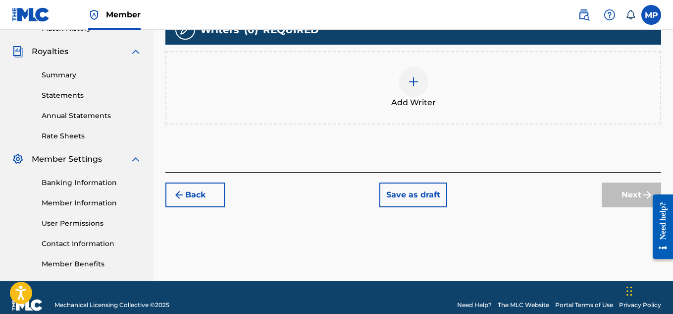
scroll to position [294, 0]
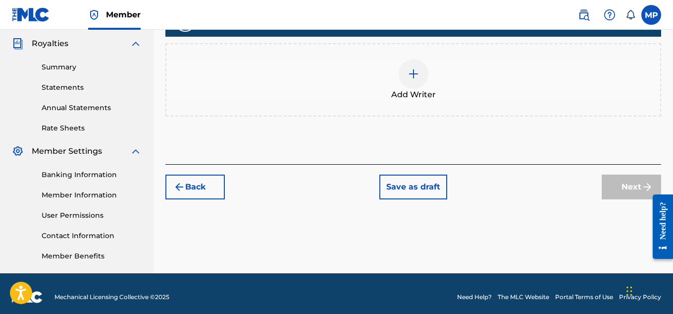
click at [425, 97] on span "Add Writer" at bounding box center [413, 95] width 45 height 12
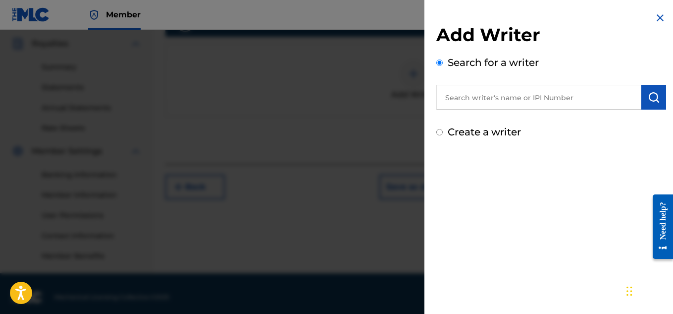
click at [499, 97] on input "text" at bounding box center [538, 97] width 205 height 25
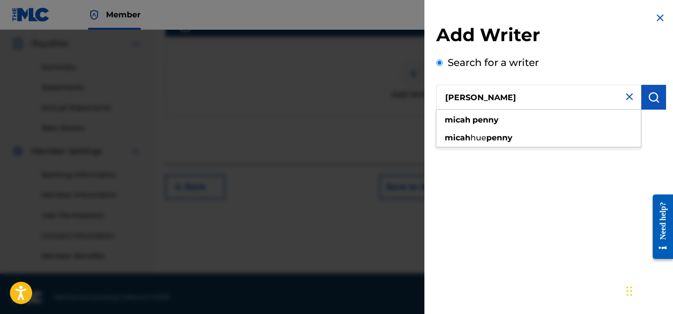
type input "[PERSON_NAME]"
click at [659, 98] on button "submit" at bounding box center [654, 97] width 25 height 25
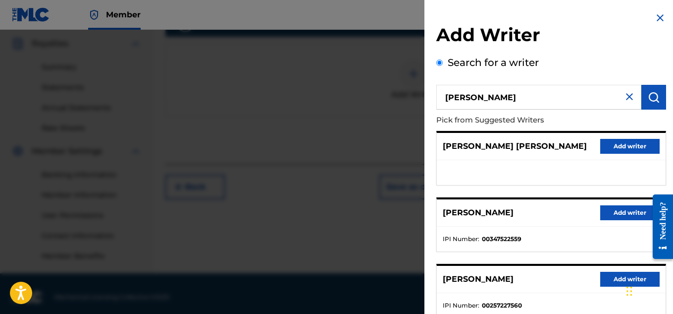
click at [612, 208] on button "Add writer" at bounding box center [629, 212] width 59 height 15
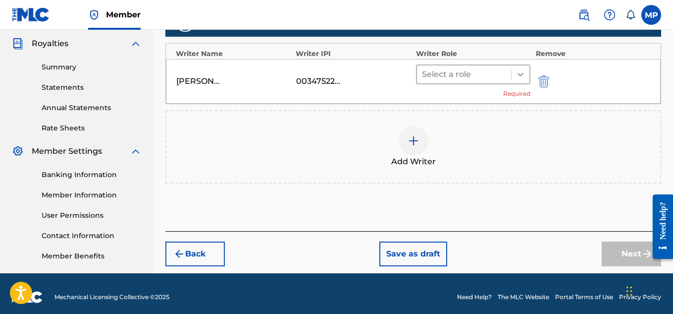
click at [513, 71] on div at bounding box center [521, 74] width 18 height 18
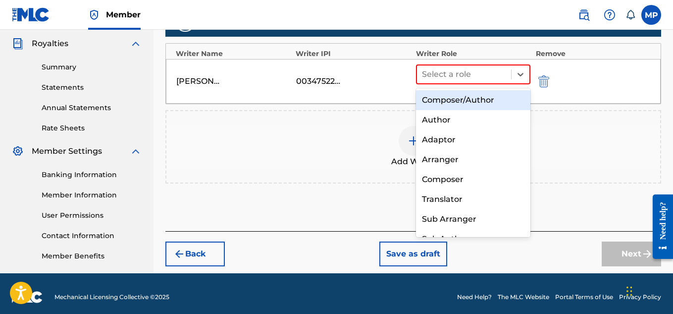
click at [484, 99] on div "Composer/Author" at bounding box center [473, 100] width 115 height 20
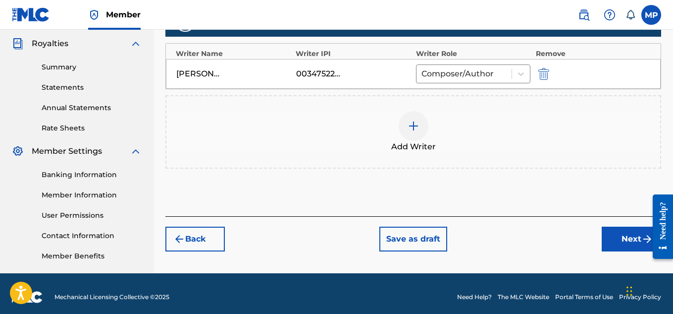
click at [619, 233] on button "Next" at bounding box center [631, 238] width 59 height 25
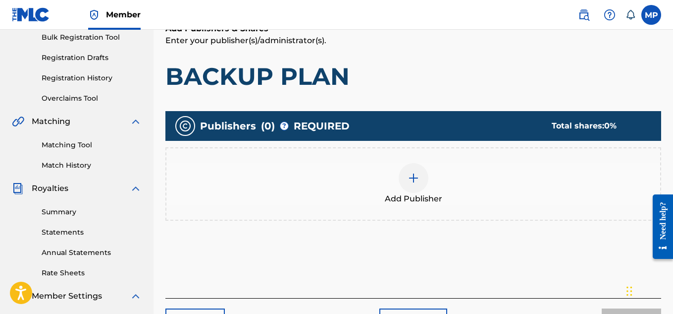
scroll to position [161, 0]
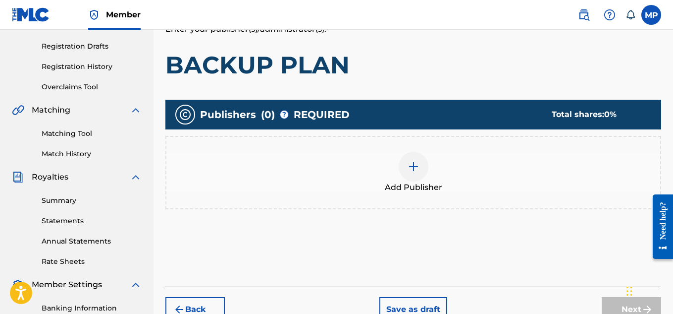
click at [416, 161] on img at bounding box center [414, 167] width 12 height 12
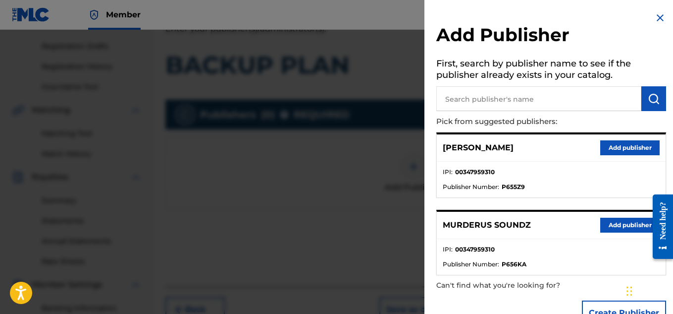
click at [609, 227] on button "Add publisher" at bounding box center [629, 224] width 59 height 15
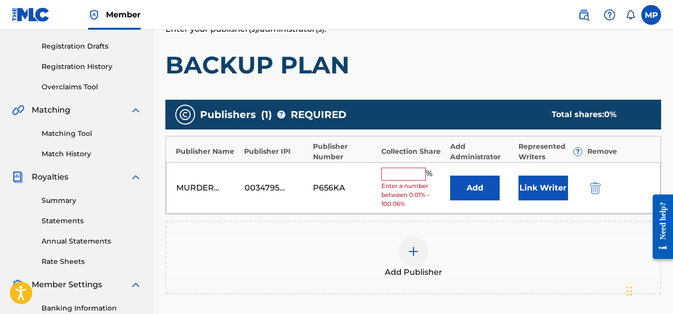
click at [417, 167] on input "text" at bounding box center [403, 173] width 45 height 13
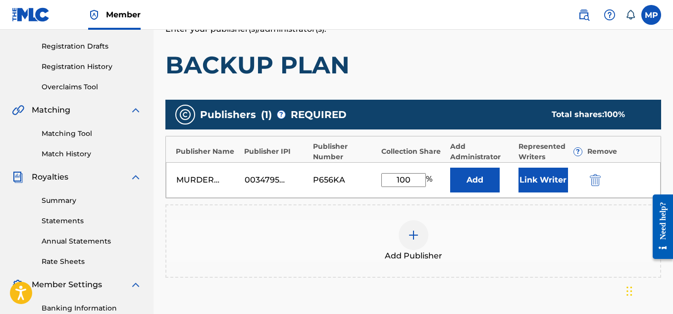
type input "100"
click at [557, 180] on button "Link Writer" at bounding box center [544, 179] width 50 height 25
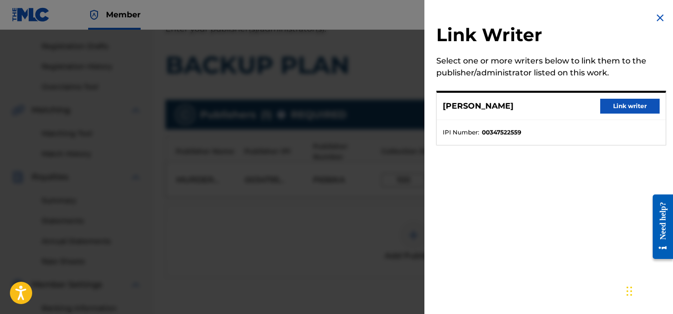
click at [635, 108] on button "Link writer" at bounding box center [629, 106] width 59 height 15
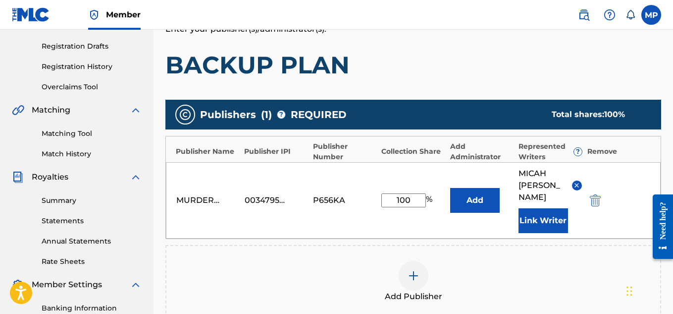
scroll to position [313, 0]
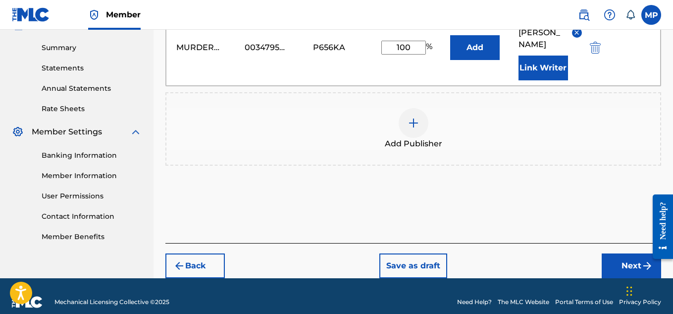
click at [615, 256] on button "Next" at bounding box center [631, 265] width 59 height 25
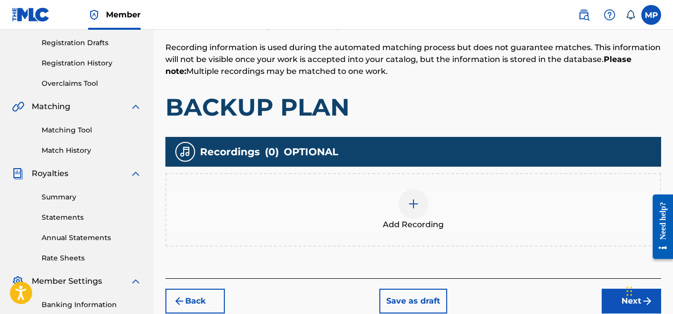
scroll to position [164, 0]
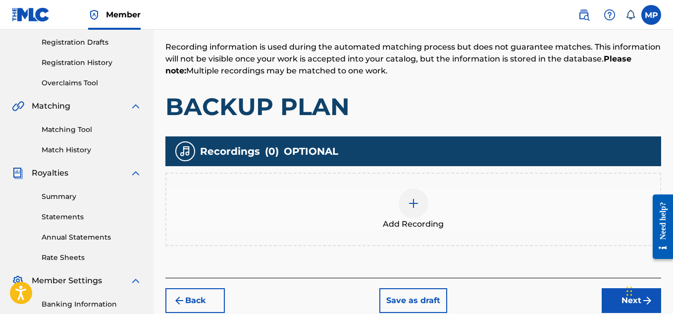
click at [411, 211] on div at bounding box center [414, 203] width 30 height 30
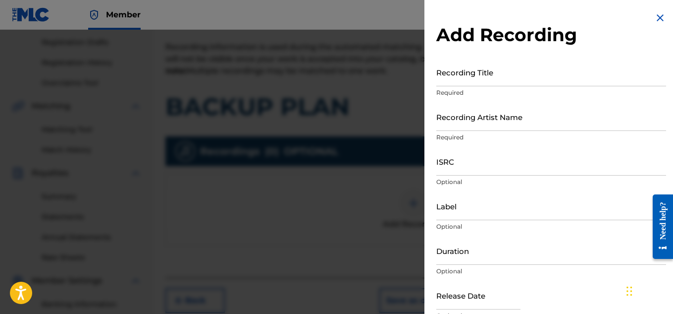
click at [485, 79] on input "Recording Title" at bounding box center [551, 72] width 230 height 28
paste input "BACKUP PLAN"
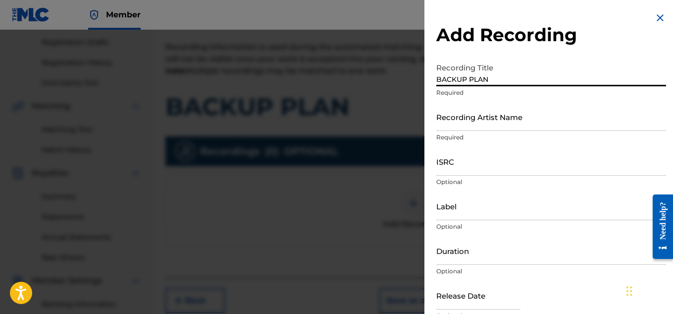
type input "BACKUP PLAN"
click at [464, 121] on input "Recording Artist Name" at bounding box center [551, 117] width 230 height 28
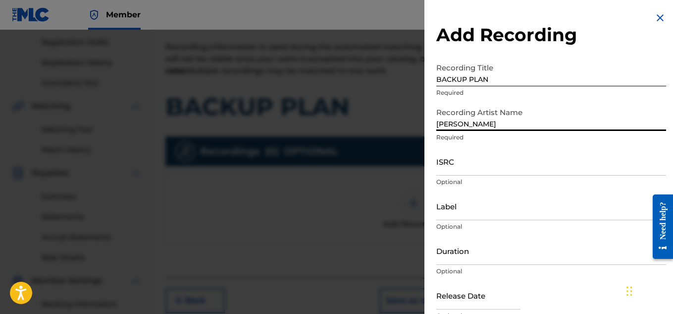
type input "[PERSON_NAME]"
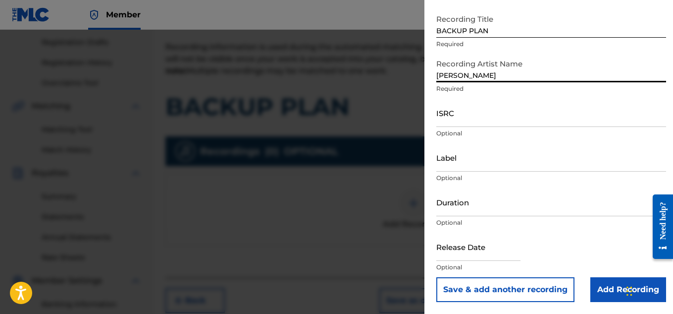
click at [600, 280] on input "Add Recording" at bounding box center [629, 289] width 76 height 25
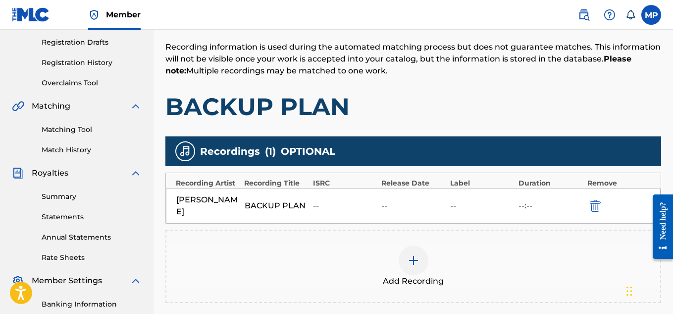
scroll to position [273, 0]
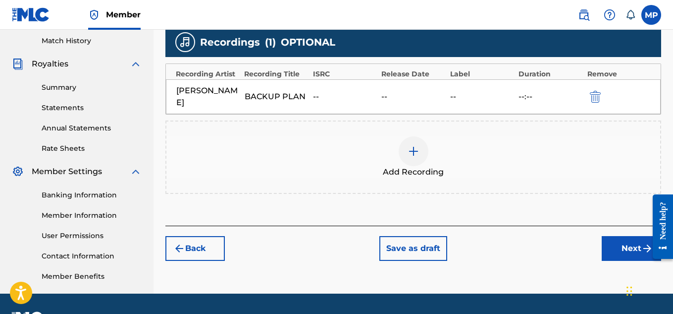
click at [630, 248] on button "Next" at bounding box center [631, 248] width 59 height 25
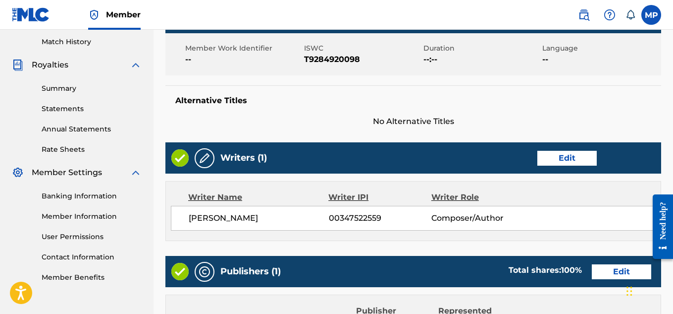
scroll to position [536, 0]
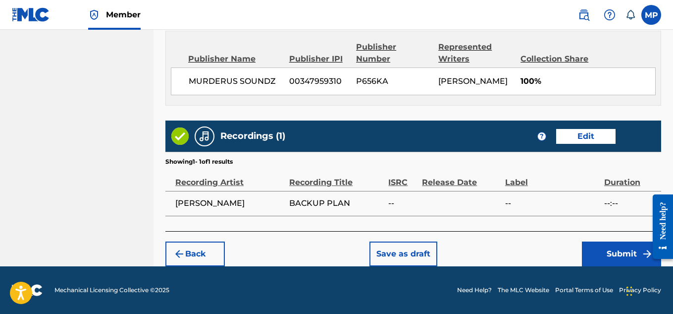
click at [601, 256] on button "Submit" at bounding box center [621, 253] width 79 height 25
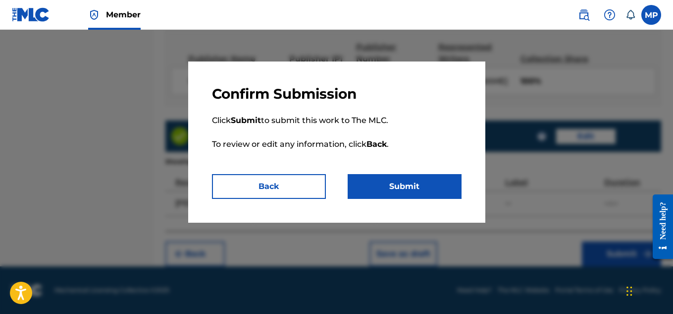
click at [399, 189] on button "Submit" at bounding box center [405, 186] width 114 height 25
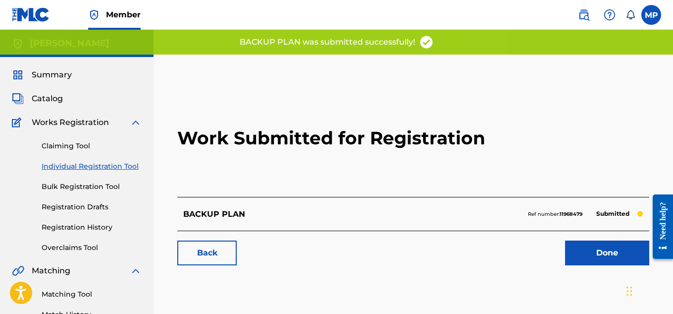
click at [194, 257] on link "Back" at bounding box center [206, 252] width 59 height 25
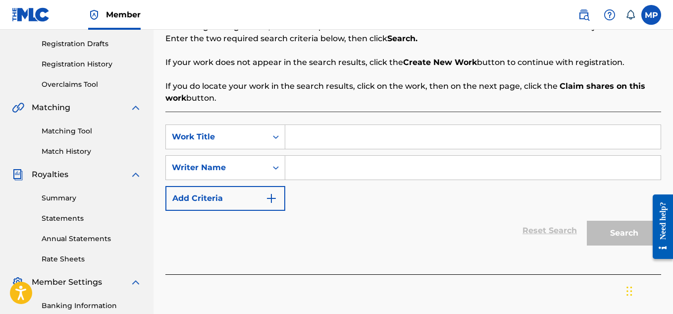
scroll to position [165, 0]
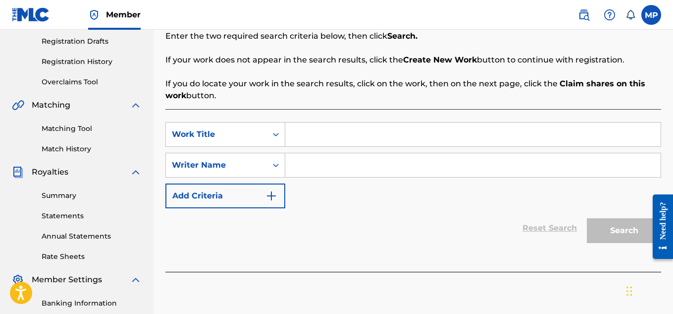
click at [313, 135] on input "Search Form" at bounding box center [473, 134] width 376 height 24
paste input "ALWAYS RIGHT"
type input "ALWAYS RIGHT"
click at [312, 167] on input "Search Form" at bounding box center [473, 165] width 376 height 24
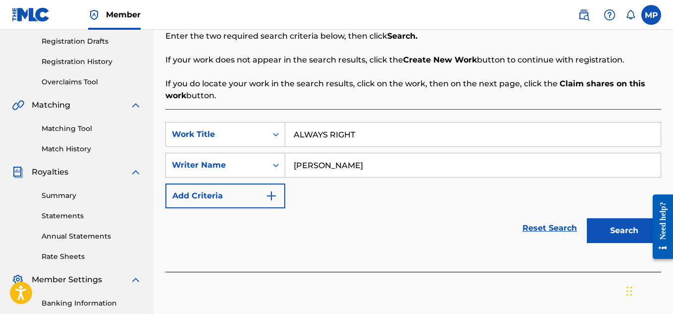
type input "[PERSON_NAME]"
click at [618, 236] on button "Search" at bounding box center [624, 230] width 74 height 25
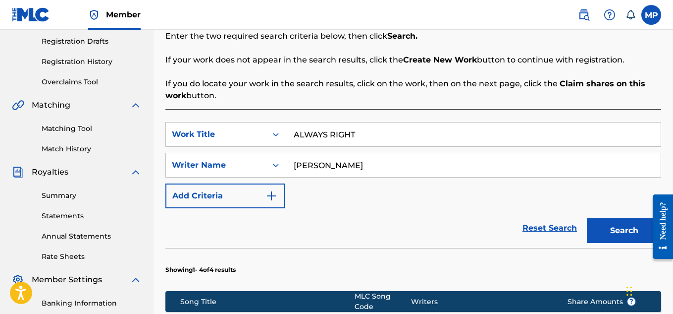
scroll to position [479, 0]
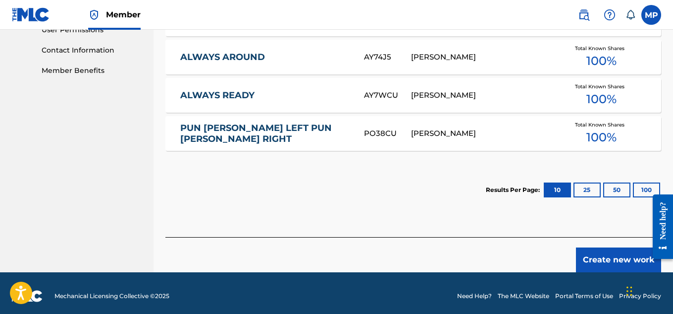
click at [601, 253] on button "Create new work" at bounding box center [618, 259] width 85 height 25
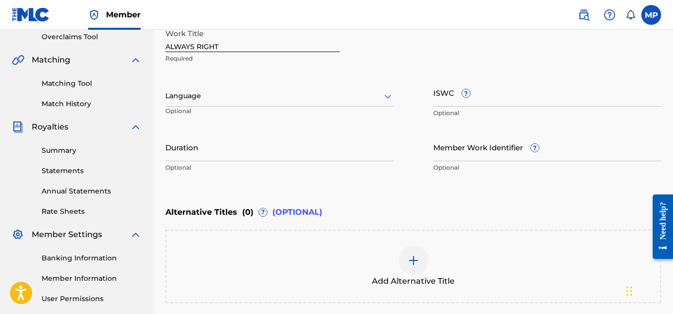
scroll to position [207, 0]
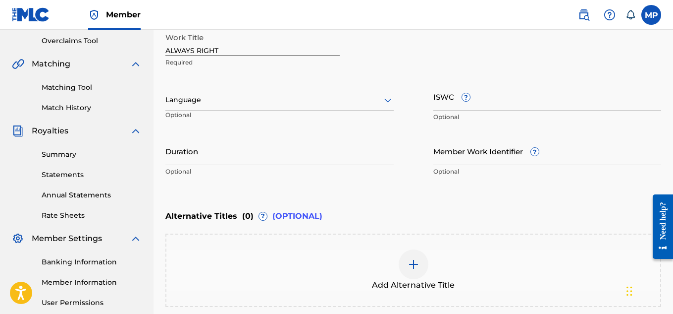
click at [524, 103] on input "ISWC ?" at bounding box center [548, 96] width 228 height 28
paste input "T9284923973"
type input "T9284923973"
click at [442, 152] on input "Member Work Identifier ?" at bounding box center [548, 151] width 228 height 28
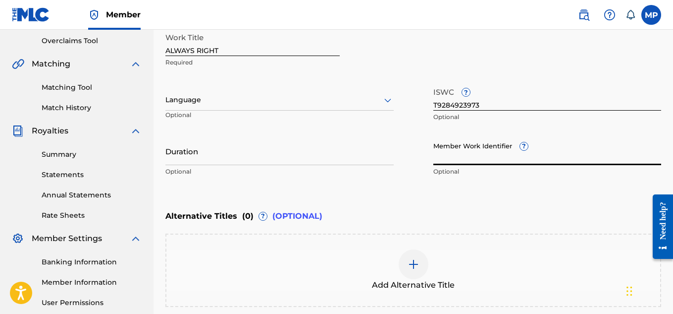
paste input "T9284923973"
paste input "89735919"
type input "897359193"
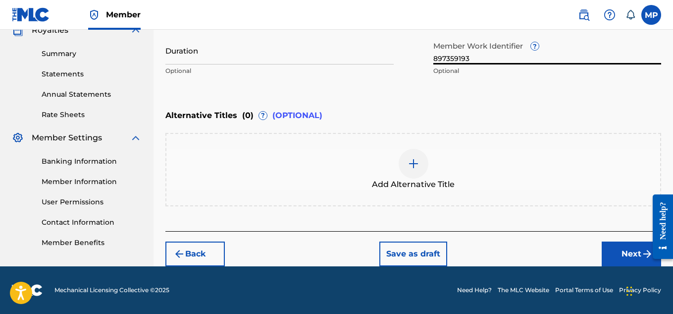
click at [618, 256] on button "Next" at bounding box center [631, 253] width 59 height 25
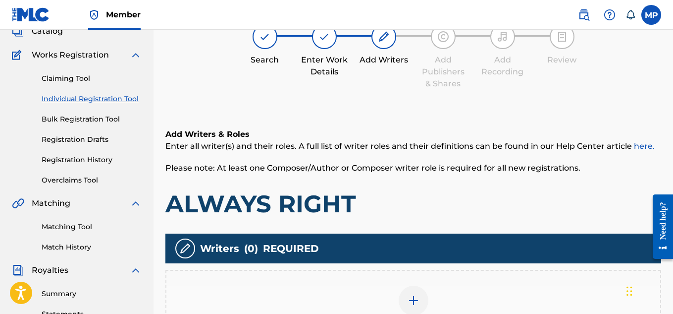
scroll to position [78, 0]
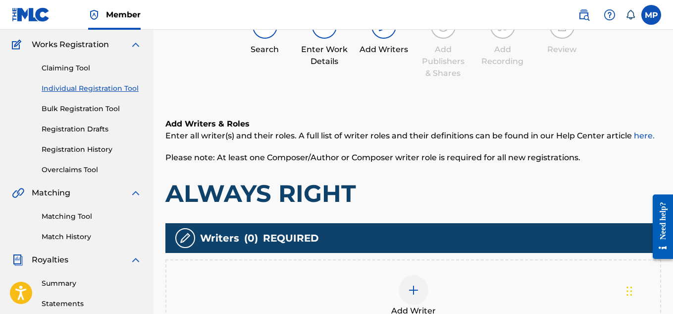
click at [410, 297] on div at bounding box center [414, 290] width 30 height 30
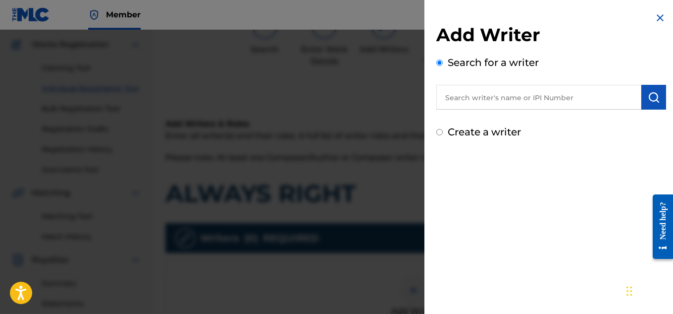
click at [539, 103] on input "text" at bounding box center [538, 97] width 205 height 25
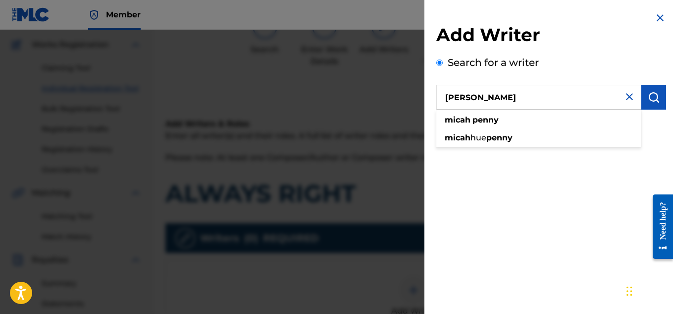
type input "[PERSON_NAME]"
click at [650, 96] on img "submit" at bounding box center [654, 97] width 12 height 12
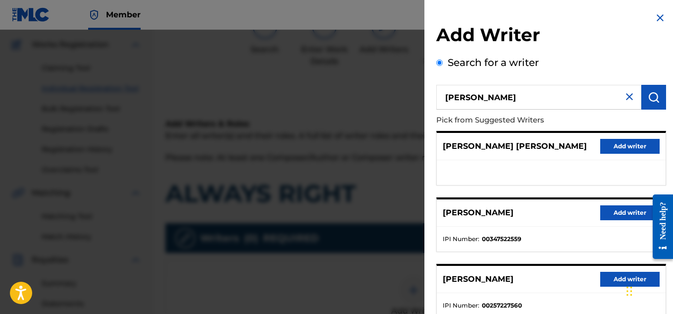
click at [608, 208] on button "Add writer" at bounding box center [629, 212] width 59 height 15
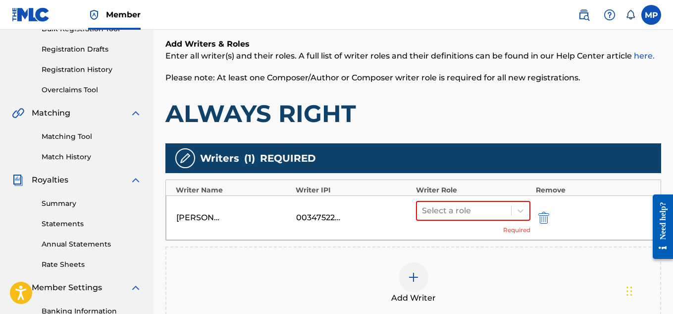
scroll to position [170, 0]
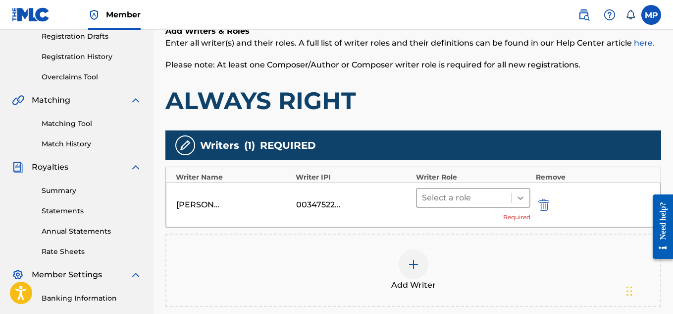
click at [515, 203] on div at bounding box center [521, 198] width 18 height 18
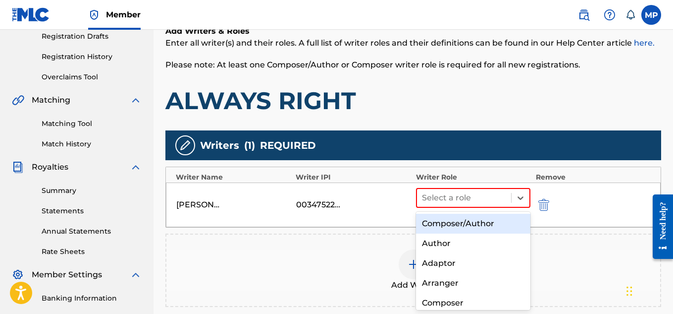
click at [478, 227] on div "Composer/Author" at bounding box center [473, 224] width 115 height 20
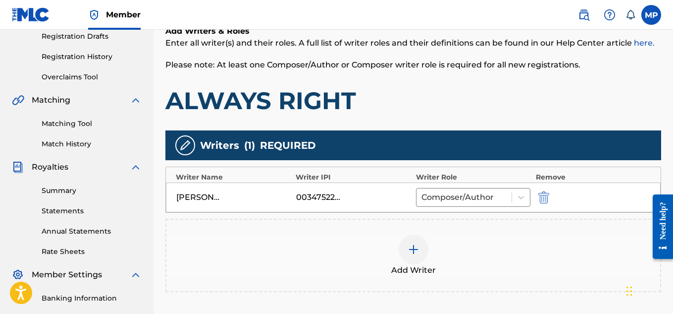
scroll to position [301, 0]
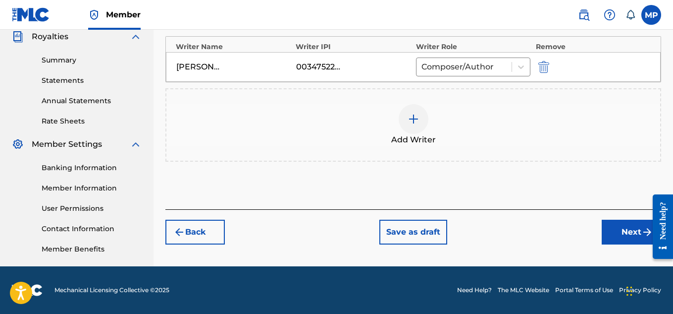
click at [620, 227] on button "Next" at bounding box center [631, 231] width 59 height 25
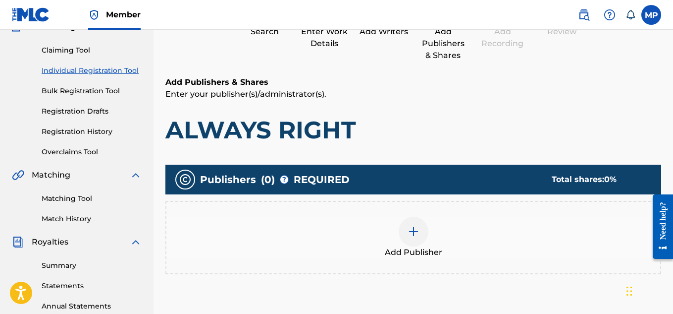
scroll to position [107, 0]
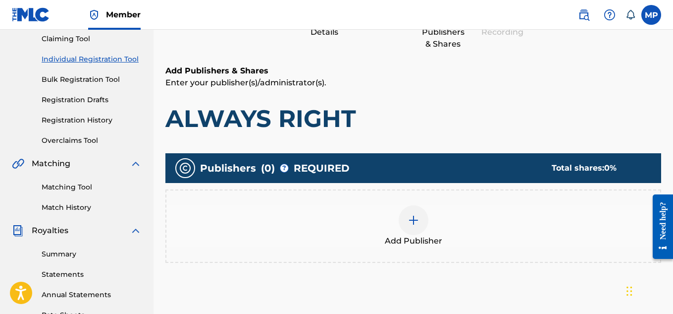
click at [410, 214] on img at bounding box center [414, 220] width 12 height 12
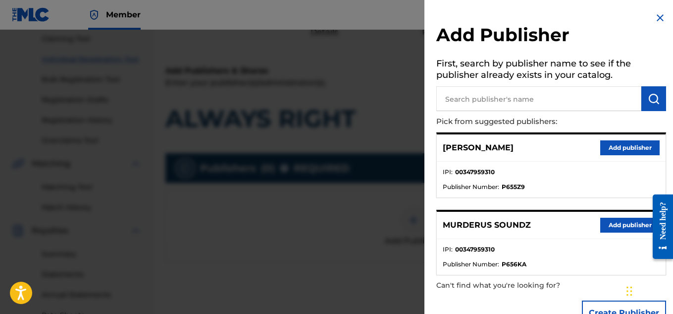
scroll to position [28, 0]
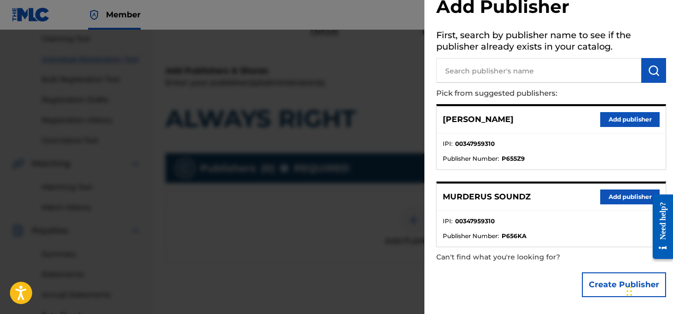
click at [630, 196] on button "Add publisher" at bounding box center [629, 196] width 59 height 15
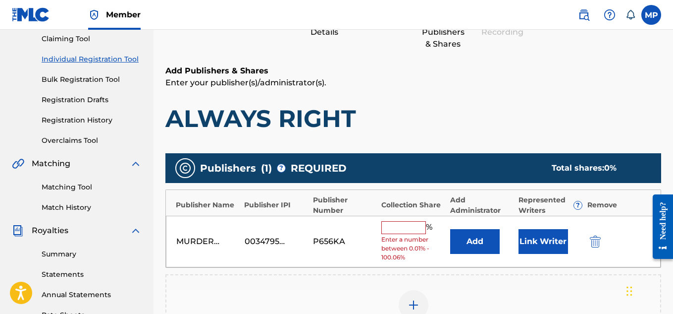
click at [409, 222] on input "text" at bounding box center [403, 227] width 45 height 13
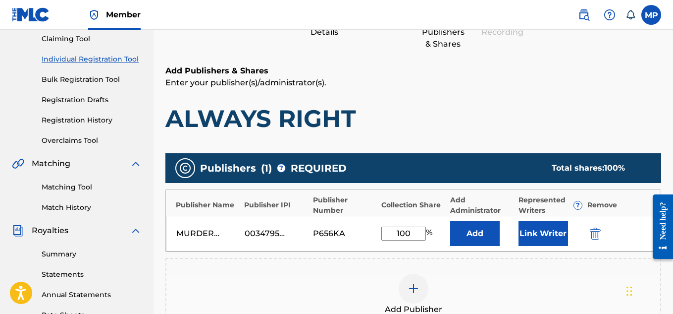
type input "100"
click at [547, 231] on button "Link Writer" at bounding box center [544, 233] width 50 height 25
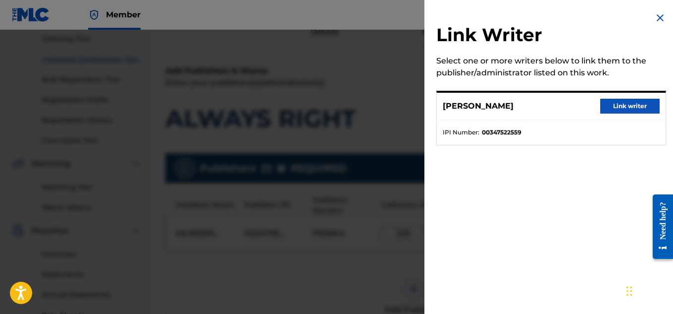
click at [624, 101] on button "Link writer" at bounding box center [629, 106] width 59 height 15
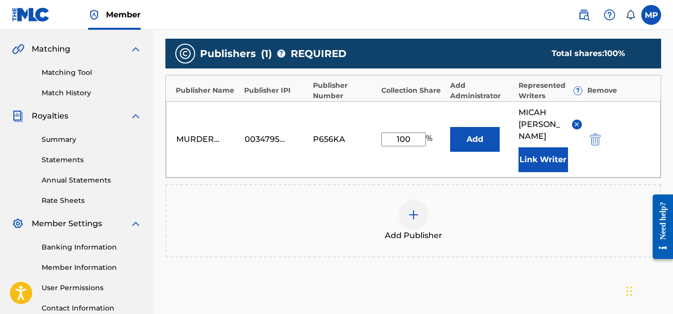
scroll to position [313, 0]
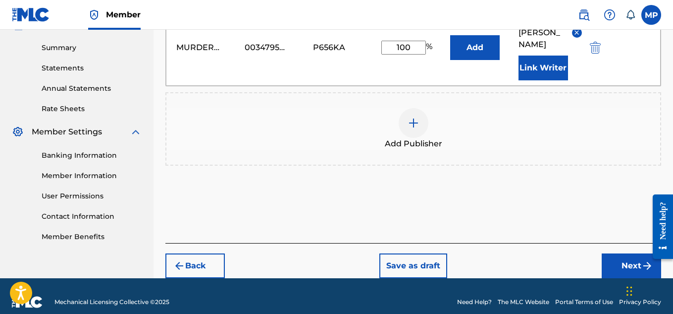
click at [626, 253] on button "Next" at bounding box center [631, 265] width 59 height 25
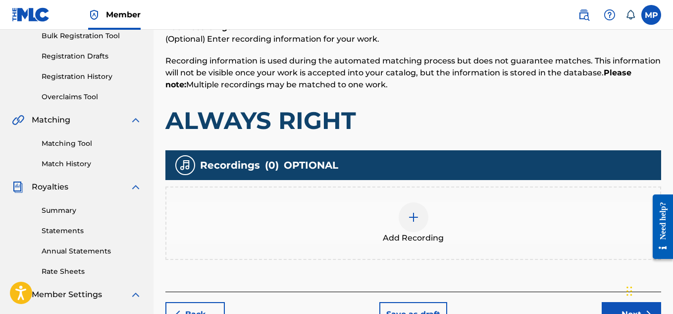
scroll to position [205, 0]
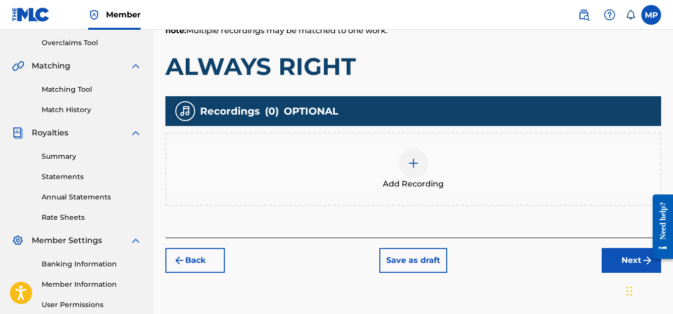
click at [411, 176] on div at bounding box center [414, 163] width 30 height 30
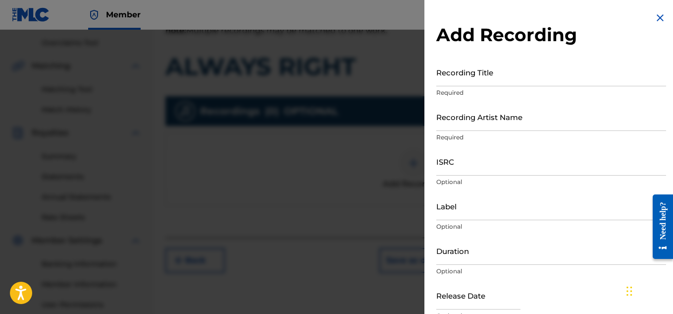
click at [473, 167] on input "ISRC" at bounding box center [551, 161] width 230 height 28
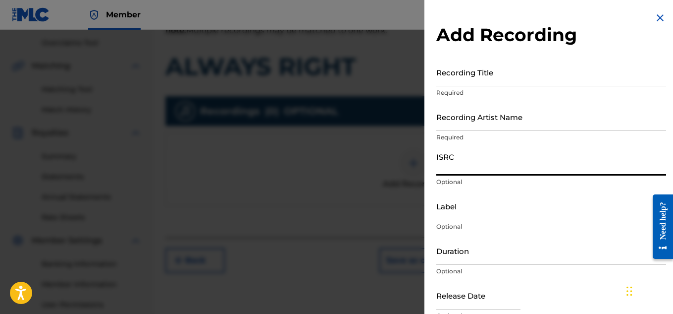
paste input "QZBRF1815512"
type input "QZBRF1815512"
click at [465, 116] on input "Recording Artist Name" at bounding box center [551, 117] width 230 height 28
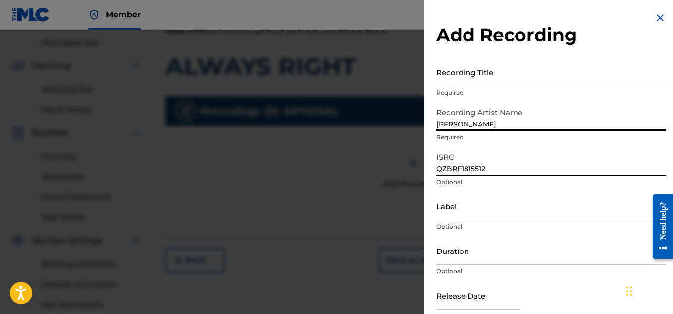
type input "[PERSON_NAME]"
click at [493, 80] on input "Recording Title" at bounding box center [551, 72] width 230 height 28
paste input "ALWAYS RIGHT"
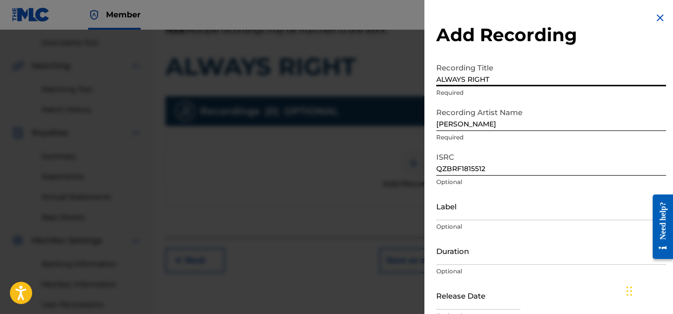
type input "ALWAYS RIGHT"
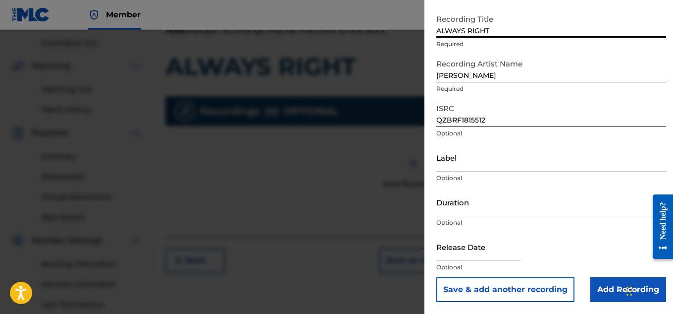
click at [601, 295] on input "Add Recording" at bounding box center [629, 289] width 76 height 25
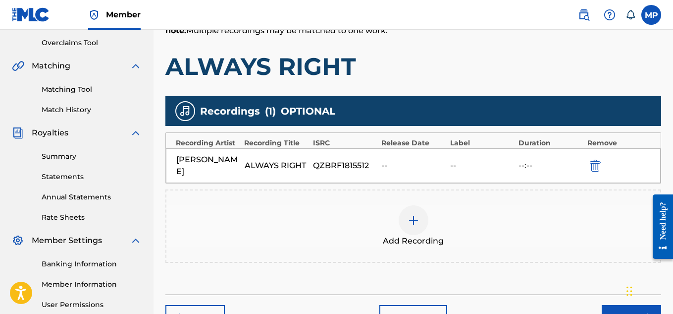
scroll to position [301, 0]
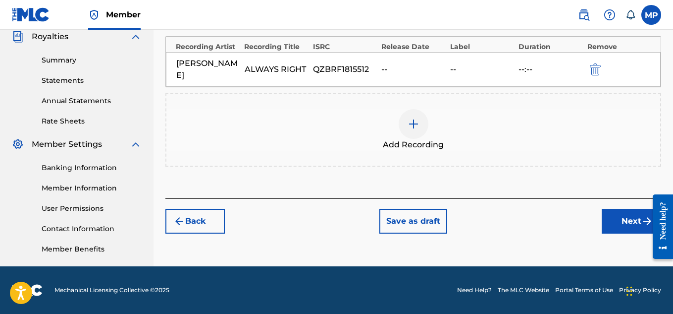
click at [612, 216] on button "Next" at bounding box center [631, 221] width 59 height 25
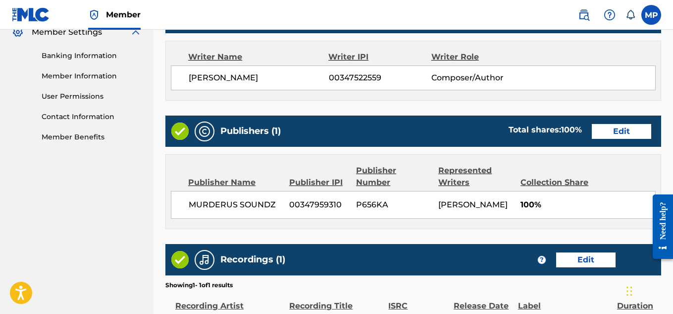
scroll to position [536, 0]
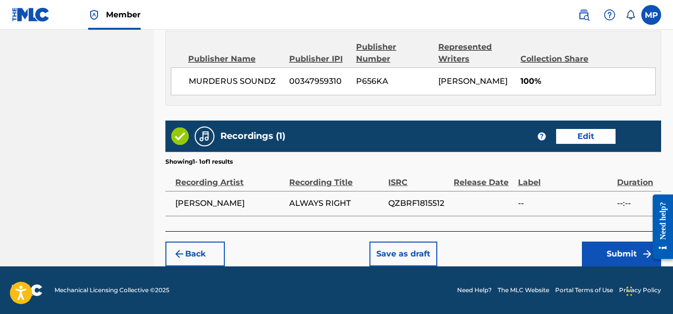
click at [599, 249] on button "Submit" at bounding box center [621, 253] width 79 height 25
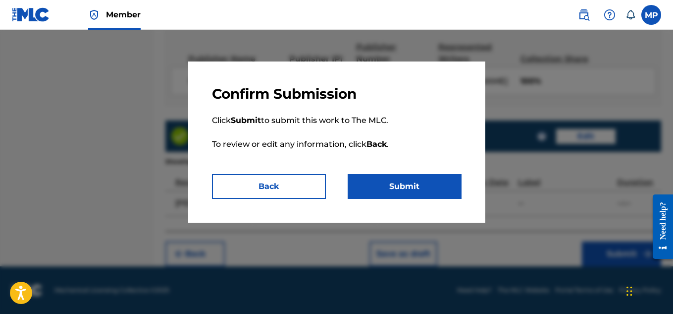
click at [422, 191] on button "Submit" at bounding box center [405, 186] width 114 height 25
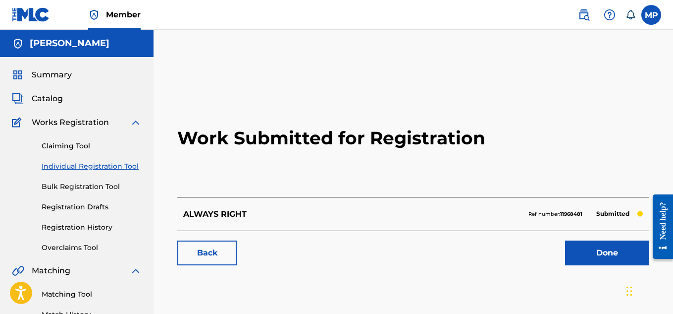
click at [214, 252] on link "Back" at bounding box center [206, 252] width 59 height 25
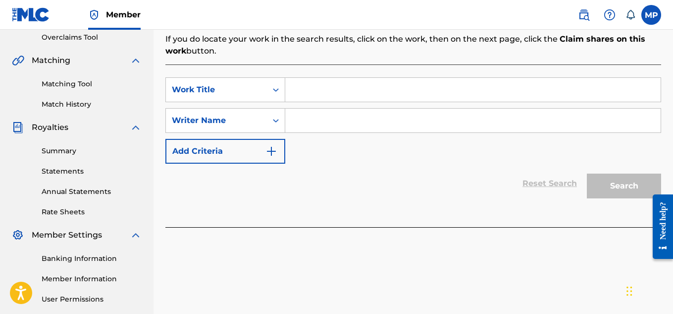
scroll to position [219, 0]
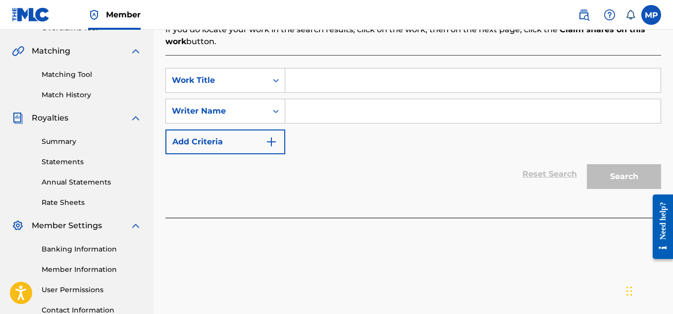
click at [346, 76] on input "Search Form" at bounding box center [473, 80] width 376 height 24
paste input "T9284920247"
click at [338, 102] on input "Search Form" at bounding box center [473, 111] width 376 height 24
click at [350, 78] on input "T9284920247" at bounding box center [473, 80] width 376 height 24
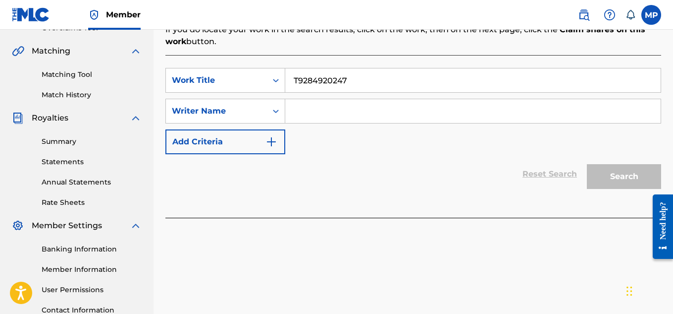
click at [350, 78] on input "T9284920247" at bounding box center [473, 80] width 376 height 24
paste input "ACCOMPLISHMENT"
type input "ACCOMPLISHMENT"
click at [339, 117] on input "Search Form" at bounding box center [473, 111] width 376 height 24
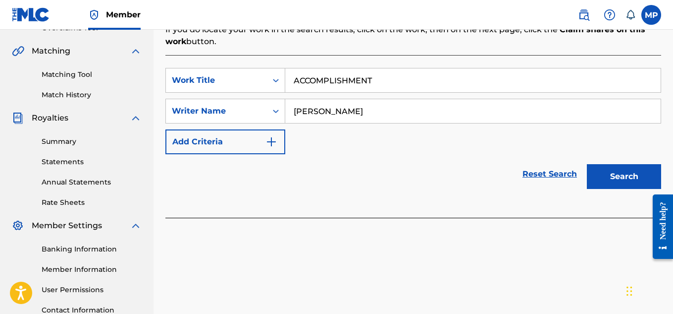
type input "[PERSON_NAME]"
click at [625, 173] on button "Search" at bounding box center [624, 176] width 74 height 25
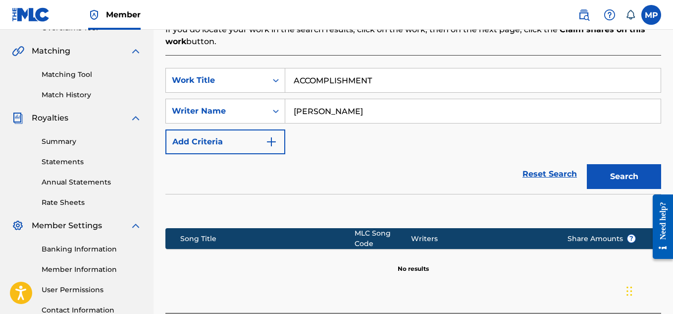
scroll to position [301, 0]
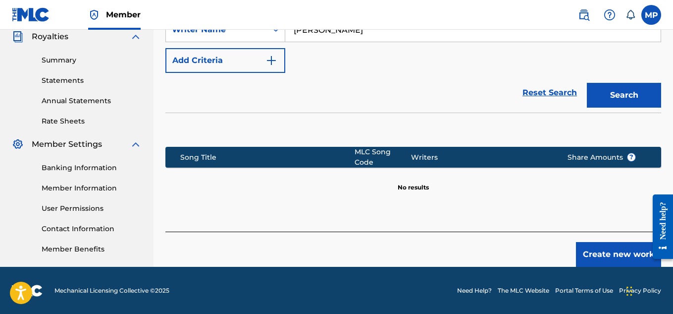
click at [609, 250] on button "Create new work" at bounding box center [618, 254] width 85 height 25
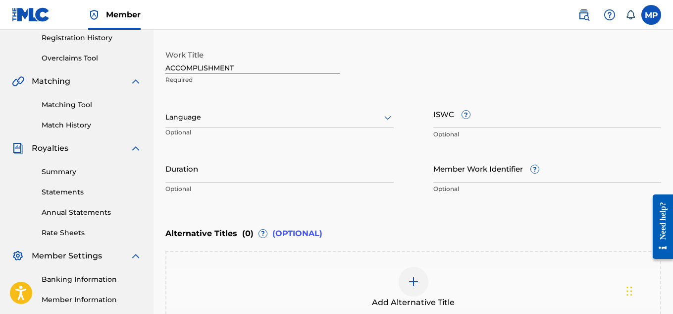
scroll to position [186, 0]
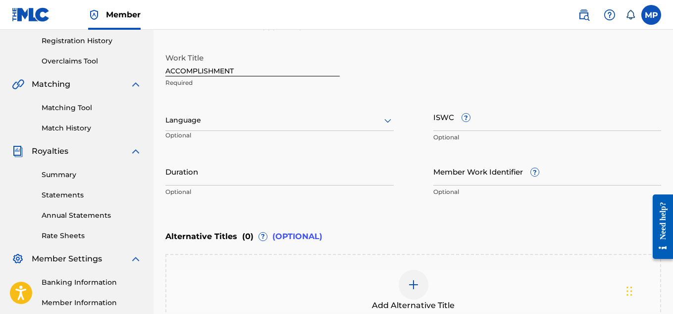
click at [549, 120] on input "ISWC ?" at bounding box center [548, 117] width 228 height 28
paste input "ACCOMPLISHMENT"
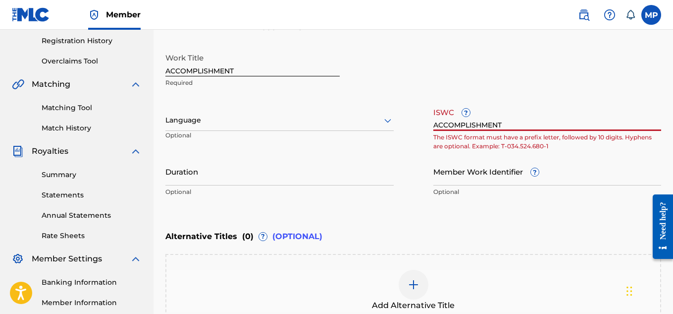
click at [505, 119] on input "ACCOMPLISHMENT" at bounding box center [548, 117] width 228 height 28
paste input "T9284920247"
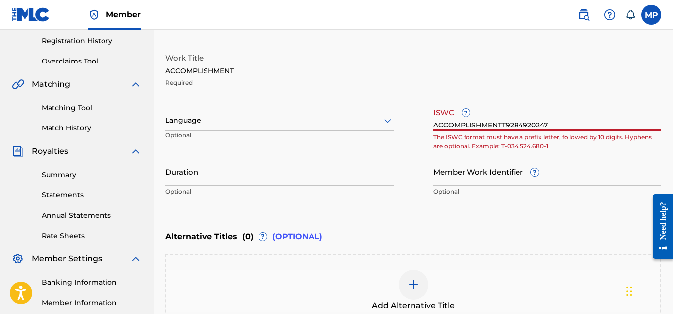
paste input "text"
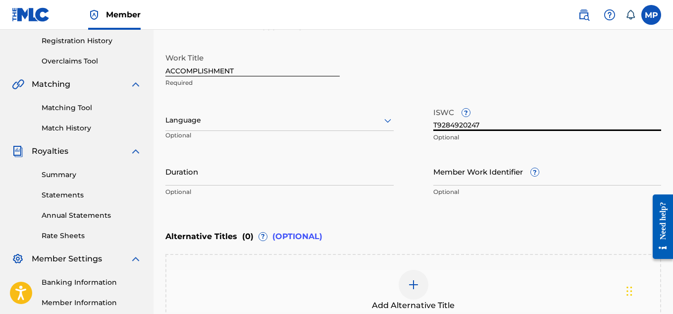
type input "T9284920247"
click at [452, 168] on input "Member Work Identifier ?" at bounding box center [548, 171] width 228 height 28
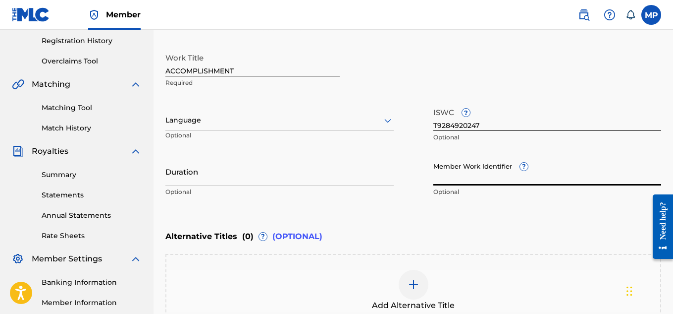
paste input "897359306"
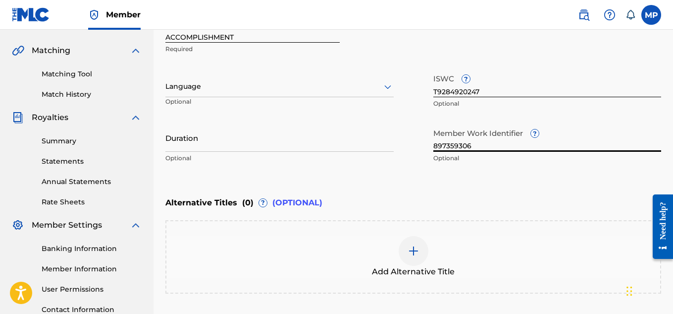
scroll to position [307, 0]
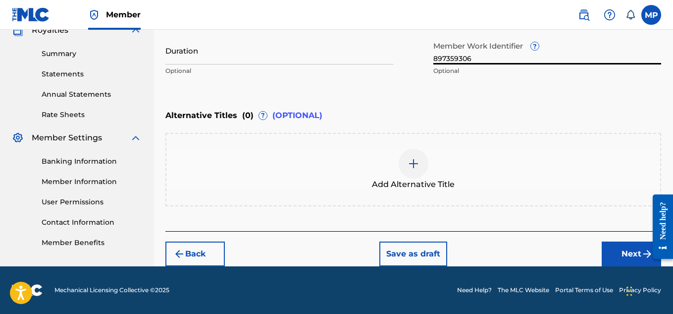
type input "897359306"
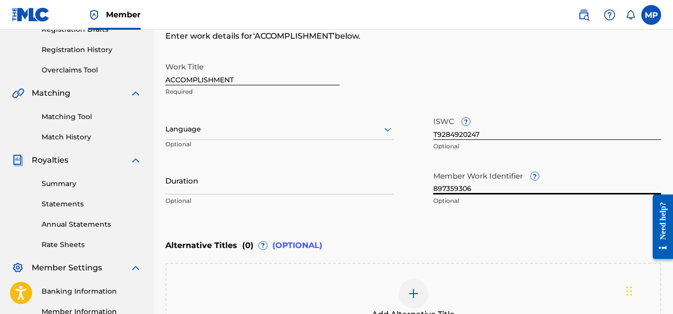
scroll to position [170, 0]
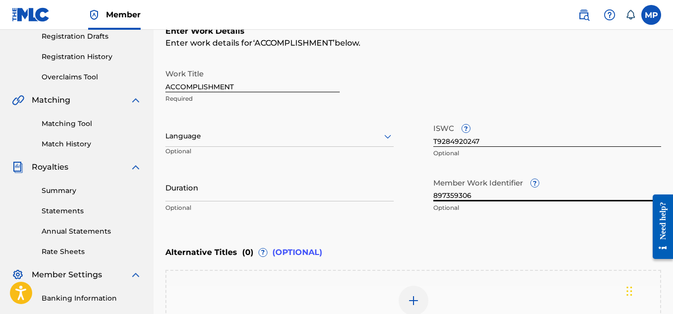
click at [278, 86] on input "ACCOMPLISHMENT" at bounding box center [252, 78] width 174 height 28
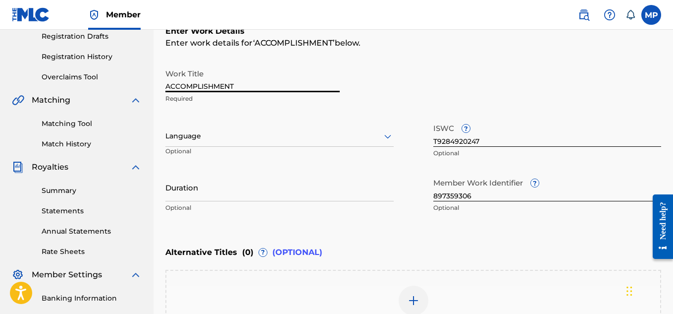
scroll to position [307, 0]
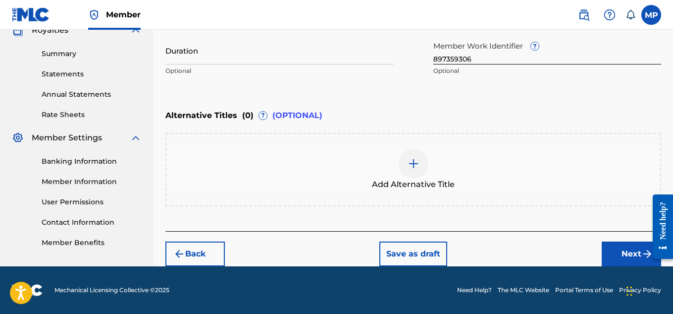
click at [614, 255] on button "Next" at bounding box center [631, 253] width 59 height 25
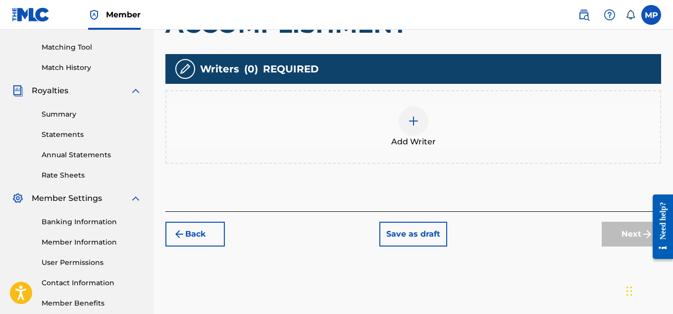
scroll to position [301, 0]
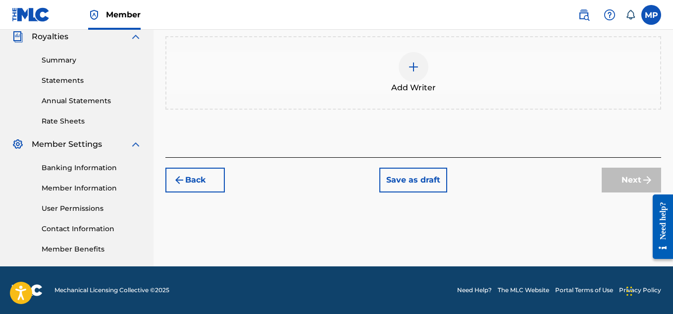
click at [416, 68] on img at bounding box center [414, 67] width 12 height 12
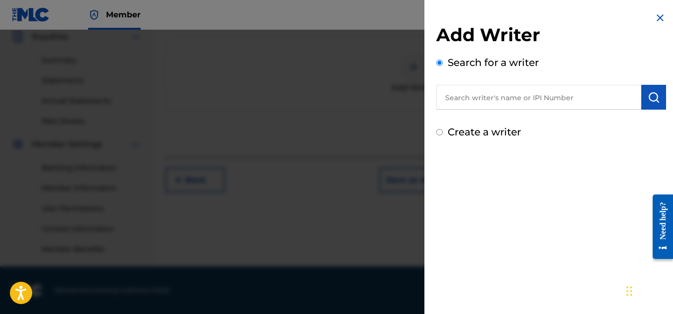
click at [585, 104] on input "text" at bounding box center [538, 97] width 205 height 25
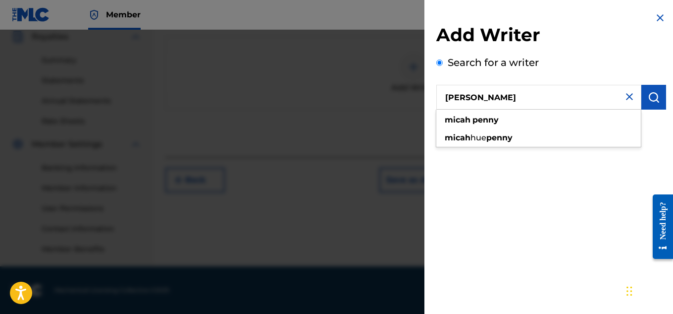
type input "[PERSON_NAME]"
click at [656, 100] on img "submit" at bounding box center [654, 97] width 12 height 12
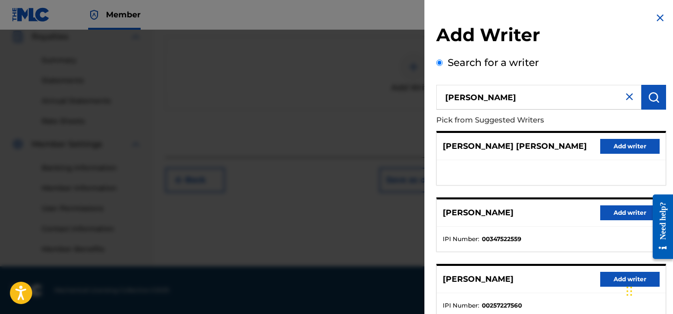
click at [611, 215] on button "Add writer" at bounding box center [629, 212] width 59 height 15
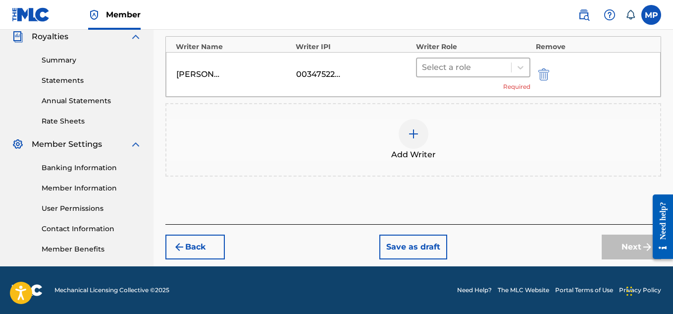
click at [502, 70] on div at bounding box center [464, 67] width 85 height 14
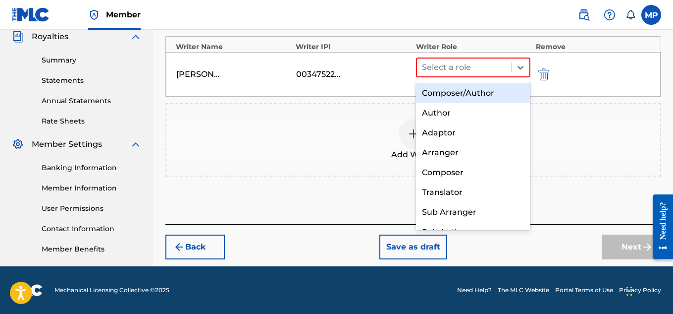
click at [485, 88] on div "Composer/Author" at bounding box center [473, 93] width 115 height 20
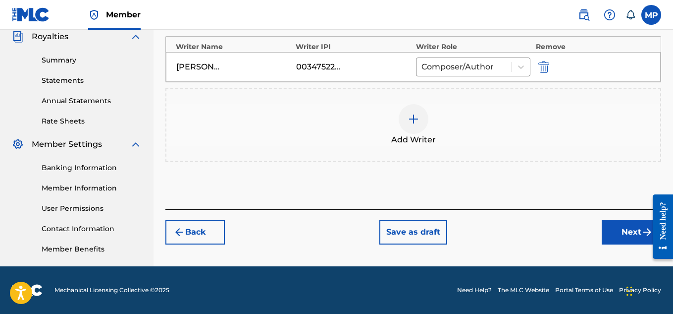
click at [609, 226] on button "Next" at bounding box center [631, 231] width 59 height 25
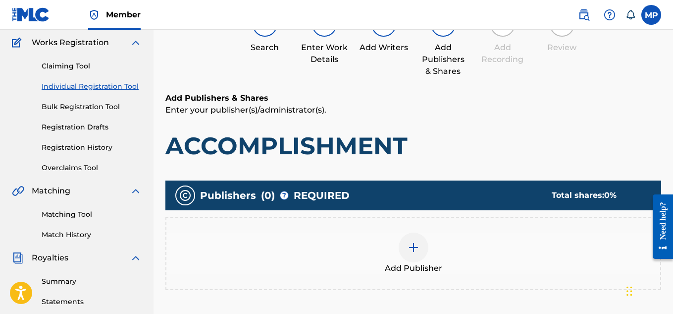
scroll to position [149, 0]
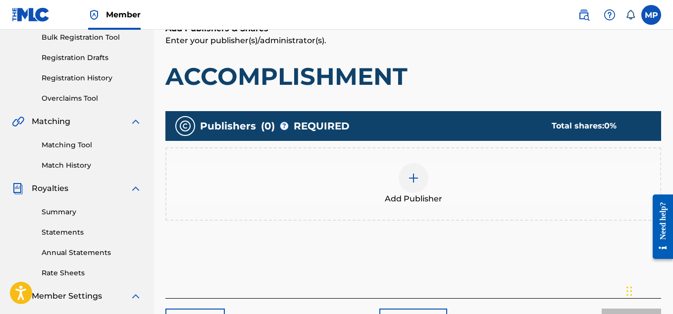
click at [416, 181] on img at bounding box center [414, 178] width 12 height 12
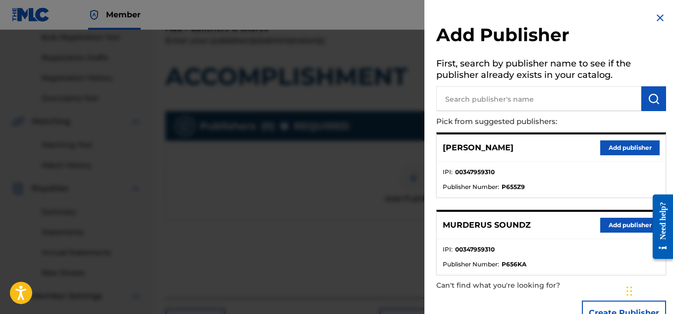
click at [608, 213] on div "MURDERUS SOUNDZ Add publisher" at bounding box center [551, 225] width 229 height 27
click at [614, 223] on button "Add publisher" at bounding box center [629, 224] width 59 height 15
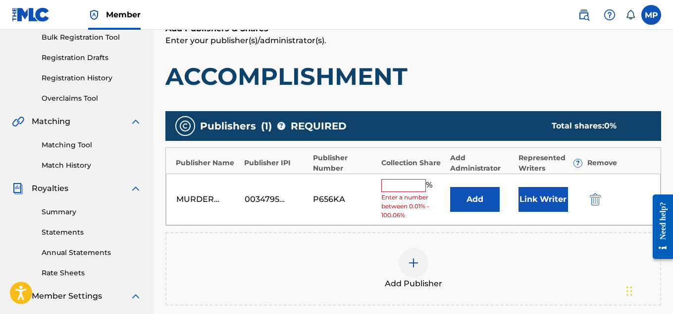
click at [411, 187] on input "text" at bounding box center [403, 185] width 45 height 13
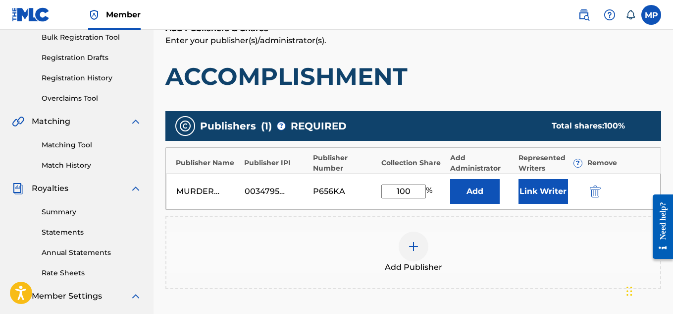
type input "100"
click at [534, 181] on button "Link Writer" at bounding box center [544, 191] width 50 height 25
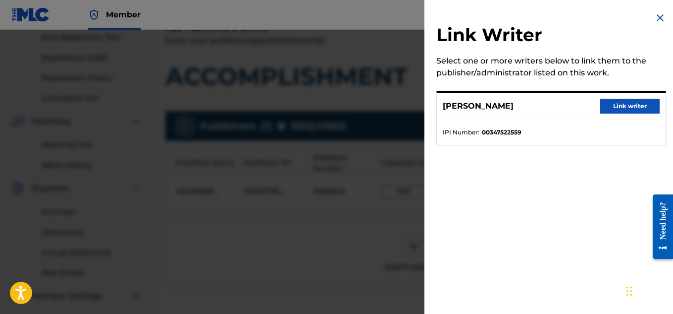
click at [611, 107] on button "Link writer" at bounding box center [629, 106] width 59 height 15
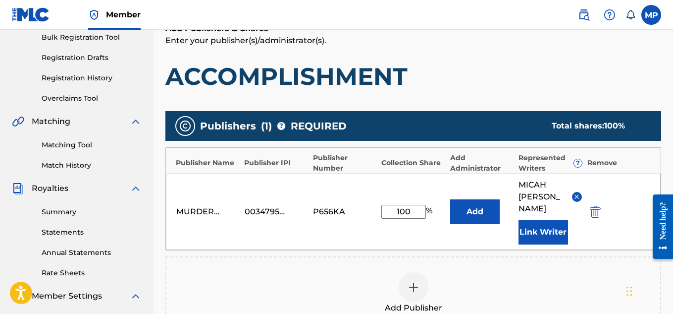
scroll to position [313, 0]
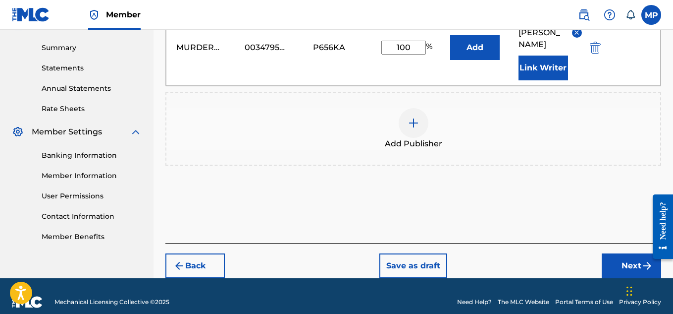
click at [620, 263] on button "Next" at bounding box center [631, 265] width 59 height 25
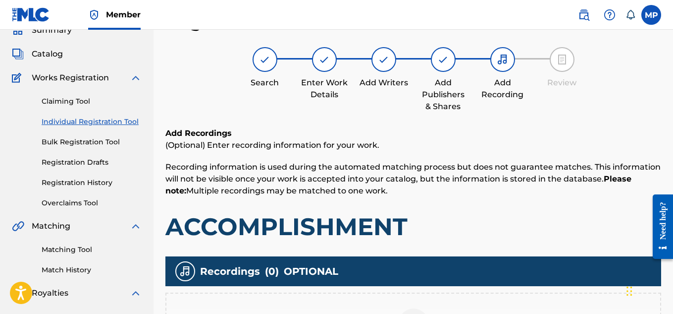
scroll to position [115, 0]
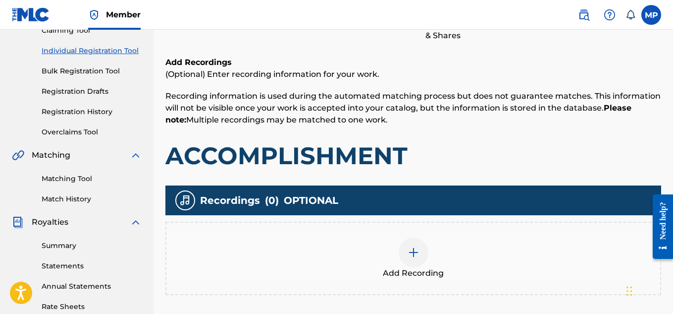
click at [409, 262] on div at bounding box center [414, 252] width 30 height 30
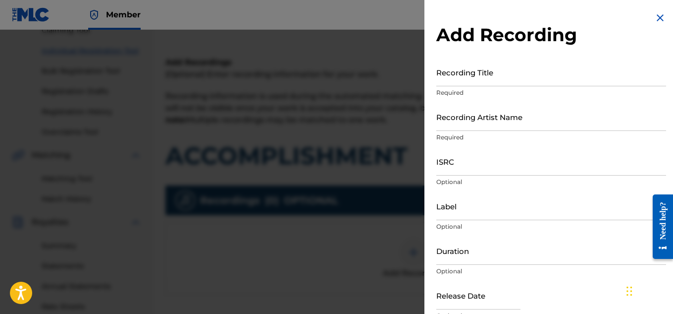
click at [475, 80] on input "Recording Title" at bounding box center [551, 72] width 230 height 28
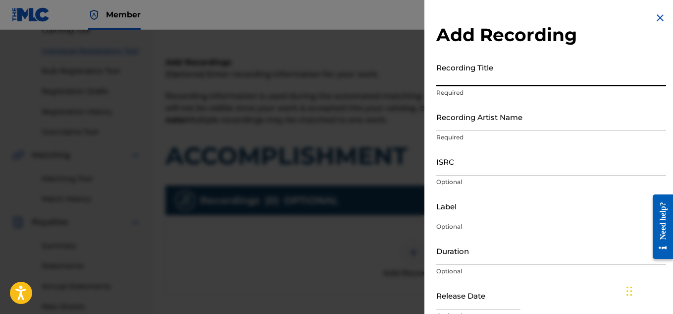
paste input "ACCOMPLISHMENT"
type input "ACCOMPLISHMENT"
click at [468, 115] on input "Recording Artist Name" at bounding box center [551, 117] width 230 height 28
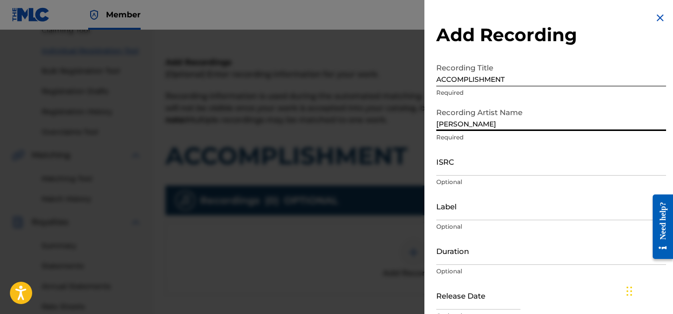
type input "[PERSON_NAME]"
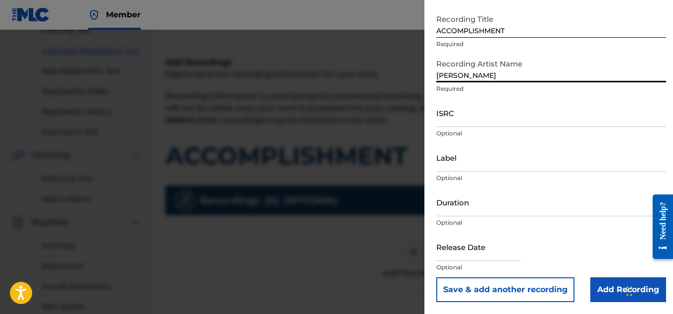
click at [602, 284] on input "Add Recording" at bounding box center [629, 289] width 76 height 25
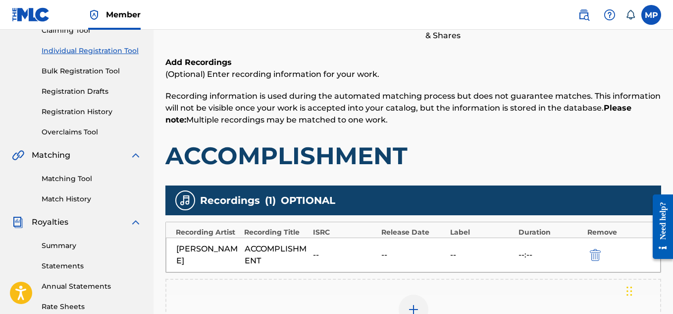
scroll to position [301, 0]
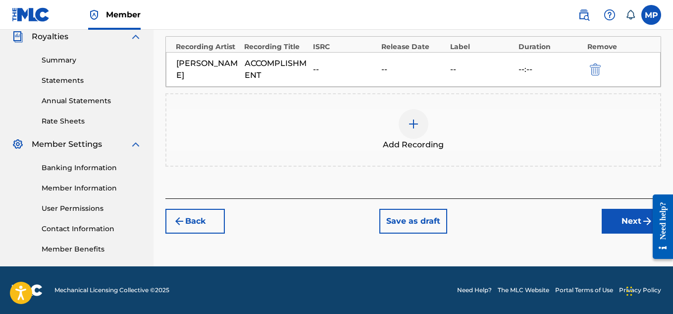
click at [625, 217] on button "Next" at bounding box center [631, 221] width 59 height 25
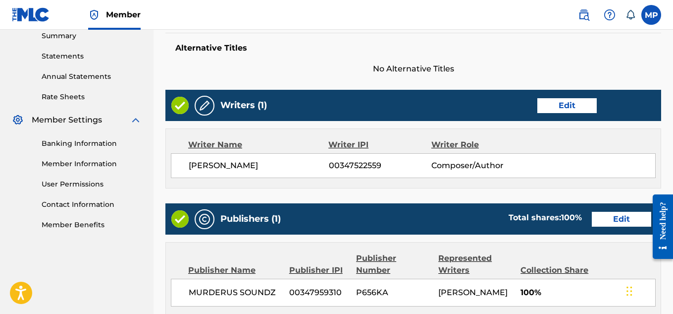
scroll to position [536, 0]
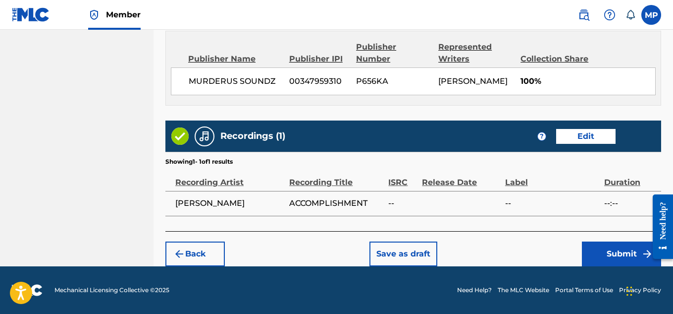
click at [609, 254] on button "Submit" at bounding box center [621, 253] width 79 height 25
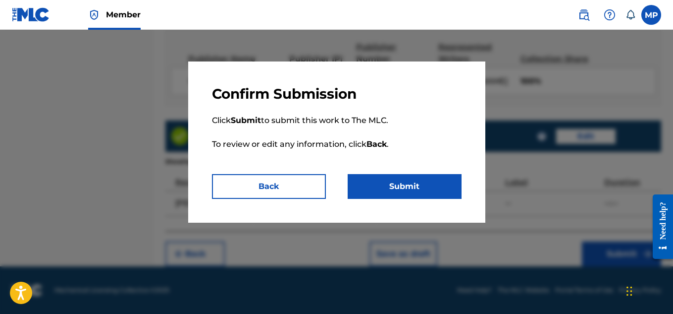
click at [406, 182] on button "Submit" at bounding box center [405, 186] width 114 height 25
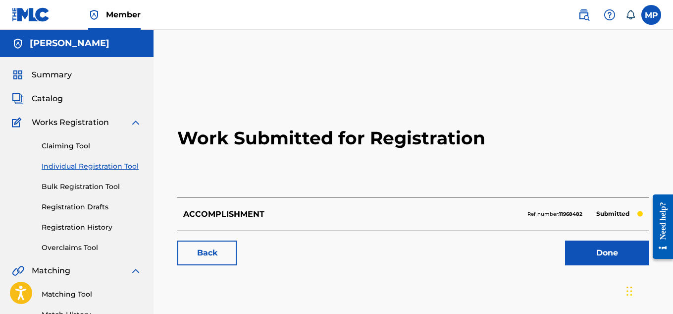
click at [224, 252] on link "Back" at bounding box center [206, 252] width 59 height 25
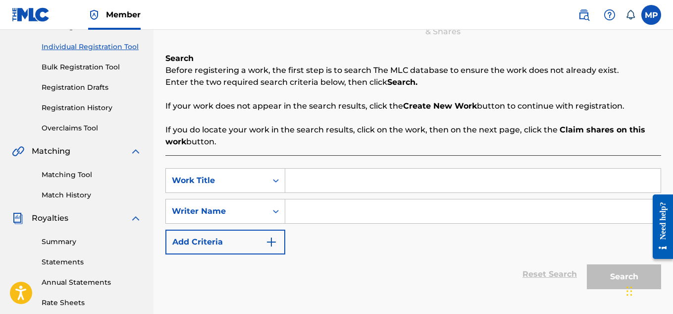
scroll to position [122, 0]
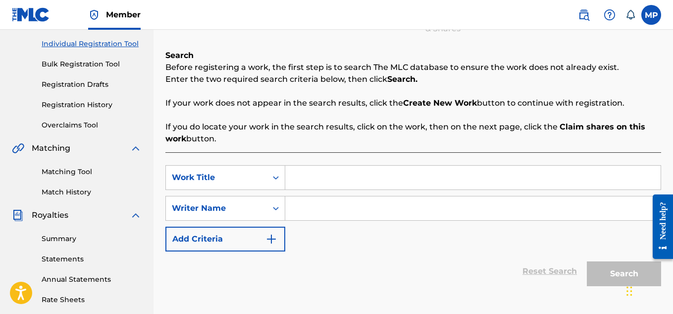
click at [314, 176] on input "Search Form" at bounding box center [473, 177] width 376 height 24
type input "F"
click at [325, 173] on input "Search Form" at bounding box center [473, 177] width 376 height 24
type input "Worthy"
click at [355, 213] on input "Search Form" at bounding box center [473, 208] width 376 height 24
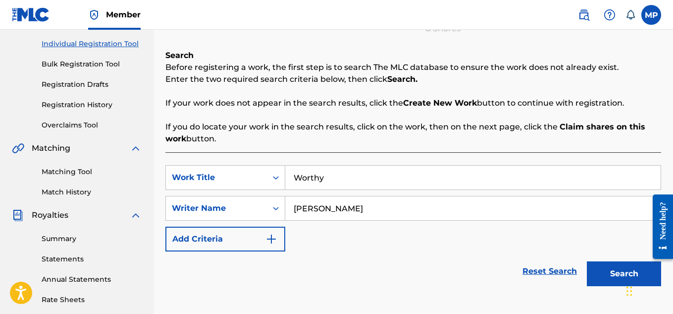
type input "[PERSON_NAME]"
click at [610, 273] on button "Search" at bounding box center [624, 273] width 74 height 25
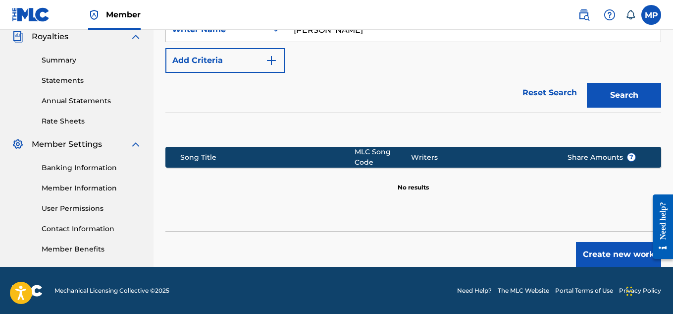
click at [595, 247] on button "Create new work" at bounding box center [618, 254] width 85 height 25
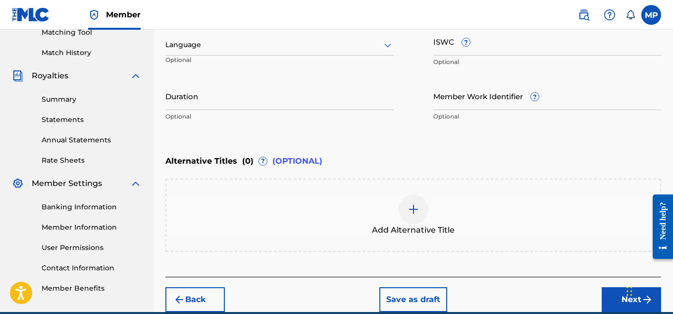
scroll to position [241, 0]
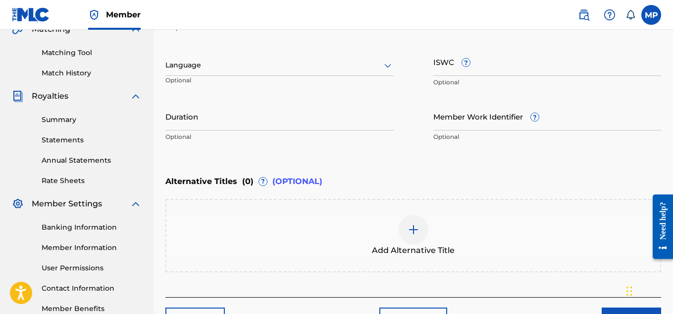
click at [487, 65] on input "ISWC ?" at bounding box center [548, 62] width 228 height 28
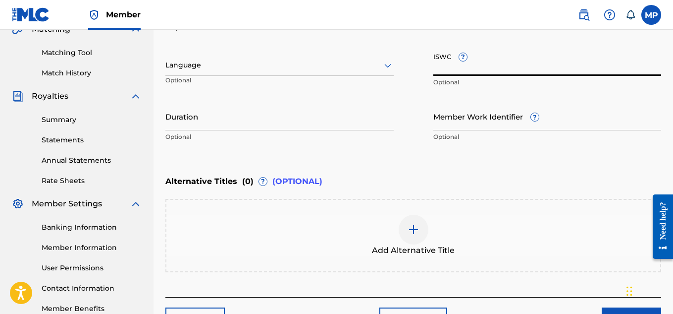
paste input "T9285631905"
type input "T9285631905"
click at [486, 125] on input "Member Work Identifier ?" at bounding box center [548, 116] width 228 height 28
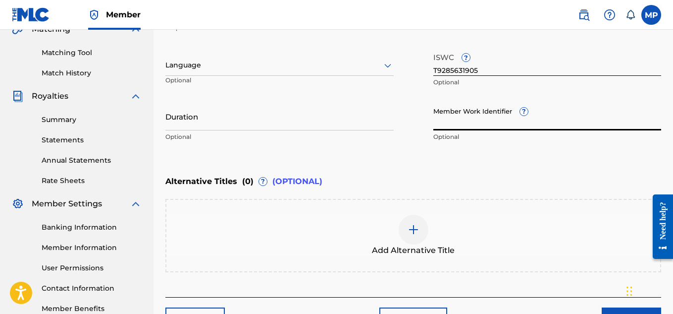
paste input "897375483"
type input "897375483"
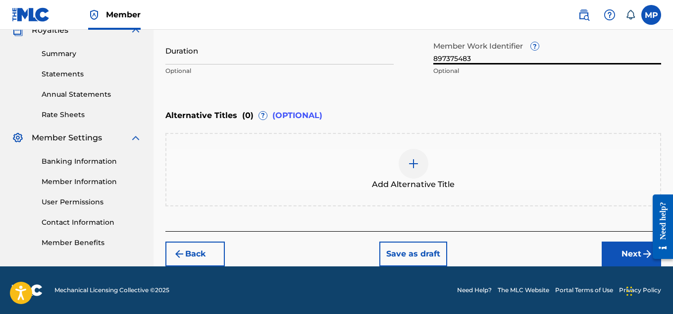
click at [605, 257] on button "Next" at bounding box center [631, 253] width 59 height 25
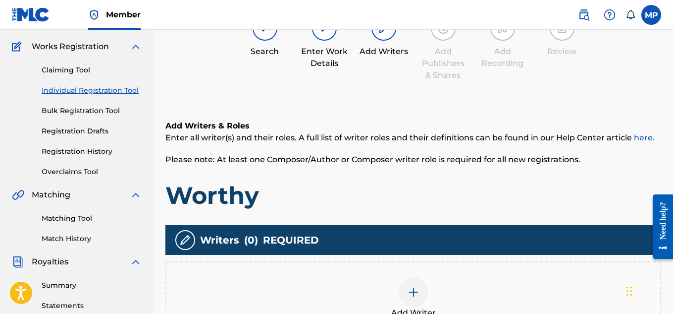
scroll to position [225, 0]
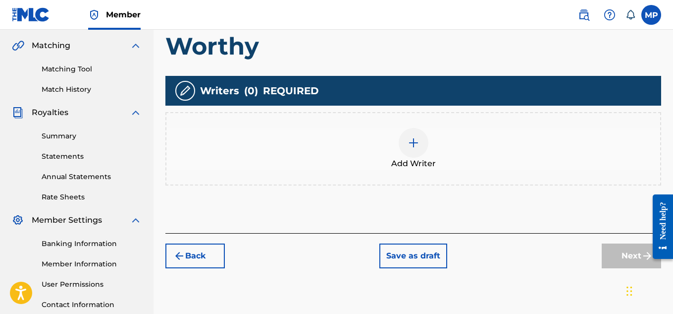
click at [409, 137] on img at bounding box center [414, 143] width 12 height 12
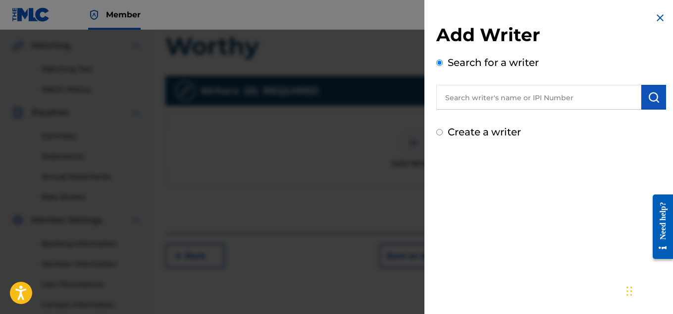
click at [513, 97] on input "text" at bounding box center [538, 97] width 205 height 25
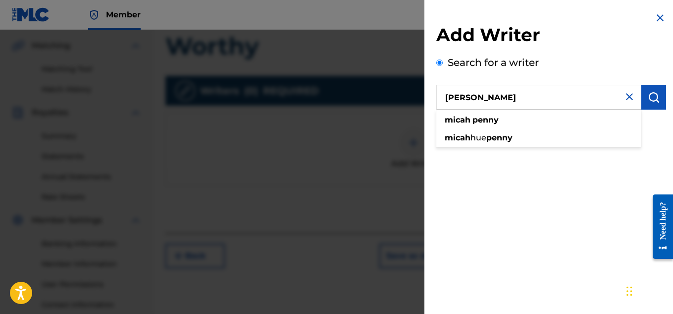
type input "[PERSON_NAME]"
click at [650, 95] on img "submit" at bounding box center [654, 97] width 12 height 12
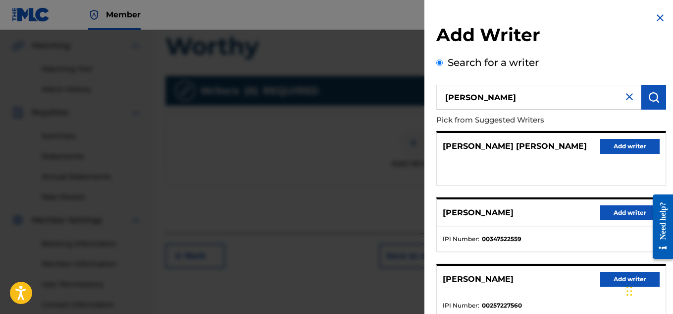
click at [624, 208] on button "Add writer" at bounding box center [629, 212] width 59 height 15
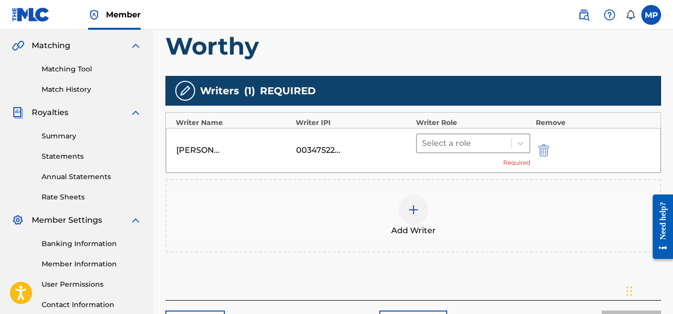
click at [499, 147] on div at bounding box center [464, 143] width 85 height 14
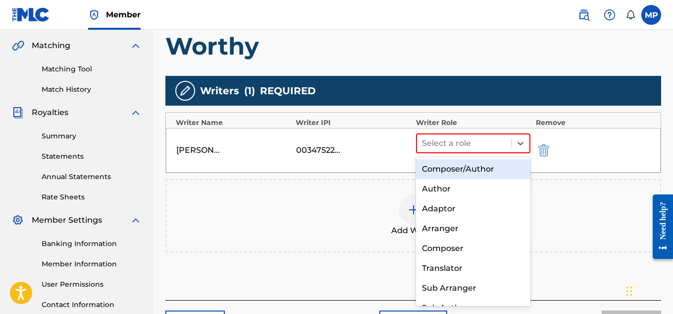
click at [477, 168] on div "Composer/Author" at bounding box center [473, 169] width 115 height 20
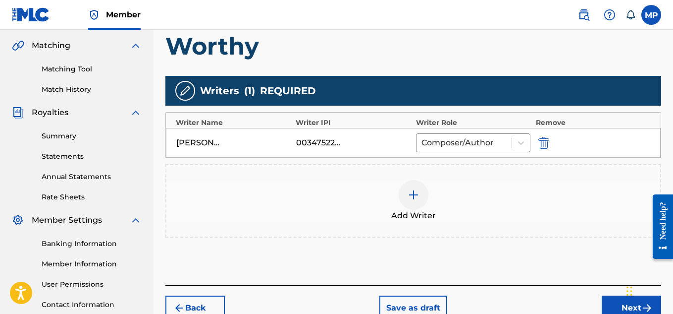
scroll to position [301, 0]
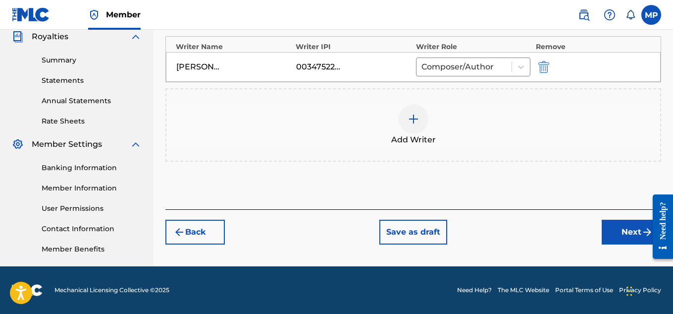
click at [623, 232] on button "Next" at bounding box center [631, 231] width 59 height 25
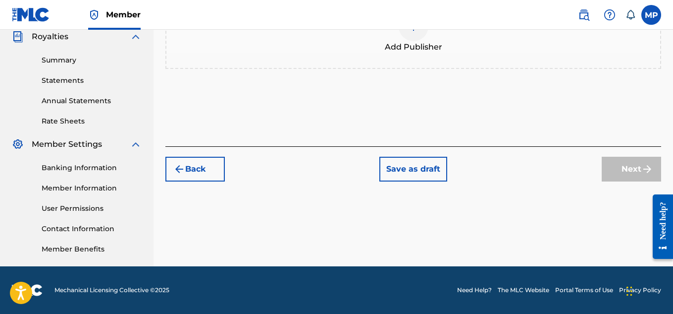
scroll to position [61, 0]
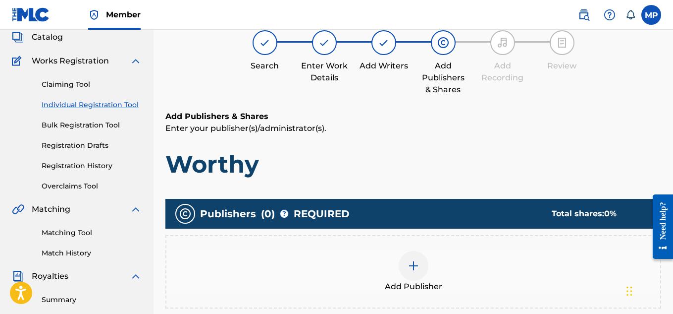
click at [413, 251] on div at bounding box center [414, 266] width 30 height 30
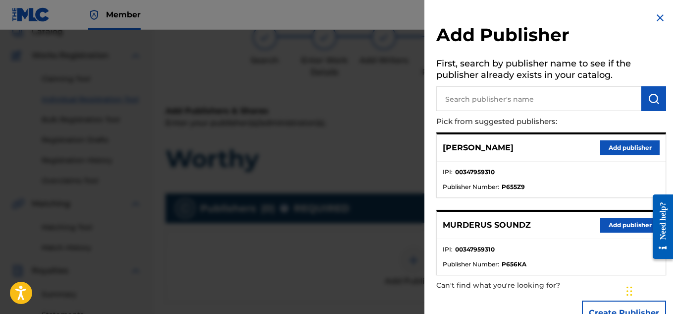
click at [608, 221] on button "Add publisher" at bounding box center [629, 224] width 59 height 15
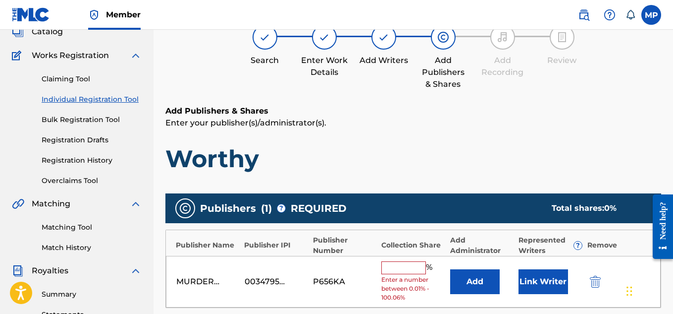
click at [410, 271] on input "text" at bounding box center [403, 267] width 45 height 13
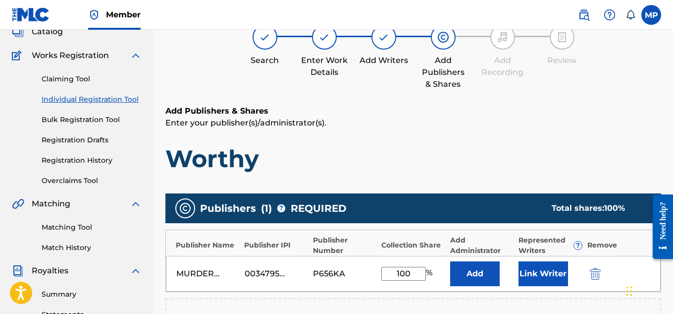
type input "100"
click at [556, 270] on button "Link Writer" at bounding box center [544, 273] width 50 height 25
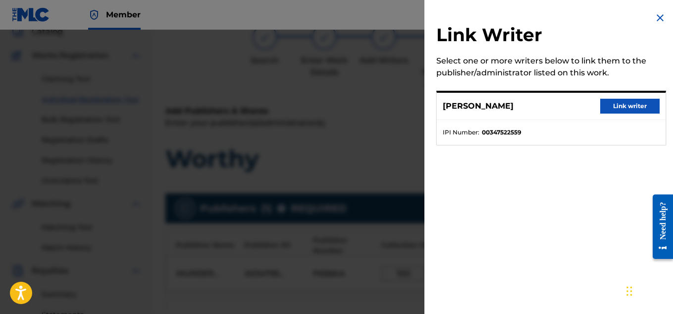
click at [530, 128] on li "IPI Number : 00347522559" at bounding box center [551, 132] width 217 height 9
click at [618, 105] on button "Link writer" at bounding box center [629, 106] width 59 height 15
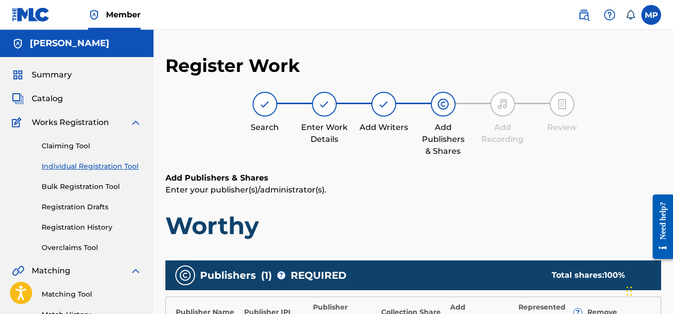
scroll to position [313, 0]
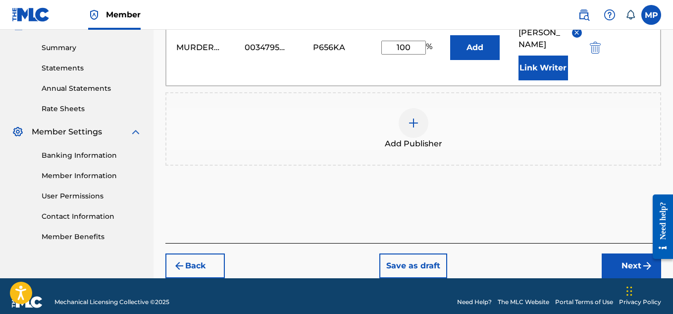
click at [626, 253] on button "Next" at bounding box center [631, 265] width 59 height 25
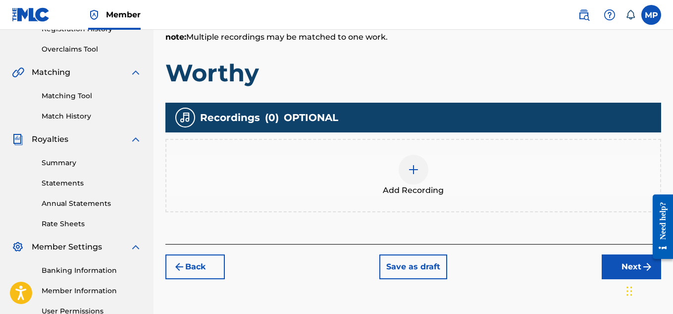
scroll to position [242, 0]
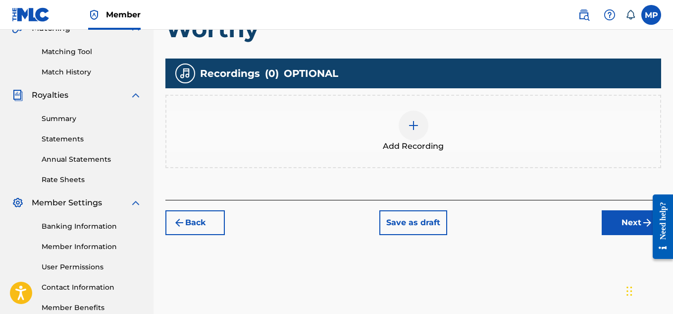
click at [413, 136] on div at bounding box center [414, 125] width 30 height 30
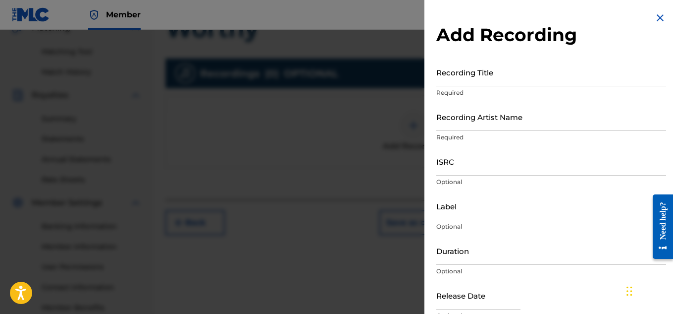
click at [463, 74] on input "Recording Title" at bounding box center [551, 72] width 230 height 28
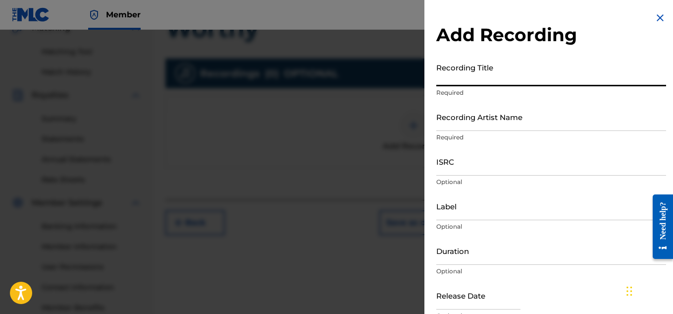
paste input "WORTHY"
type input "WORTHY"
click at [460, 128] on input "Recording Artist Name" at bounding box center [551, 117] width 230 height 28
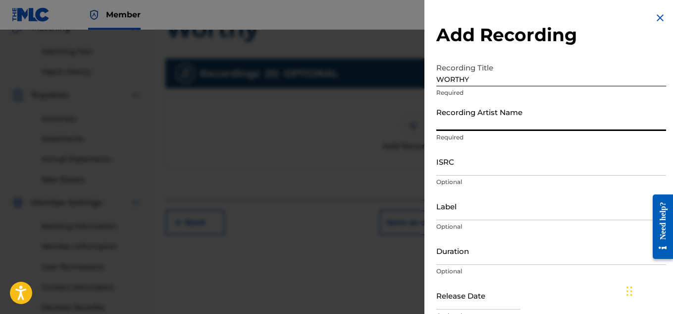
type input "M"
type input "[PERSON_NAME]"
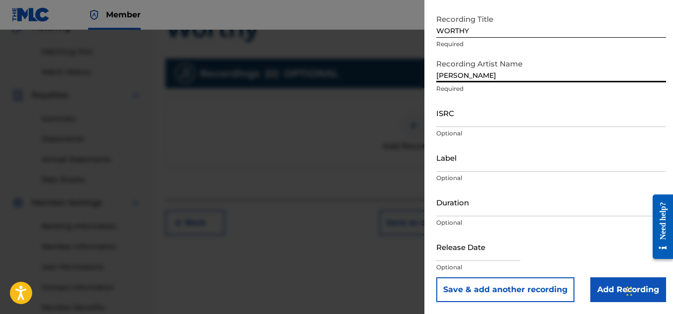
click at [615, 293] on input "Add Recording" at bounding box center [629, 289] width 76 height 25
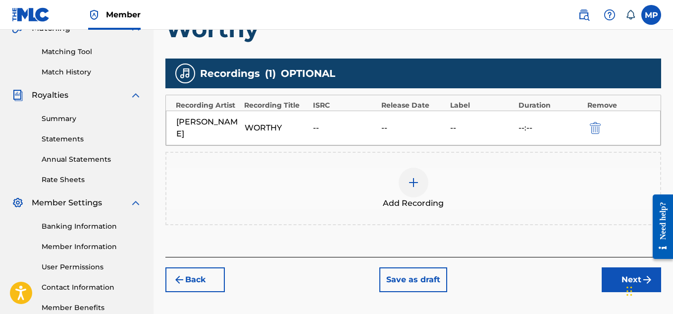
click at [611, 278] on button "Next" at bounding box center [631, 279] width 59 height 25
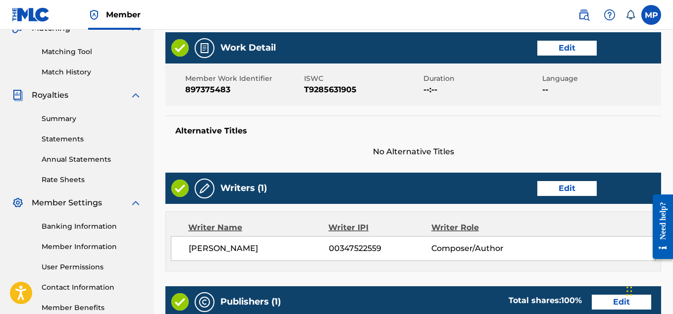
scroll to position [536, 0]
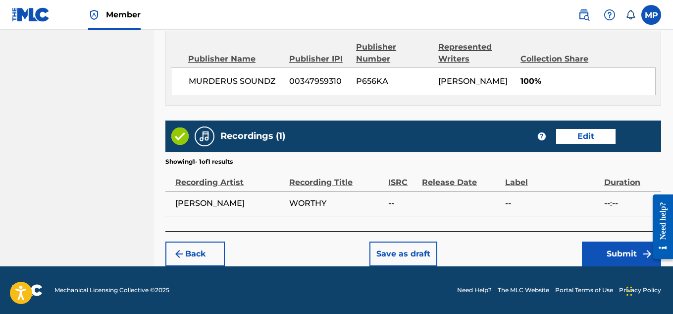
click at [603, 250] on button "Submit" at bounding box center [621, 253] width 79 height 25
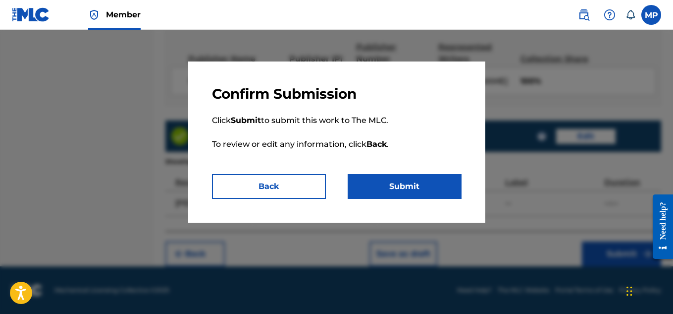
click at [415, 188] on button "Submit" at bounding box center [405, 186] width 114 height 25
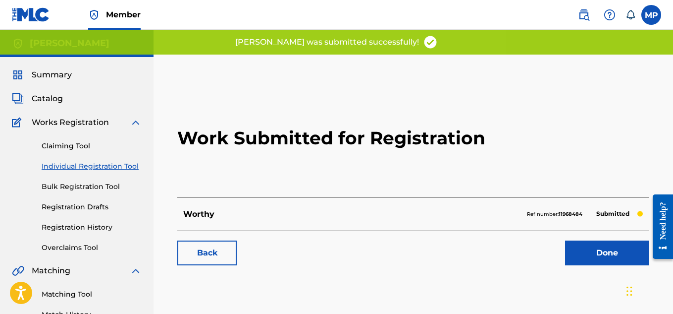
click at [228, 259] on link "Back" at bounding box center [206, 252] width 59 height 25
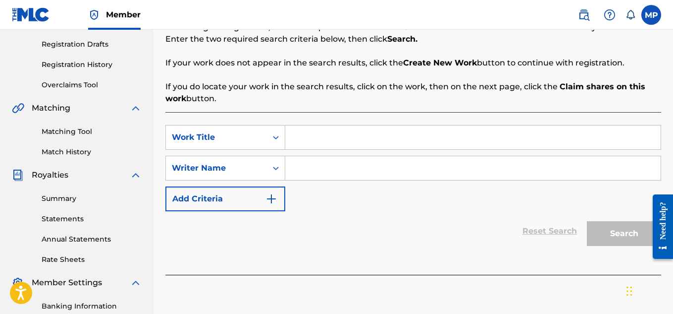
scroll to position [236, 0]
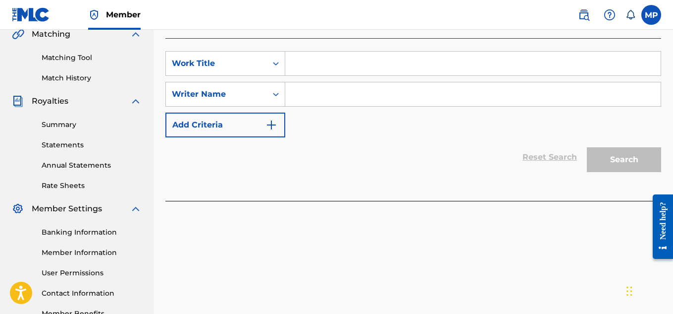
click at [342, 63] on input "Search Form" at bounding box center [473, 64] width 376 height 24
type input "Vida"
click at [337, 100] on input "Search Form" at bounding box center [473, 94] width 376 height 24
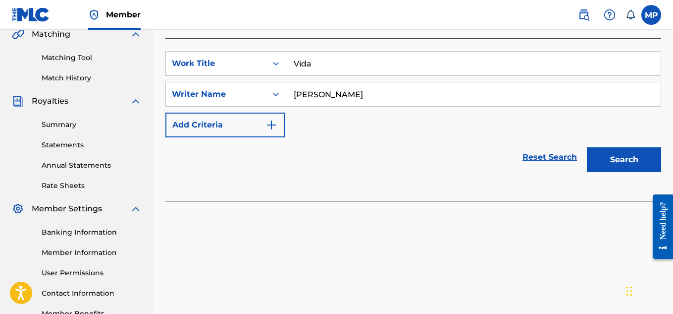
type input "[PERSON_NAME]"
click at [612, 156] on button "Search" at bounding box center [624, 159] width 74 height 25
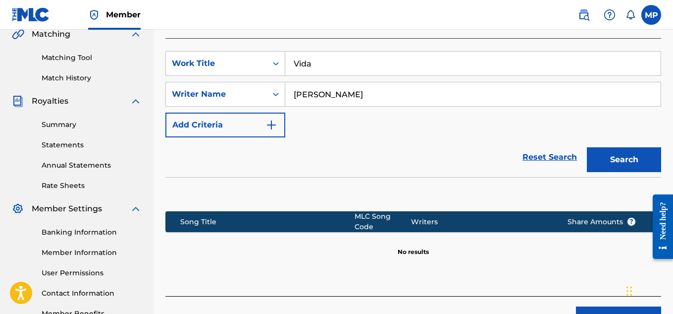
scroll to position [301, 0]
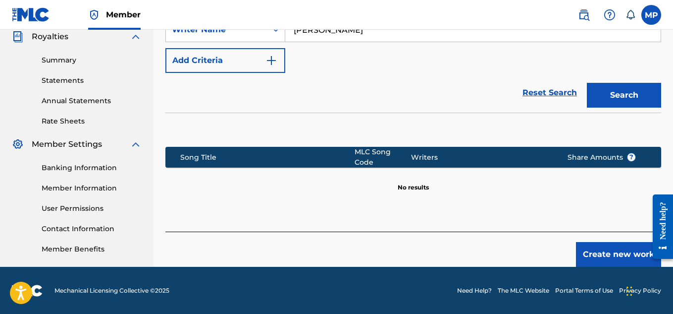
click at [600, 249] on button "Create new work" at bounding box center [618, 254] width 85 height 25
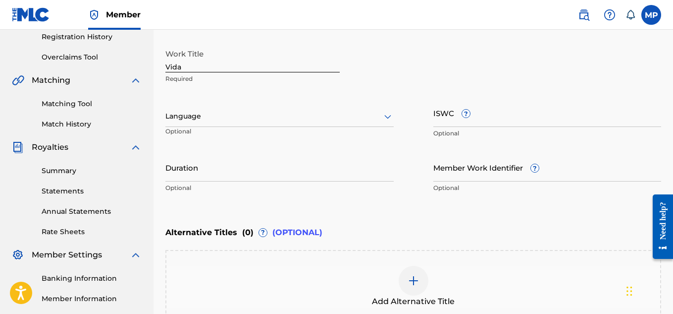
scroll to position [191, 0]
click at [569, 121] on input "ISWC ?" at bounding box center [548, 112] width 228 height 28
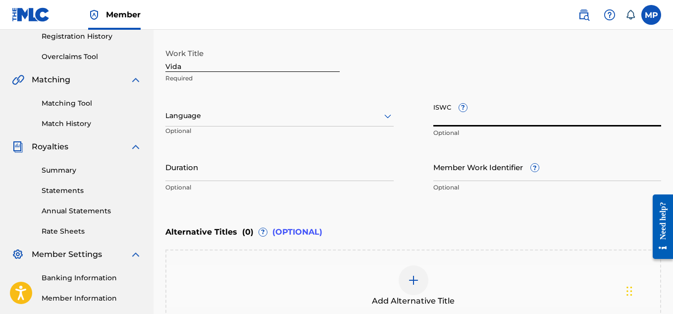
paste input "T9285631892"
type input "T9285631892"
click at [463, 171] on input "Member Work Identifier ?" at bounding box center [548, 167] width 228 height 28
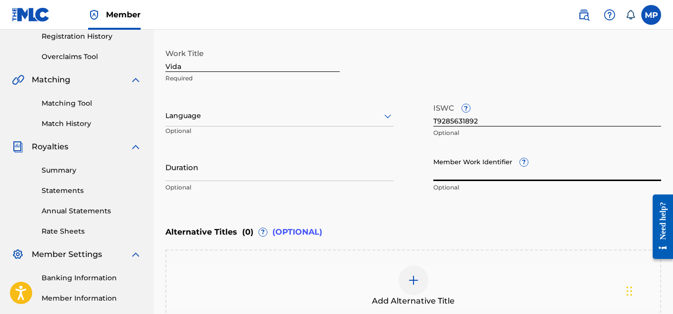
paste input "897375482"
type input "897375482"
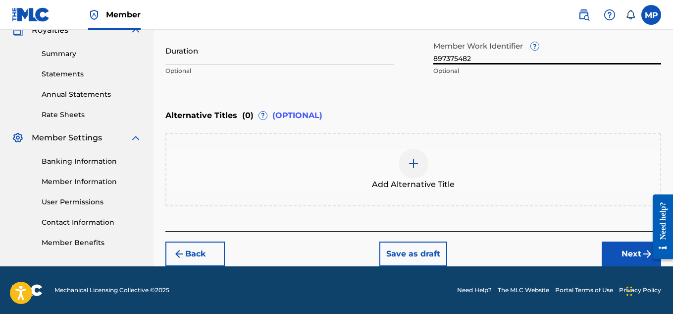
click at [616, 253] on button "Next" at bounding box center [631, 253] width 59 height 25
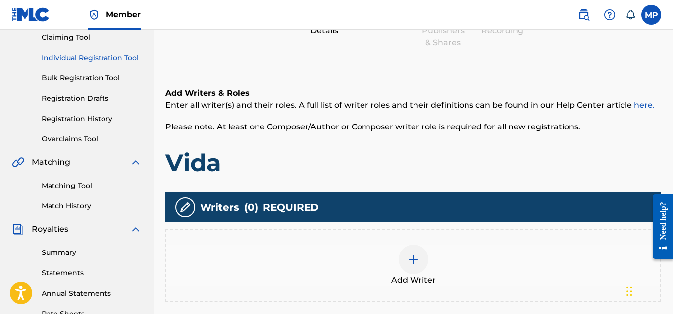
scroll to position [164, 0]
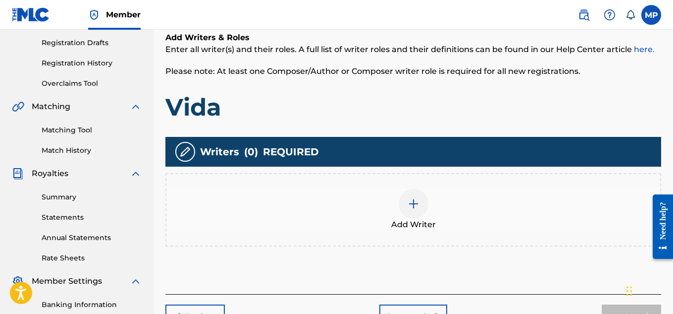
click at [413, 208] on img at bounding box center [414, 204] width 12 height 12
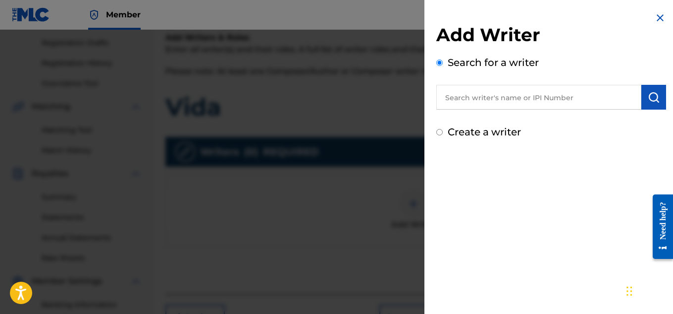
click at [480, 91] on input "text" at bounding box center [538, 97] width 205 height 25
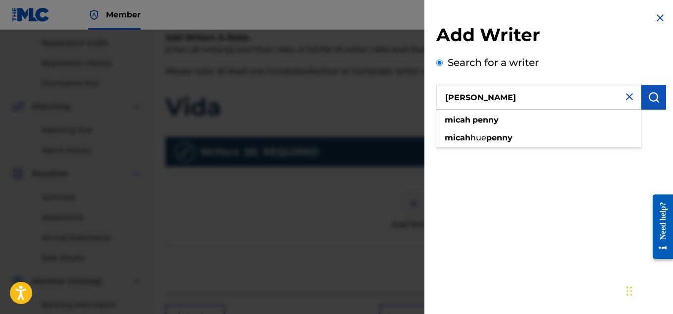
type input "[PERSON_NAME]"
click at [651, 103] on img "submit" at bounding box center [654, 97] width 12 height 12
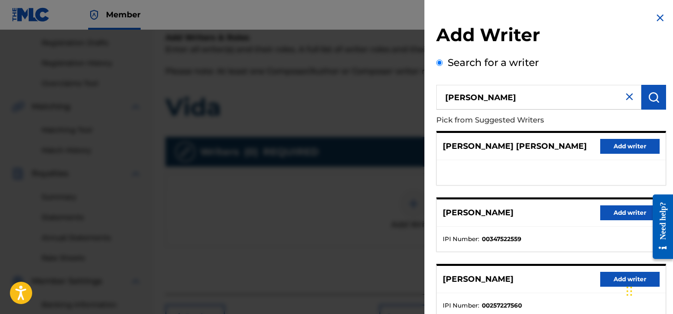
click at [624, 215] on button "Add writer" at bounding box center [629, 212] width 59 height 15
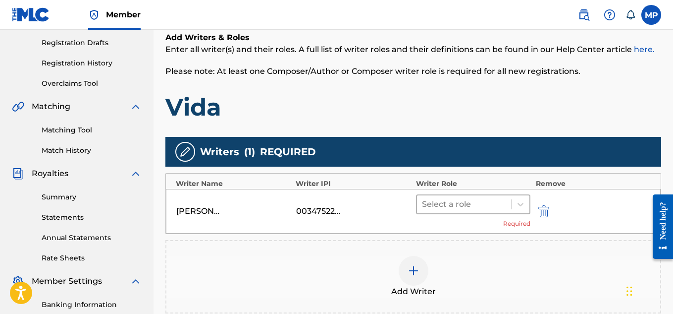
click at [450, 206] on div at bounding box center [464, 204] width 85 height 14
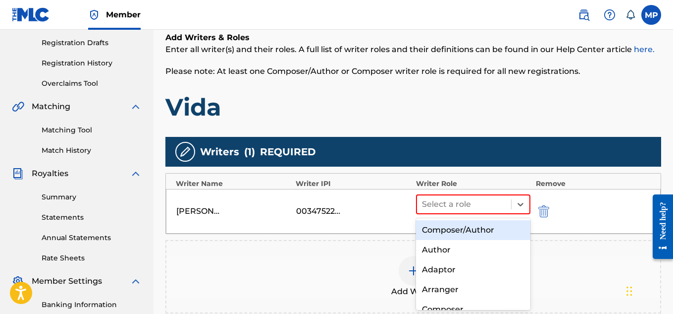
click at [454, 225] on div "Composer/Author" at bounding box center [473, 230] width 115 height 20
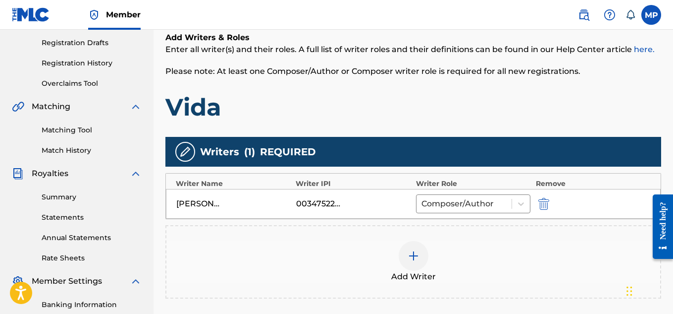
scroll to position [301, 0]
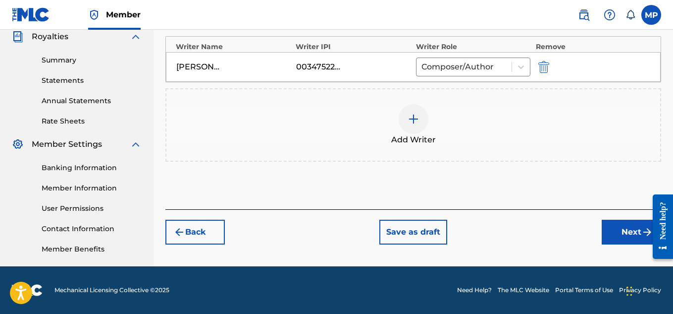
click at [614, 231] on button "Next" at bounding box center [631, 231] width 59 height 25
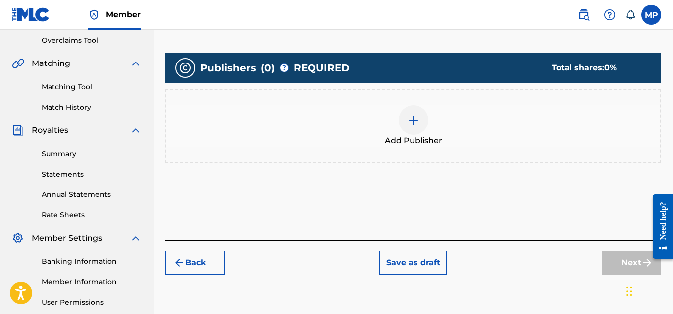
scroll to position [218, 0]
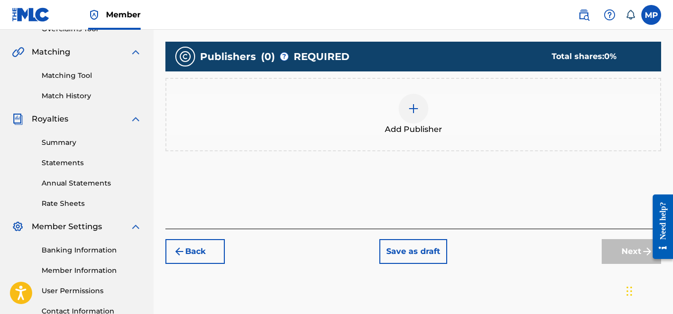
click at [422, 110] on div at bounding box center [414, 109] width 30 height 30
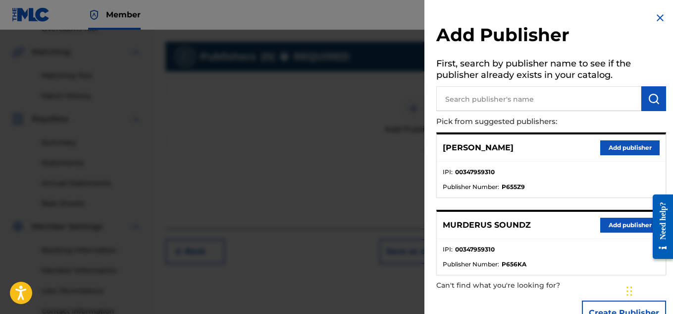
click at [613, 224] on button "Add publisher" at bounding box center [629, 224] width 59 height 15
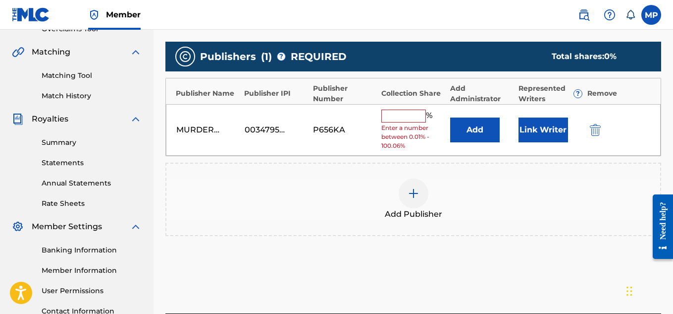
click at [408, 110] on input "text" at bounding box center [403, 115] width 45 height 13
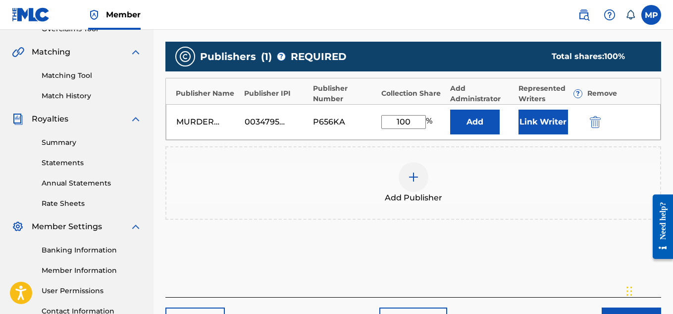
type input "100"
click at [546, 119] on button "Link Writer" at bounding box center [544, 121] width 50 height 25
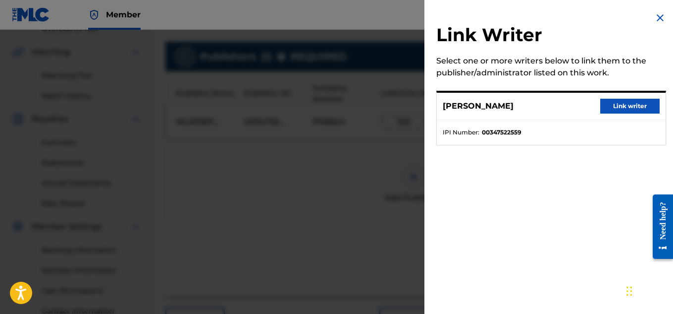
click at [606, 105] on button "Link writer" at bounding box center [629, 106] width 59 height 15
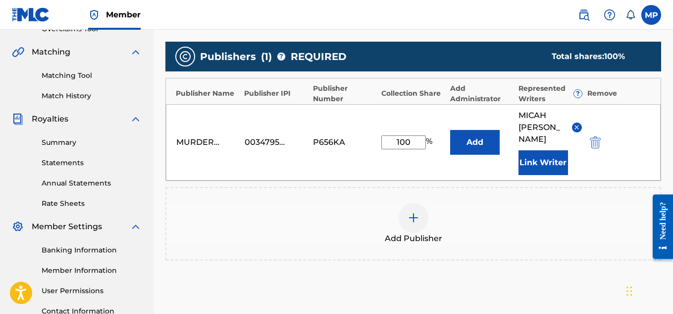
drag, startPoint x: 537, startPoint y: 145, endPoint x: 484, endPoint y: 205, distance: 80.4
click at [484, 205] on div "Publishers ( 1 ) ? REQUIRED Total shares: 100 % Publisher Name Publisher IPI Pu…" at bounding box center [413, 151] width 496 height 218
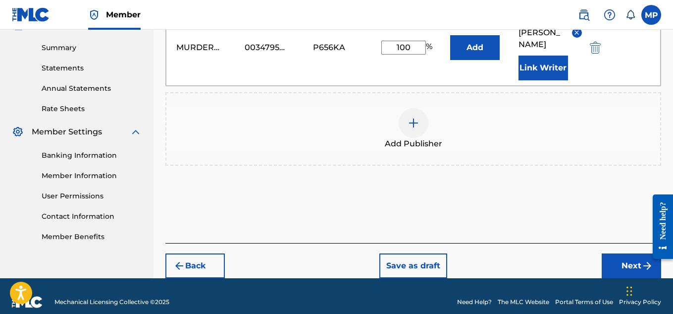
click at [611, 256] on button "Next" at bounding box center [631, 265] width 59 height 25
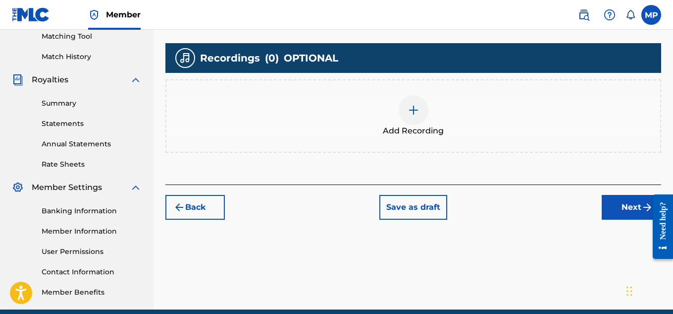
scroll to position [301, 0]
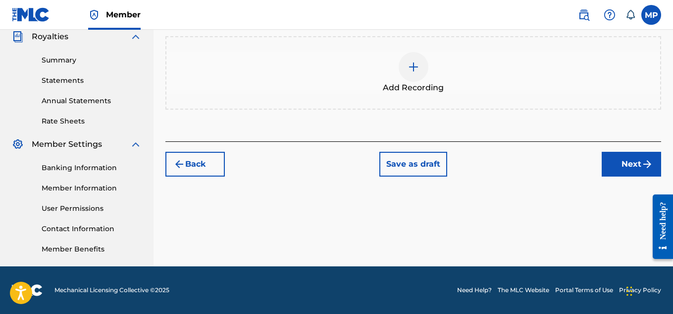
click at [413, 74] on div at bounding box center [414, 67] width 30 height 30
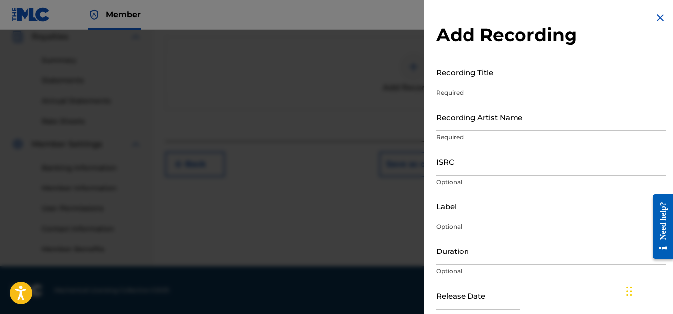
click at [489, 84] on input "Recording Title" at bounding box center [551, 72] width 230 height 28
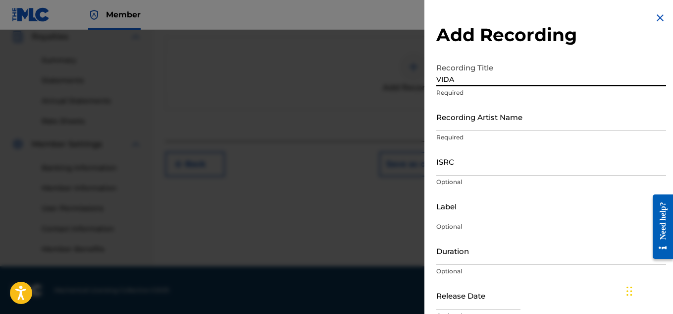
type input "VIDA"
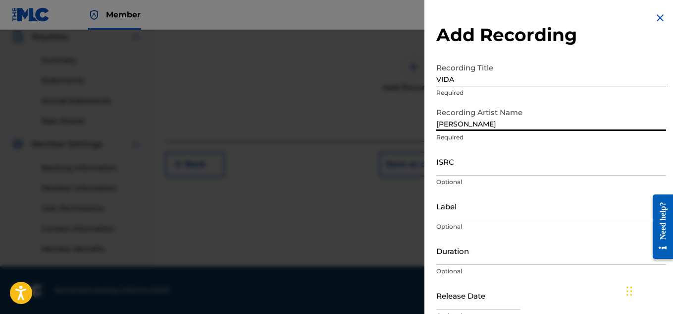
type input "[PERSON_NAME]"
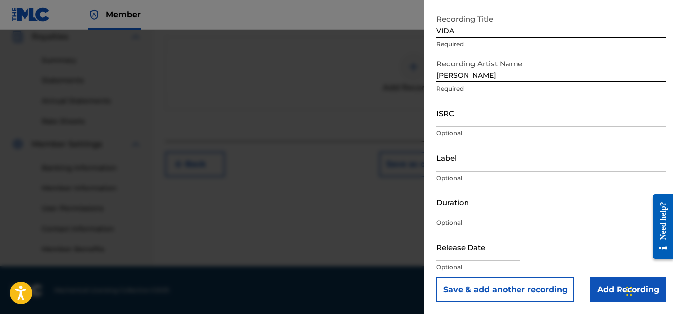
click at [605, 292] on input "Add Recording" at bounding box center [629, 289] width 76 height 25
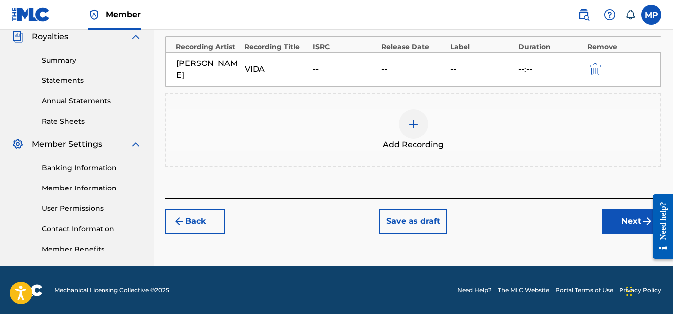
click at [621, 220] on button "Next" at bounding box center [631, 221] width 59 height 25
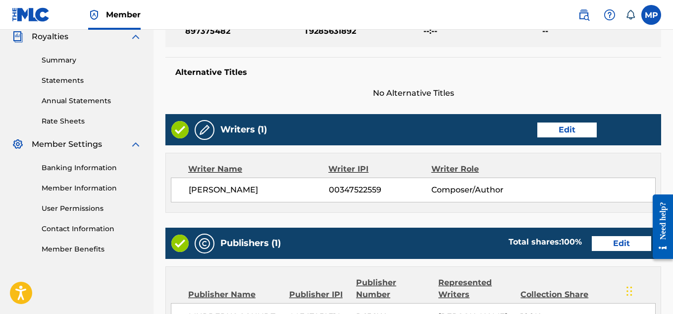
scroll to position [536, 0]
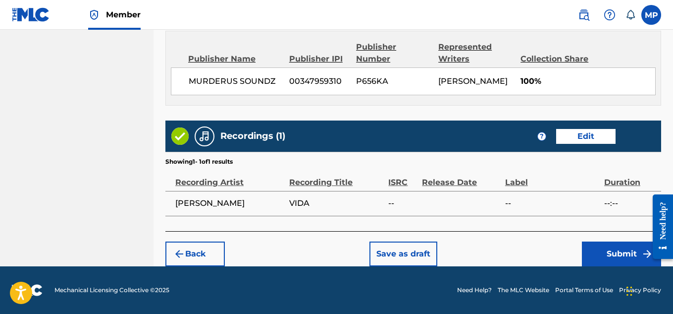
click at [606, 254] on button "Submit" at bounding box center [621, 253] width 79 height 25
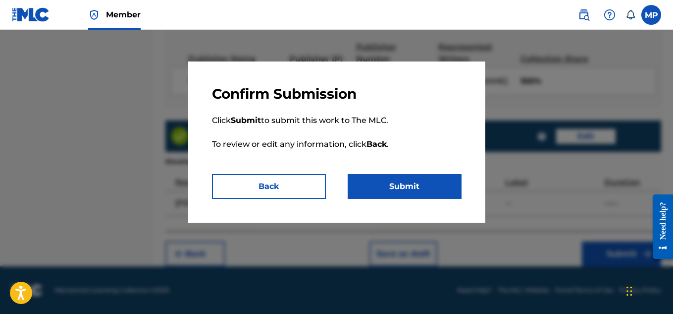
click at [433, 195] on button "Submit" at bounding box center [405, 186] width 114 height 25
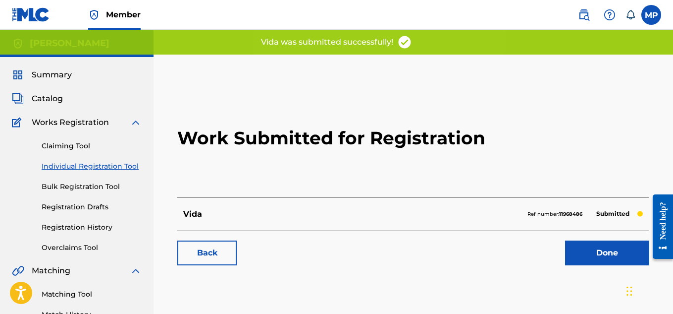
click at [195, 258] on link "Back" at bounding box center [206, 252] width 59 height 25
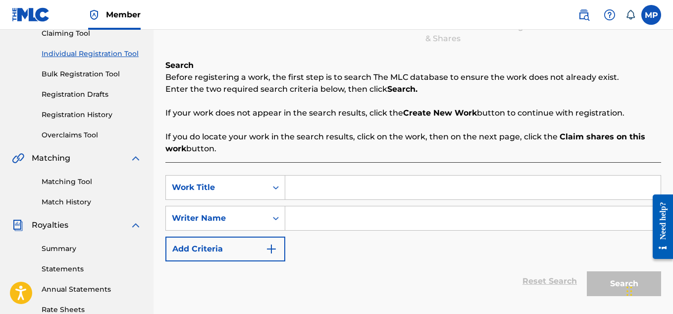
scroll to position [136, 0]
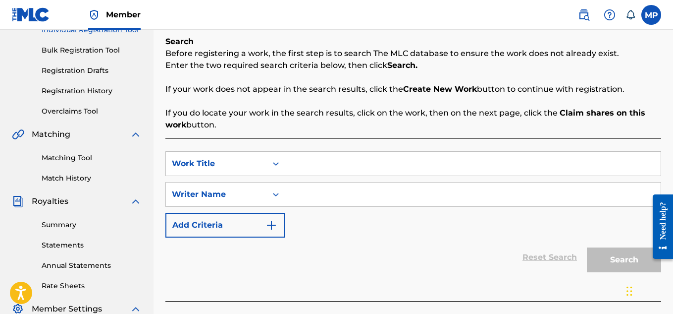
click at [334, 162] on input "Search Form" at bounding box center [473, 164] width 376 height 24
paste input "UP AND DOWN"
type input "UP AND DOWN"
click at [326, 194] on input "Search Form" at bounding box center [473, 194] width 376 height 24
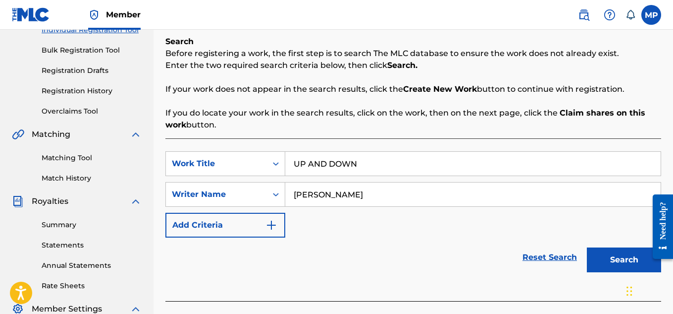
type input "[PERSON_NAME]"
click at [615, 259] on button "Search" at bounding box center [624, 259] width 74 height 25
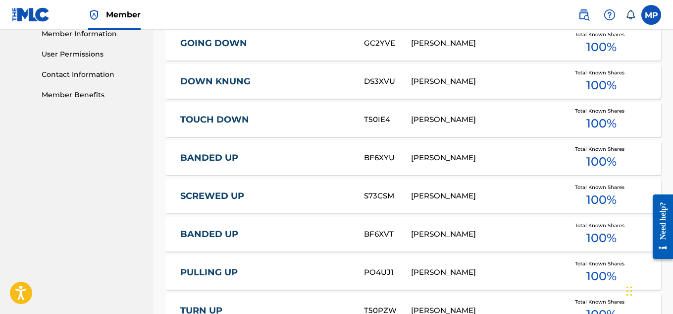
scroll to position [712, 0]
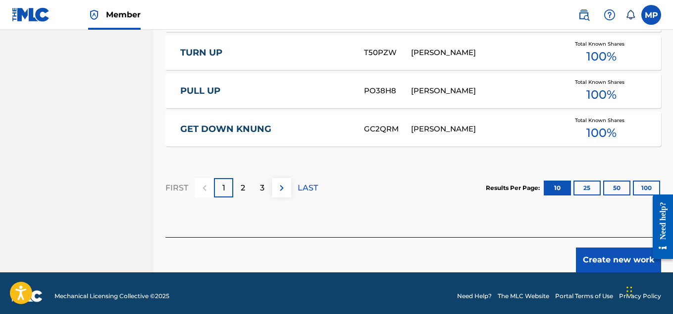
click at [615, 251] on button "Create new work" at bounding box center [618, 259] width 85 height 25
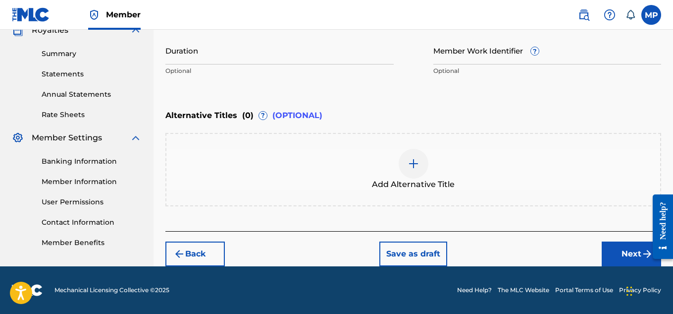
scroll to position [307, 0]
click at [423, 160] on div at bounding box center [414, 164] width 30 height 30
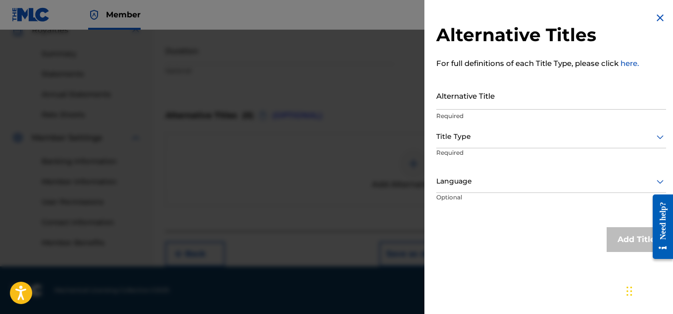
click at [471, 97] on input "Alternative Title" at bounding box center [551, 95] width 230 height 28
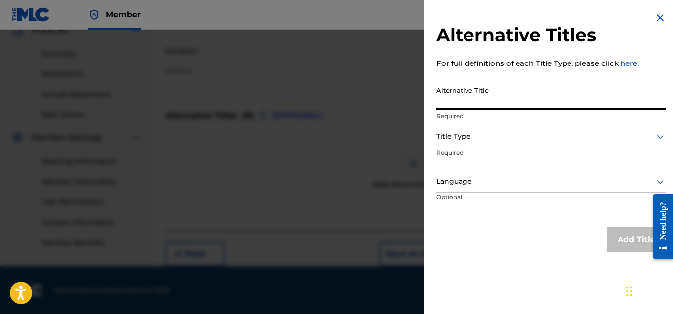
paste input "UP AND DOWN"
click at [465, 101] on input "UP AND DOWN" at bounding box center [551, 95] width 230 height 28
type input "UP & DOWN"
click at [514, 145] on div "Title Type" at bounding box center [551, 137] width 230 height 22
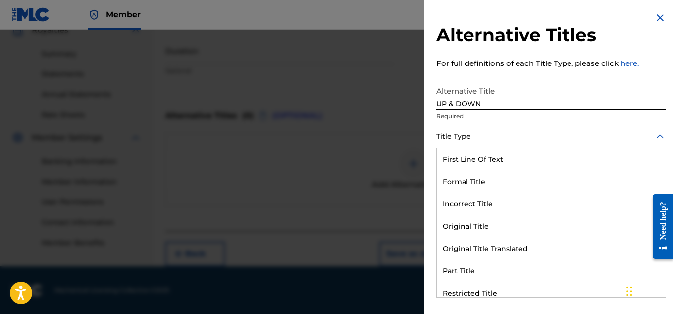
scroll to position [97, 0]
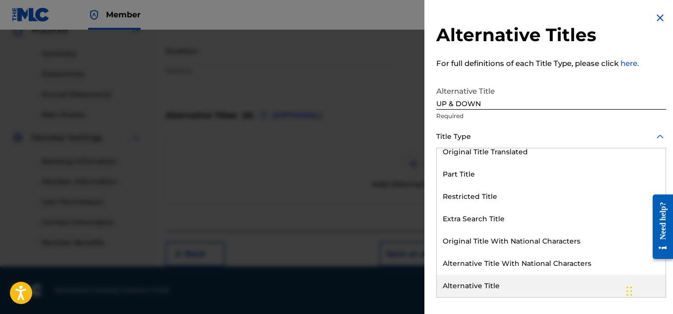
click at [500, 283] on div "Alternative Title" at bounding box center [551, 285] width 229 height 22
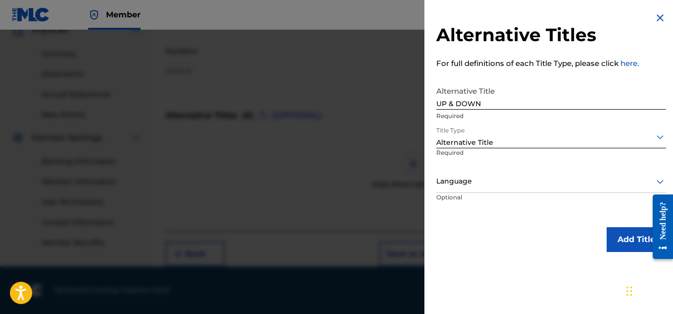
click at [615, 244] on button "Add Title" at bounding box center [636, 239] width 59 height 25
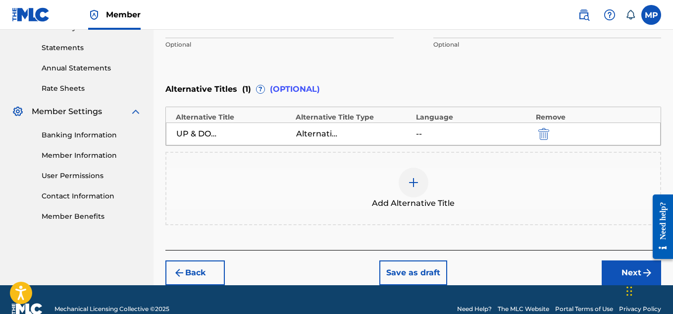
scroll to position [352, 0]
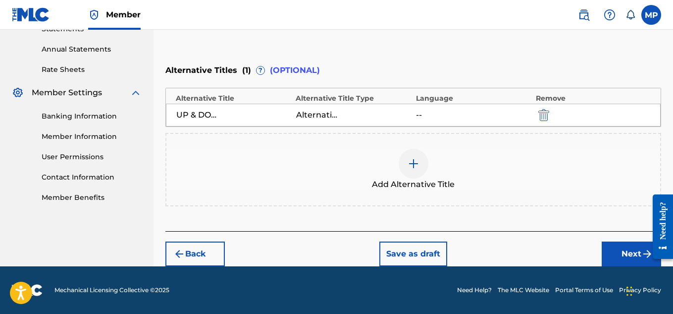
click at [619, 249] on button "Next" at bounding box center [631, 253] width 59 height 25
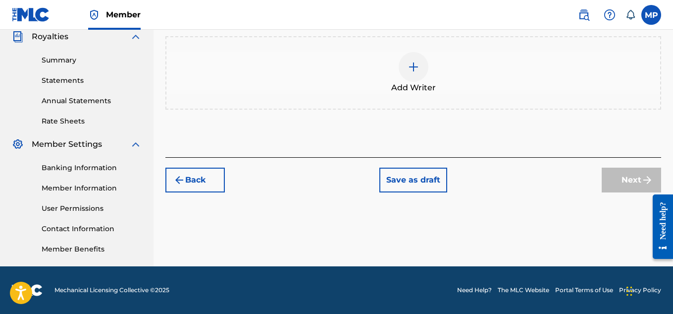
scroll to position [131, 0]
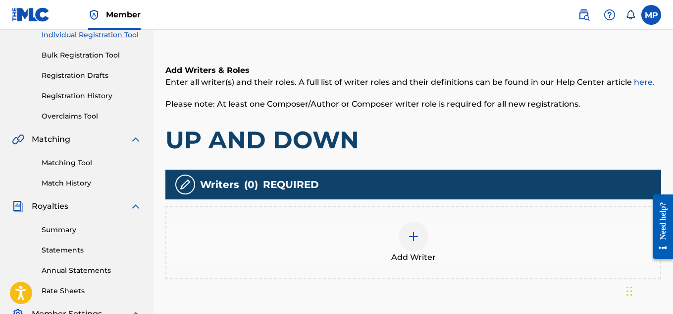
click at [415, 233] on img at bounding box center [414, 236] width 12 height 12
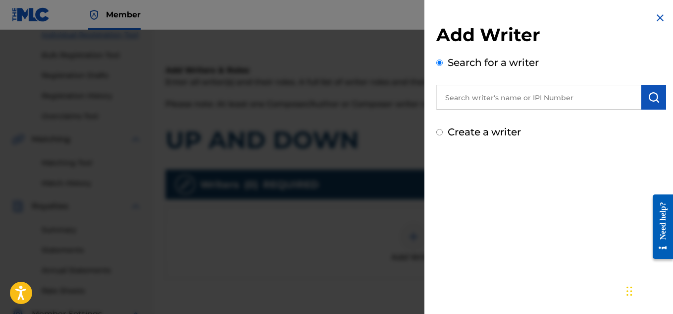
scroll to position [138, 0]
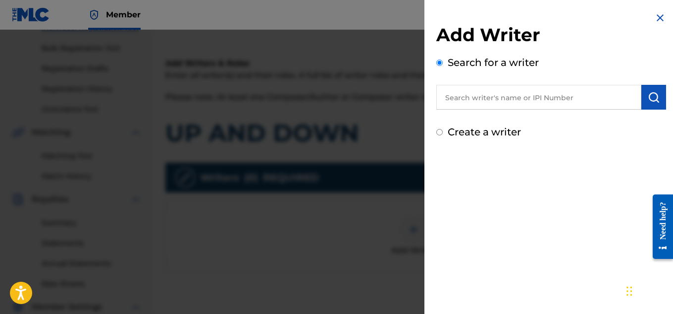
click at [548, 92] on input "text" at bounding box center [538, 97] width 205 height 25
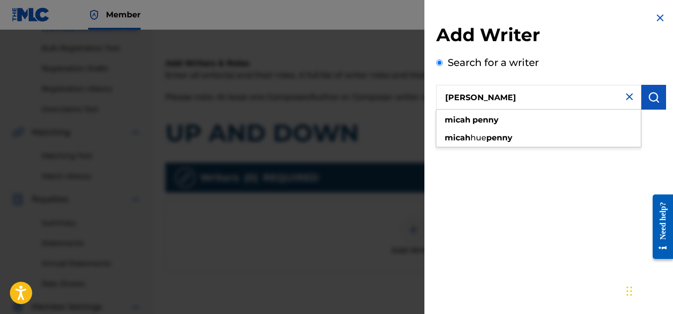
type input "[PERSON_NAME]"
click at [648, 95] on img "submit" at bounding box center [654, 97] width 12 height 12
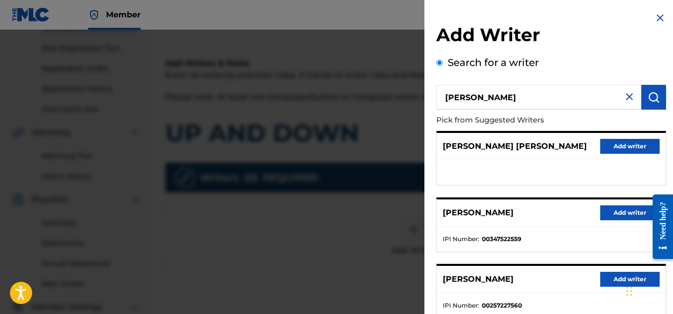
click at [629, 212] on button "Add writer" at bounding box center [629, 212] width 59 height 15
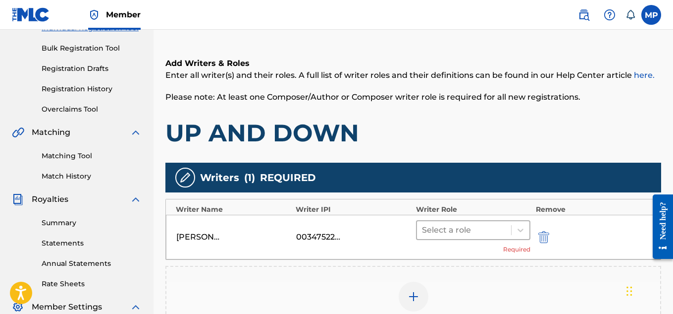
click at [508, 234] on div "Select a role" at bounding box center [464, 230] width 95 height 18
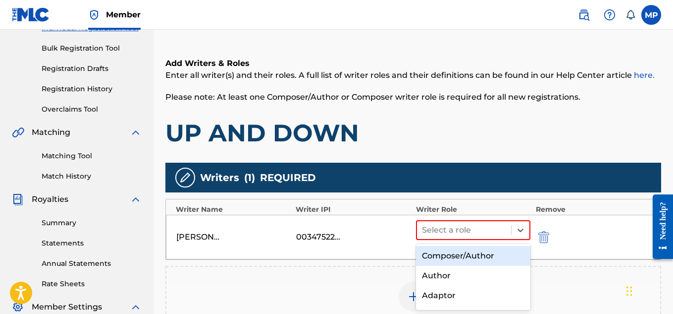
click at [453, 251] on div "Composer/Author" at bounding box center [473, 256] width 115 height 20
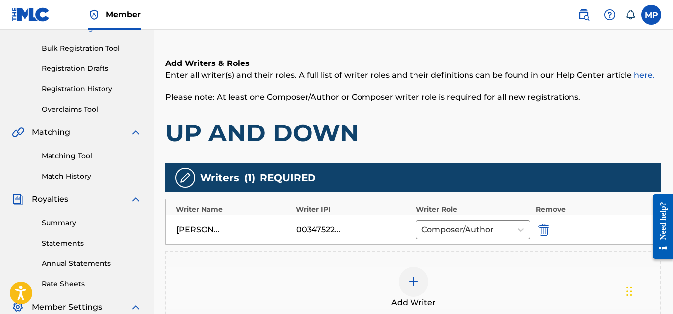
scroll to position [301, 0]
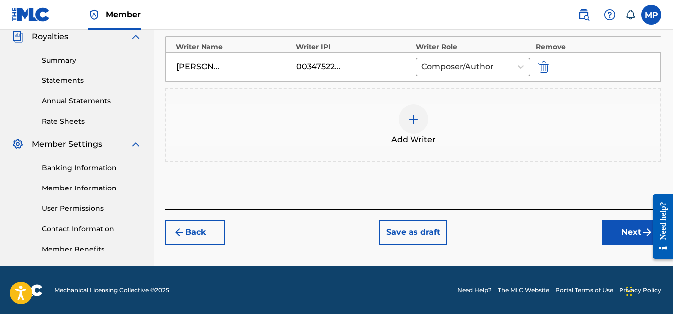
click at [622, 232] on button "Next" at bounding box center [631, 231] width 59 height 25
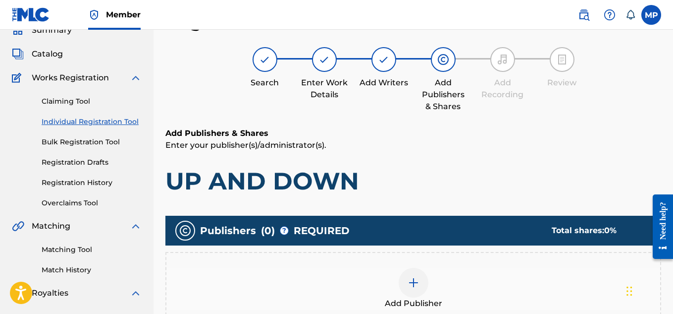
scroll to position [181, 0]
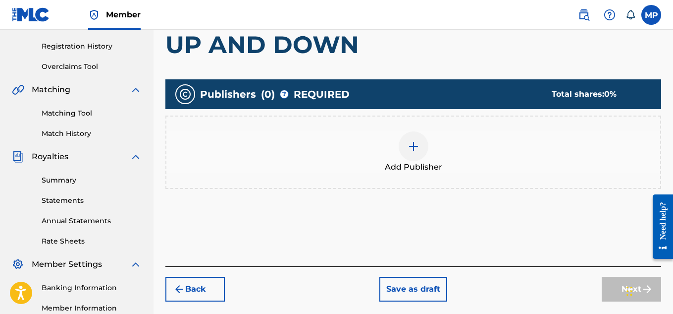
click at [416, 144] on img at bounding box center [414, 146] width 12 height 12
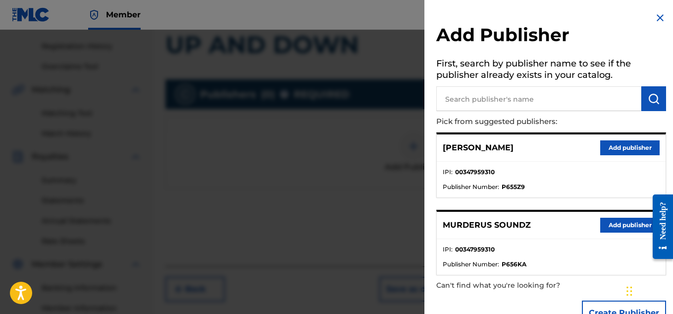
click at [604, 227] on button "Add publisher" at bounding box center [629, 224] width 59 height 15
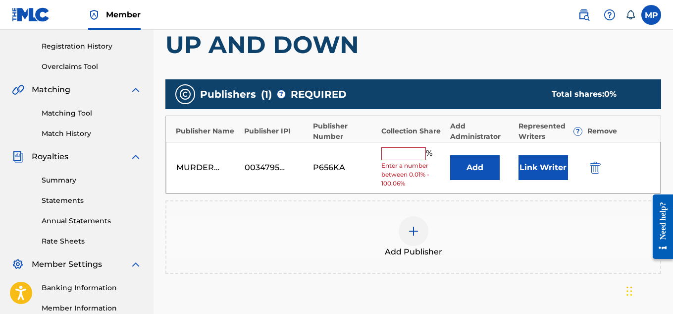
click at [407, 161] on span "Enter a number between 0.01% - 100.06%" at bounding box center [412, 174] width 63 height 27
click at [402, 158] on input "text" at bounding box center [403, 153] width 45 height 13
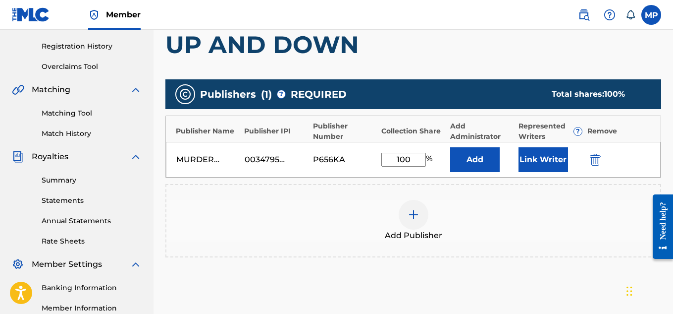
type input "100"
click at [551, 166] on button "Link Writer" at bounding box center [544, 159] width 50 height 25
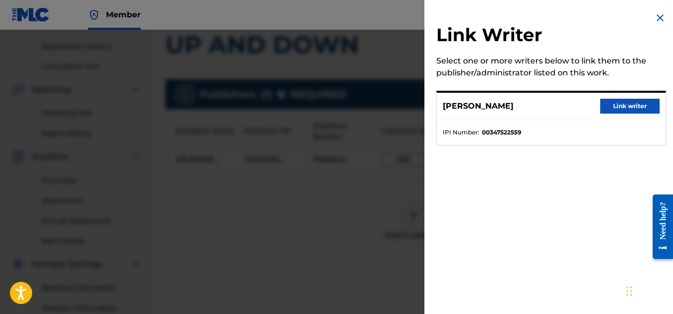
click at [637, 99] on button "Link writer" at bounding box center [629, 106] width 59 height 15
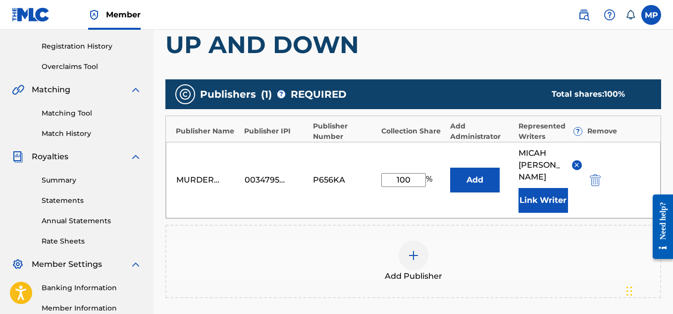
scroll to position [313, 0]
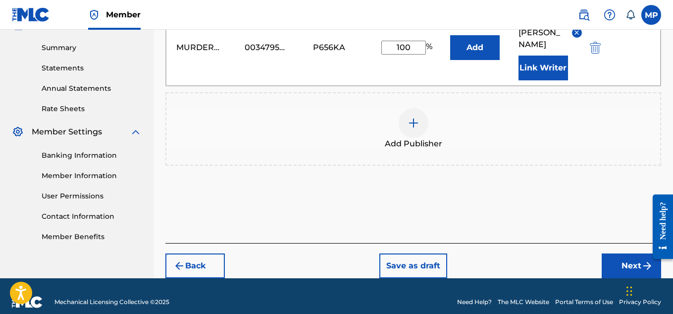
click at [621, 253] on button "Next" at bounding box center [631, 265] width 59 height 25
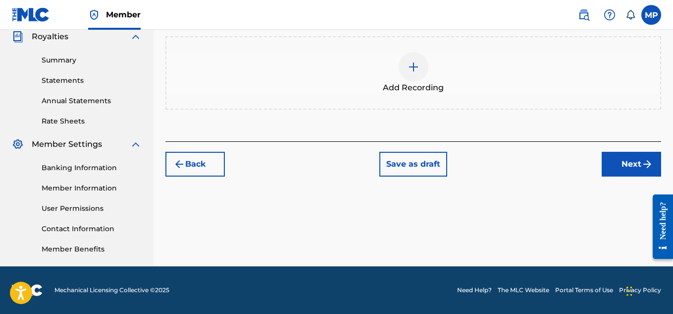
scroll to position [301, 0]
click at [422, 72] on div at bounding box center [414, 67] width 30 height 30
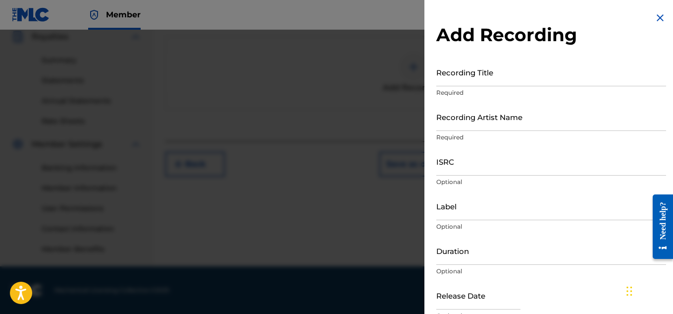
click at [468, 83] on input "Recording Title" at bounding box center [551, 72] width 230 height 28
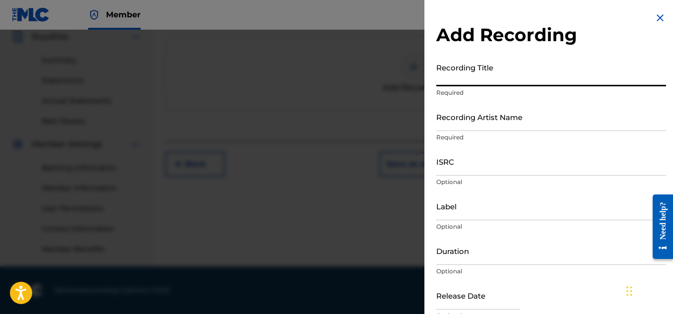
paste input "UP AND DOWN"
type input "UP AND DOWN"
click at [447, 126] on input "Recording Artist Name" at bounding box center [551, 117] width 230 height 28
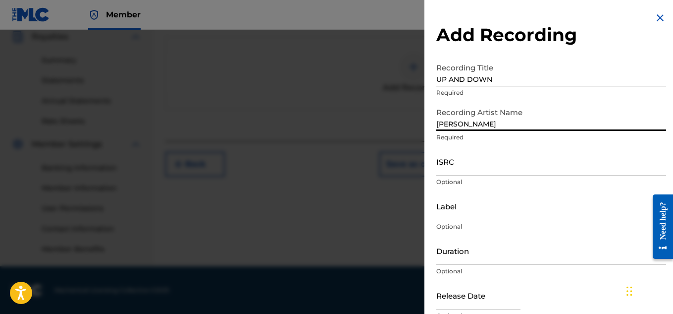
type input "[PERSON_NAME]"
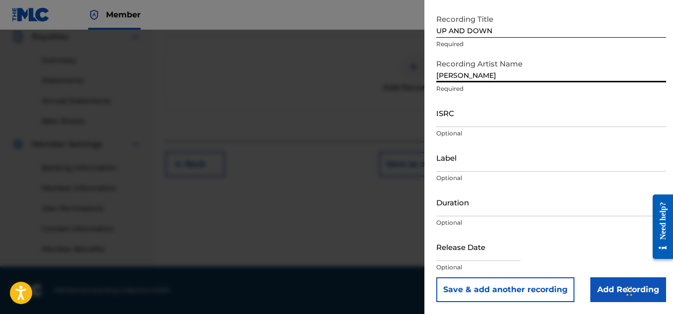
click at [603, 291] on input "Add Recording" at bounding box center [629, 289] width 76 height 25
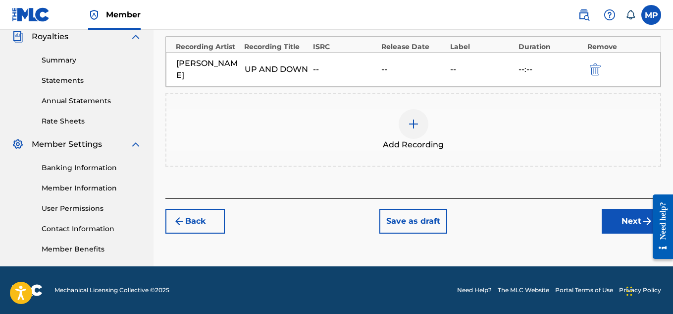
click at [617, 218] on button "Next" at bounding box center [631, 221] width 59 height 25
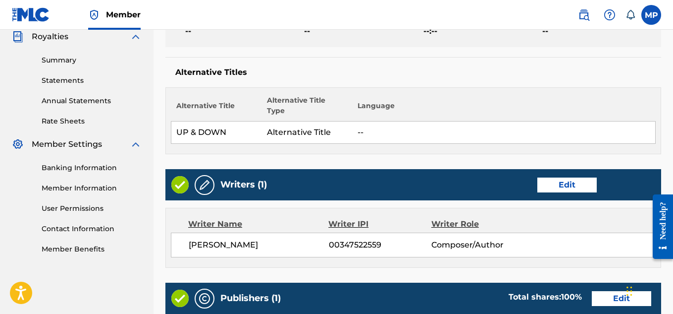
scroll to position [591, 0]
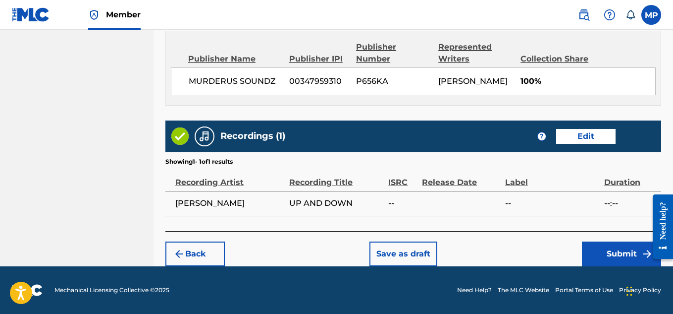
click at [626, 247] on button "Submit" at bounding box center [621, 253] width 79 height 25
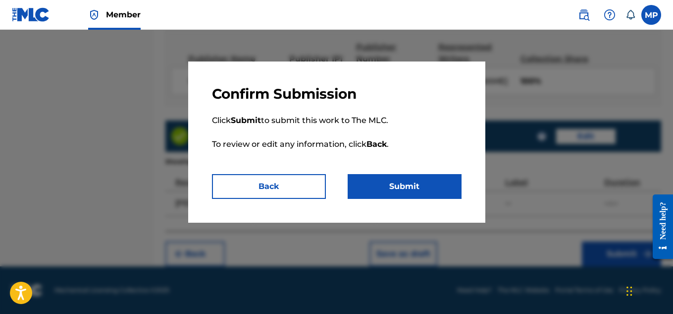
click at [416, 198] on button "Submit" at bounding box center [405, 186] width 114 height 25
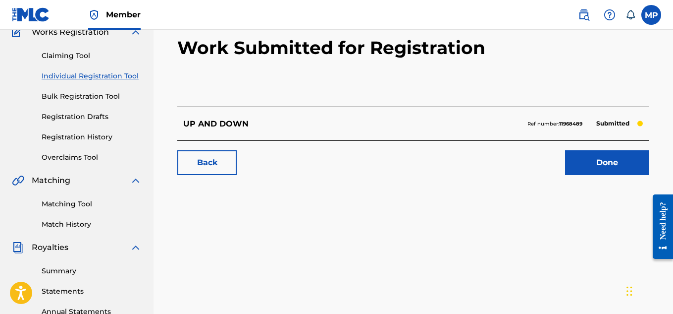
scroll to position [97, 0]
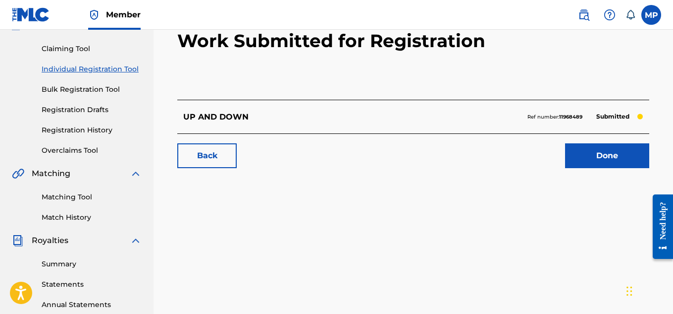
click at [225, 151] on link "Back" at bounding box center [206, 155] width 59 height 25
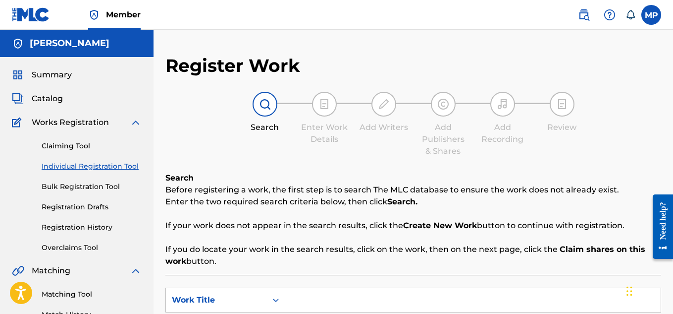
scroll to position [105, 0]
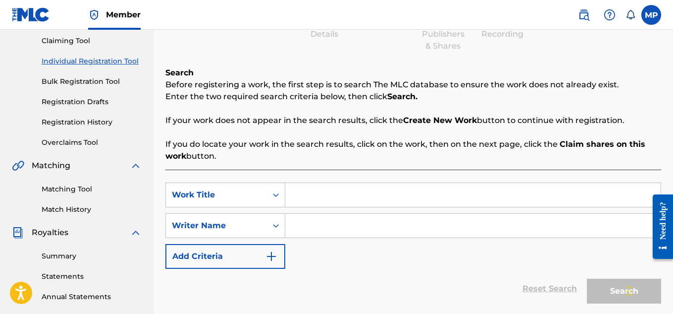
click at [346, 184] on input "Search Form" at bounding box center [473, 195] width 376 height 24
paste input "TRAP REGGAETON"
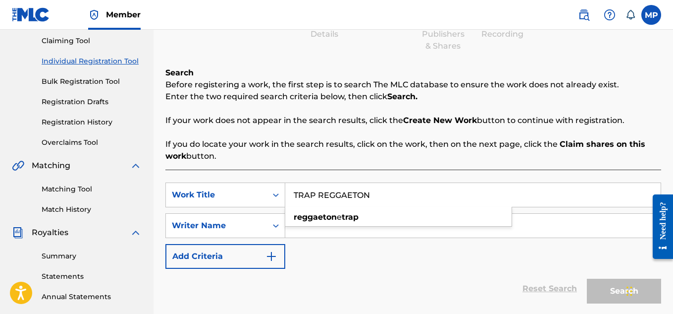
type input "TRAP REGGAETON"
click at [471, 275] on div "Reset Search Search" at bounding box center [413, 289] width 496 height 40
click at [444, 232] on input "Search Form" at bounding box center [473, 226] width 376 height 24
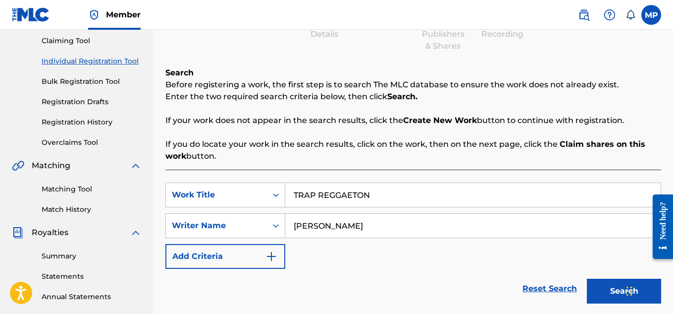
scroll to position [186, 0]
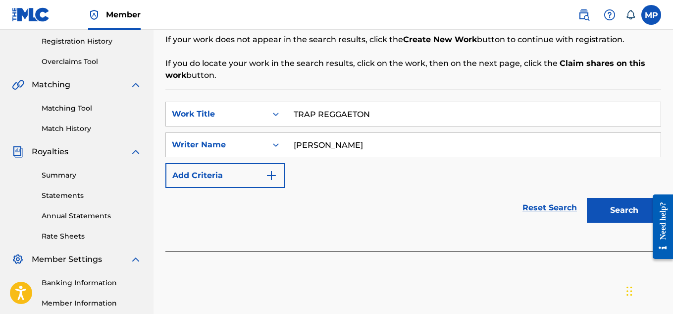
type input "[PERSON_NAME]"
click at [600, 211] on button "Search" at bounding box center [624, 210] width 74 height 25
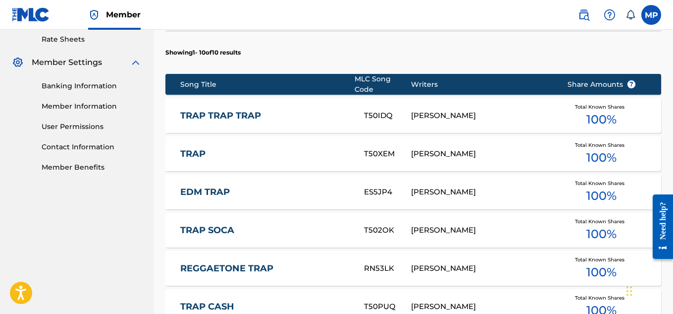
scroll to position [708, 0]
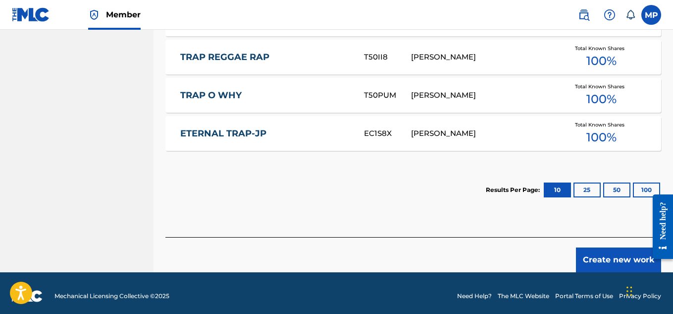
click at [600, 254] on button "Create new work" at bounding box center [618, 259] width 85 height 25
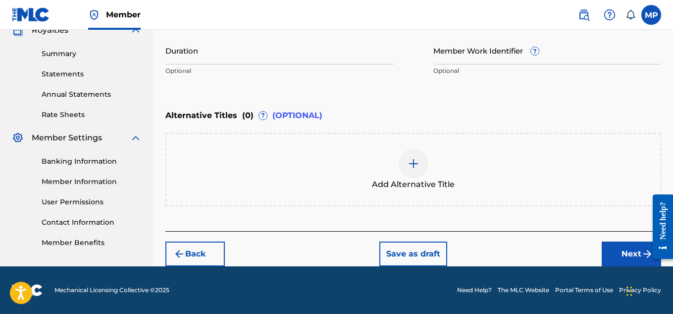
scroll to position [307, 0]
click at [423, 162] on div at bounding box center [414, 164] width 30 height 30
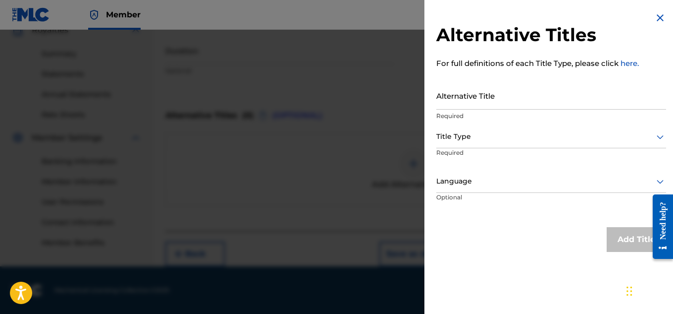
click at [473, 94] on input "Alternative Title" at bounding box center [551, 95] width 230 height 28
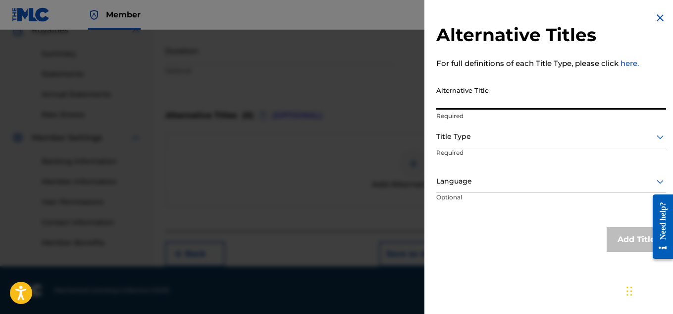
paste input "TRAP REGGAETON"
type input "TRAP REGGAETONE"
click at [524, 139] on div at bounding box center [551, 136] width 230 height 12
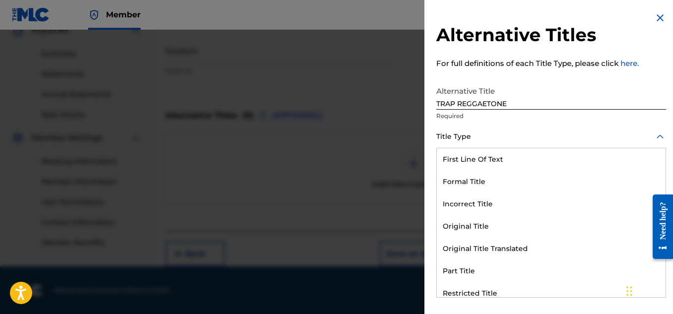
scroll to position [97, 0]
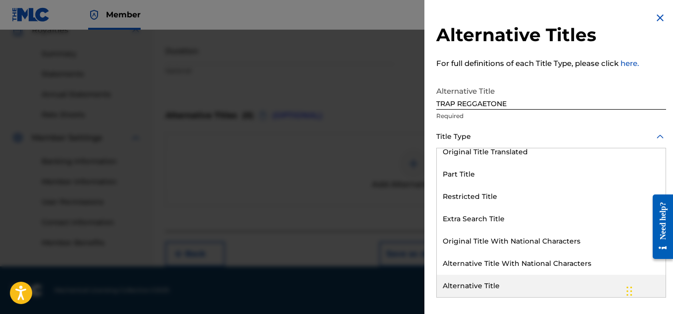
click at [492, 284] on div "Alternative Title" at bounding box center [551, 285] width 229 height 22
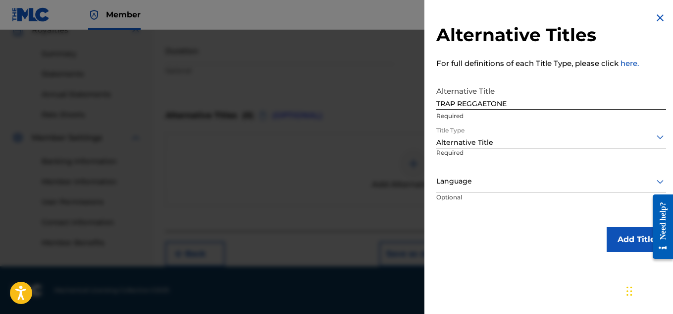
click at [624, 235] on button "Add Title" at bounding box center [636, 239] width 59 height 25
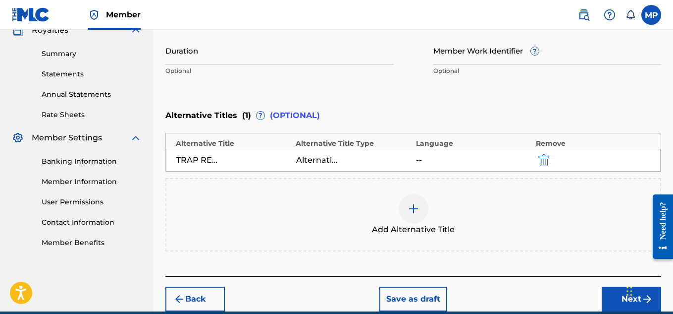
click at [400, 202] on div at bounding box center [414, 209] width 30 height 30
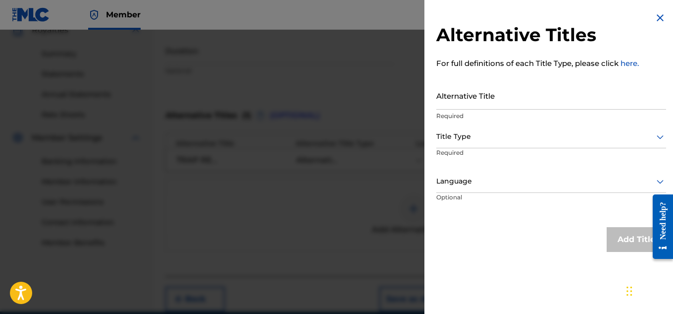
click at [513, 92] on input "Alternative Title" at bounding box center [551, 95] width 230 height 28
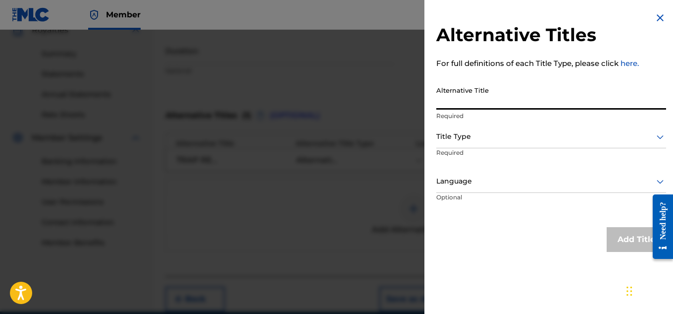
paste input "TRAP REGGAETON"
click at [488, 105] on input "TRAP REGGAETON" at bounding box center [551, 95] width 230 height 28
click at [525, 107] on input "TRAP REGGATON" at bounding box center [551, 95] width 230 height 28
type input "TRAP REGGATONE"
click at [482, 135] on div at bounding box center [551, 136] width 230 height 12
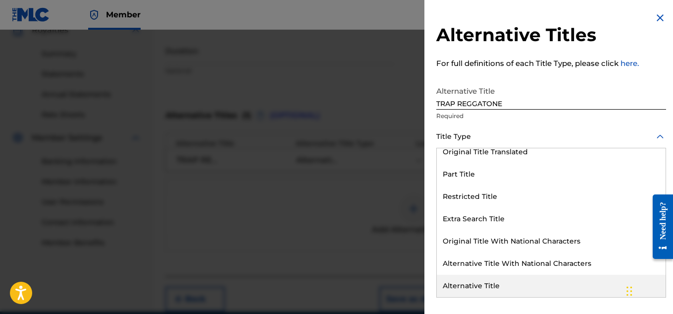
click at [467, 282] on div "Alternative Title" at bounding box center [551, 285] width 229 height 22
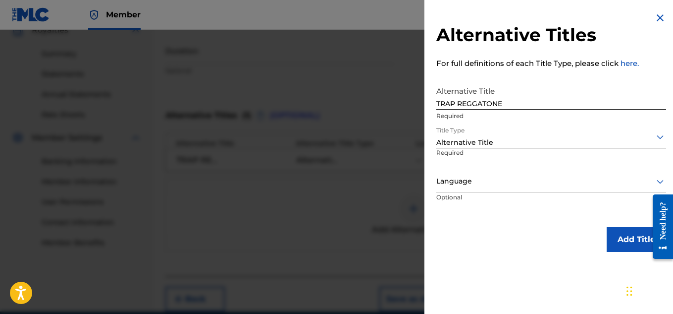
scroll to position [352, 0]
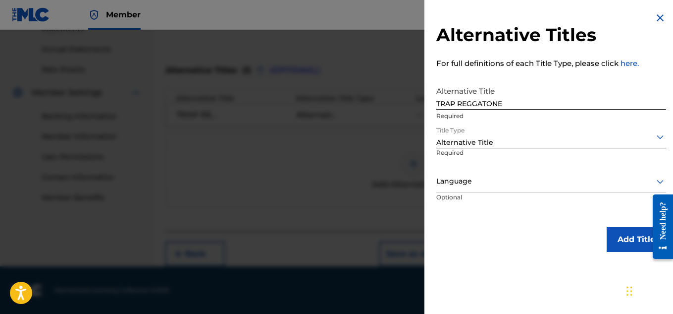
click at [618, 235] on button "Add Title" at bounding box center [636, 239] width 59 height 25
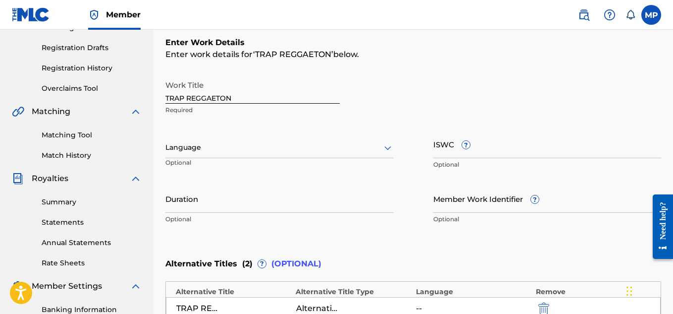
scroll to position [169, 0]
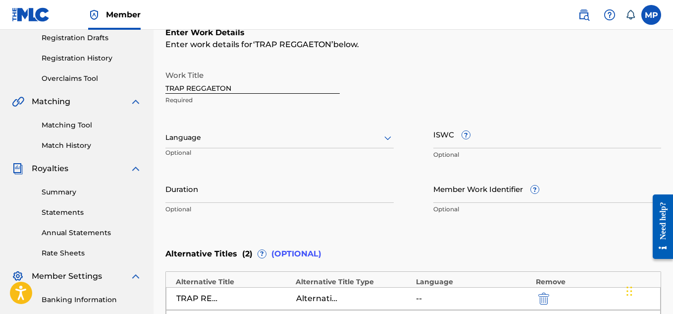
click at [503, 134] on input "ISWC ?" at bounding box center [548, 134] width 228 height 28
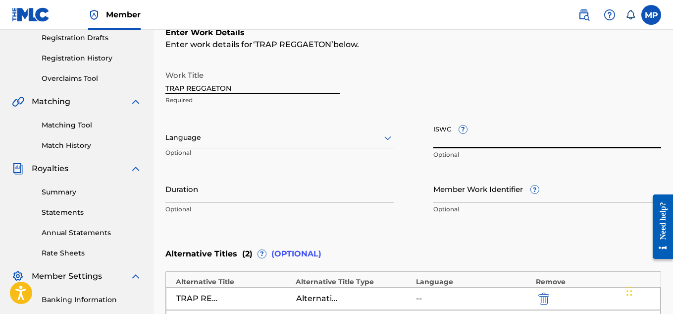
paste input "T9285632022"
type input "T9285632022"
click at [454, 189] on input "Member Work Identifier ?" at bounding box center [548, 188] width 228 height 28
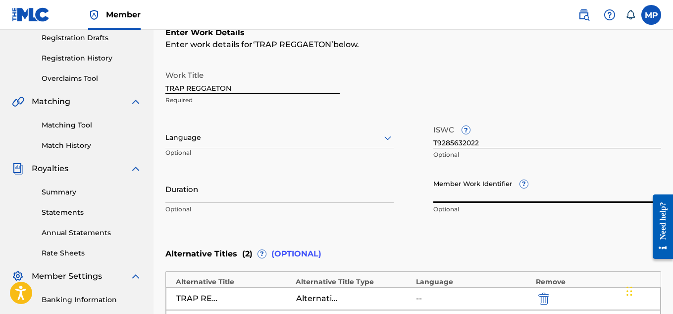
paste input "897375491"
type input "897375491"
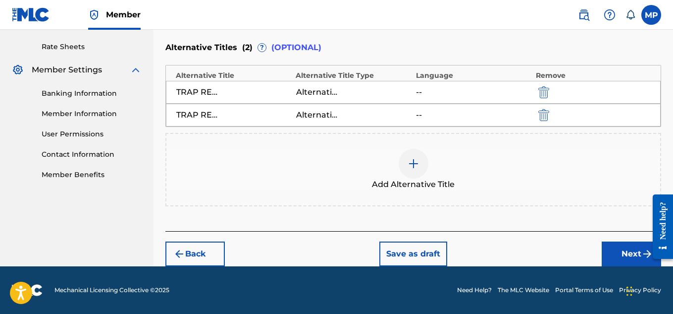
click at [613, 254] on button "Next" at bounding box center [631, 253] width 59 height 25
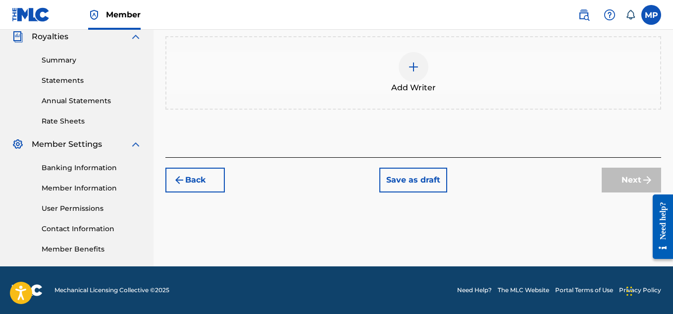
scroll to position [208, 0]
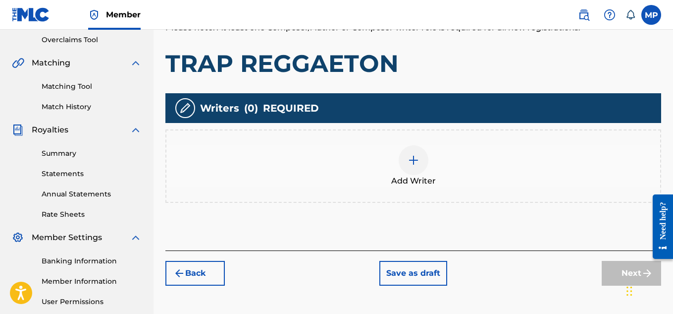
click at [423, 165] on div at bounding box center [414, 160] width 30 height 30
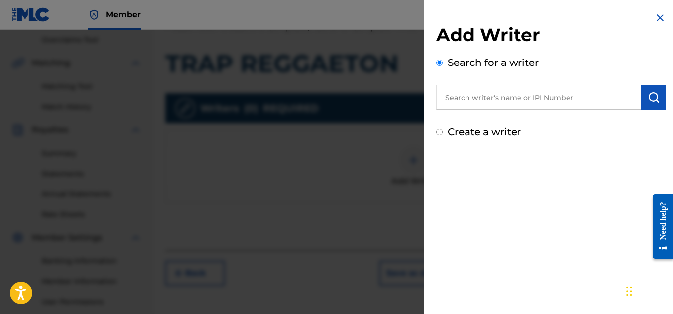
click at [522, 98] on input "text" at bounding box center [538, 97] width 205 height 25
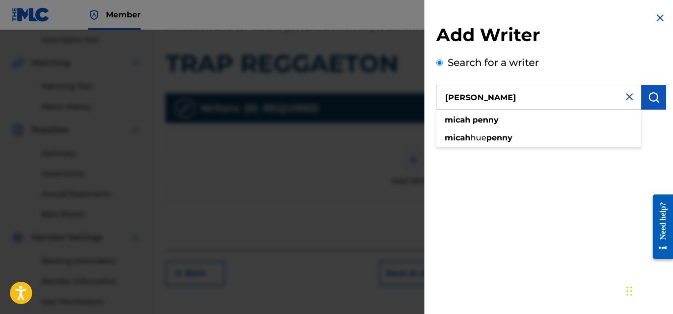
type input "[PERSON_NAME]"
click at [649, 94] on img "submit" at bounding box center [654, 97] width 12 height 12
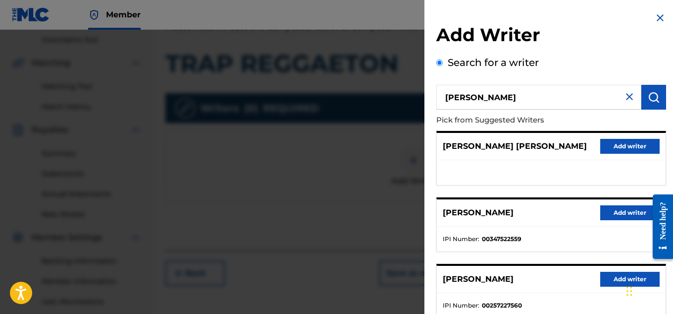
click at [621, 208] on button "Add writer" at bounding box center [629, 212] width 59 height 15
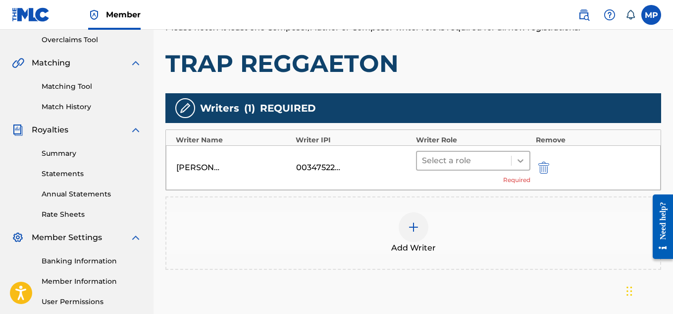
click at [520, 164] on icon at bounding box center [521, 161] width 10 height 10
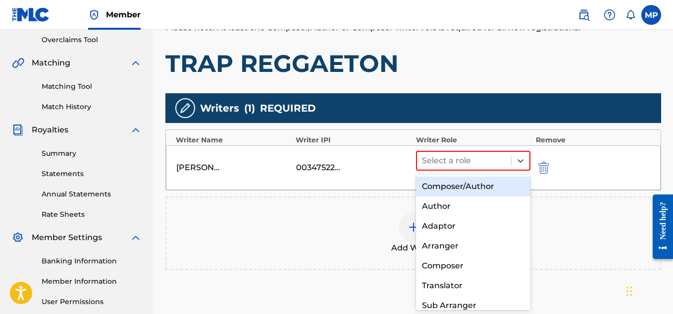
click at [483, 183] on div "Composer/Author" at bounding box center [473, 186] width 115 height 20
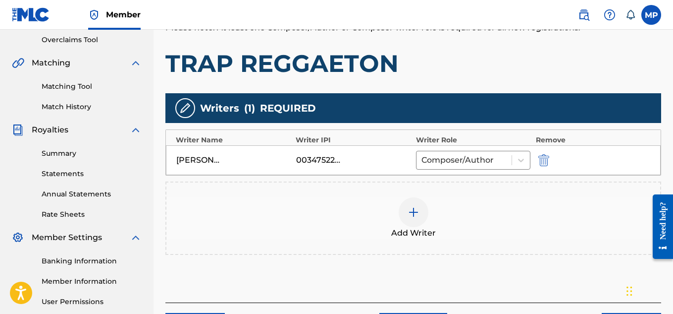
scroll to position [301, 0]
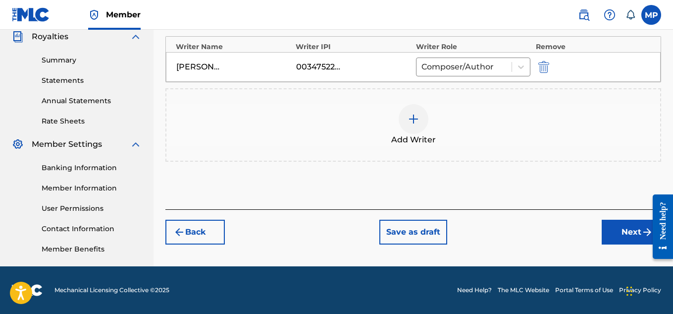
click at [620, 232] on button "Next" at bounding box center [631, 231] width 59 height 25
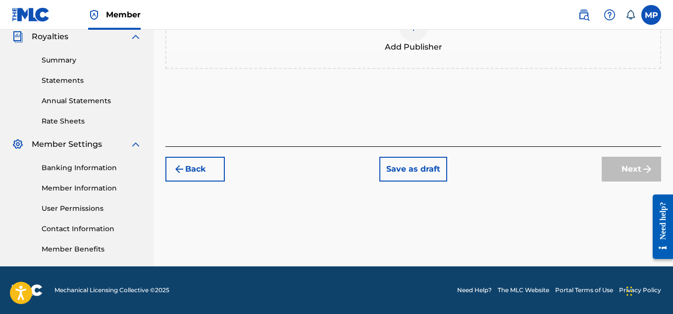
click at [429, 48] on span "Add Publisher" at bounding box center [413, 47] width 57 height 12
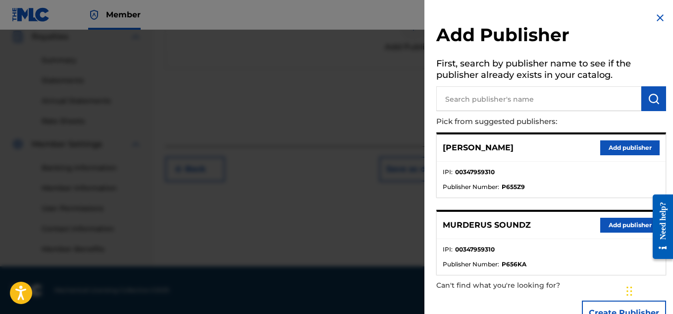
click at [615, 228] on button "Add publisher" at bounding box center [629, 224] width 59 height 15
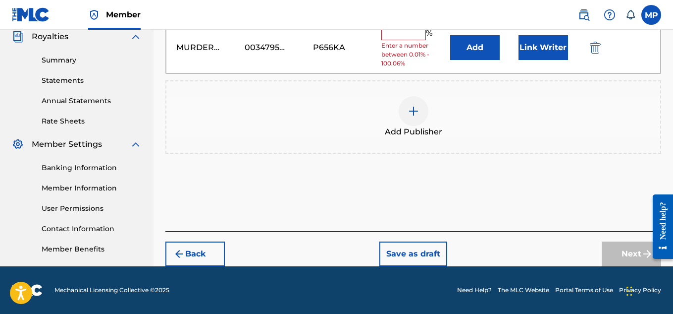
click at [408, 40] on div "% Enter a number between 0.01% - 100.06%" at bounding box center [412, 47] width 63 height 41
click at [406, 37] on input "text" at bounding box center [403, 33] width 45 height 13
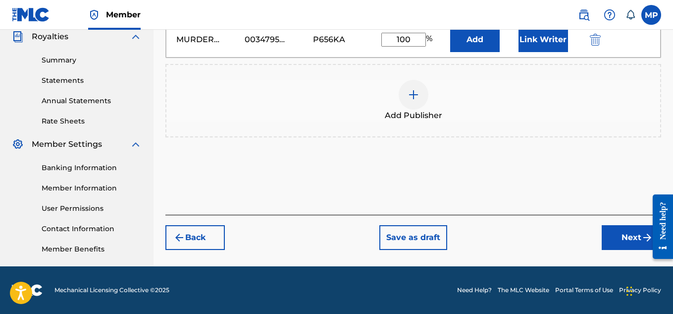
type input "100"
click at [539, 40] on button "Link Writer" at bounding box center [544, 39] width 50 height 25
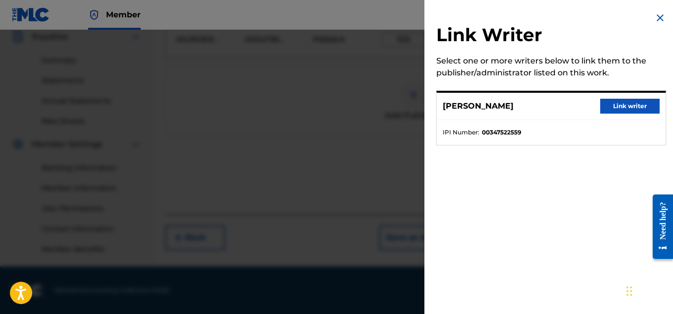
click at [632, 107] on button "Link writer" at bounding box center [629, 106] width 59 height 15
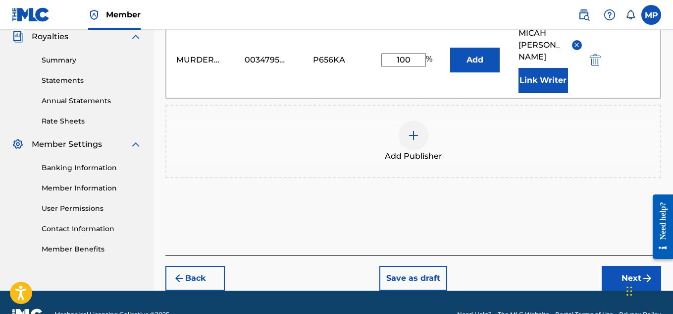
scroll to position [313, 0]
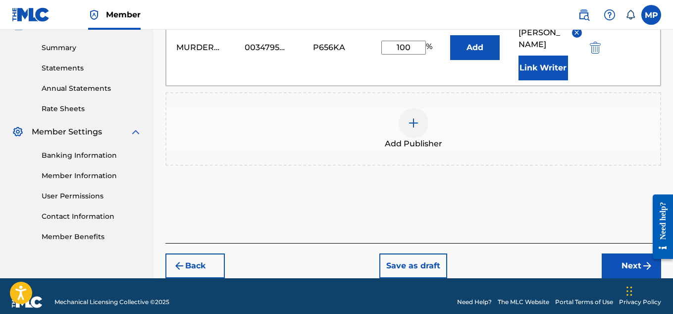
click at [622, 253] on button "Next" at bounding box center [631, 265] width 59 height 25
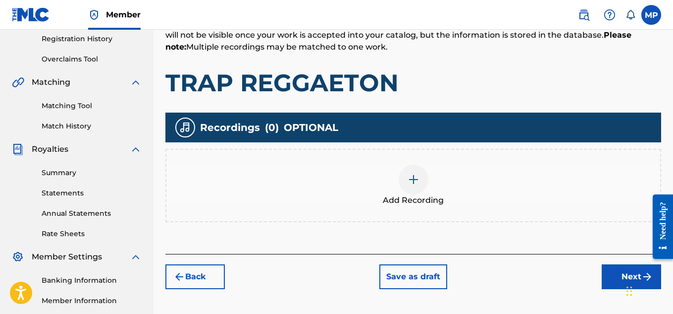
scroll to position [301, 0]
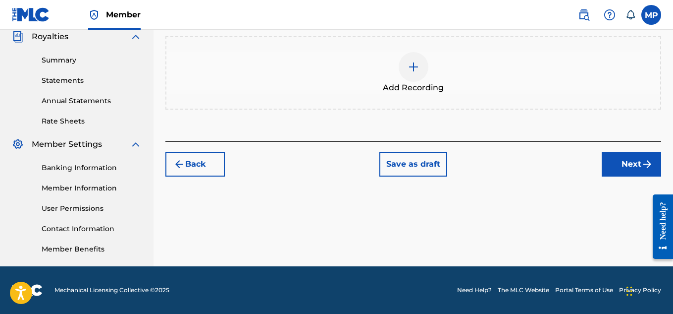
click at [388, 82] on span "Add Recording" at bounding box center [413, 88] width 61 height 12
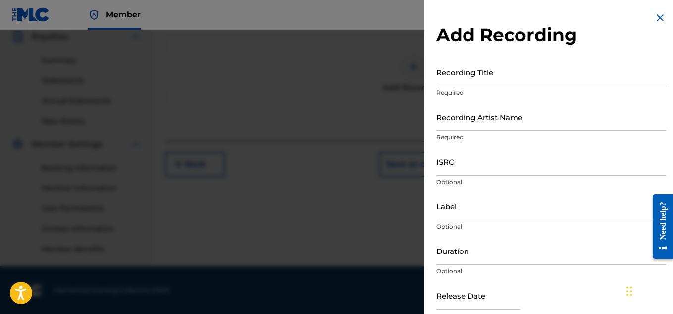
click at [462, 84] on input "Recording Title" at bounding box center [551, 72] width 230 height 28
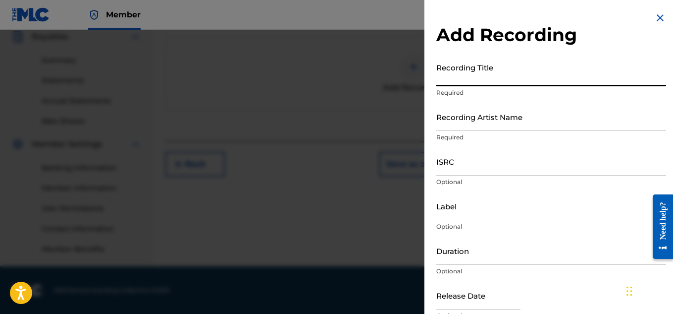
paste input "897375491"
click at [441, 78] on input "897375491" at bounding box center [551, 72] width 230 height 28
paste input "TRAP REGGAETON"
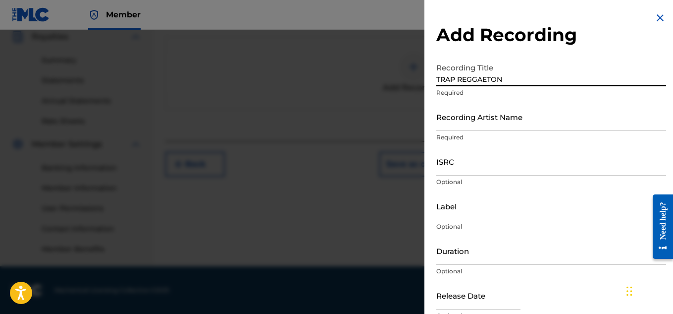
type input "TRAP REGGAETON"
click at [488, 127] on input "Recording Artist Name" at bounding box center [551, 117] width 230 height 28
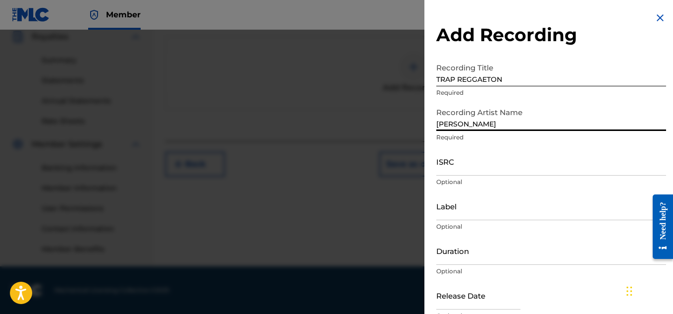
scroll to position [49, 0]
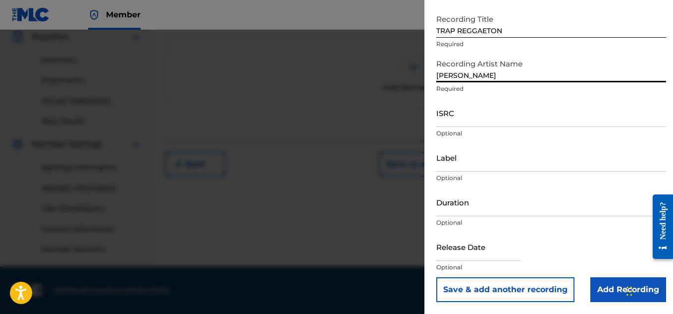
type input "[PERSON_NAME]"
click at [628, 291] on div "Chat Widget" at bounding box center [649, 290] width 50 height 48
click at [613, 291] on input "Add Recording" at bounding box center [629, 289] width 76 height 25
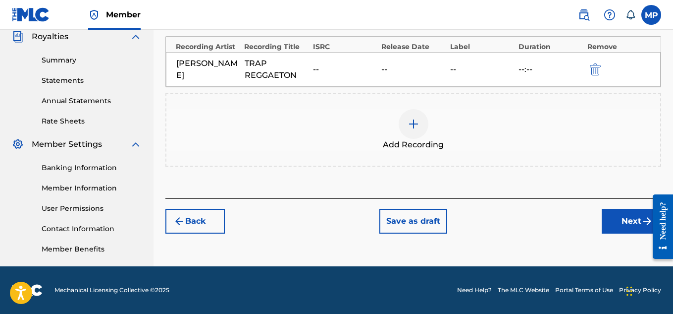
click at [614, 224] on button "Next" at bounding box center [631, 221] width 59 height 25
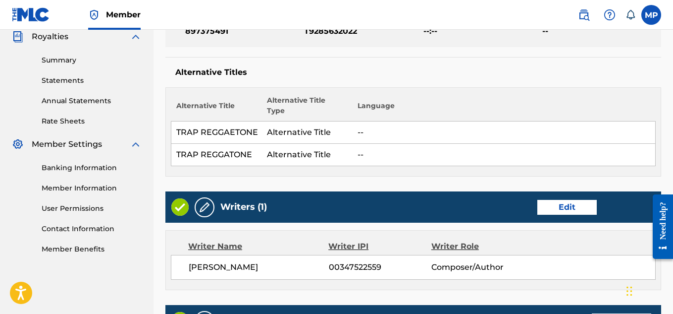
scroll to position [613, 0]
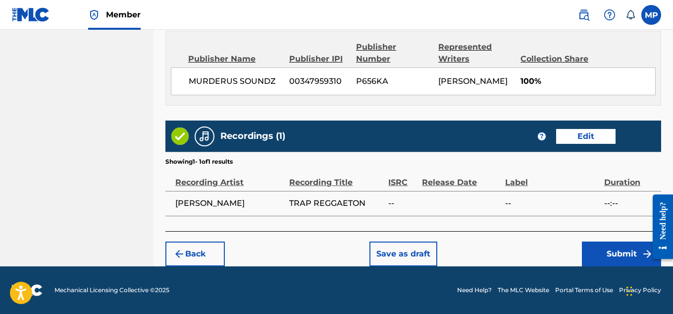
click at [617, 252] on button "Submit" at bounding box center [621, 253] width 79 height 25
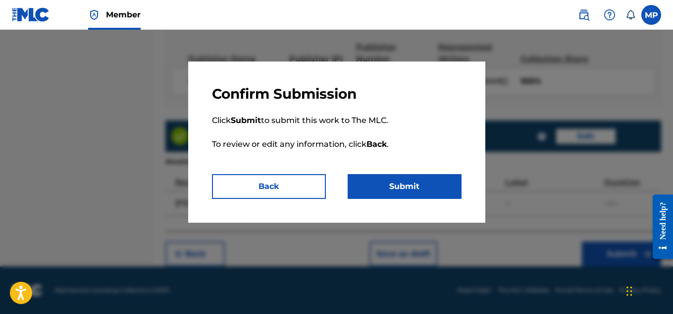
click at [428, 186] on button "Submit" at bounding box center [405, 186] width 114 height 25
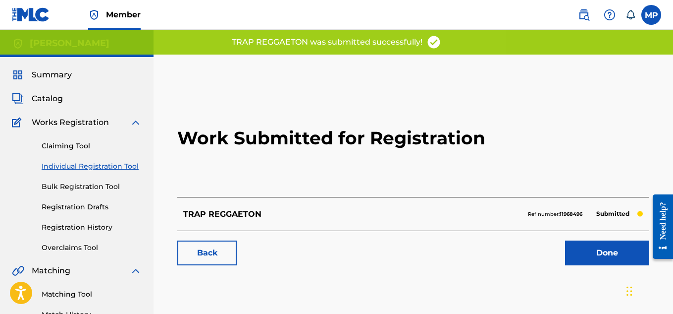
click at [211, 247] on link "Back" at bounding box center [206, 252] width 59 height 25
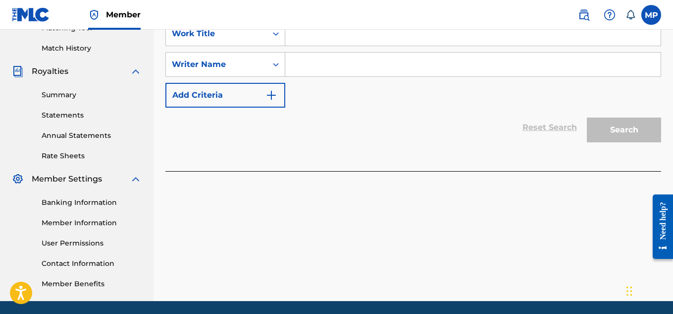
scroll to position [244, 0]
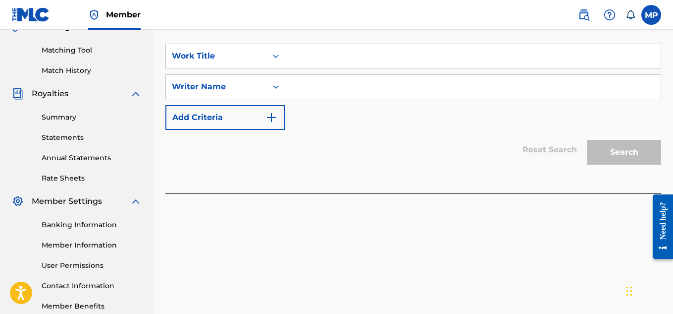
click at [333, 54] on input "Search Form" at bounding box center [473, 56] width 376 height 24
type input "There"
click at [346, 85] on input "Search Form" at bounding box center [473, 87] width 376 height 24
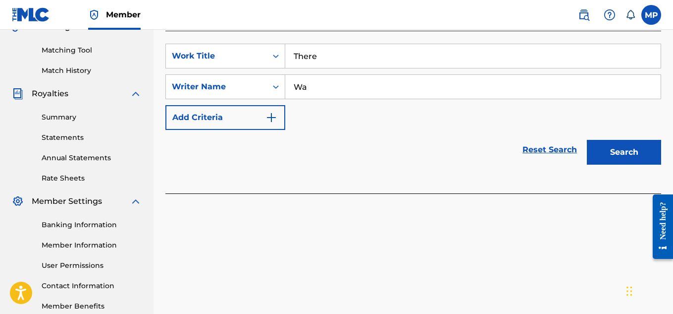
type input "W"
type input "[PERSON_NAME]"
click at [623, 152] on button "Search" at bounding box center [624, 152] width 74 height 25
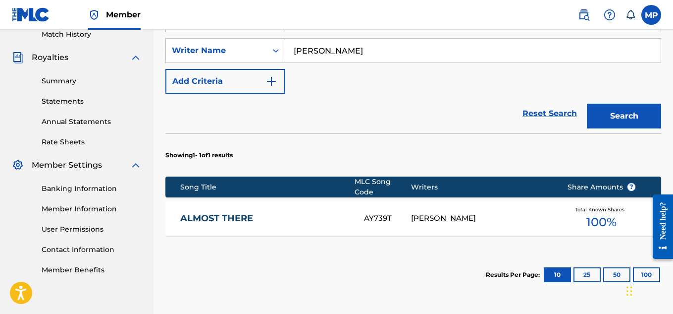
scroll to position [365, 0]
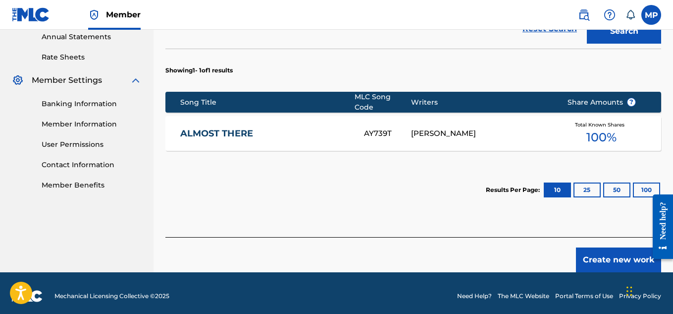
click at [620, 256] on button "Create new work" at bounding box center [618, 259] width 85 height 25
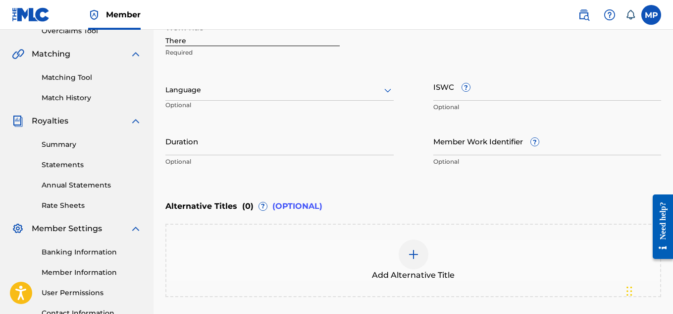
scroll to position [181, 0]
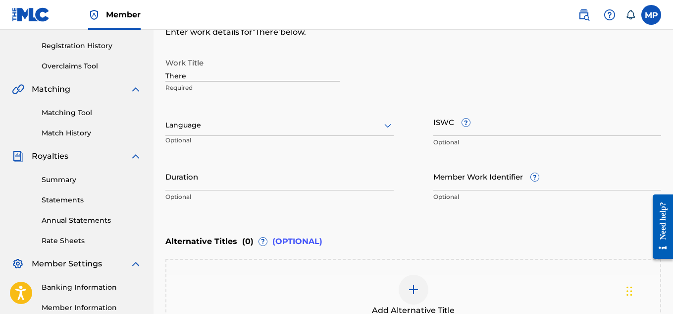
click at [514, 127] on input "ISWC ?" at bounding box center [548, 122] width 228 height 28
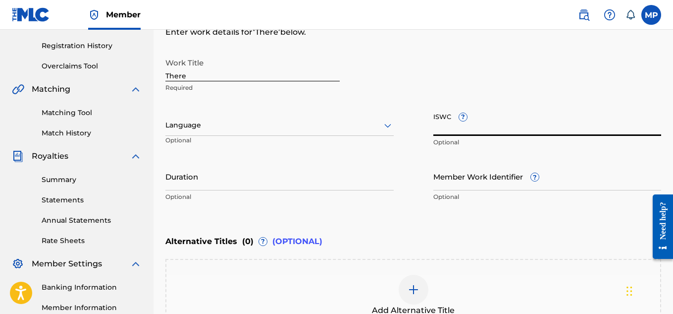
paste input "T9285631994"
type input "T9285631994"
click at [460, 184] on input "Member Work Identifier ?" at bounding box center [548, 176] width 228 height 28
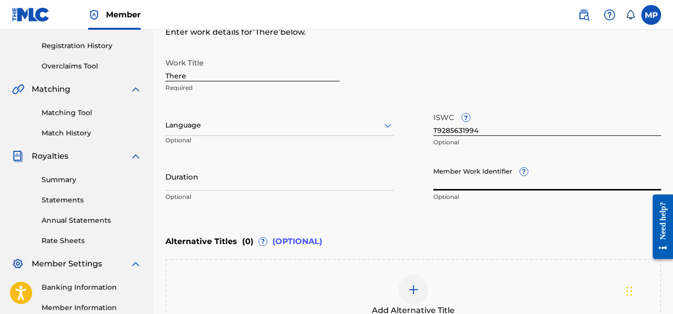
paste input "897375490"
type input "897375490"
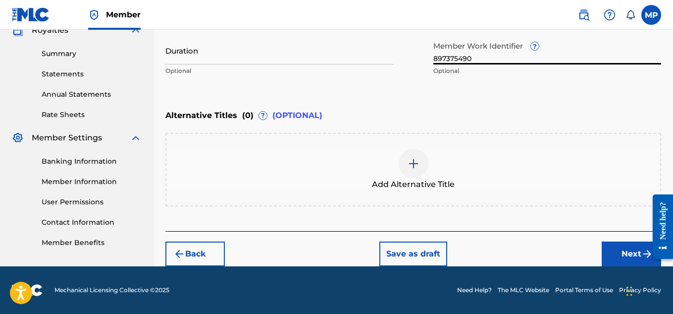
click at [615, 251] on button "Next" at bounding box center [631, 253] width 59 height 25
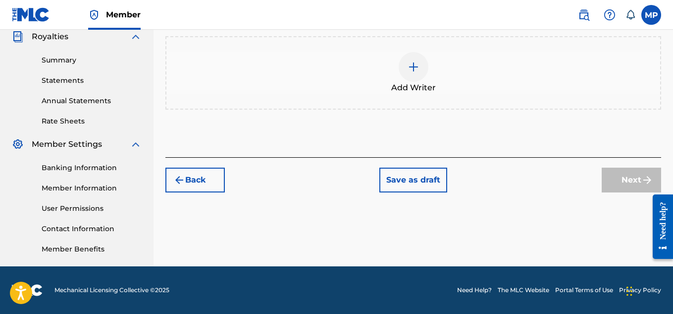
scroll to position [170, 0]
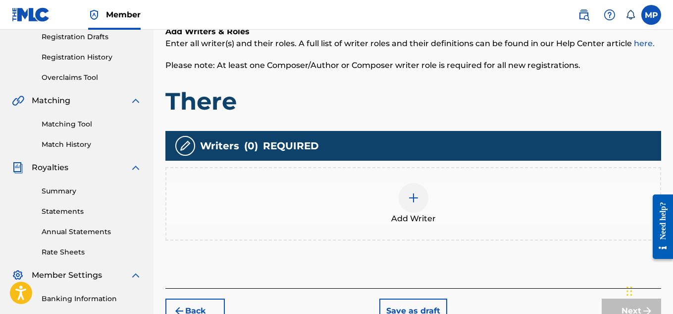
click at [418, 183] on div at bounding box center [414, 198] width 30 height 30
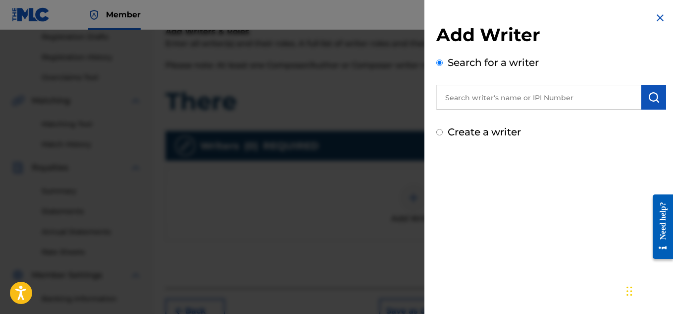
scroll to position [292, 0]
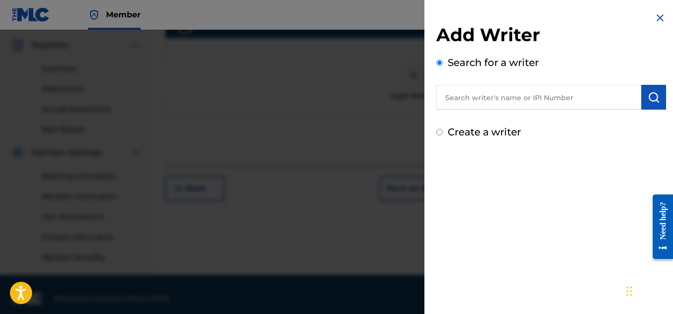
click at [504, 100] on input "text" at bounding box center [538, 97] width 205 height 25
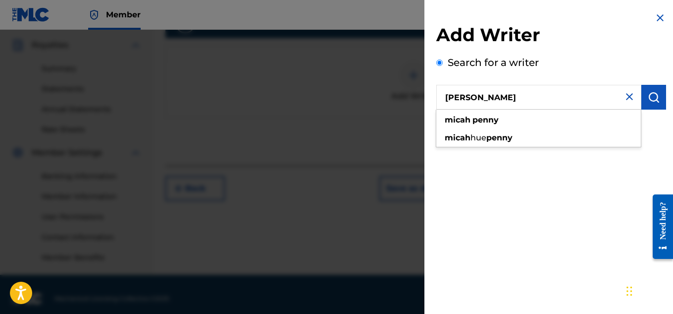
type input "[PERSON_NAME]"
click at [648, 98] on img "submit" at bounding box center [654, 97] width 12 height 12
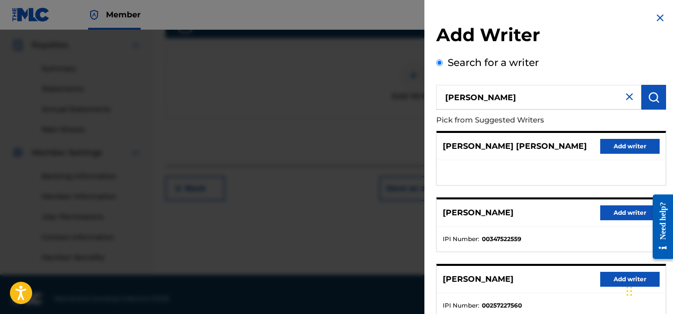
click at [606, 216] on button "Add writer" at bounding box center [629, 212] width 59 height 15
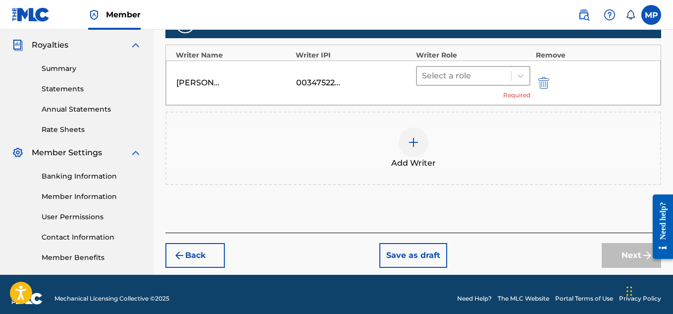
click at [481, 75] on div at bounding box center [464, 76] width 85 height 14
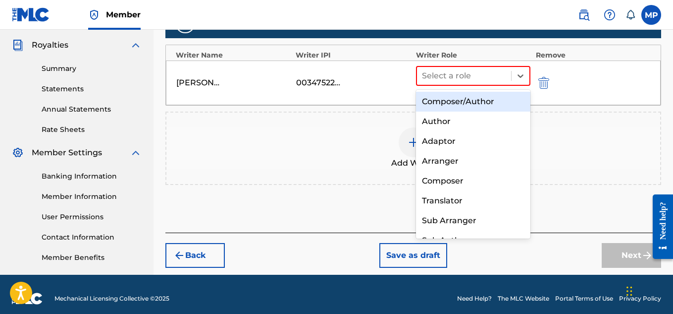
click at [451, 105] on div "Composer/Author" at bounding box center [473, 102] width 115 height 20
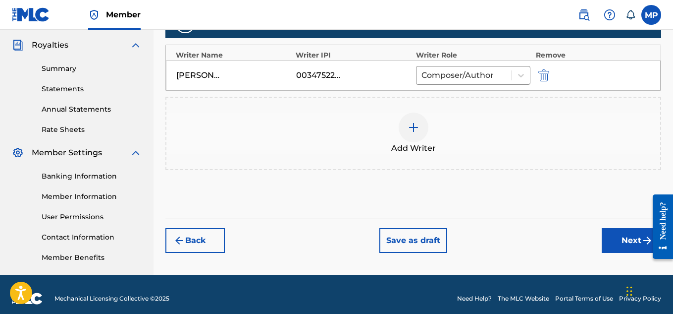
click at [610, 237] on button "Next" at bounding box center [631, 240] width 59 height 25
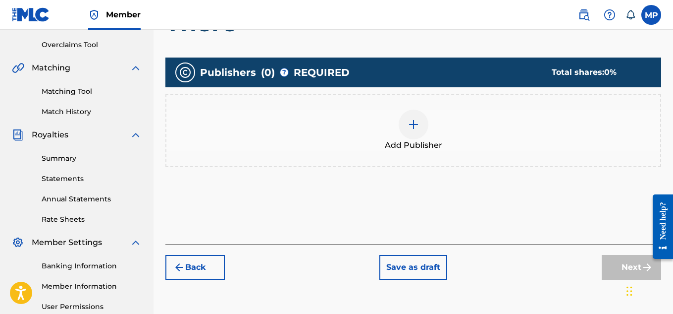
scroll to position [221, 0]
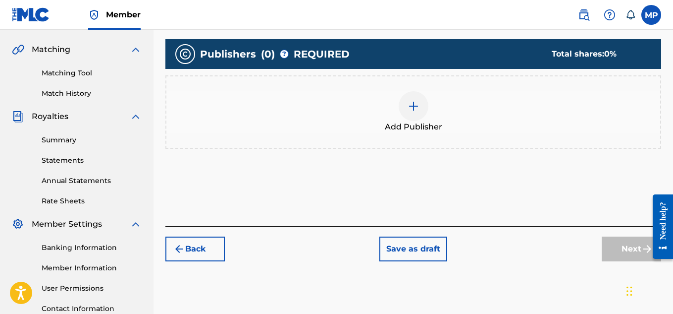
click at [414, 109] on img at bounding box center [414, 106] width 12 height 12
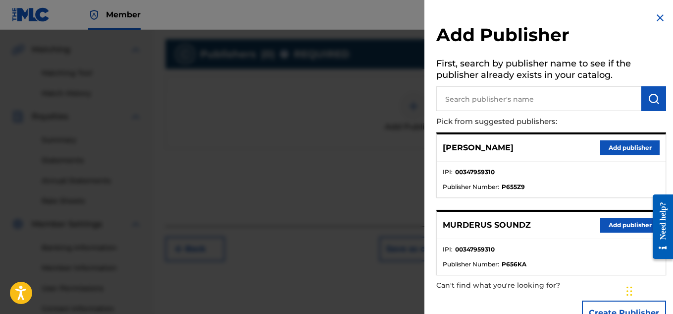
click at [619, 229] on button "Add publisher" at bounding box center [629, 224] width 59 height 15
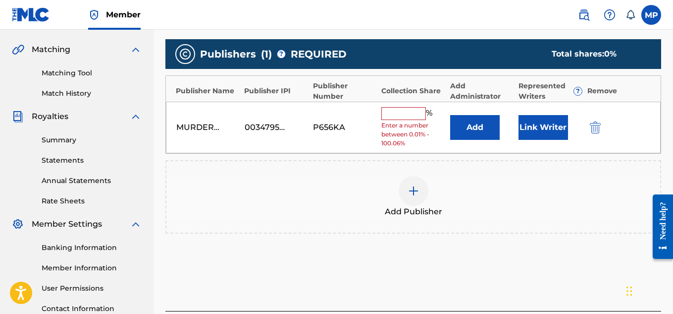
click at [414, 115] on input "text" at bounding box center [403, 113] width 45 height 13
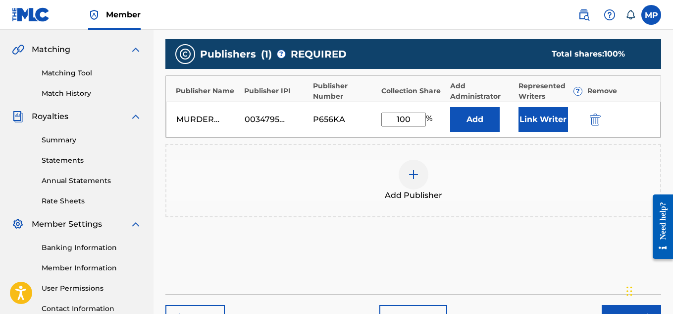
type input "100"
click at [525, 117] on button "Link Writer" at bounding box center [544, 119] width 50 height 25
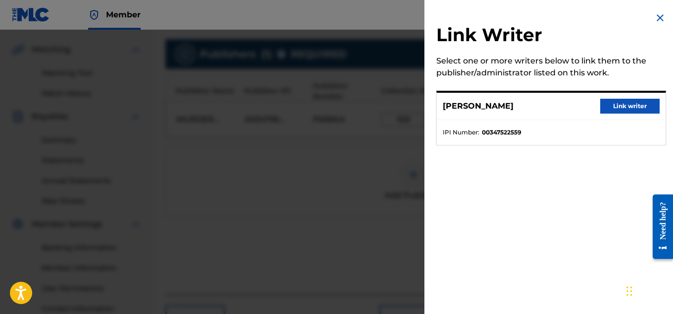
click at [625, 106] on button "Link writer" at bounding box center [629, 106] width 59 height 15
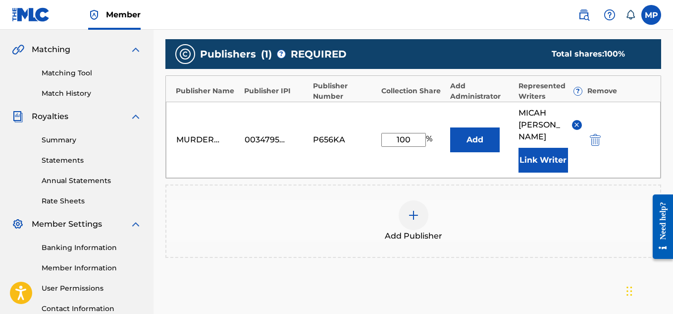
scroll to position [313, 0]
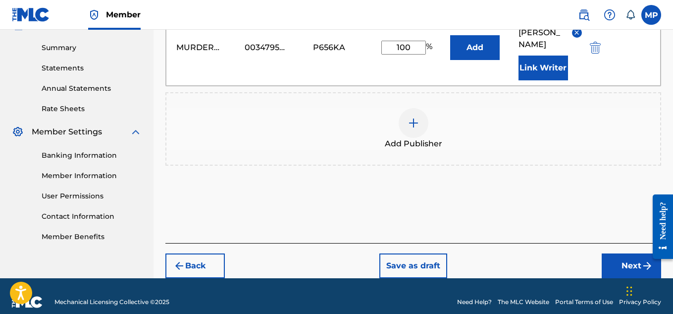
click at [631, 256] on button "Next" at bounding box center [631, 265] width 59 height 25
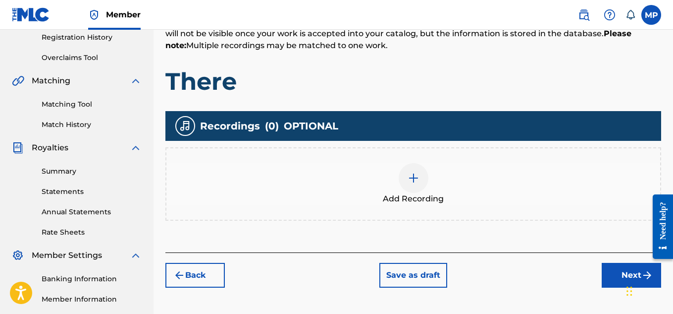
scroll to position [278, 0]
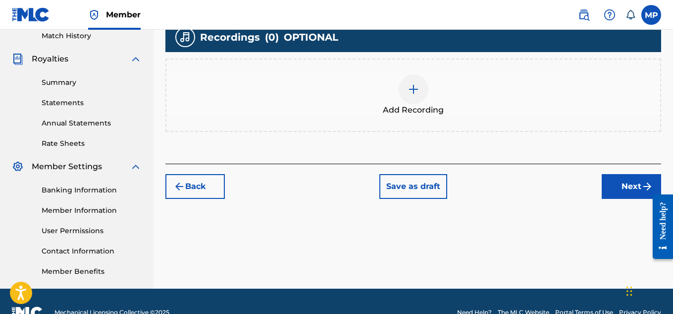
click at [418, 94] on img at bounding box center [414, 89] width 12 height 12
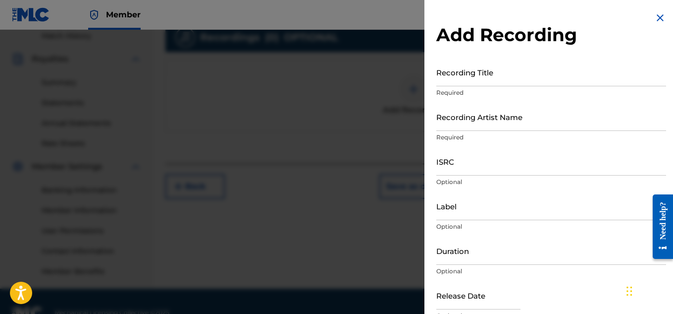
click at [455, 73] on input "Recording Title" at bounding box center [551, 72] width 230 height 28
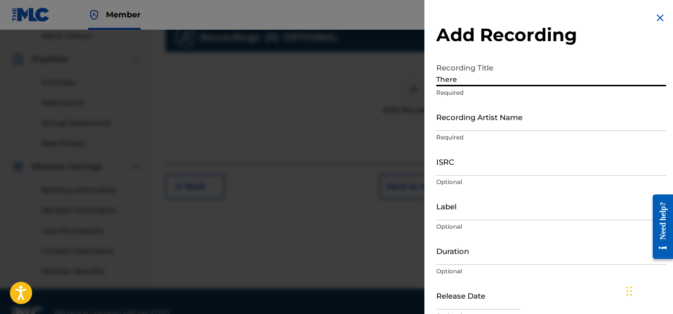
type input "There"
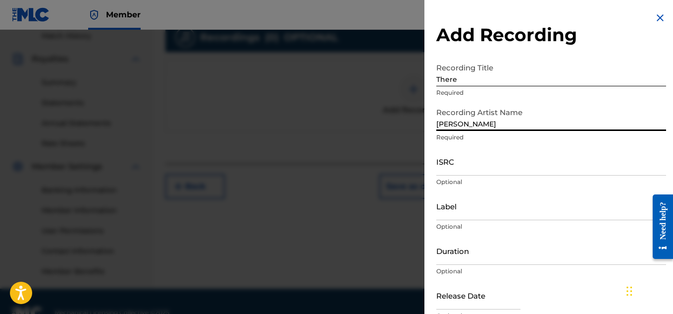
type input "[PERSON_NAME]"
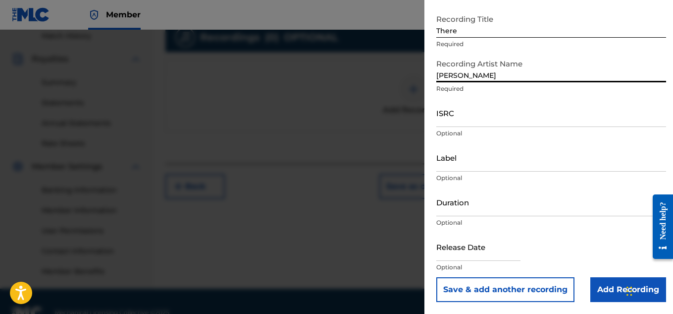
click at [610, 295] on input "Add Recording" at bounding box center [629, 289] width 76 height 25
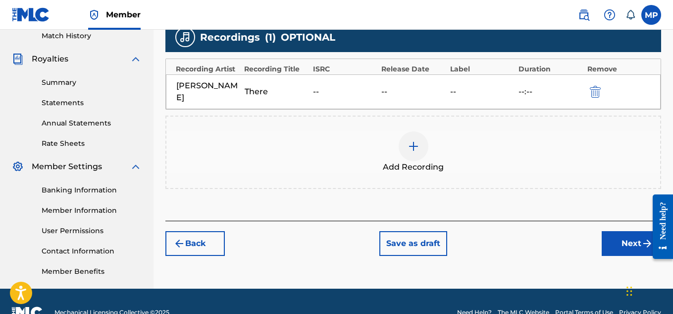
click at [620, 242] on button "Next" at bounding box center [631, 243] width 59 height 25
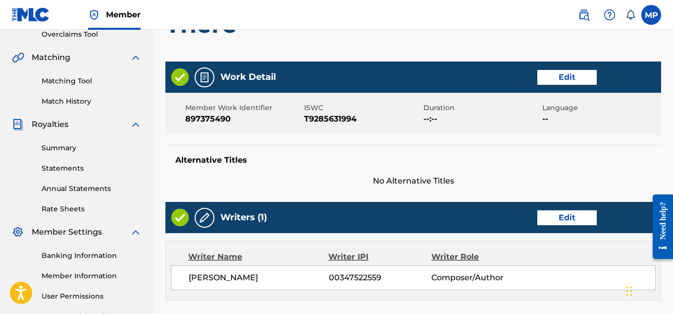
scroll to position [536, 0]
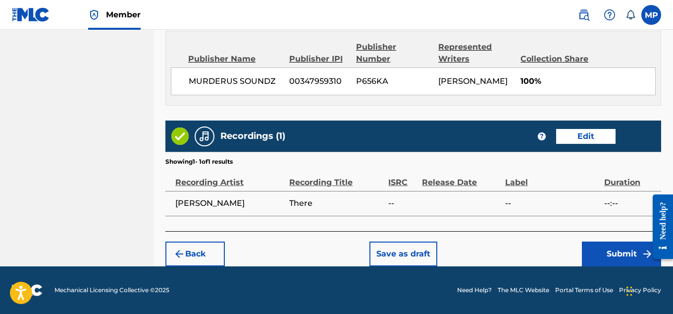
click at [603, 250] on button "Submit" at bounding box center [621, 253] width 79 height 25
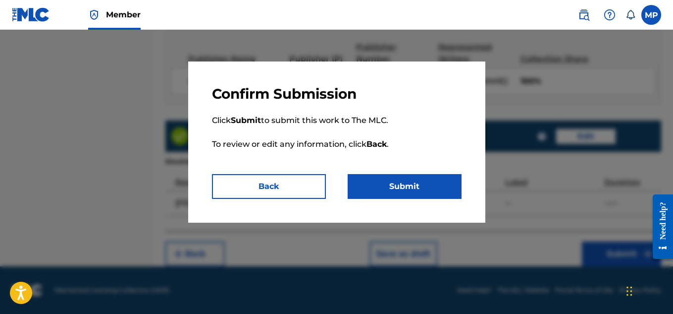
click at [448, 183] on button "Submit" at bounding box center [405, 186] width 114 height 25
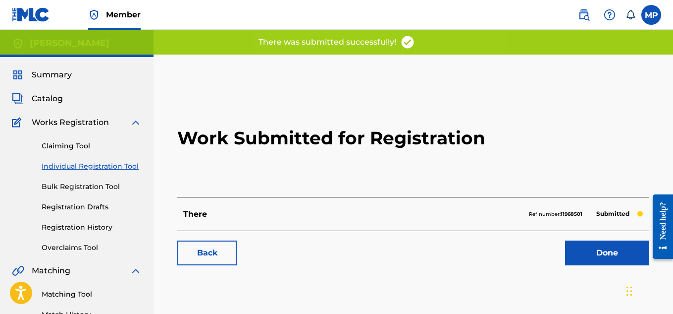
click at [223, 250] on link "Back" at bounding box center [206, 252] width 59 height 25
